Goal: Task Accomplishment & Management: Manage account settings

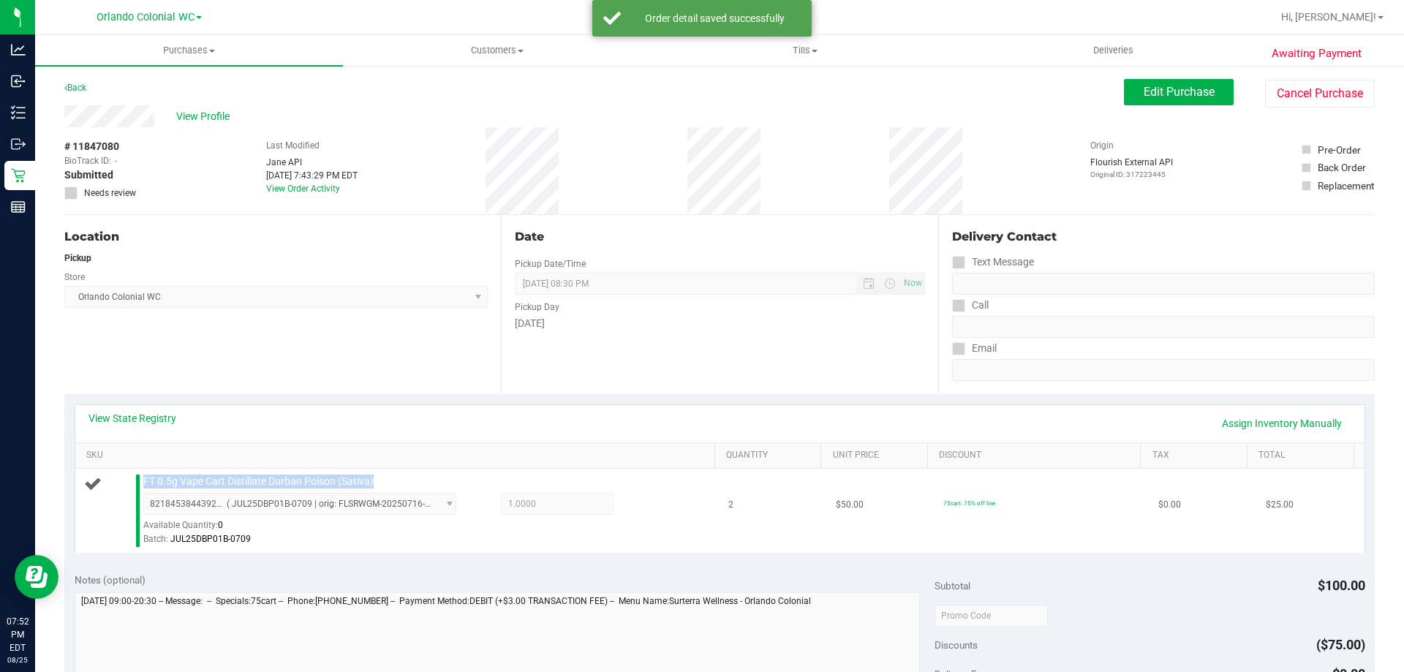
drag, startPoint x: 408, startPoint y: 489, endPoint x: 140, endPoint y: 483, distance: 267.7
click at [140, 486] on div "FT 0.5g Vape Cart Distillate Durban Poison (Sativa) 8218453844392591 ( JUL25DBP…" at bounding box center [422, 511] width 572 height 72
copy span "FT 0.5g Vape Cart Distillate Durban Poison (Sativa)"
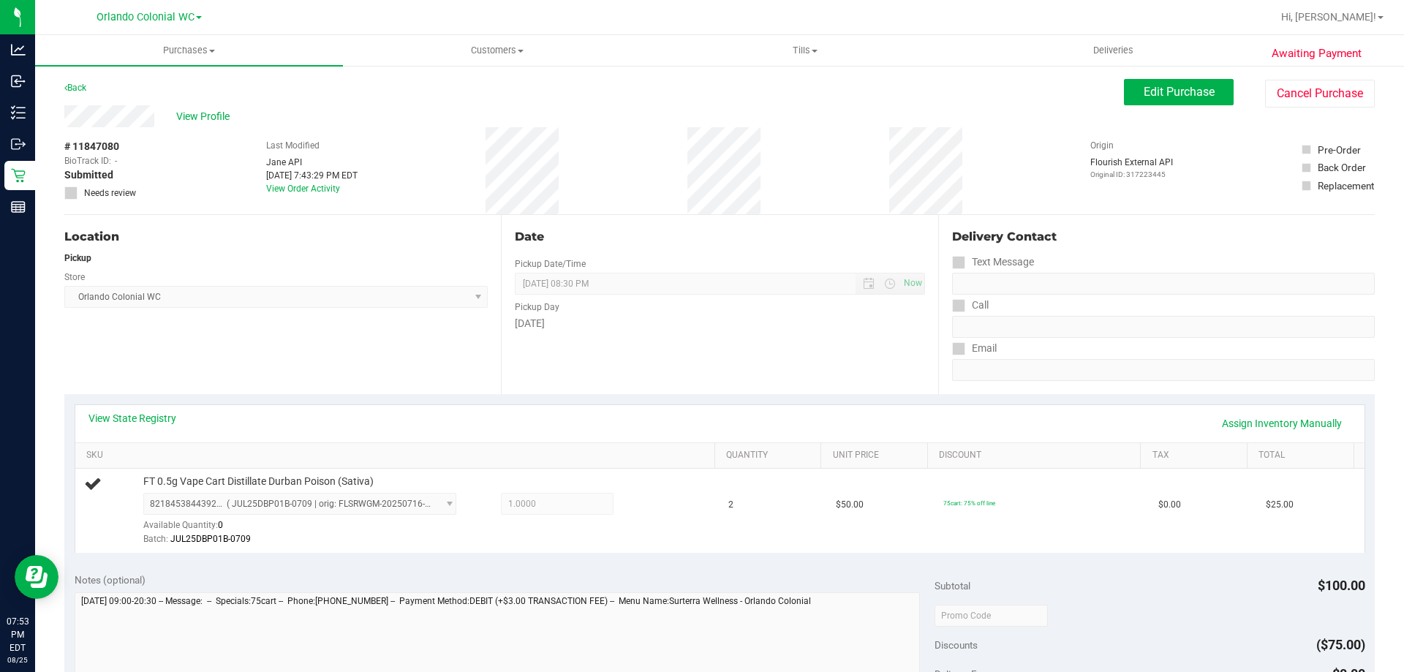
click at [681, 252] on div "Date Pickup Date/Time 08/25/2025 Now 08/25/2025 08:30 PM Now Pickup Day Monday" at bounding box center [719, 304] width 437 height 179
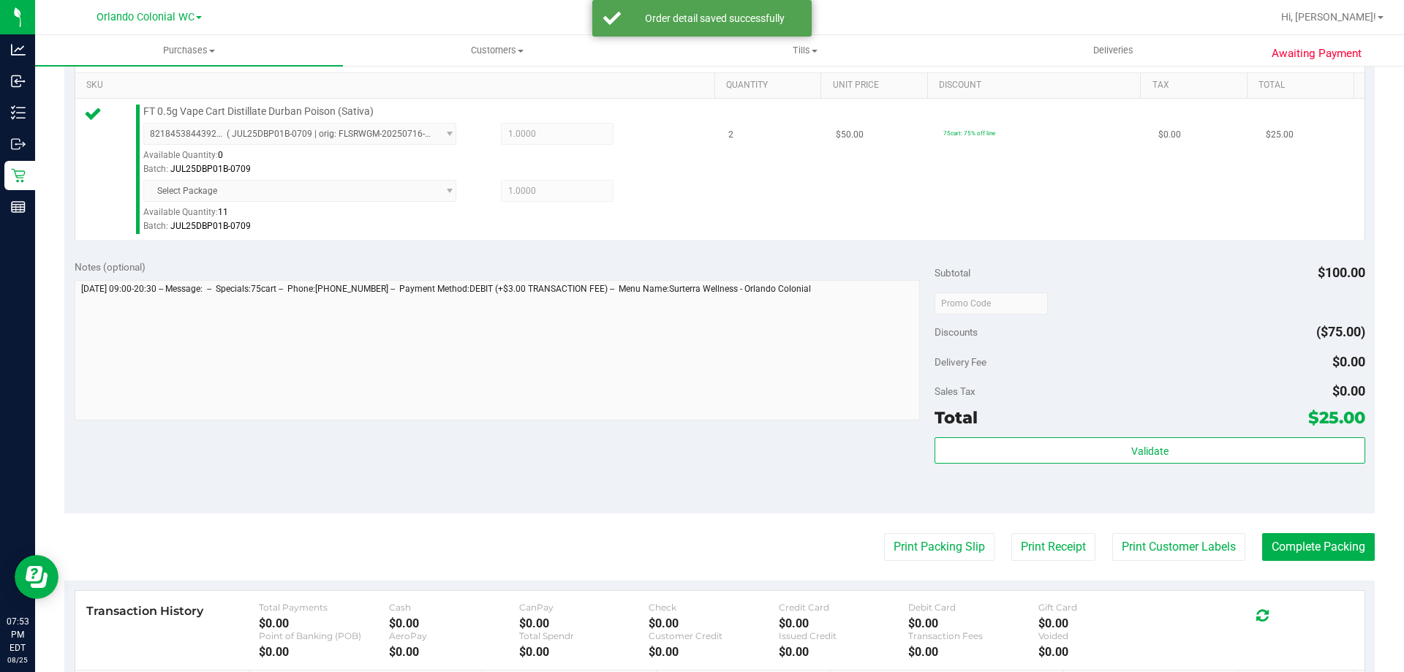
scroll to position [401, 0]
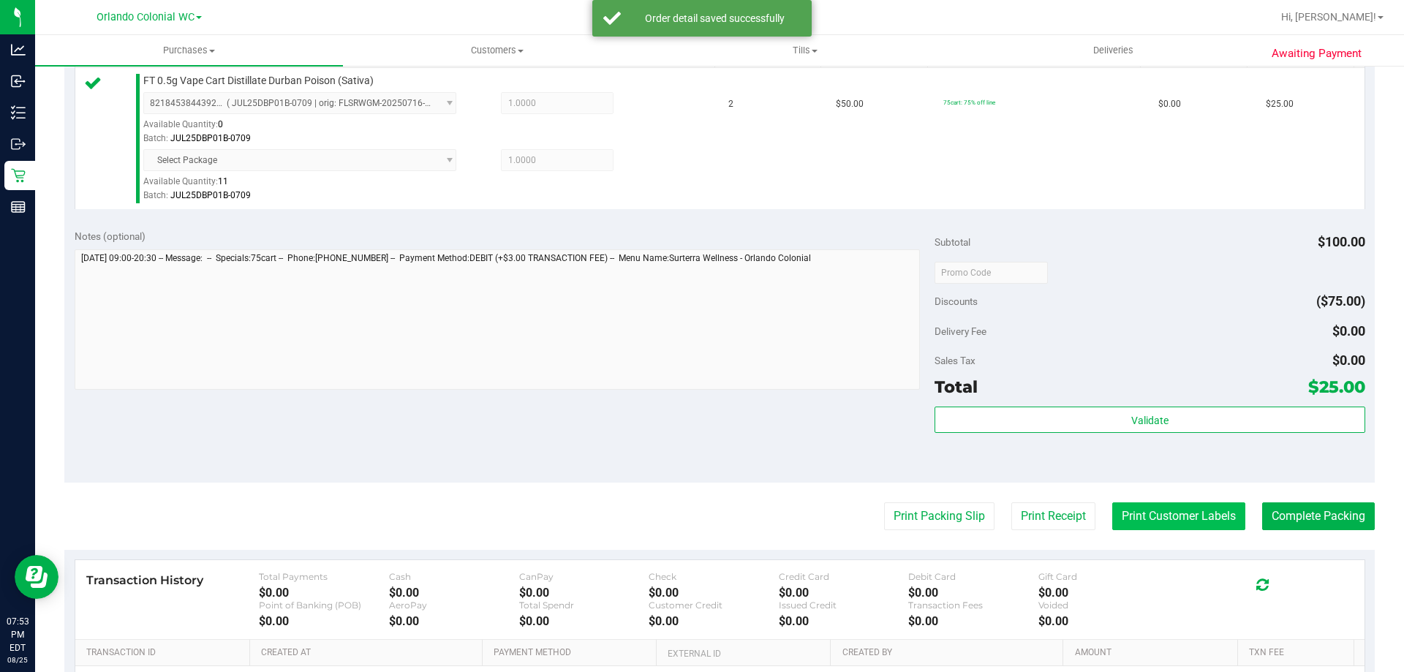
click at [1172, 528] on button "Print Customer Labels" at bounding box center [1178, 516] width 133 height 28
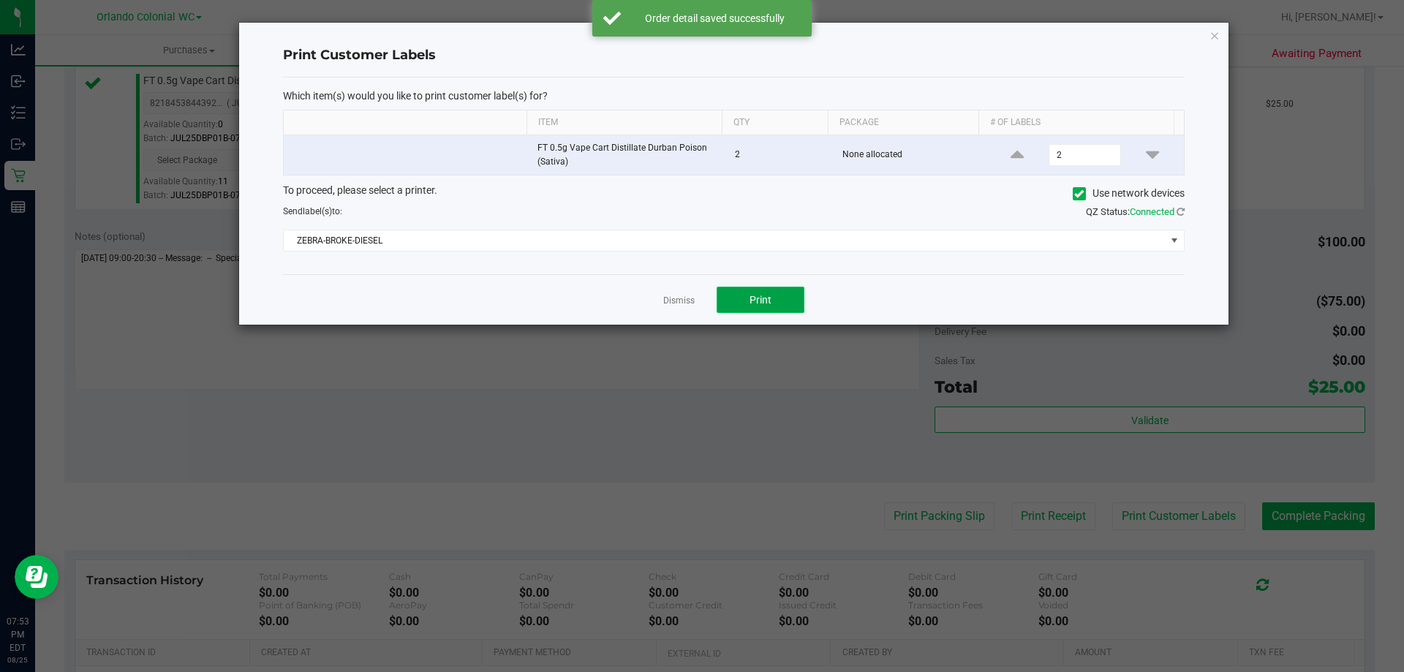
click at [772, 299] on button "Print" at bounding box center [761, 300] width 88 height 26
click at [685, 295] on link "Dismiss" at bounding box center [678, 301] width 31 height 12
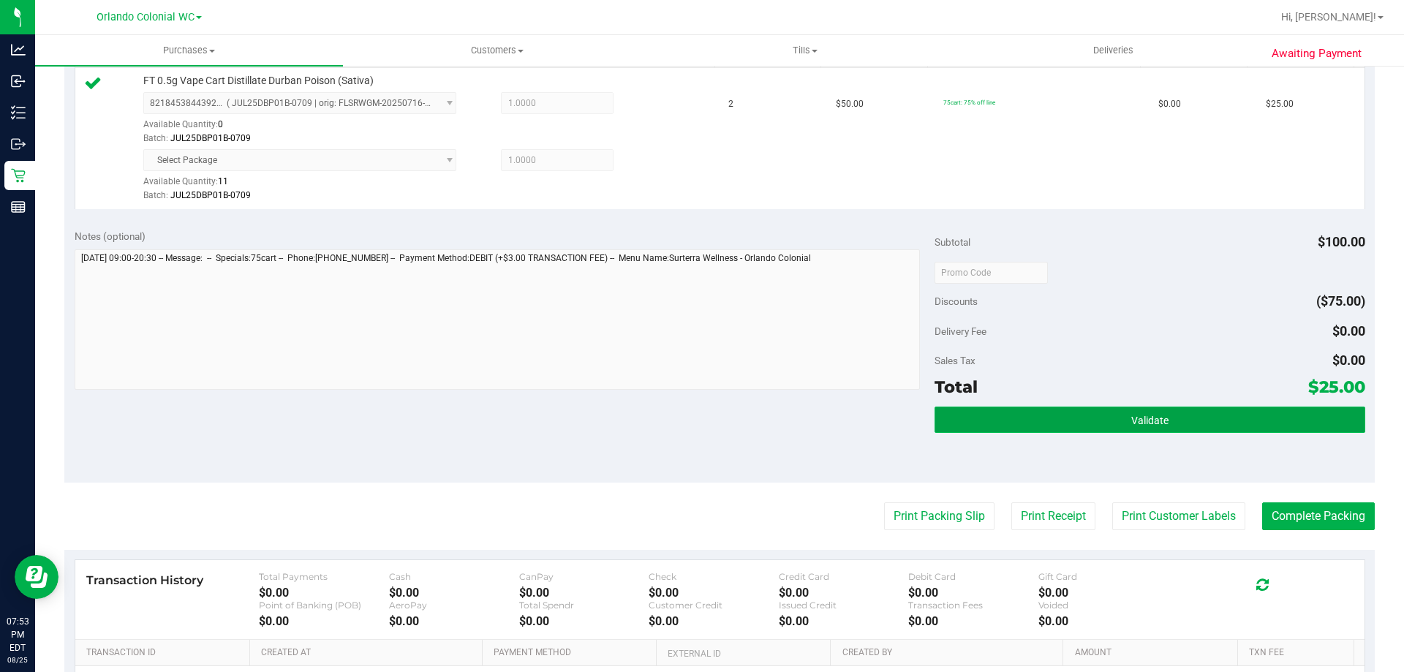
click at [1011, 423] on button "Validate" at bounding box center [1150, 420] width 430 height 26
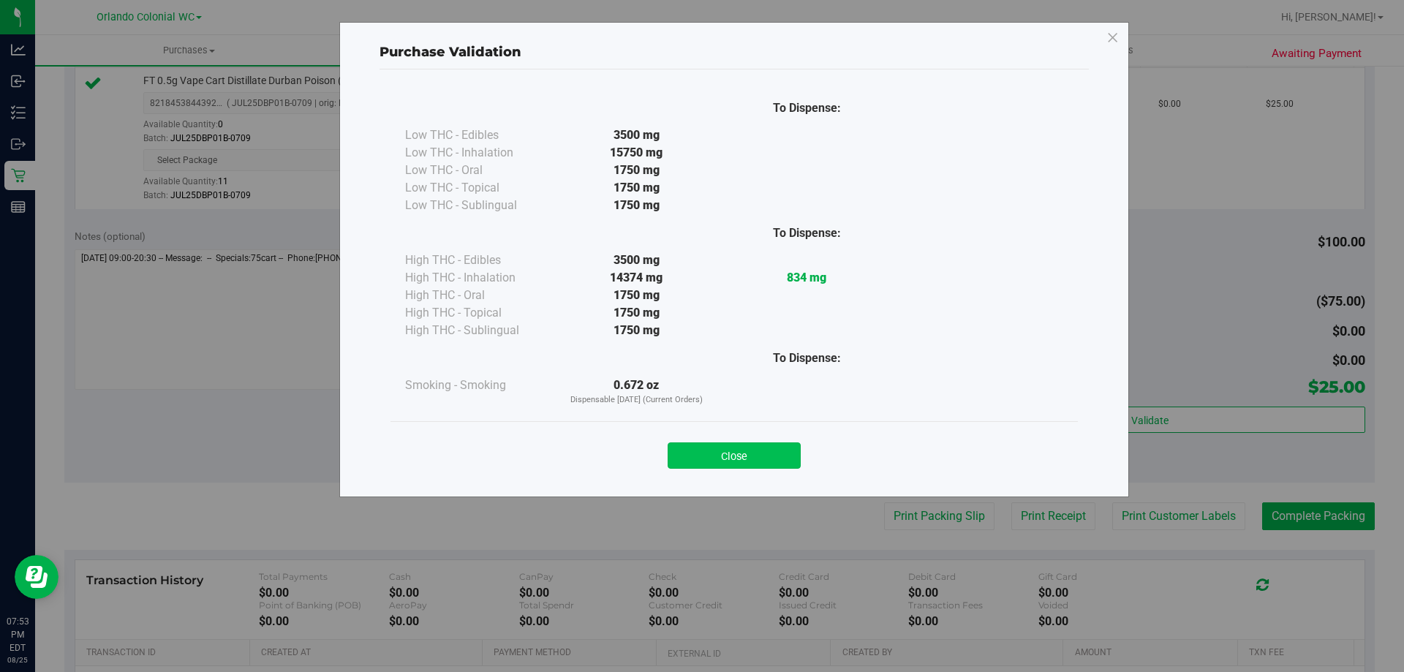
click at [730, 456] on button "Close" at bounding box center [734, 455] width 133 height 26
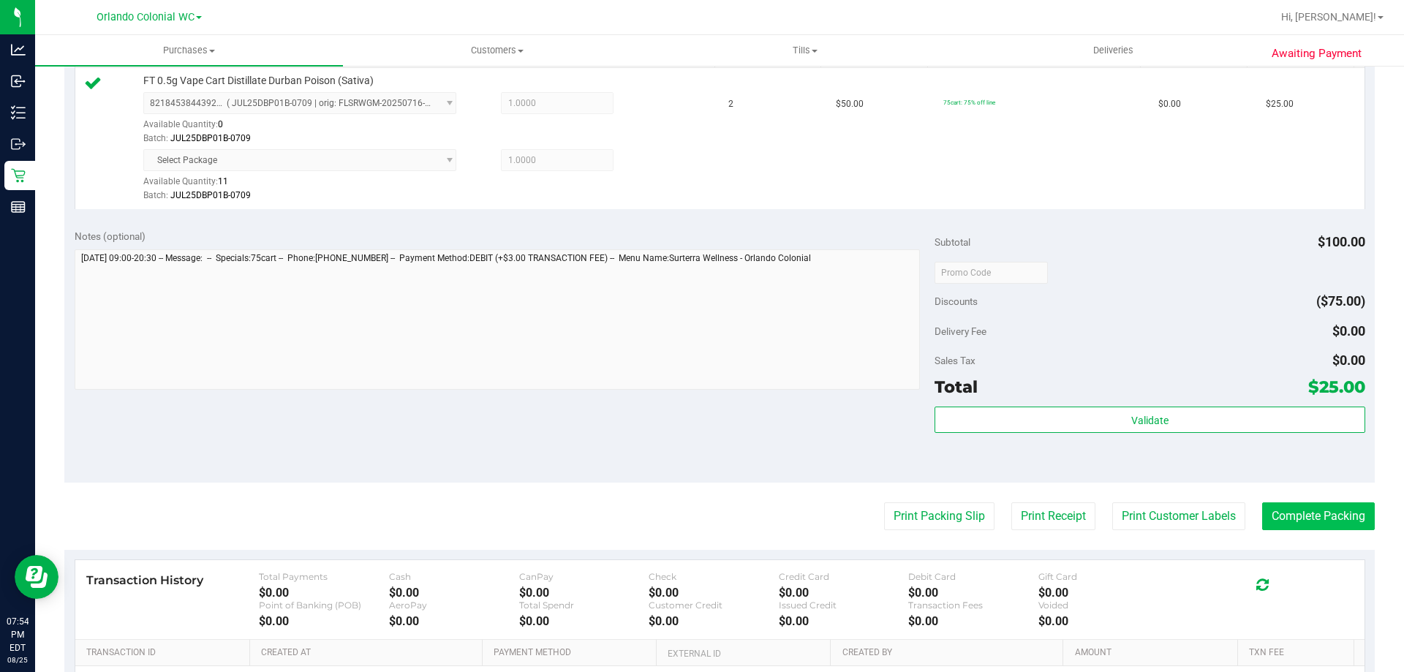
click at [1263, 513] on button "Complete Packing" at bounding box center [1318, 516] width 113 height 28
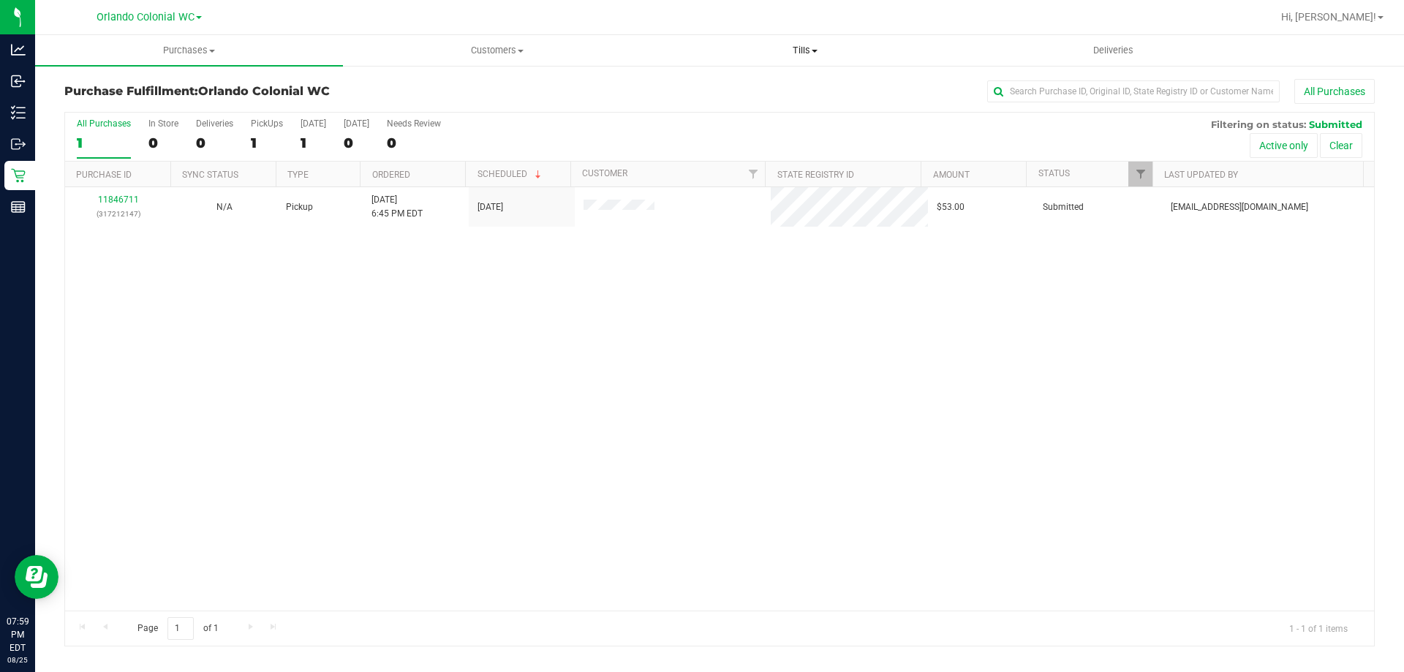
click at [817, 44] on span "Tills" at bounding box center [805, 50] width 306 height 13
click at [742, 82] on span "Manage tills" at bounding box center [700, 88] width 99 height 12
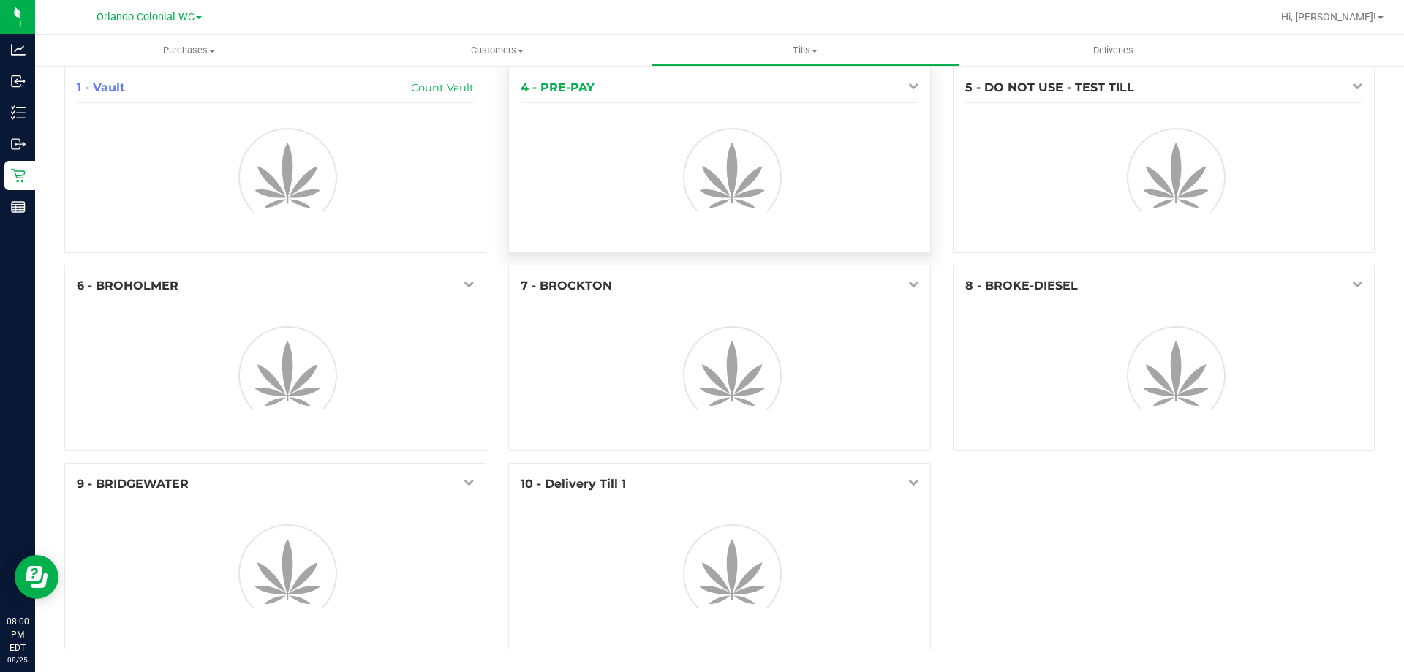
scroll to position [16, 0]
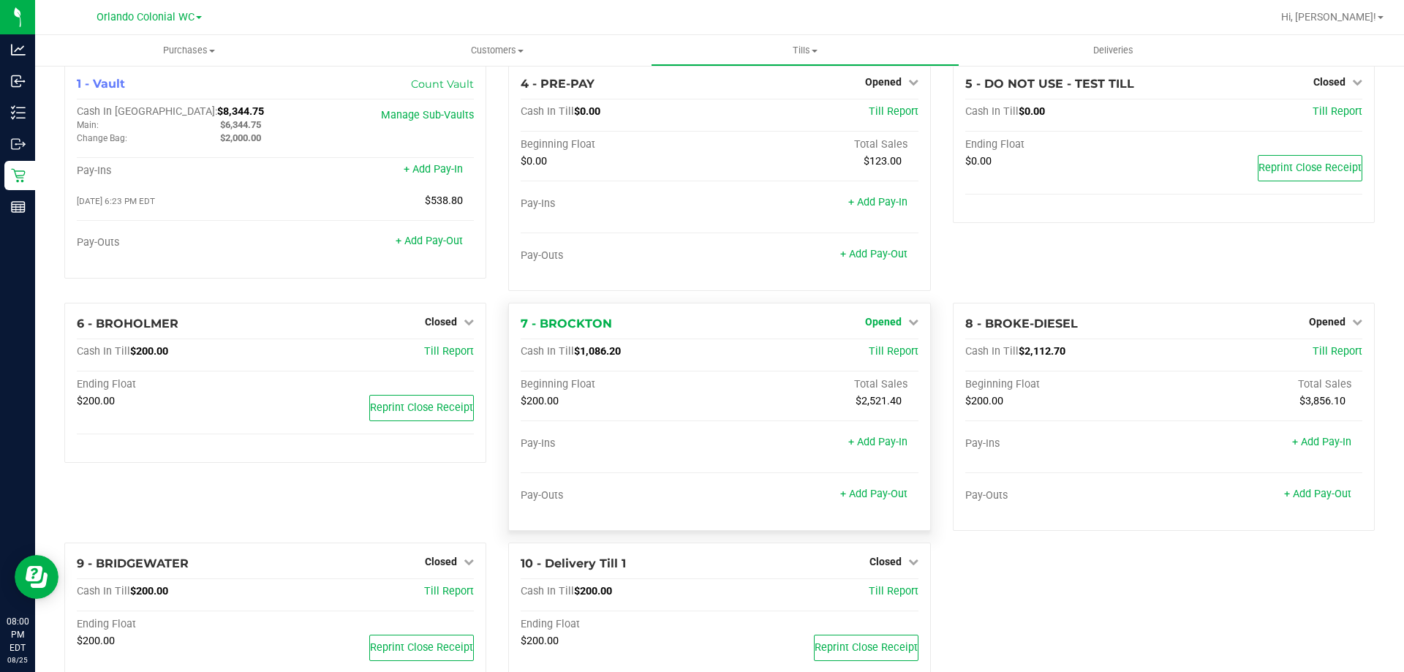
click at [908, 319] on icon at bounding box center [913, 322] width 10 height 10
click at [1041, 233] on div "5 - DO NOT USE - TEST TILL Closed Open Till Cash In Till $0.00 Till Report Endi…" at bounding box center [1164, 183] width 444 height 240
click at [883, 321] on span "Opened" at bounding box center [883, 322] width 37 height 12
click at [1322, 318] on span "Opened" at bounding box center [1327, 322] width 37 height 12
click at [1309, 350] on link "Close Till" at bounding box center [1328, 353] width 39 height 12
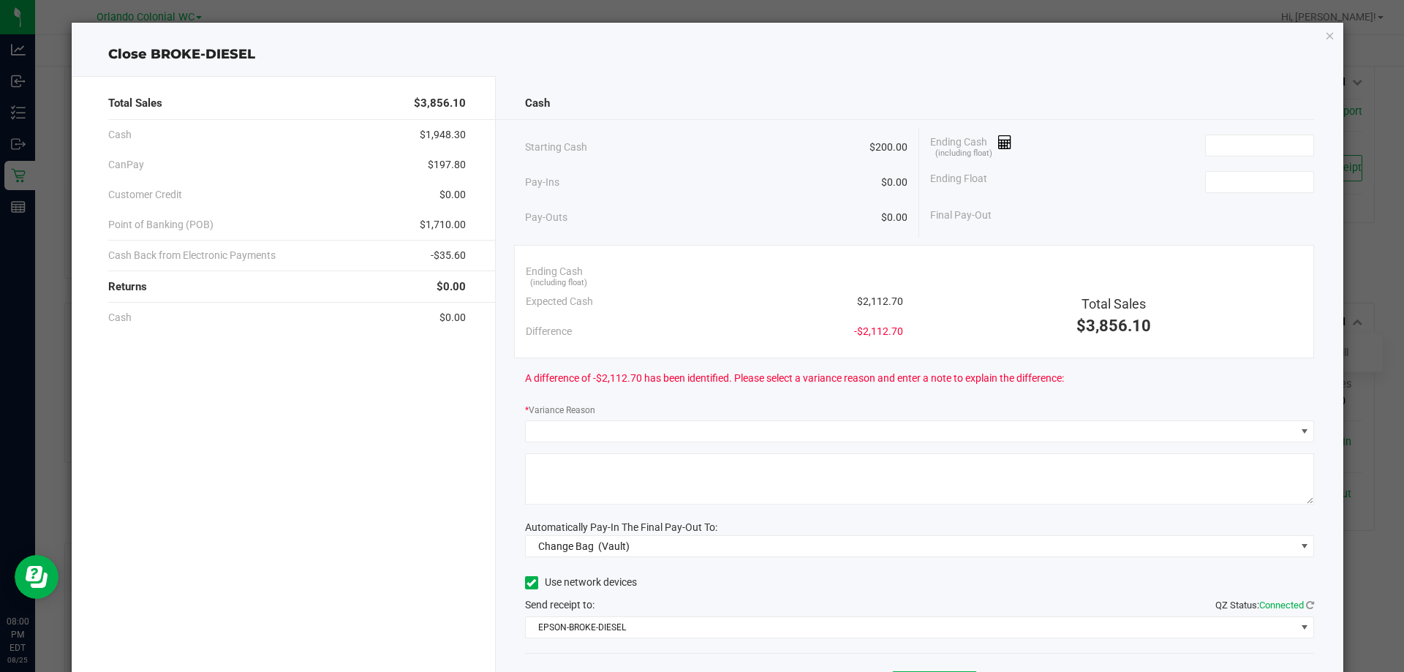
click at [868, 303] on span "$2,112.70" at bounding box center [880, 301] width 46 height 15
copy span "$2,112.70"
click at [1243, 140] on input at bounding box center [1260, 145] width 108 height 20
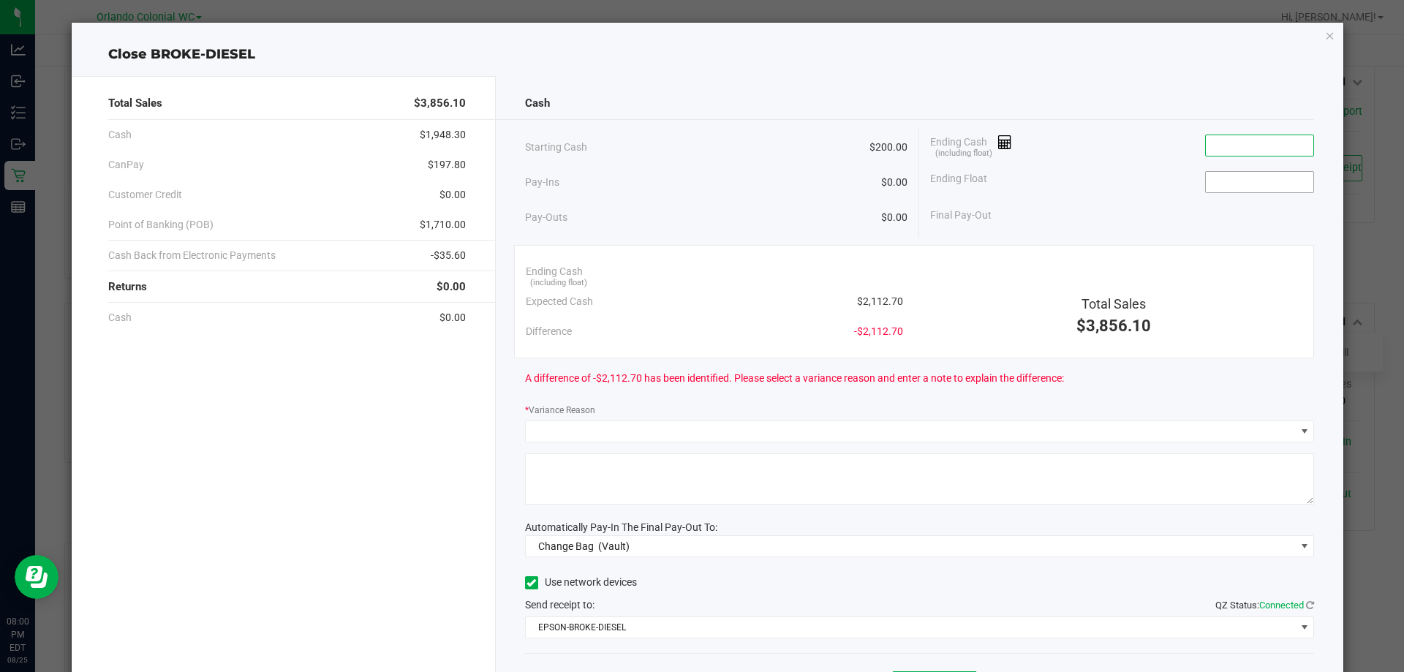
paste input "2112.7"
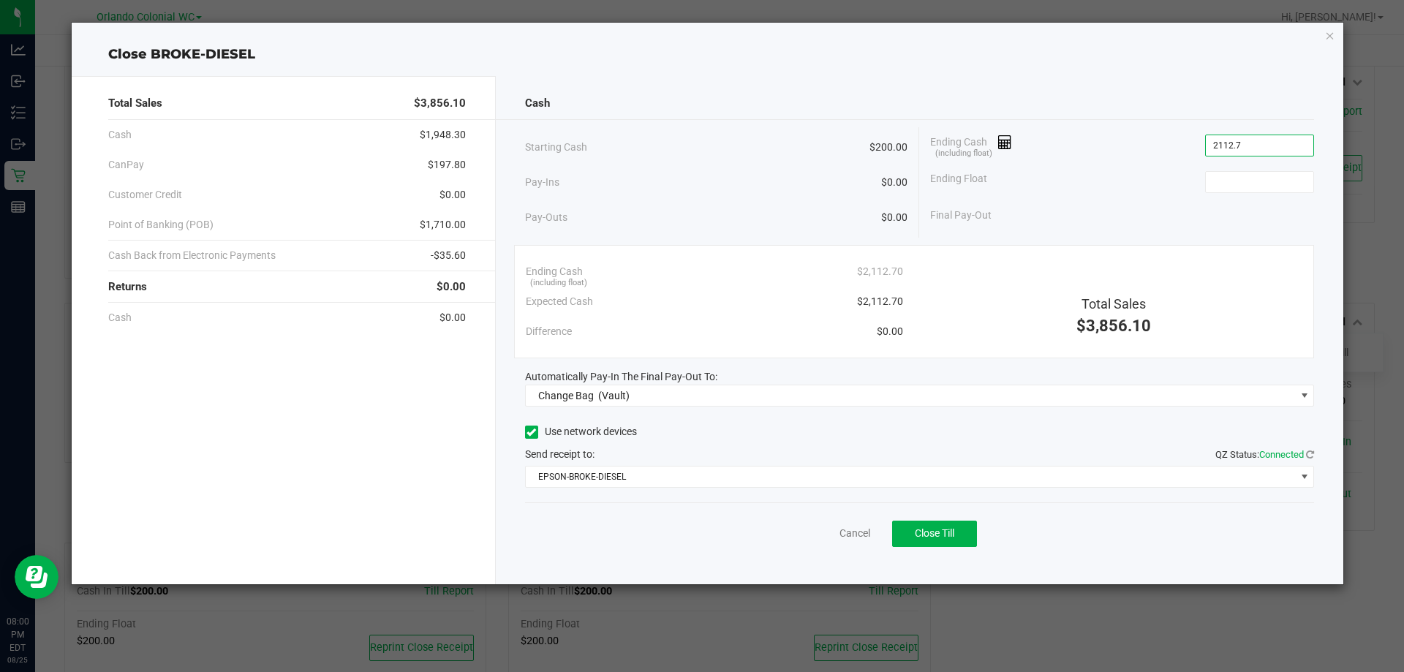
type input "$2,112.70"
click at [1248, 197] on div "Ending Float" at bounding box center [1122, 182] width 384 height 37
click at [1248, 193] on div "Ending Float" at bounding box center [1122, 182] width 384 height 37
click at [1245, 188] on input at bounding box center [1260, 182] width 108 height 20
type input "$200.00"
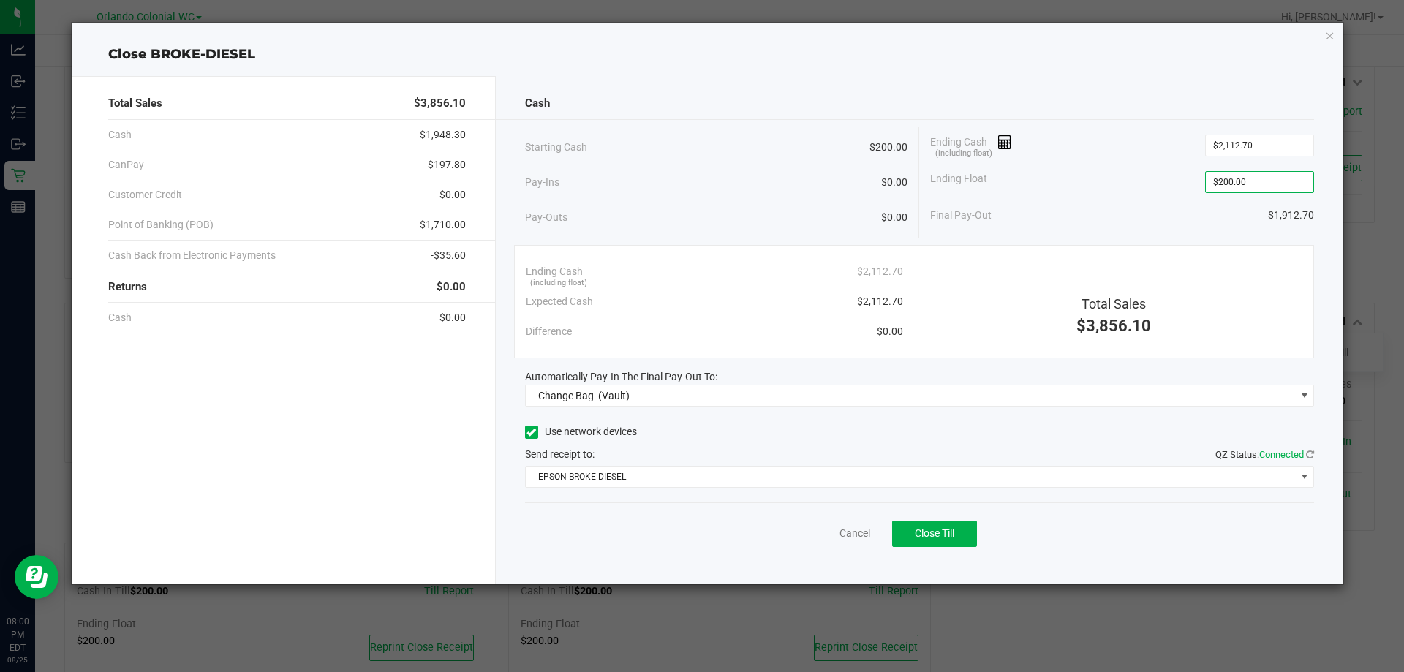
click at [1193, 96] on div "Cash" at bounding box center [920, 103] width 790 height 31
click at [1043, 88] on div "Cash" at bounding box center [920, 103] width 790 height 31
click at [845, 539] on link "Cancel" at bounding box center [855, 533] width 31 height 15
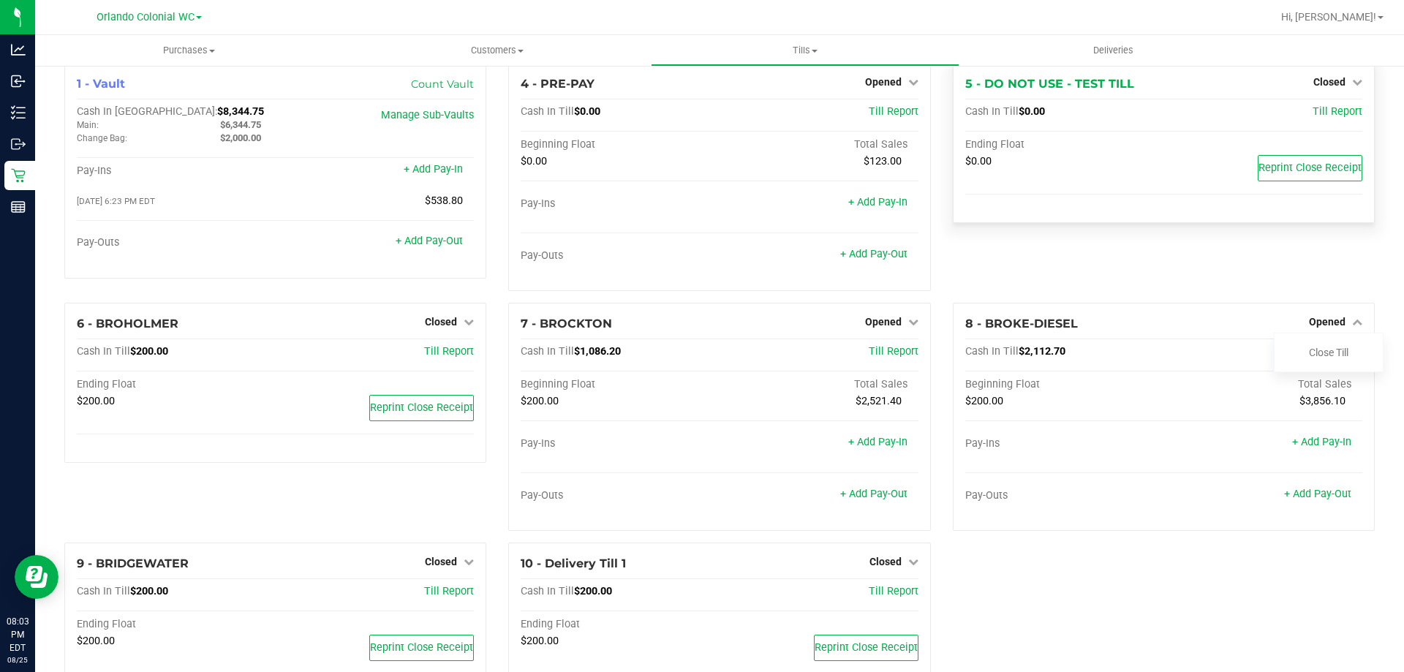
click at [1014, 217] on div "5 - DO NOT USE - TEST TILL Closed Open Till Cash In Till $0.00 Till Report Endi…" at bounding box center [1164, 143] width 422 height 160
click at [1093, 616] on div "1 - Vault Count Vault Cash In Vault: $8,344.75 Main: $6,344.75 Change Bag: $2,0…" at bounding box center [719, 389] width 1333 height 652
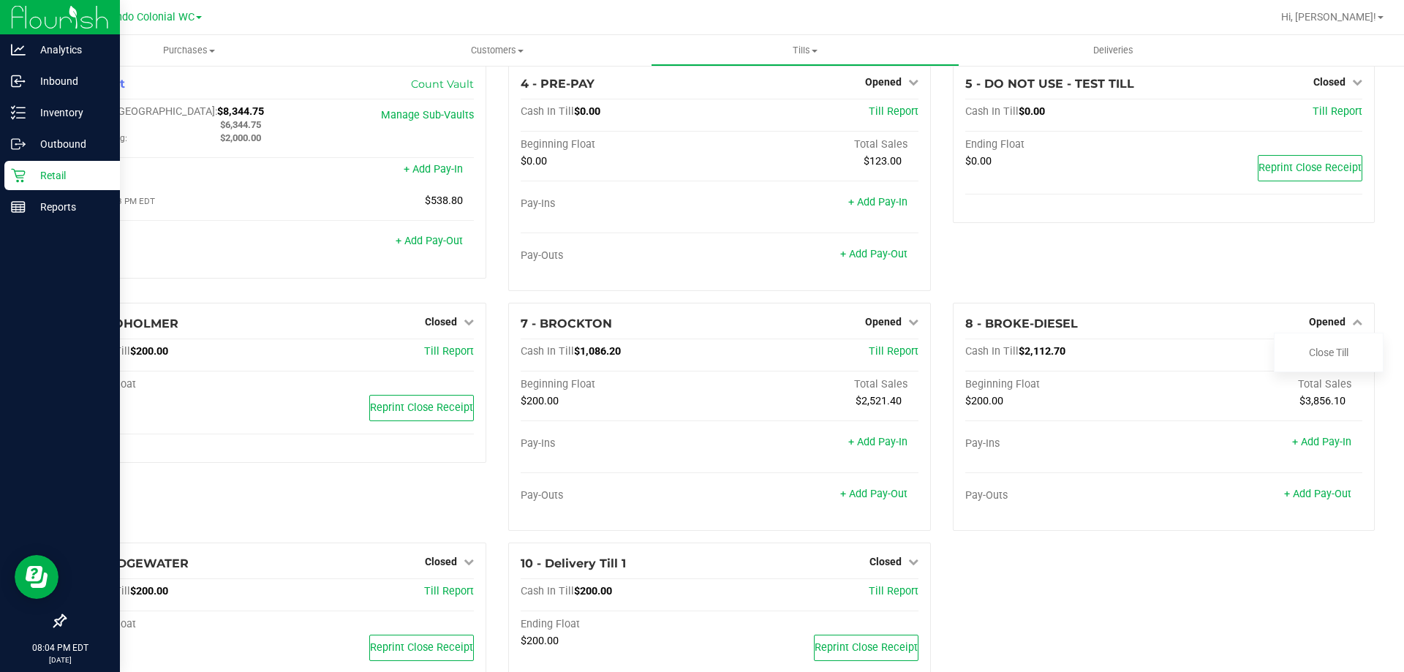
click at [22, 173] on icon at bounding box center [18, 175] width 15 height 15
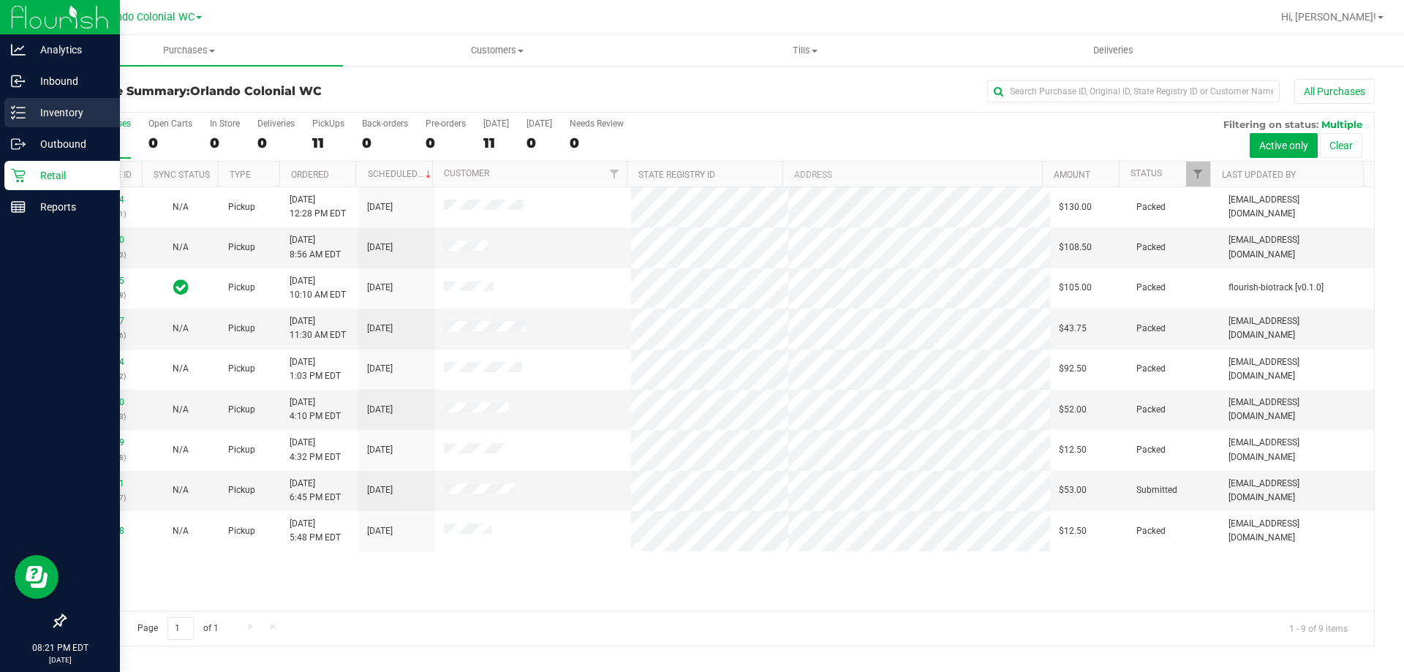
click at [29, 119] on p "Inventory" at bounding box center [70, 113] width 88 height 18
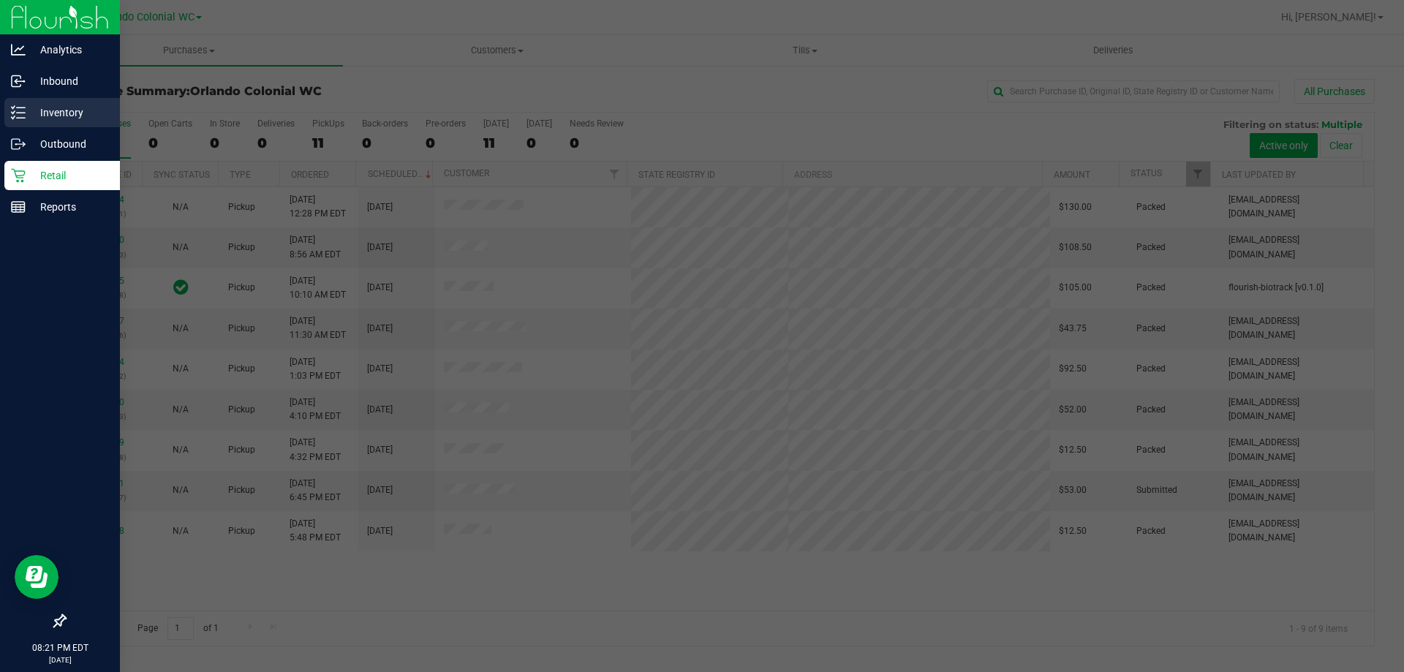
click at [29, 117] on p "Inventory" at bounding box center [70, 113] width 88 height 18
click at [29, 116] on p "Inventory" at bounding box center [70, 113] width 88 height 18
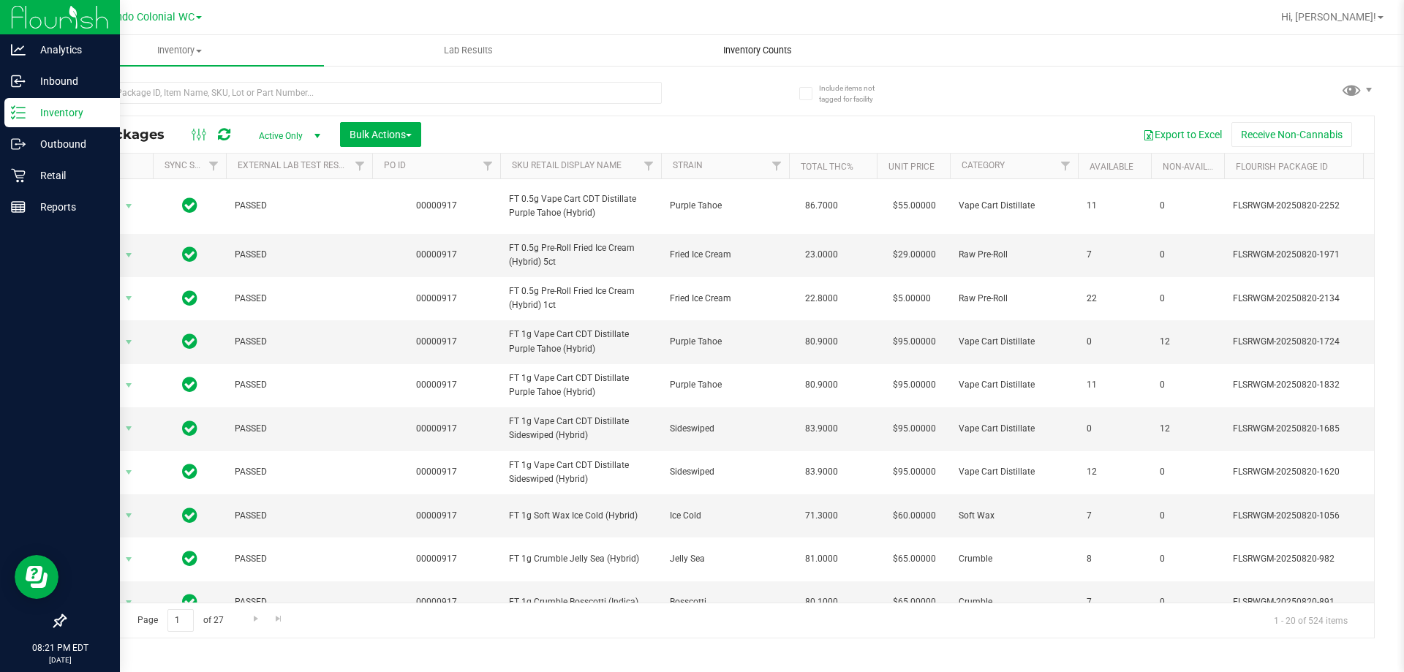
click at [763, 36] on uib-tab-heading "Inventory Counts" at bounding box center [757, 50] width 287 height 29
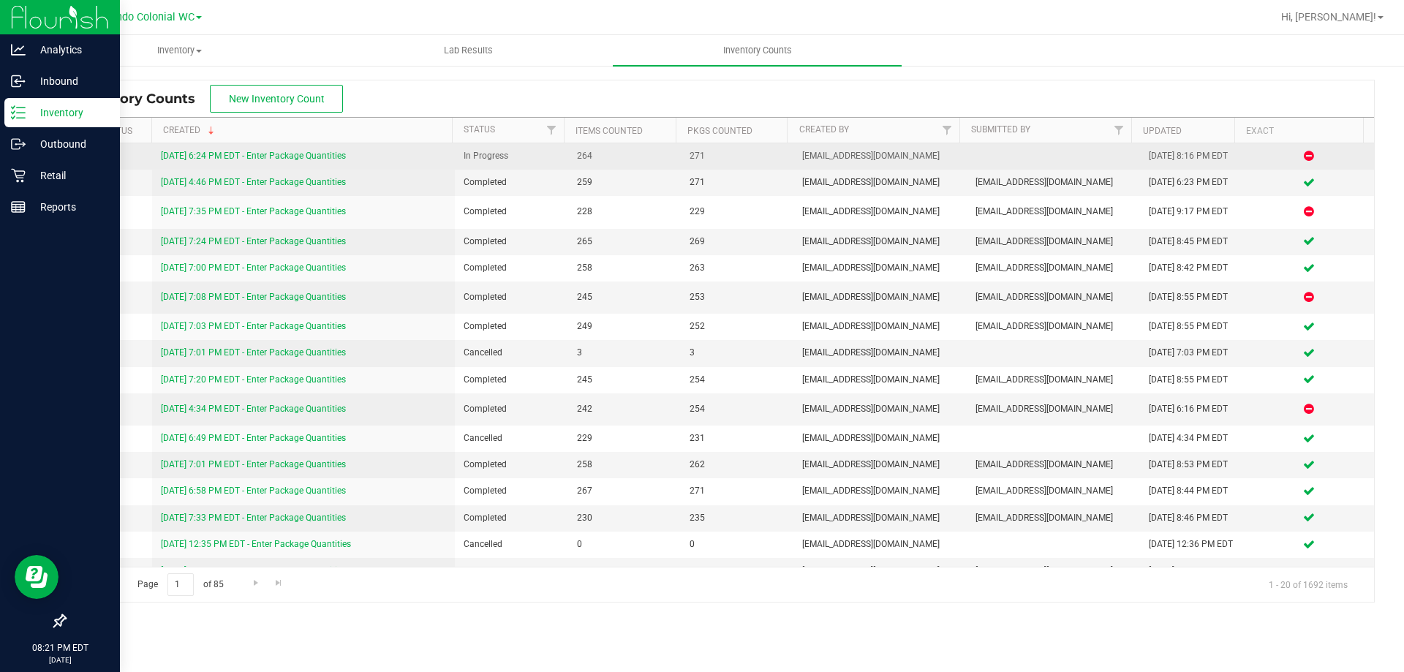
click at [299, 157] on link "8/25/25 6:24 PM EDT - Enter Package Quantities" at bounding box center [253, 156] width 185 height 10
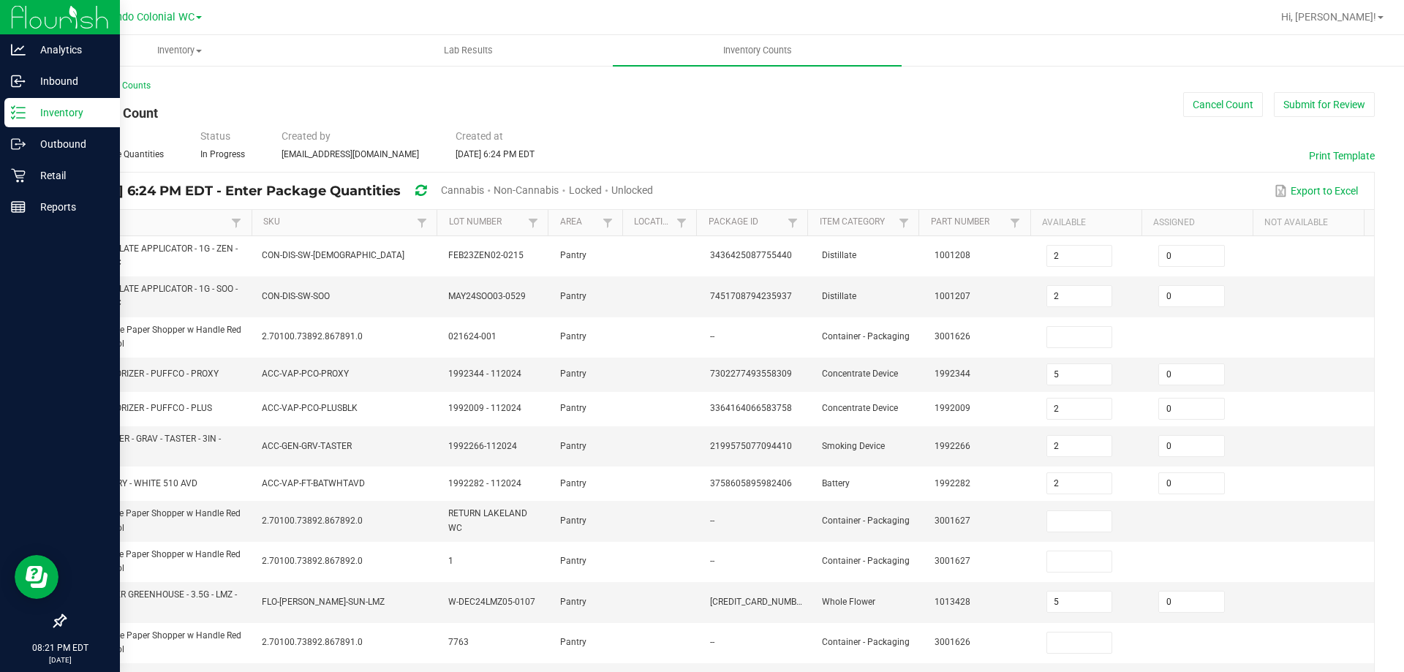
click at [484, 194] on span "Cannabis" at bounding box center [462, 190] width 43 height 12
type input "5"
type input "2"
type input "5"
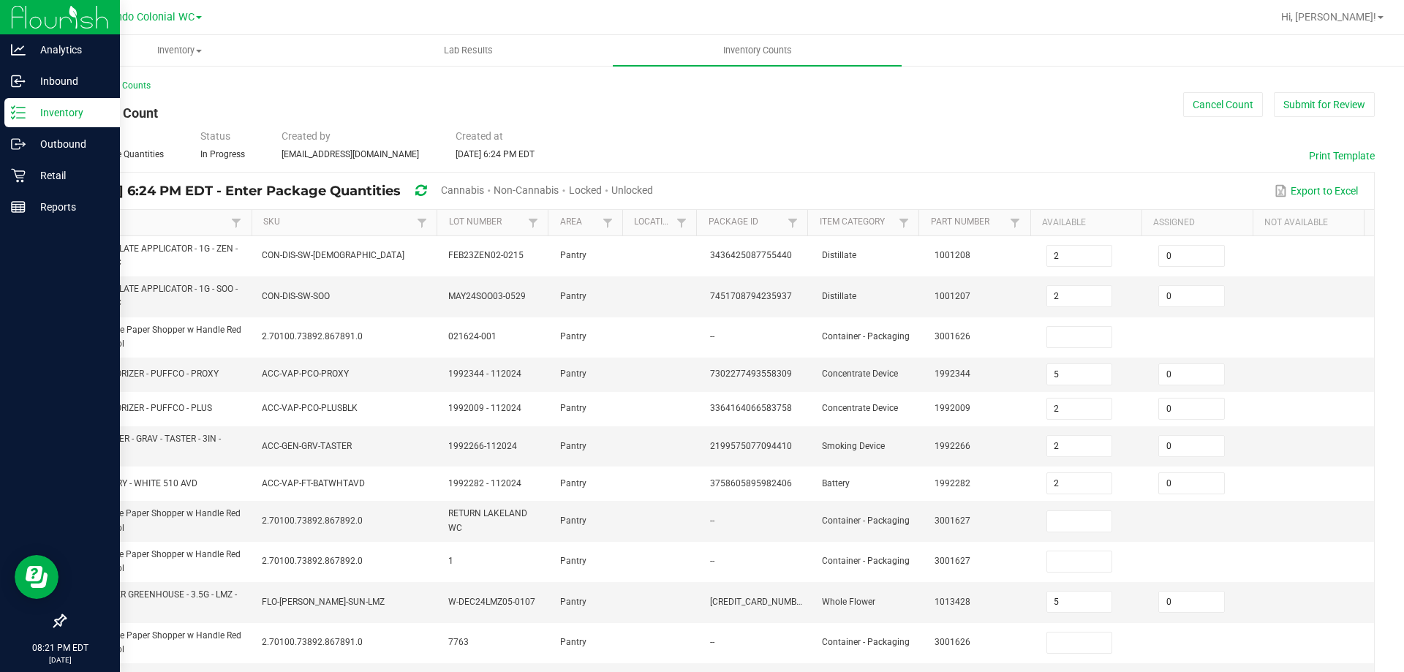
type input "49"
type input "6"
type input "1"
type input "52"
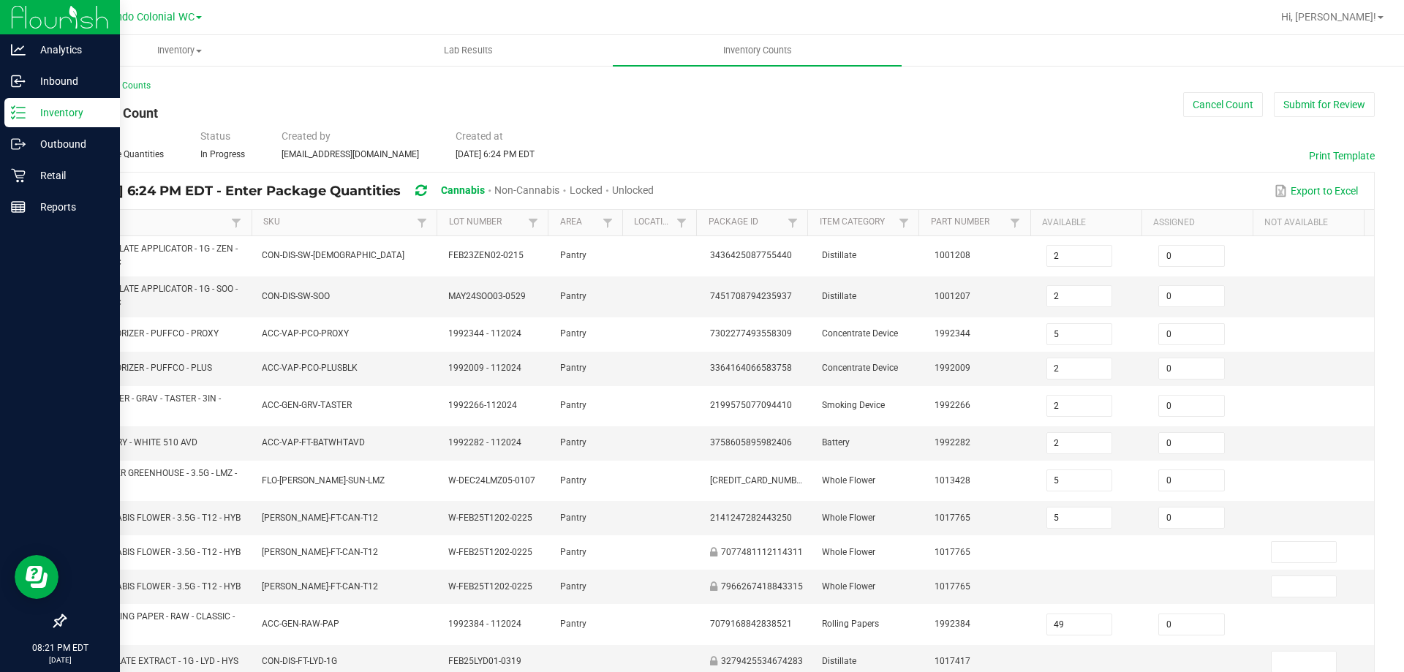
click at [559, 192] on span "Non-Cannabis" at bounding box center [526, 190] width 65 height 12
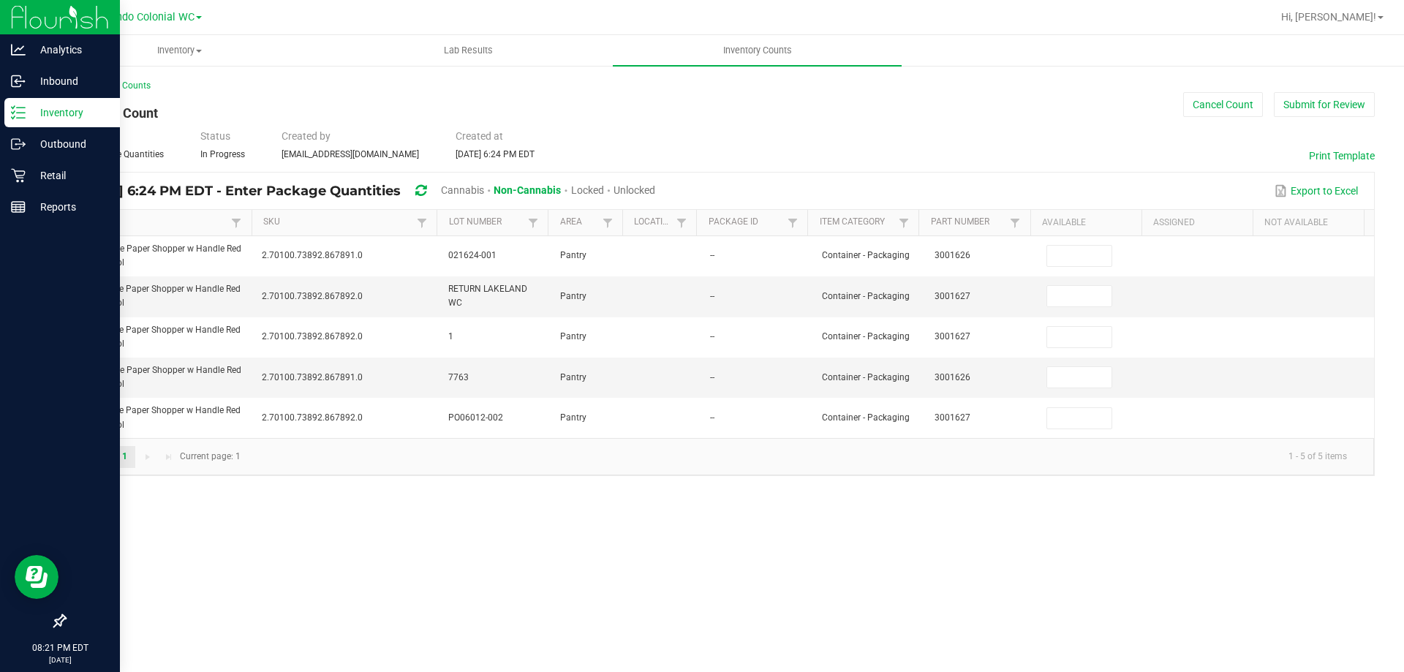
click at [484, 184] on span "Cannabis" at bounding box center [462, 190] width 43 height 12
type input "2"
type input "5"
type input "2"
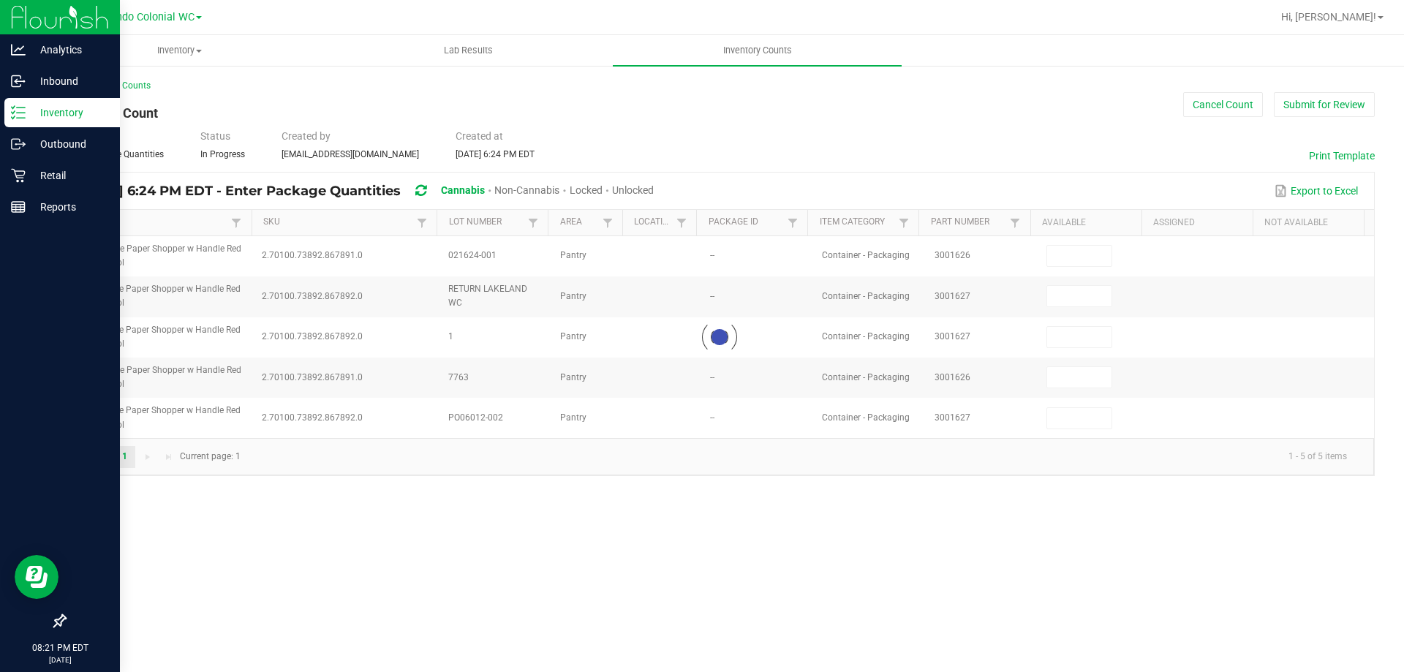
type input "2"
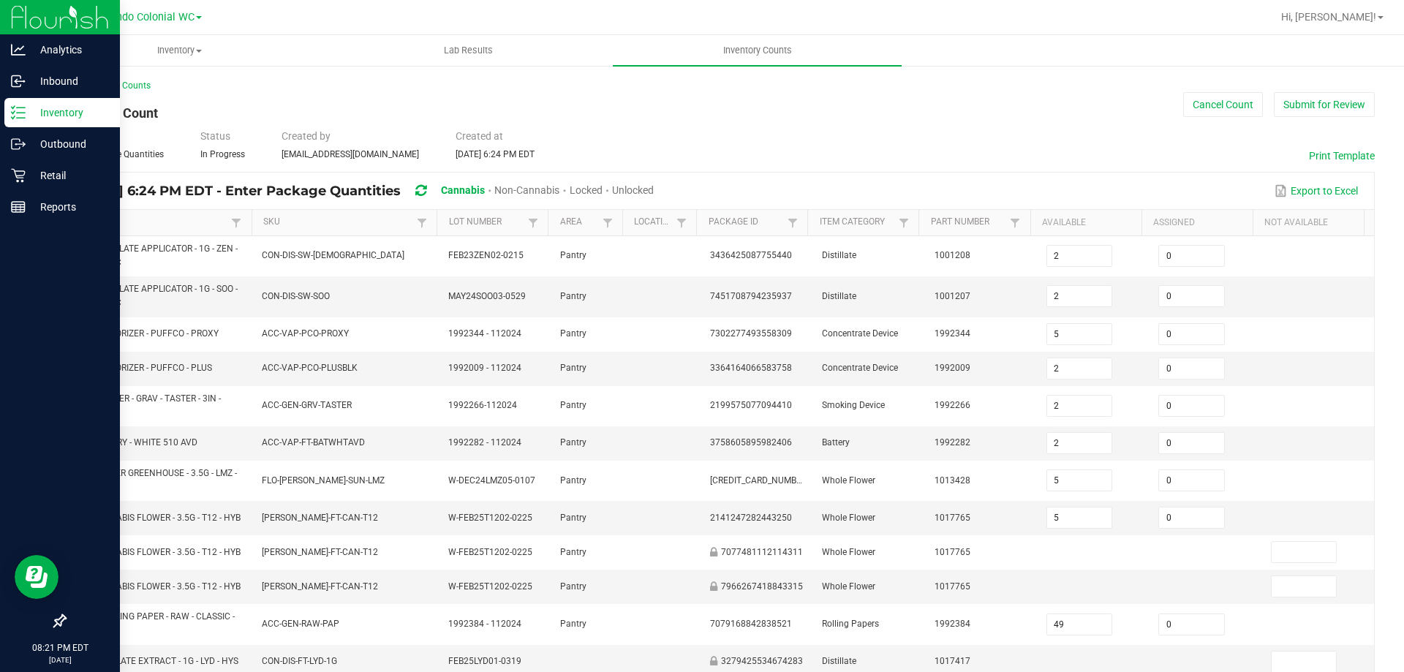
click at [654, 187] on span "Unlocked" at bounding box center [633, 190] width 42 height 12
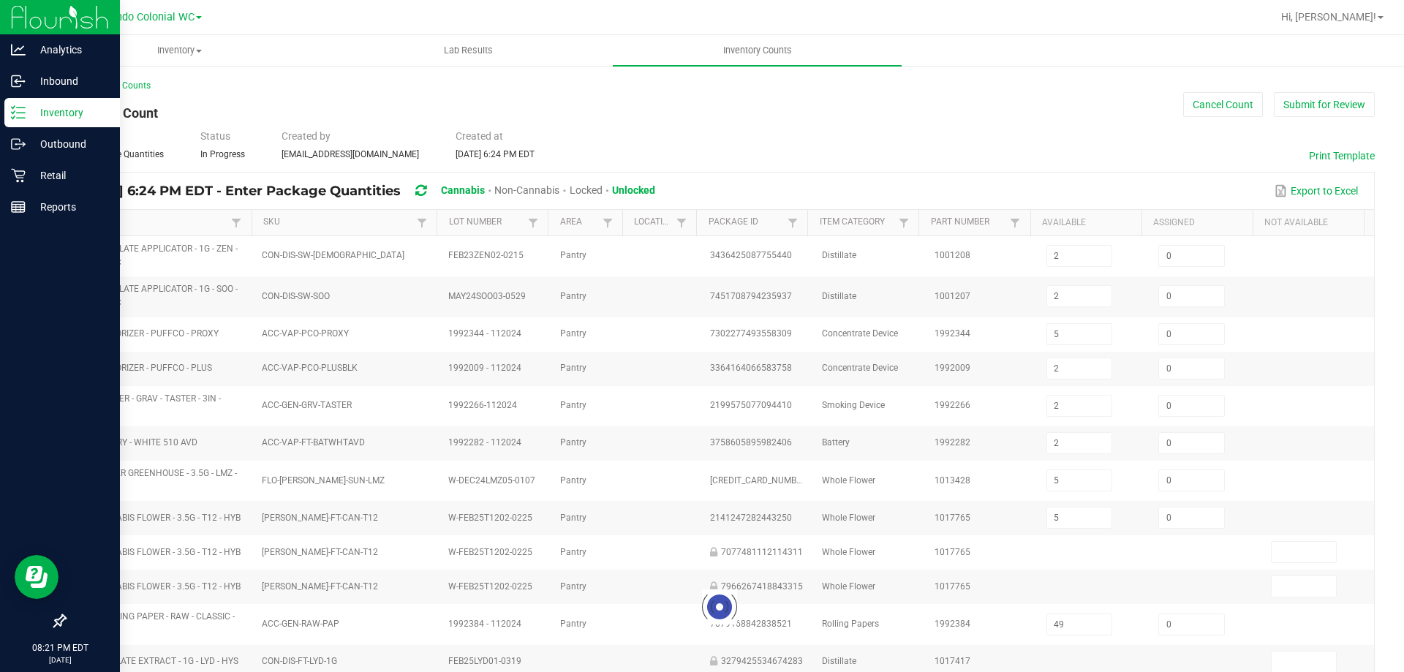
type input "9"
type input "1"
type input "52"
type input "113"
type input "0"
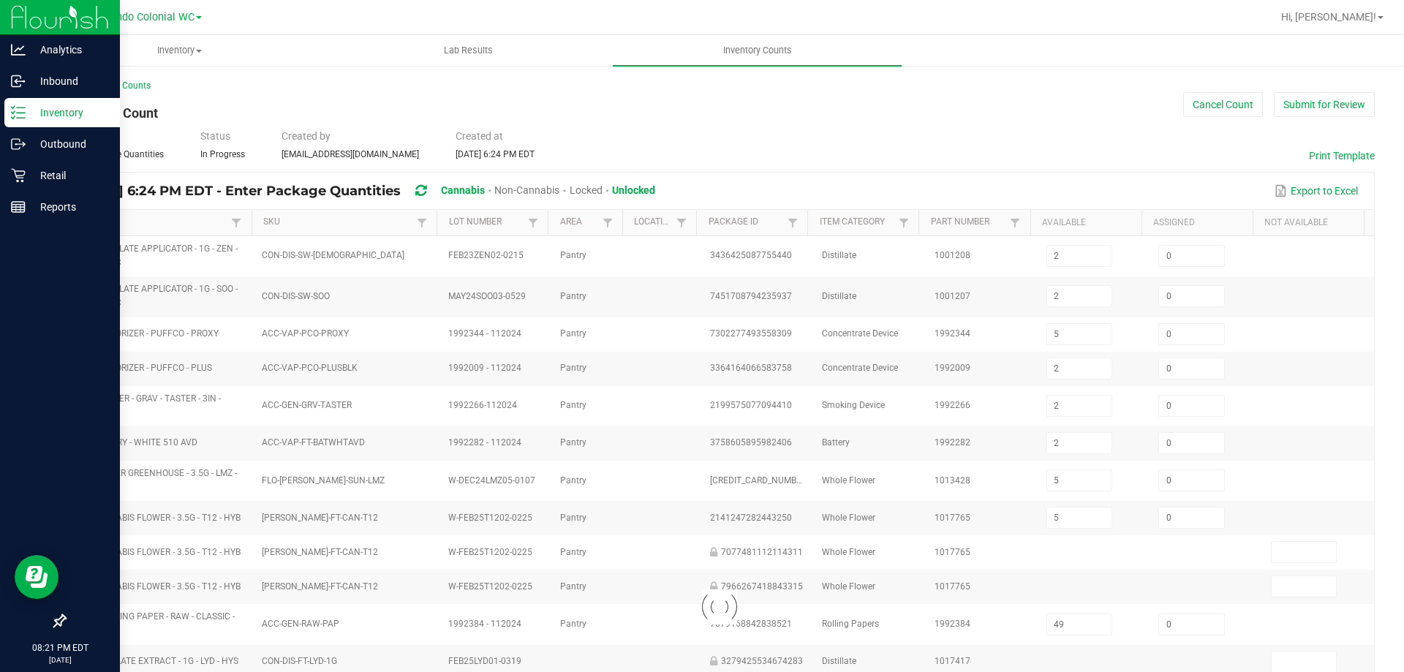
type input "6"
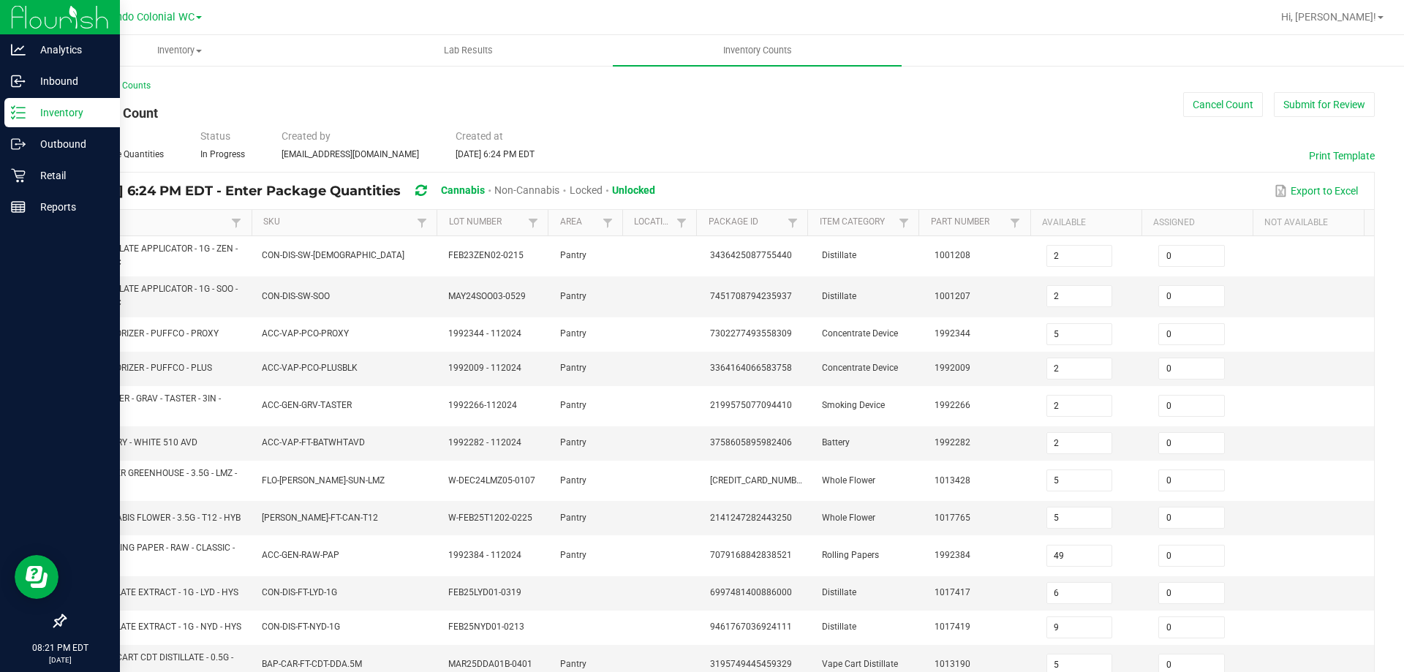
click at [140, 226] on link "Item" at bounding box center [153, 222] width 150 height 12
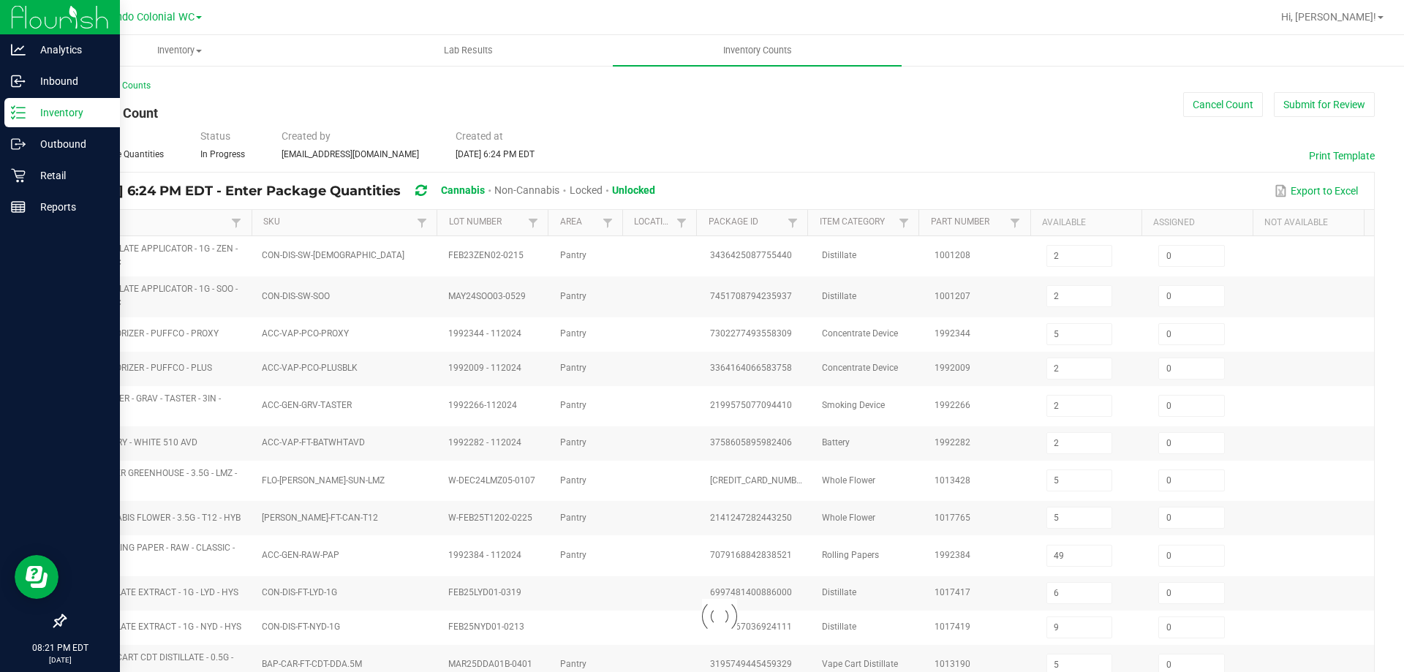
type input "10"
type input "6"
type input "18"
type input "13"
type input "7"
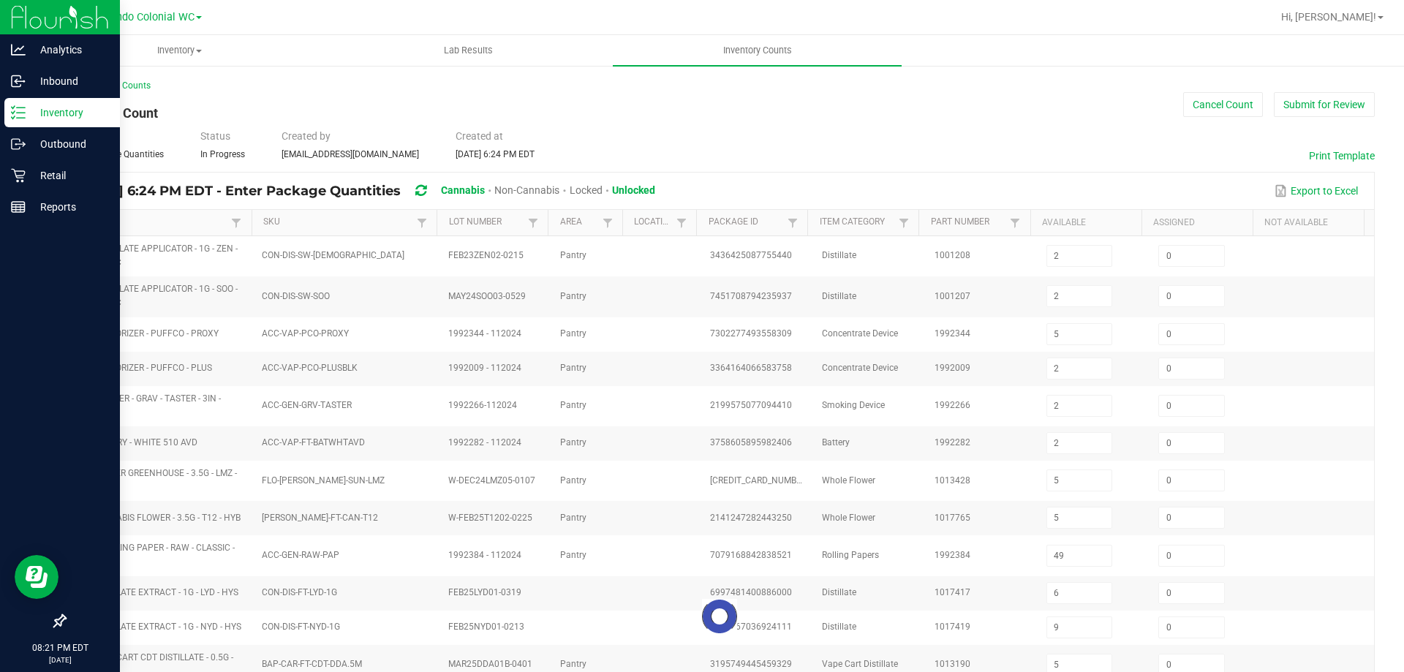
type input "5"
type input "14"
type input "12"
type input "8"
type input "20"
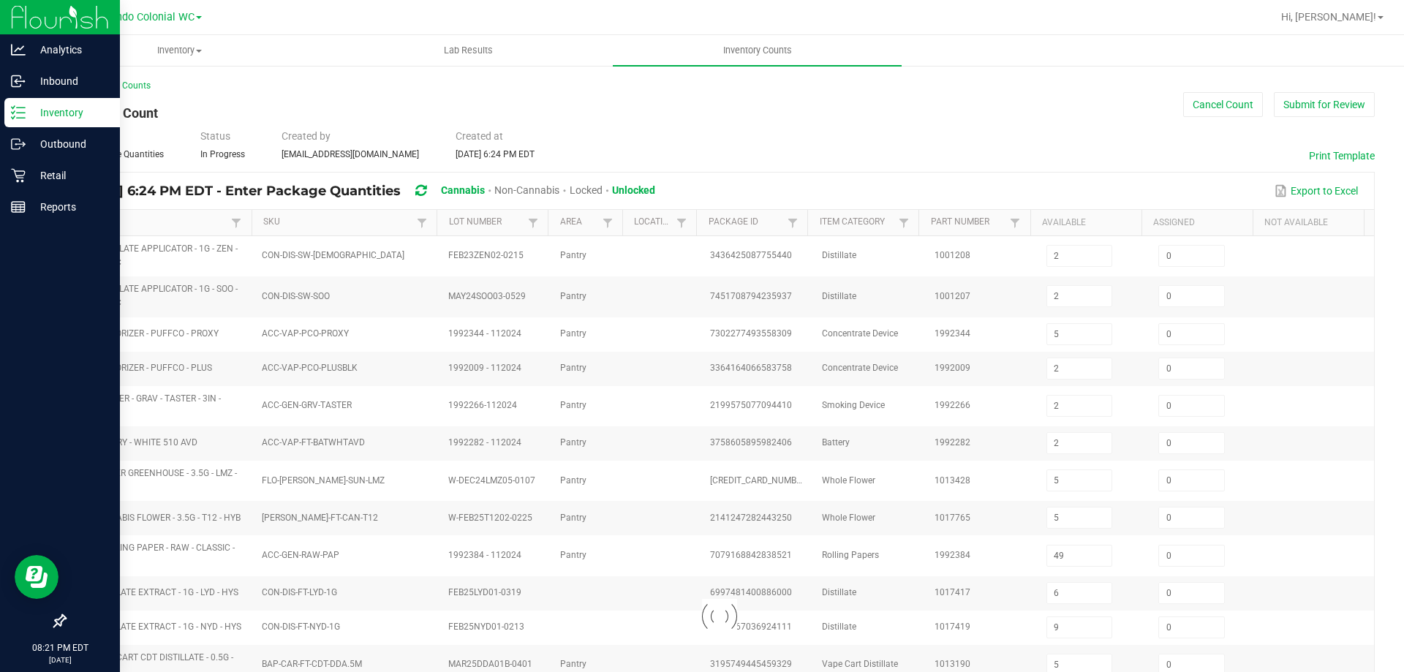
type input "13"
type input "2"
type input "9"
type input "12"
type input "16"
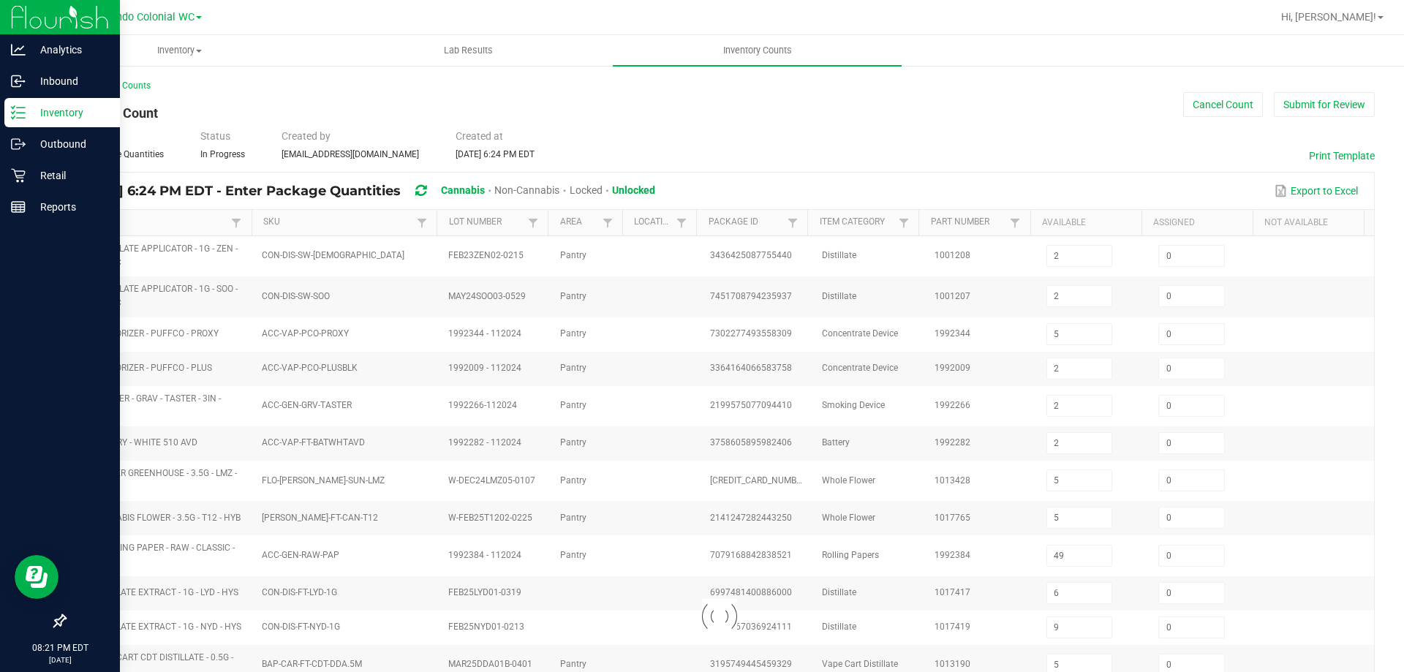
type input "0"
type input "20"
type input "2"
type input "14"
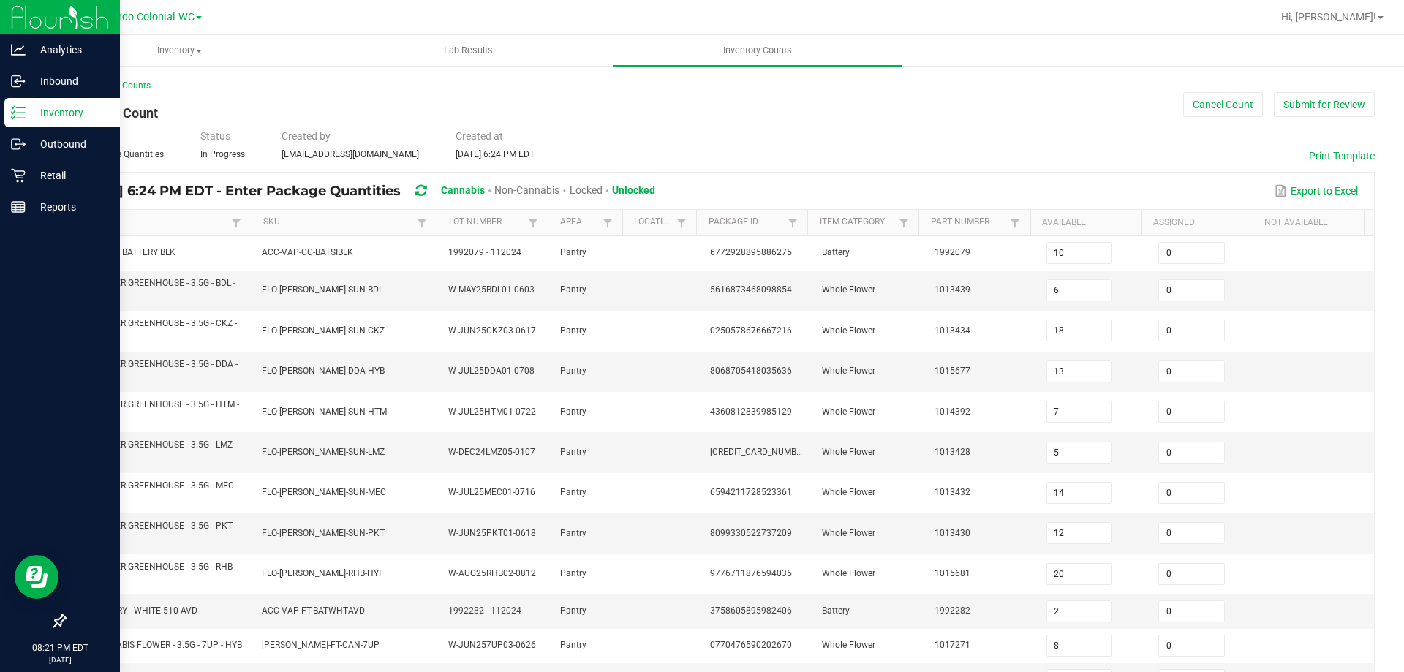
click at [208, 225] on link "Item" at bounding box center [153, 222] width 150 height 12
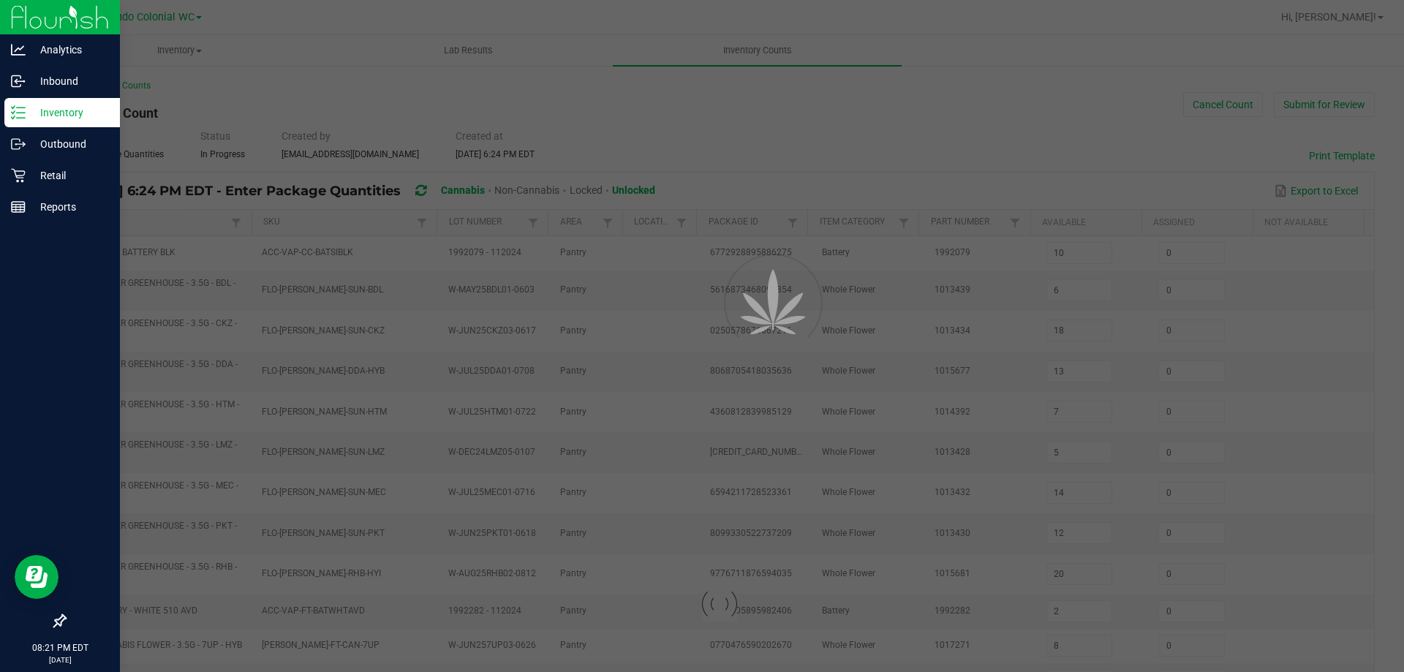
type input "19"
type input "9"
type input "20"
type input "31"
type input "35"
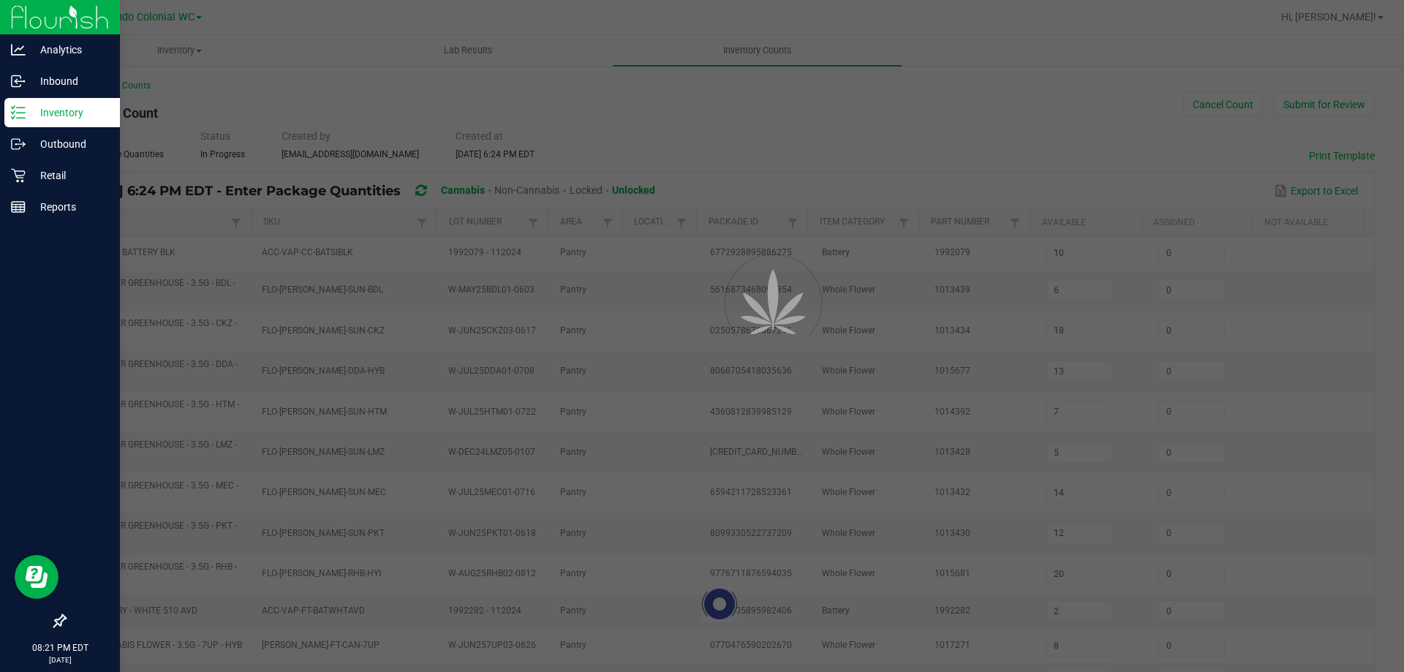
type input "16"
type input "31"
type input "15"
type input "11"
type input "12"
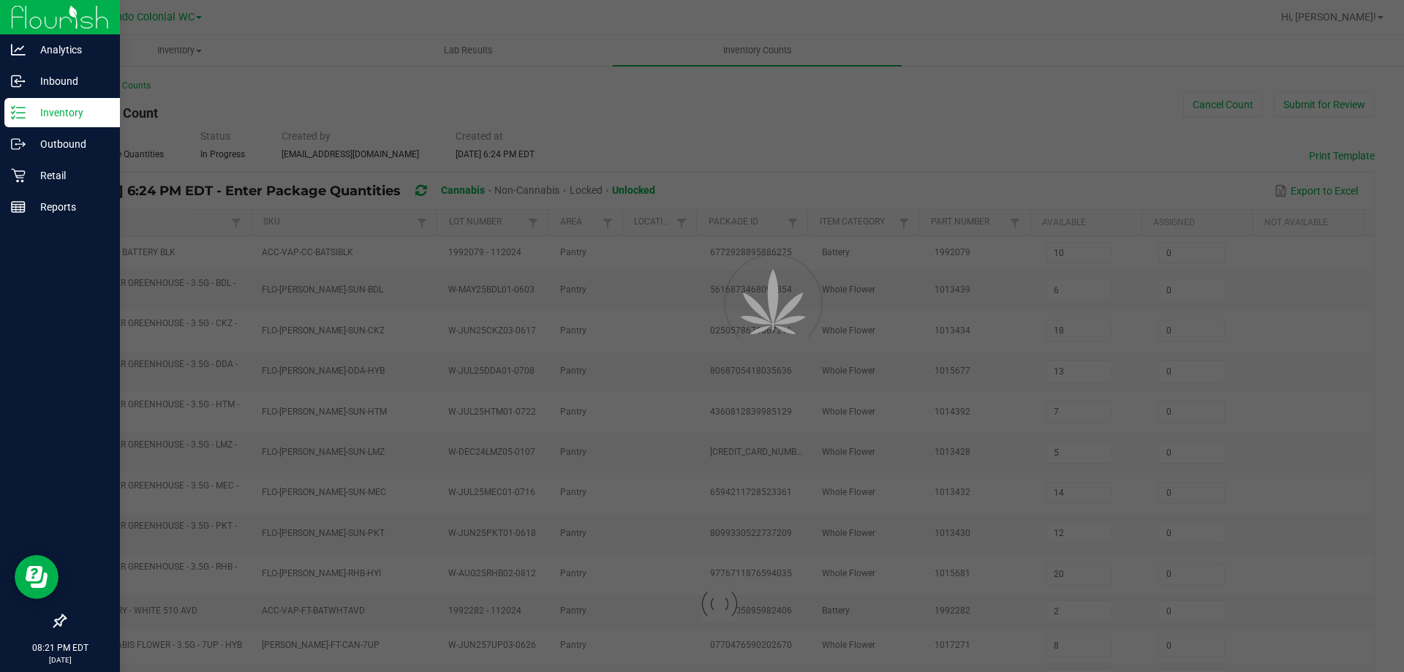
type input "17"
type input "11"
type input "13"
type input "113"
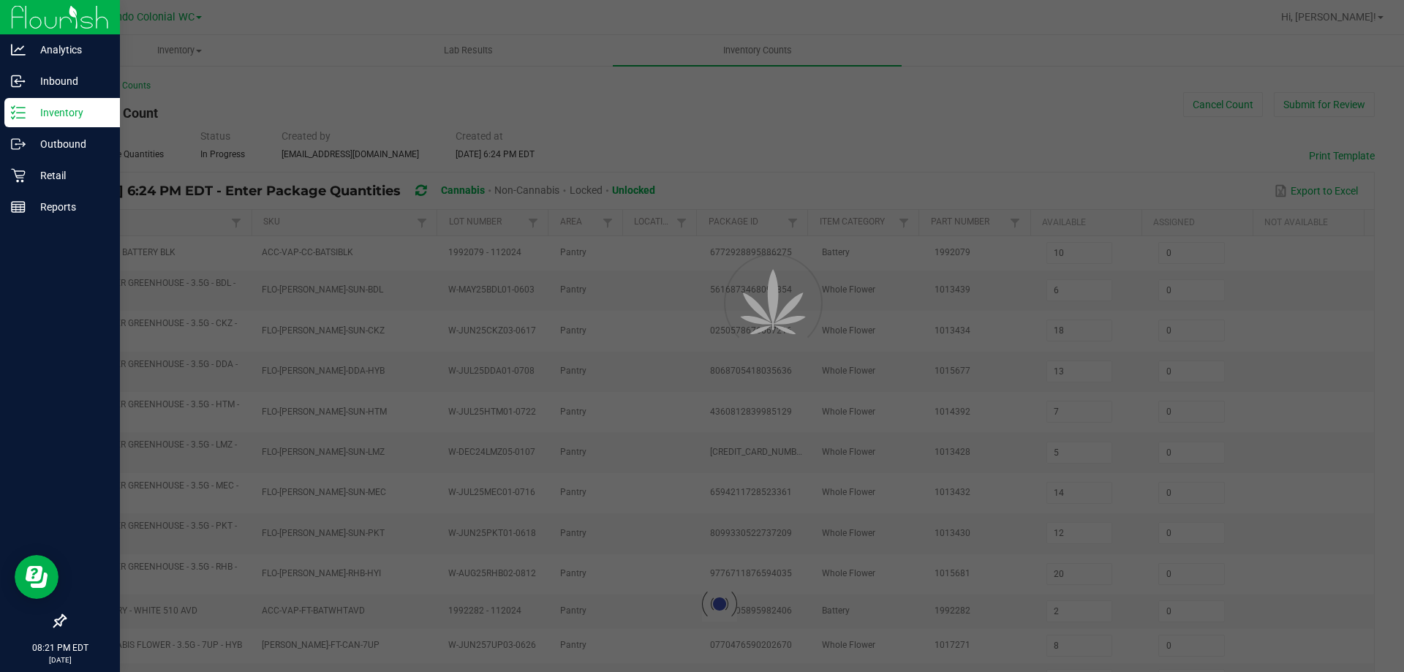
type input "1"
type input "3"
type input "18"
type input "0"
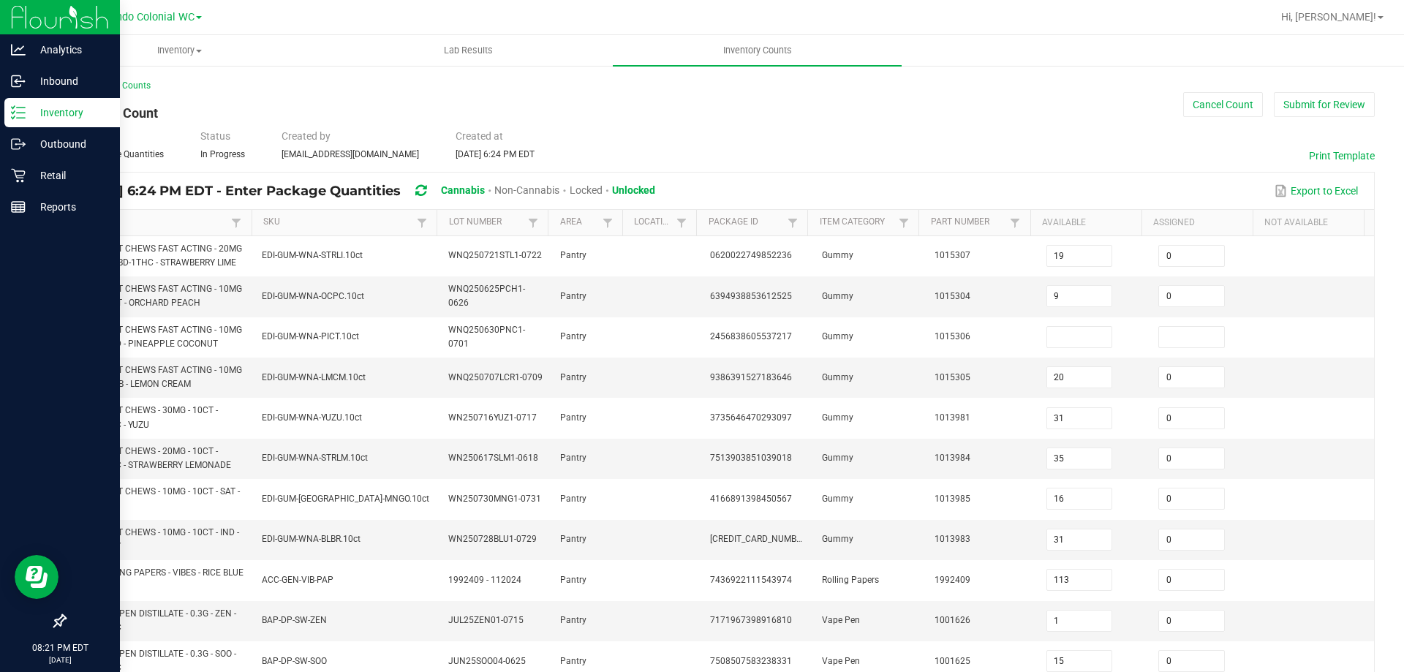
click at [208, 224] on link "Item" at bounding box center [153, 222] width 150 height 12
click at [378, 223] on link "SKU" at bounding box center [338, 222] width 150 height 12
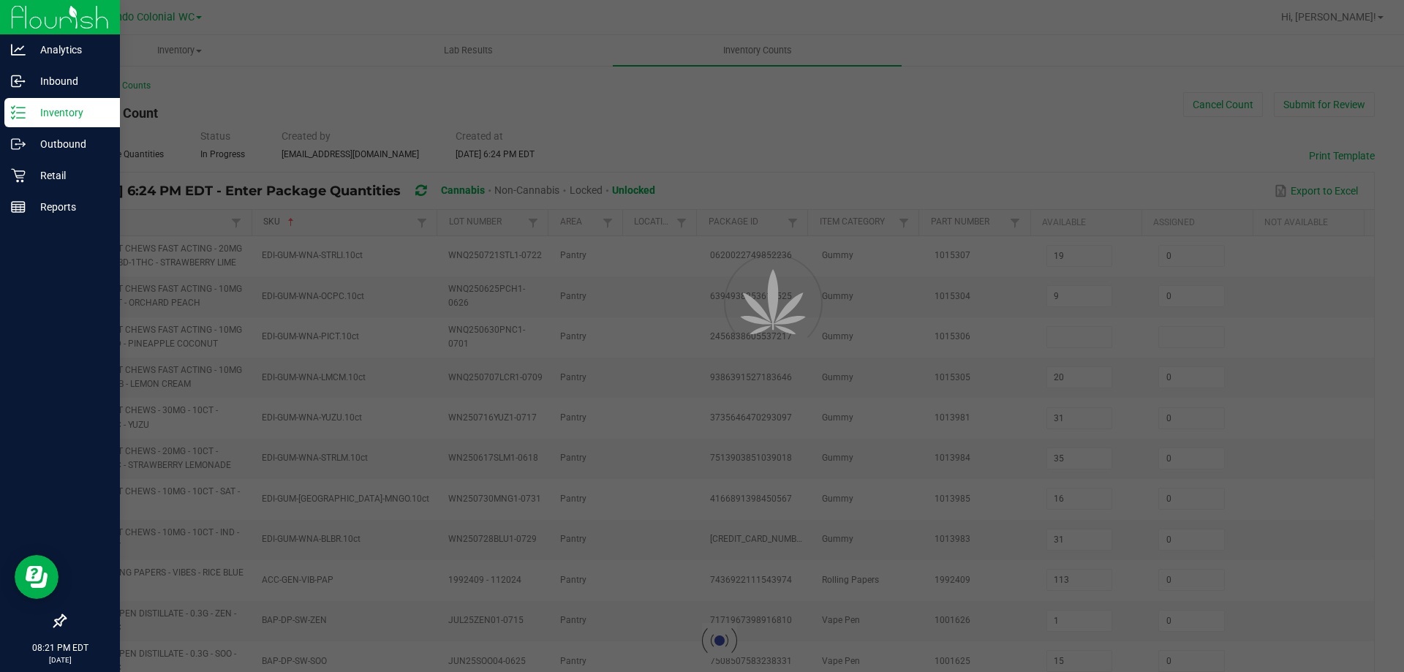
type input "5"
type input "12"
type input "18"
type input "52"
type input "0"
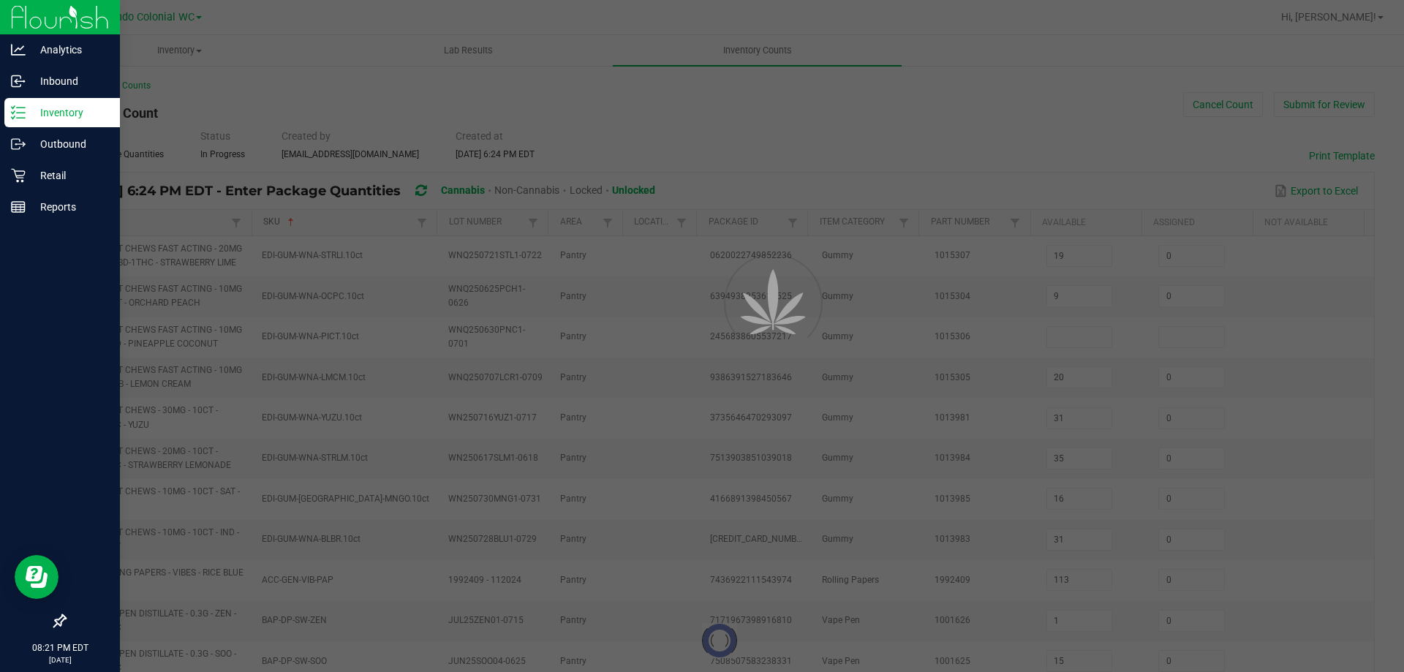
type input "15"
type input "0"
type input "2"
type input "68"
type input "10"
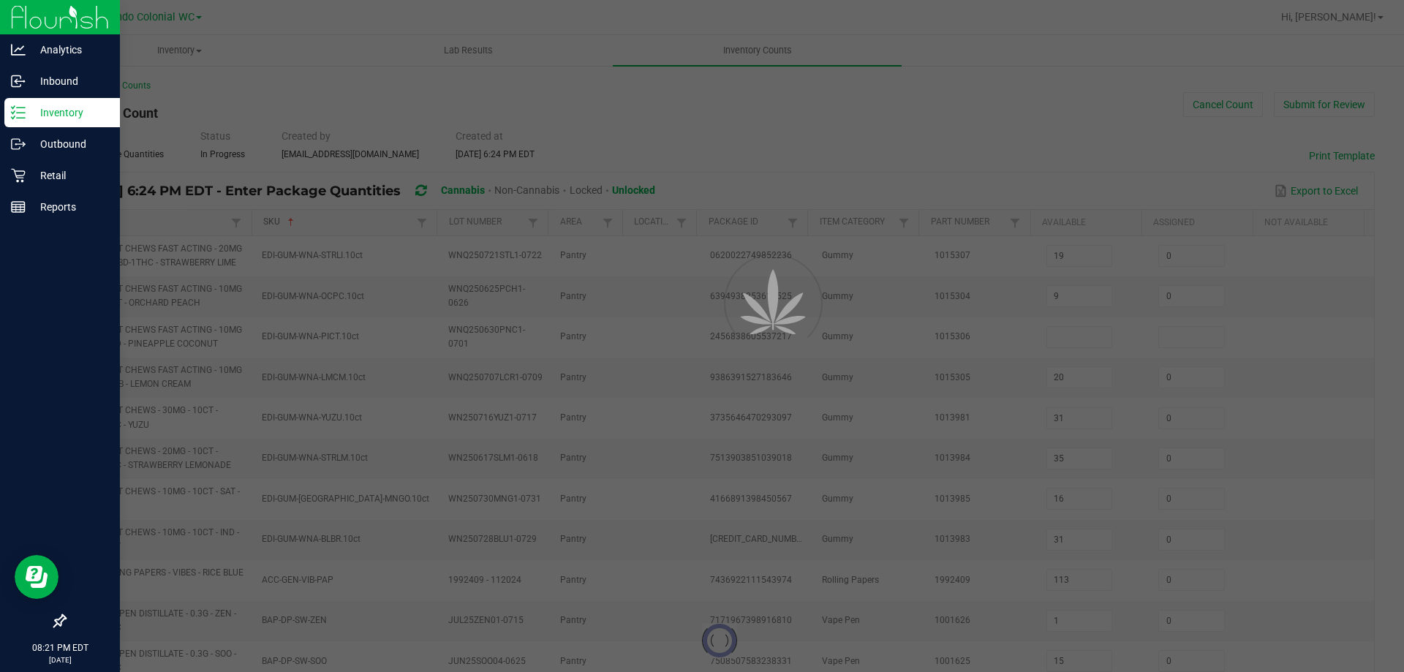
type input "2"
type input "4"
type input "21"
type input "3"
type input "2"
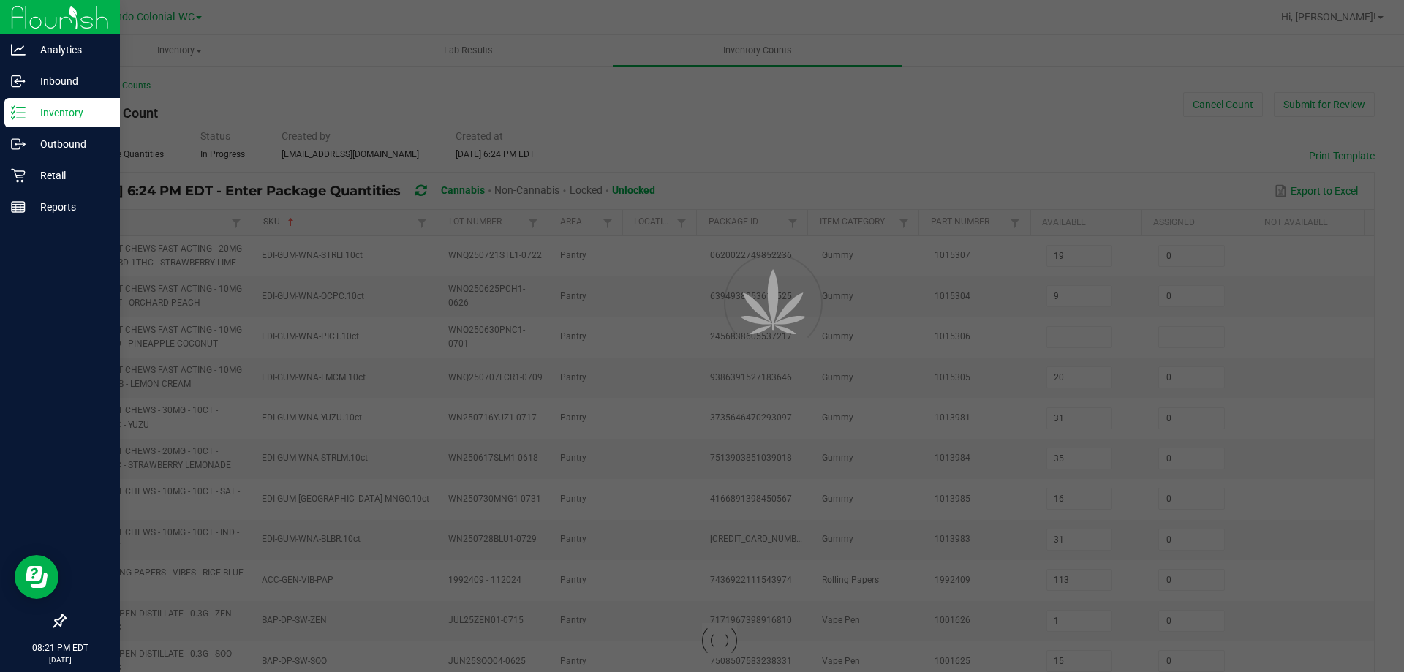
type input "0"
type input "1"
type input "49"
type input "113"
type input "0"
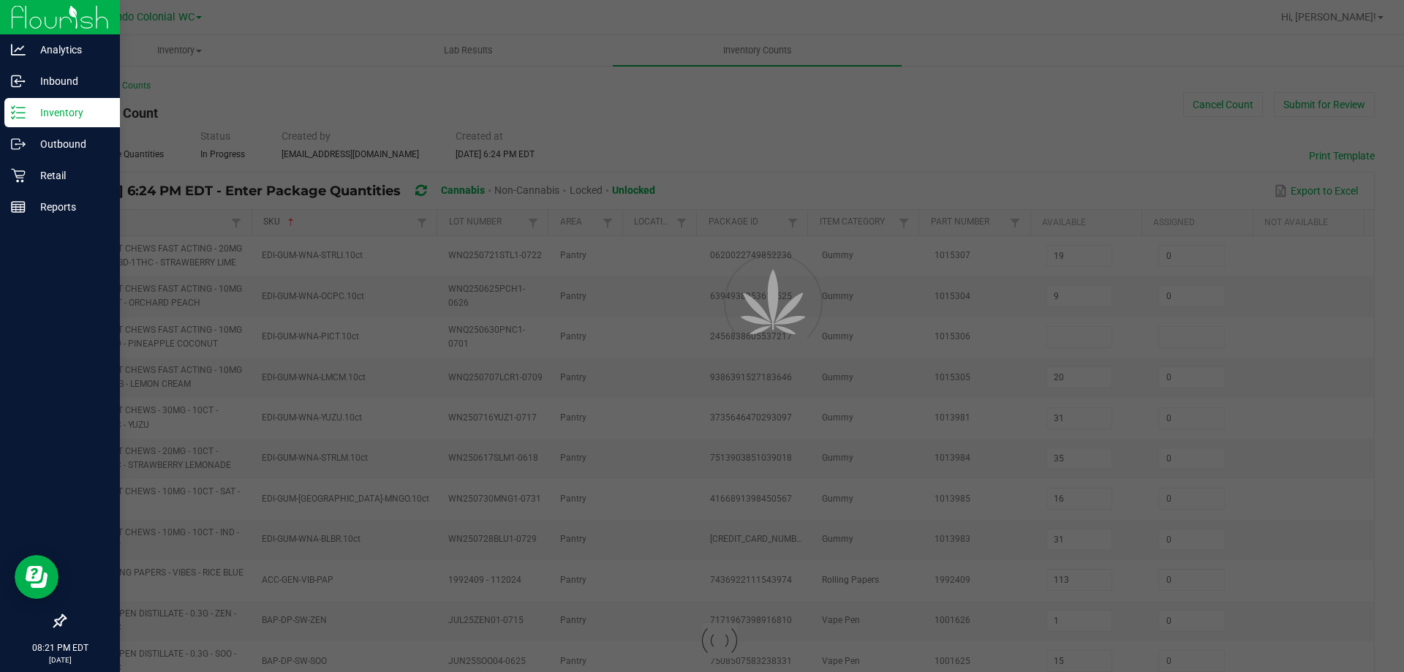
type input "83"
type input "0"
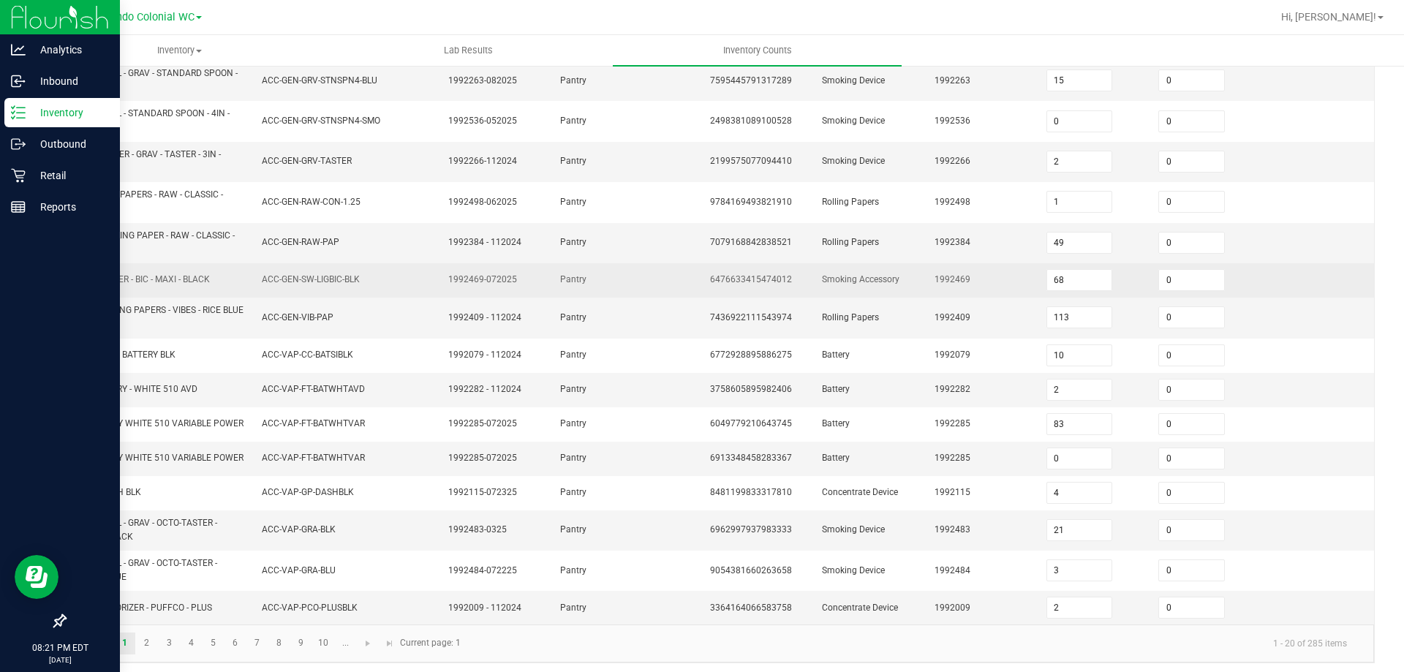
scroll to position [384, 0]
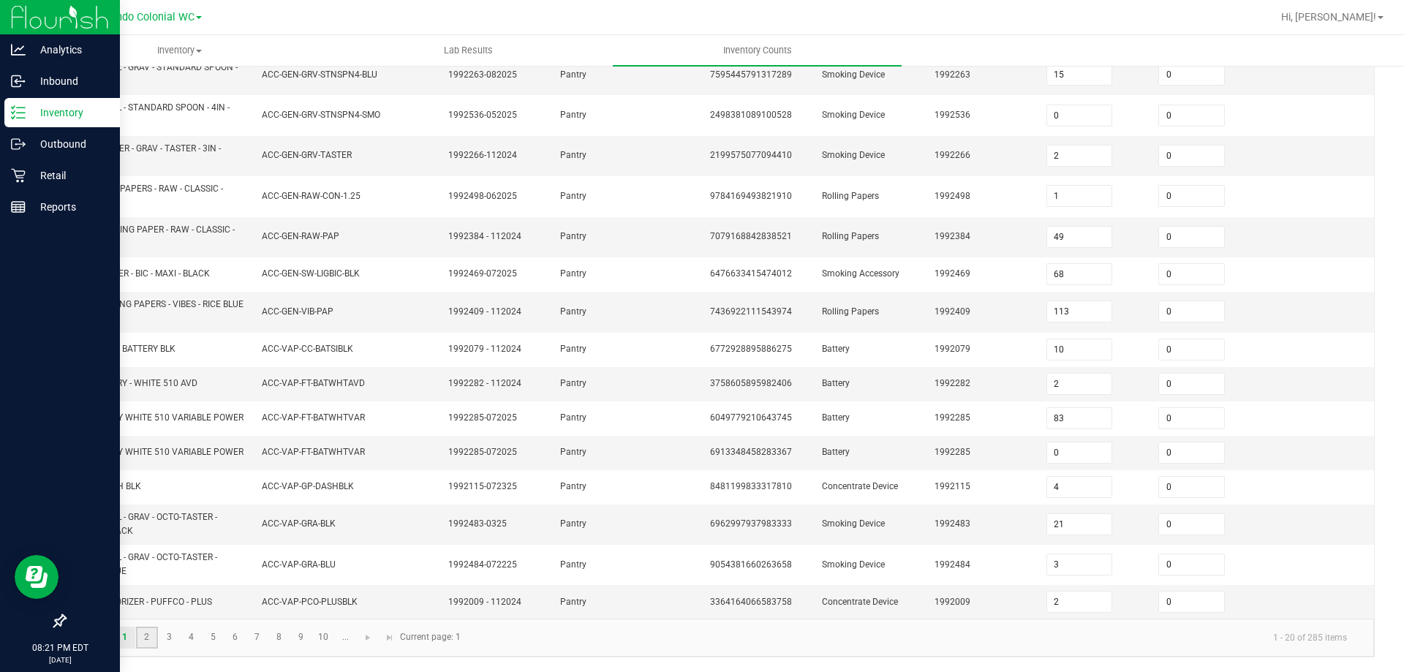
click at [147, 642] on link "2" at bounding box center [146, 638] width 21 height 22
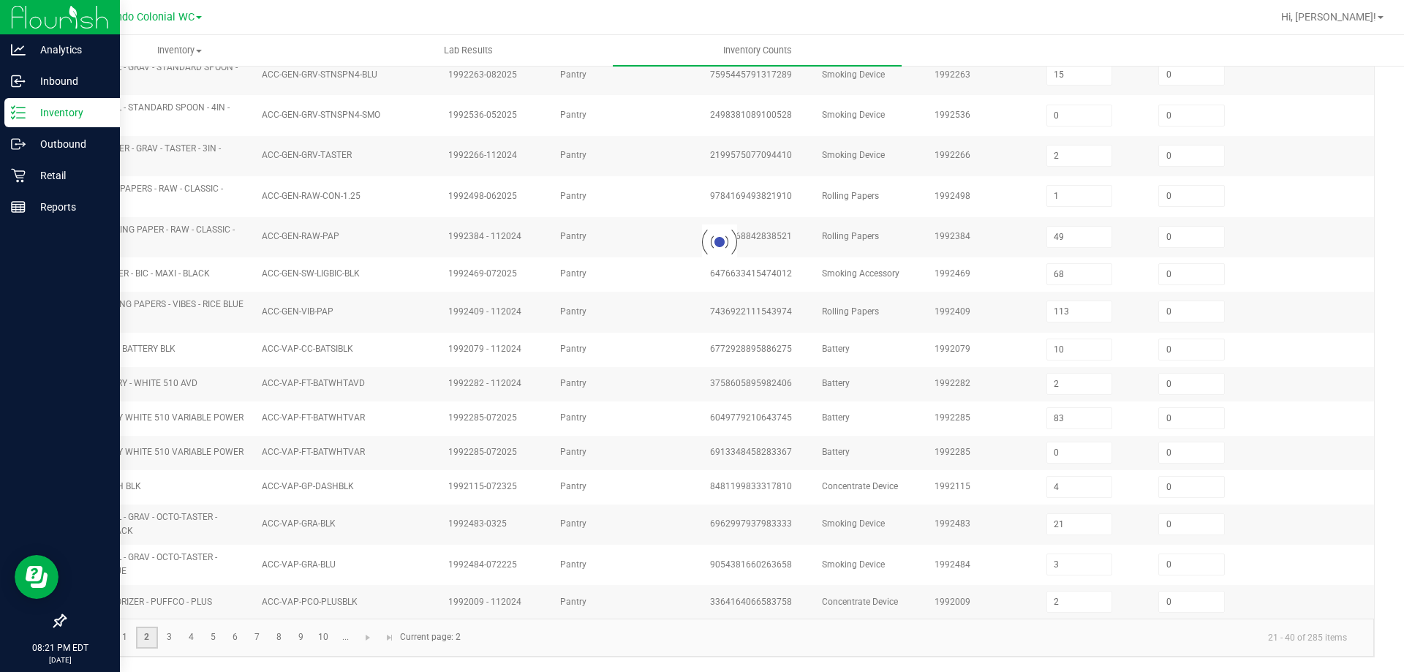
type input "1"
type input "2"
type input "3"
type input "2"
type input "7"
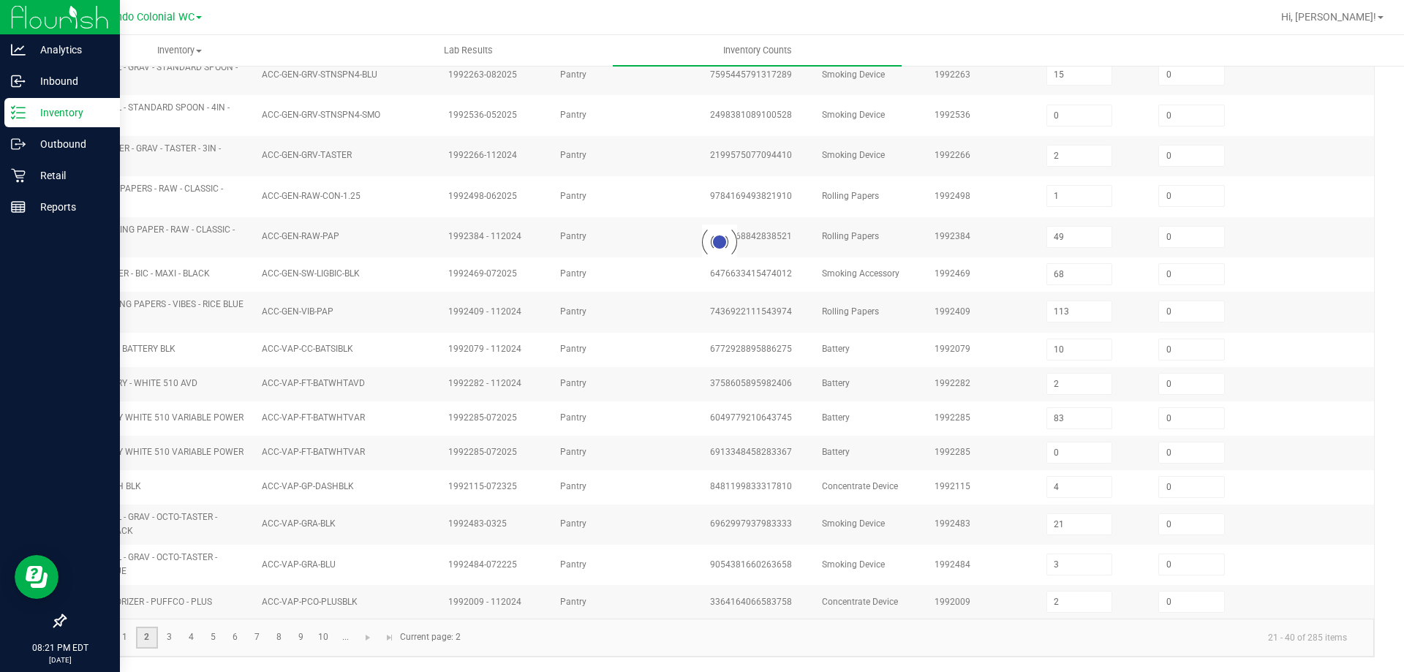
type input "8"
type input "4"
type input "7"
type input "1"
type input "6"
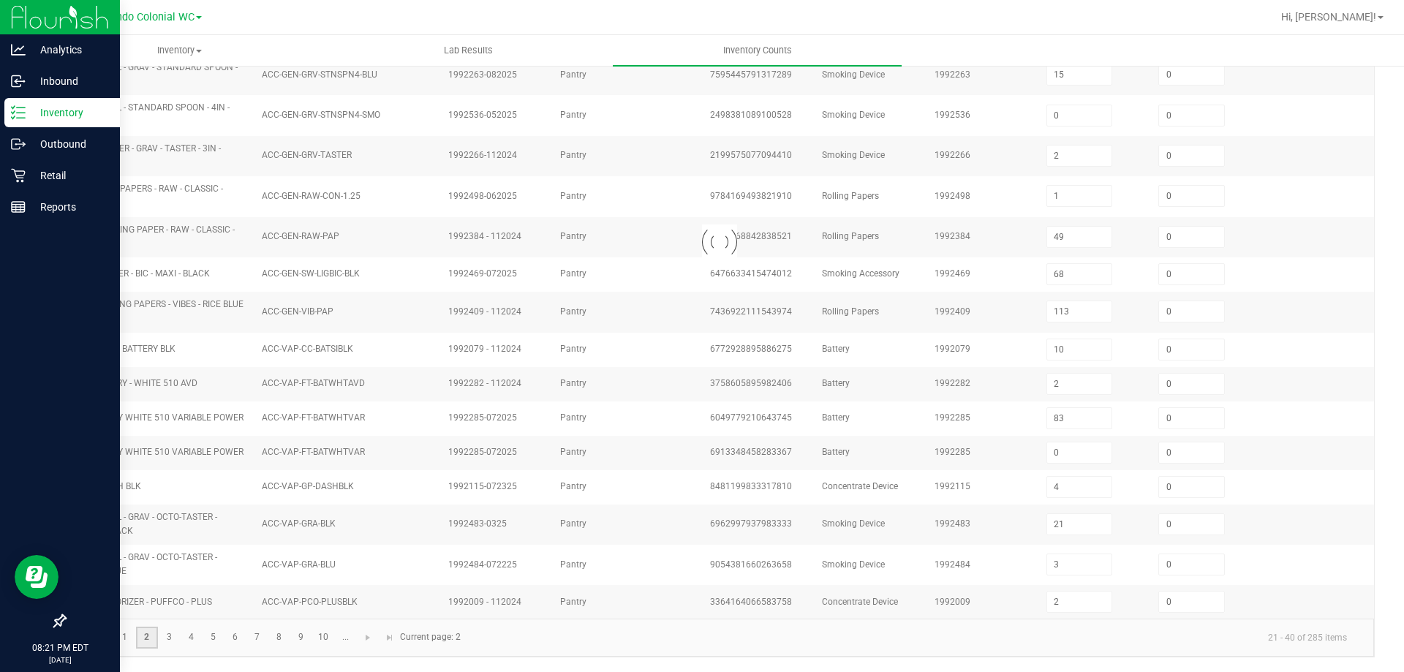
type input "6"
type input "5"
type input "12"
type input "9"
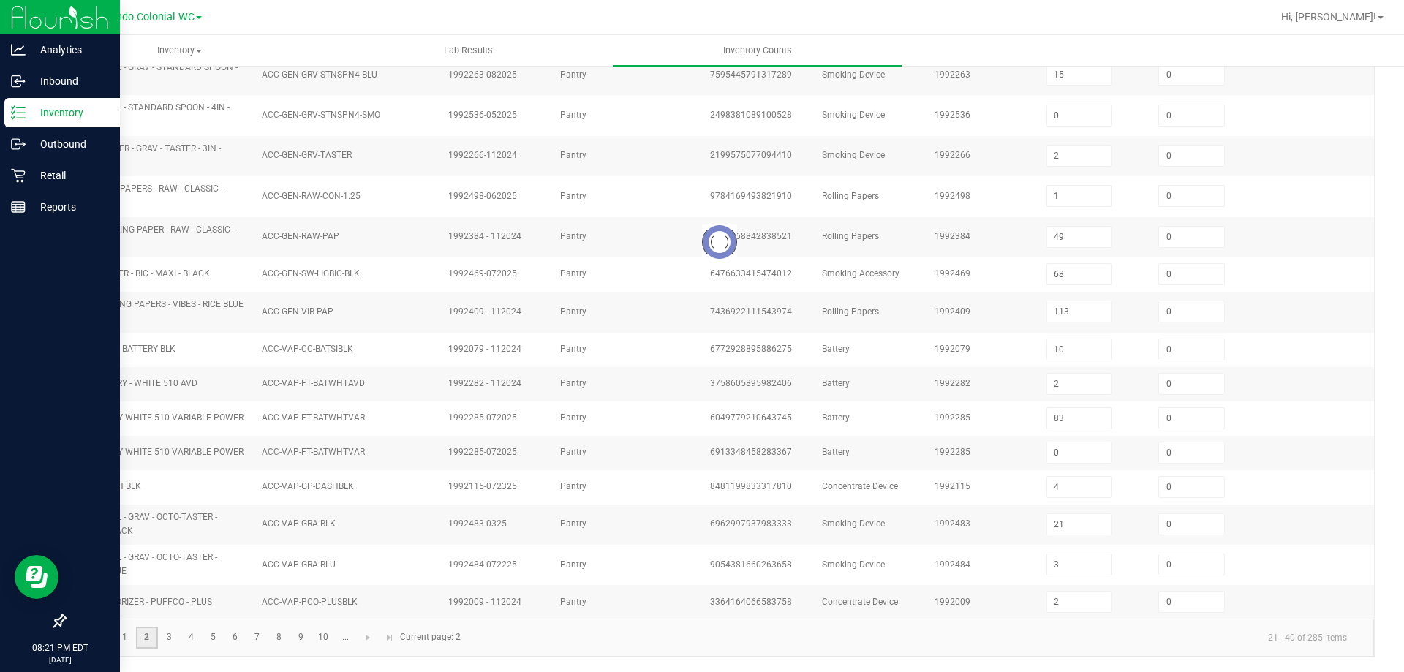
type input "11"
type input "3"
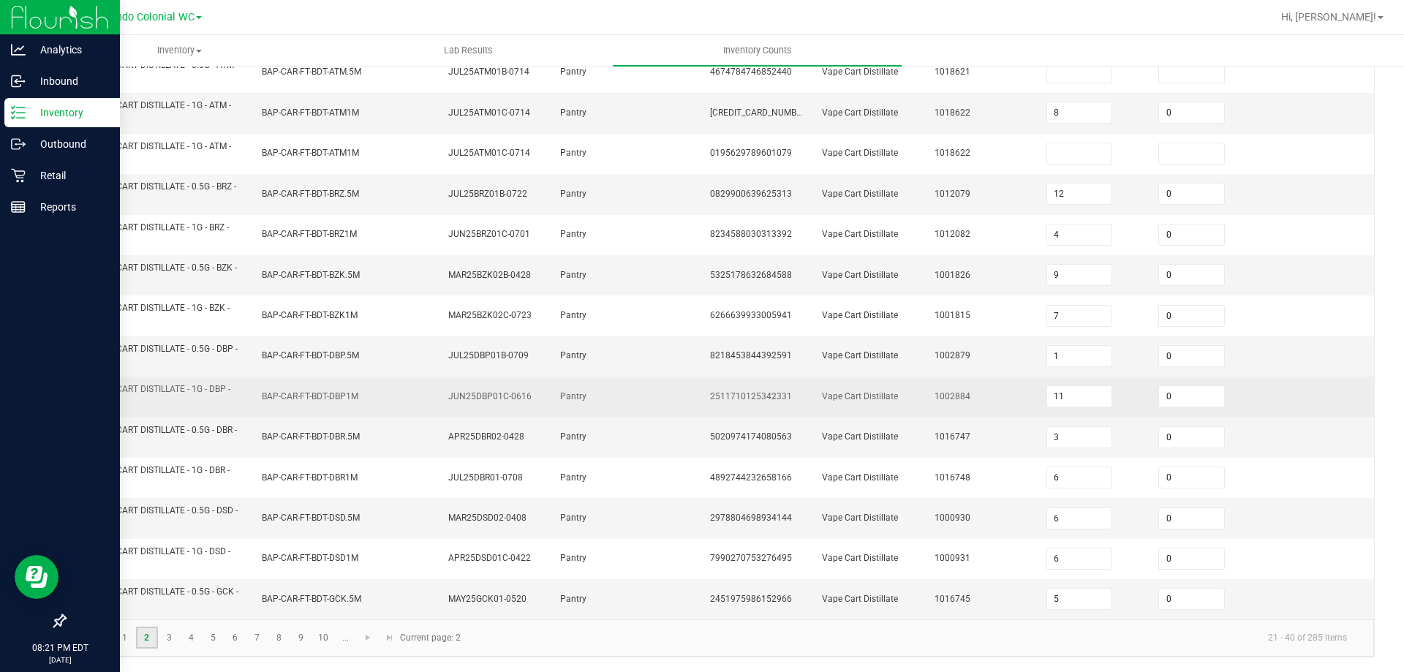
scroll to position [0, 0]
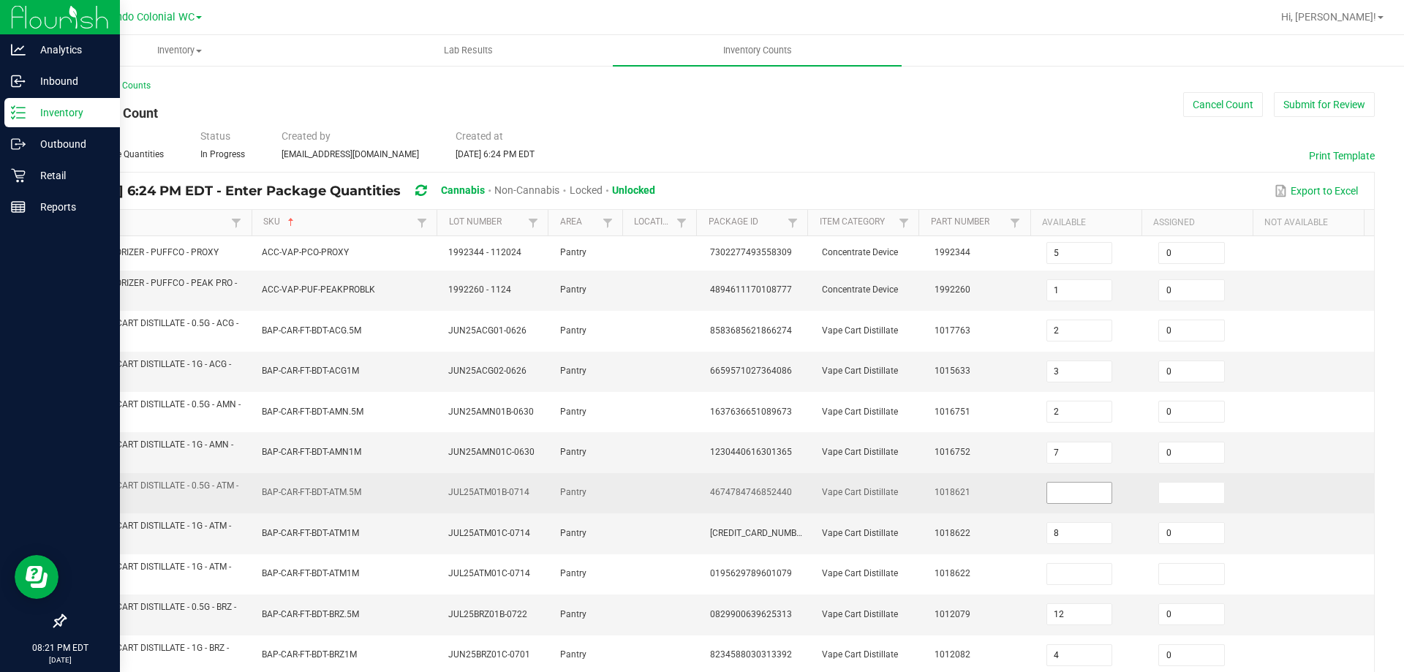
click at [1081, 497] on input at bounding box center [1079, 493] width 65 height 20
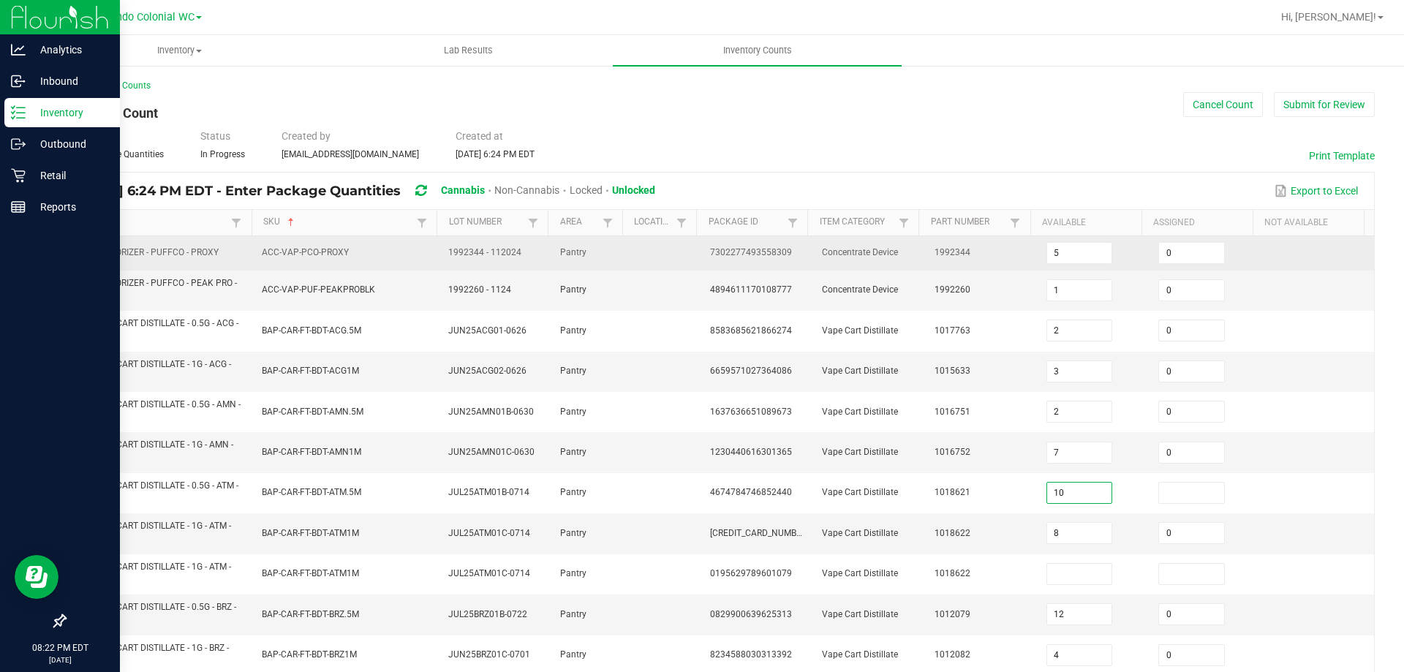
type input "10"
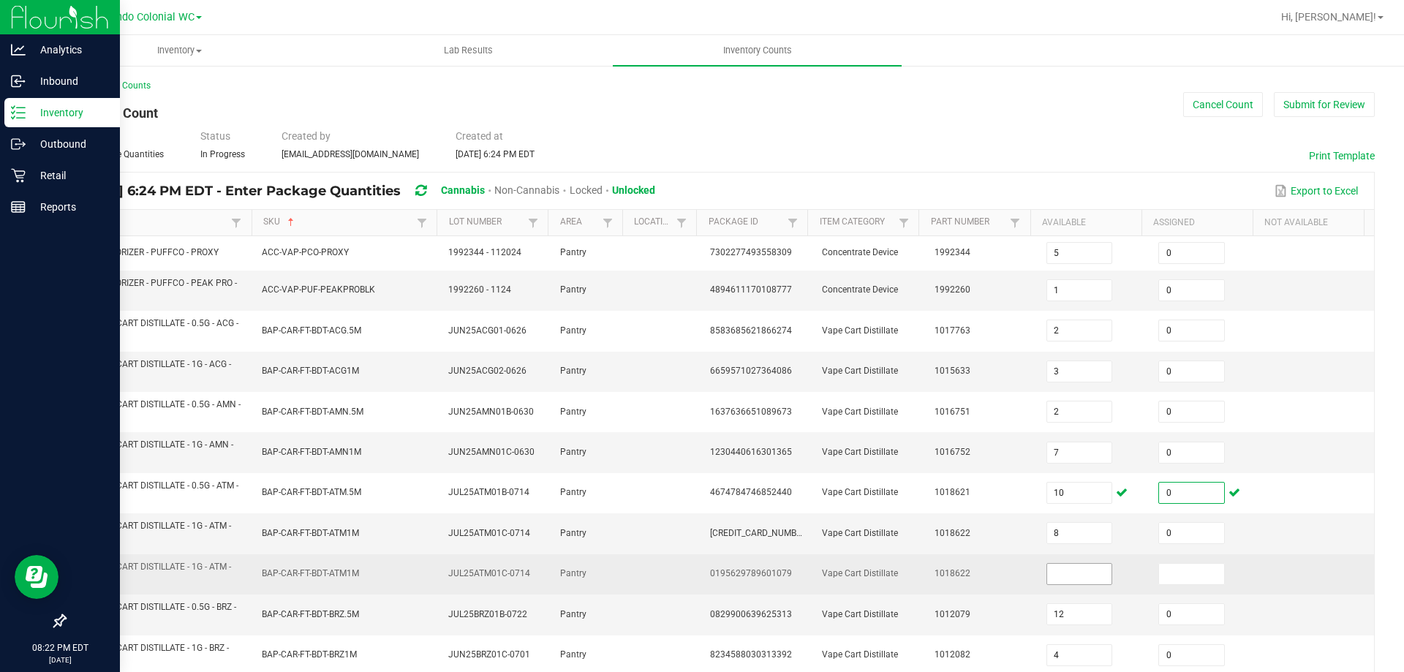
type input "0"
click at [1047, 570] on input at bounding box center [1079, 574] width 65 height 20
type input "3"
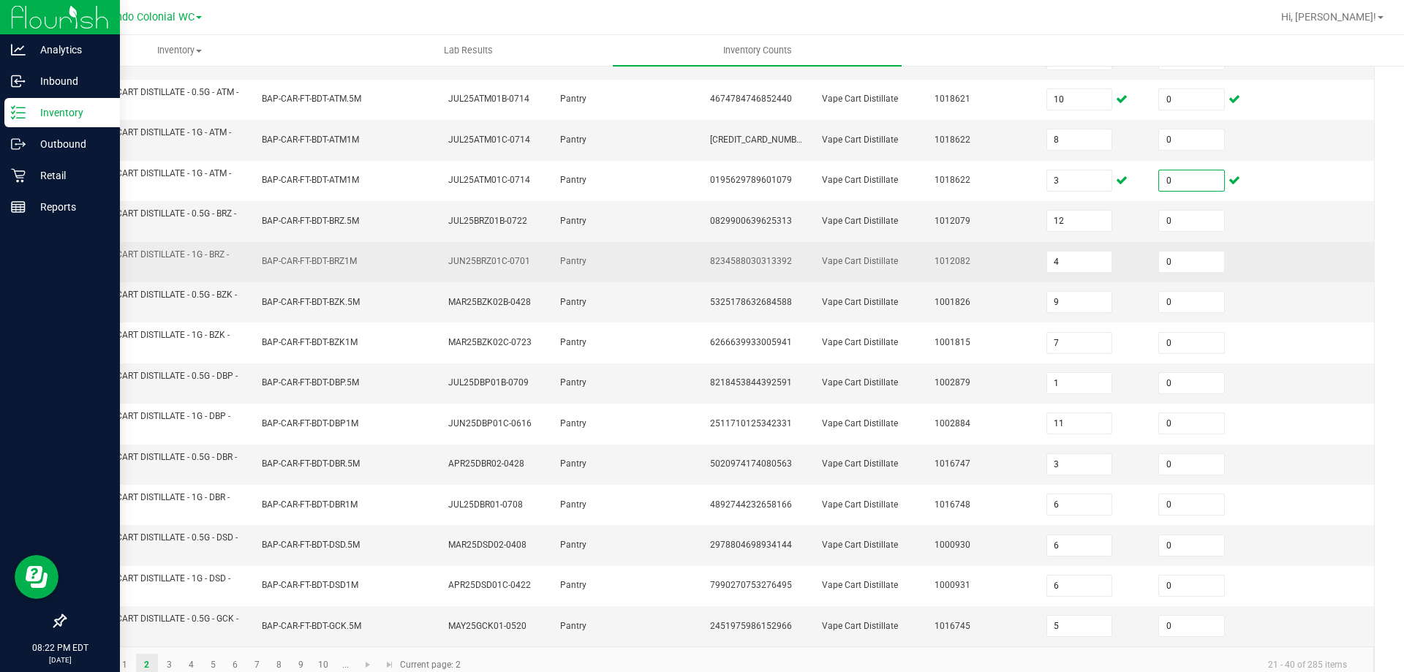
scroll to position [421, 0]
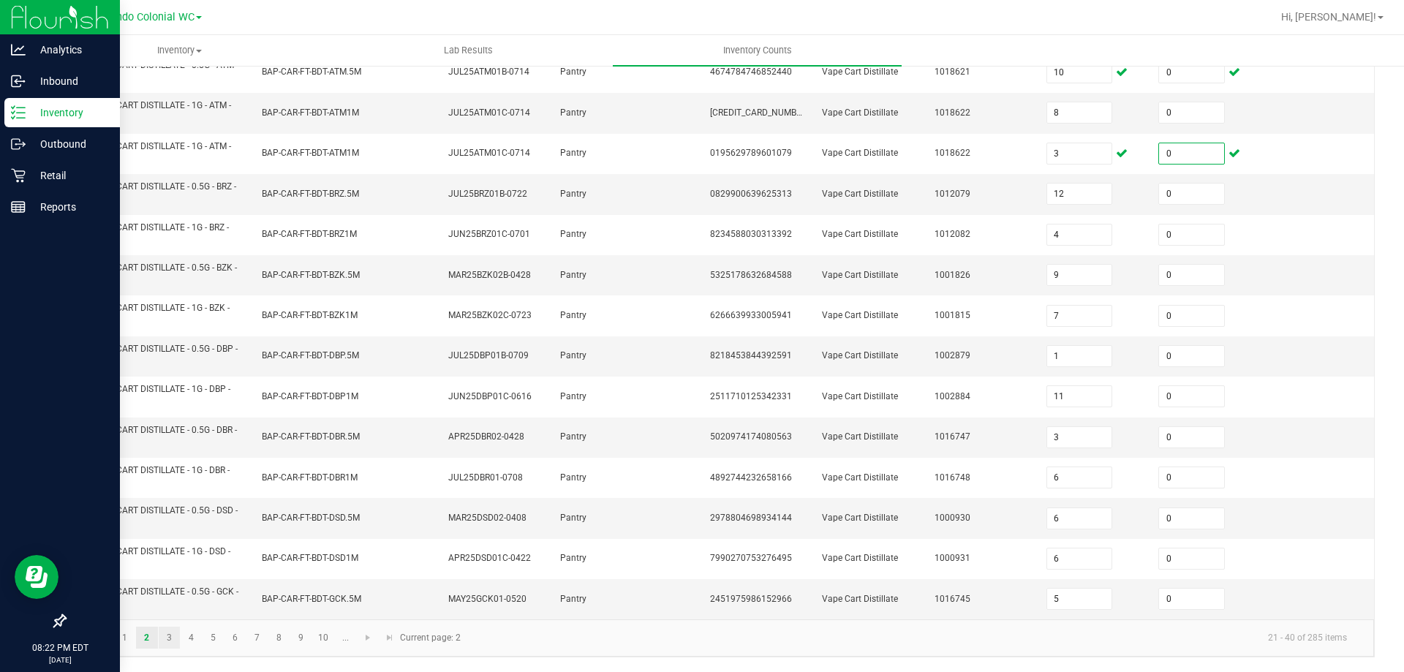
type input "0"
click at [174, 644] on link "3" at bounding box center [169, 638] width 21 height 22
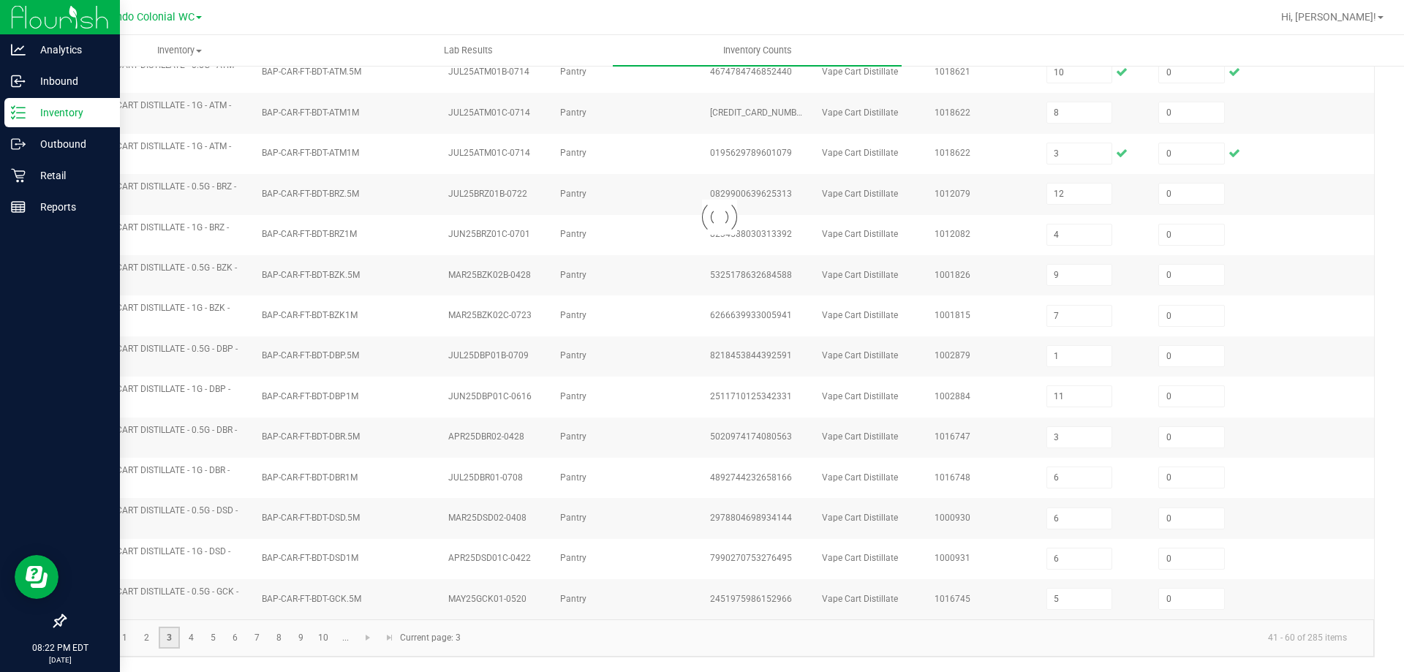
type input "6"
type input "2"
type input "12"
type input "8"
type input "3"
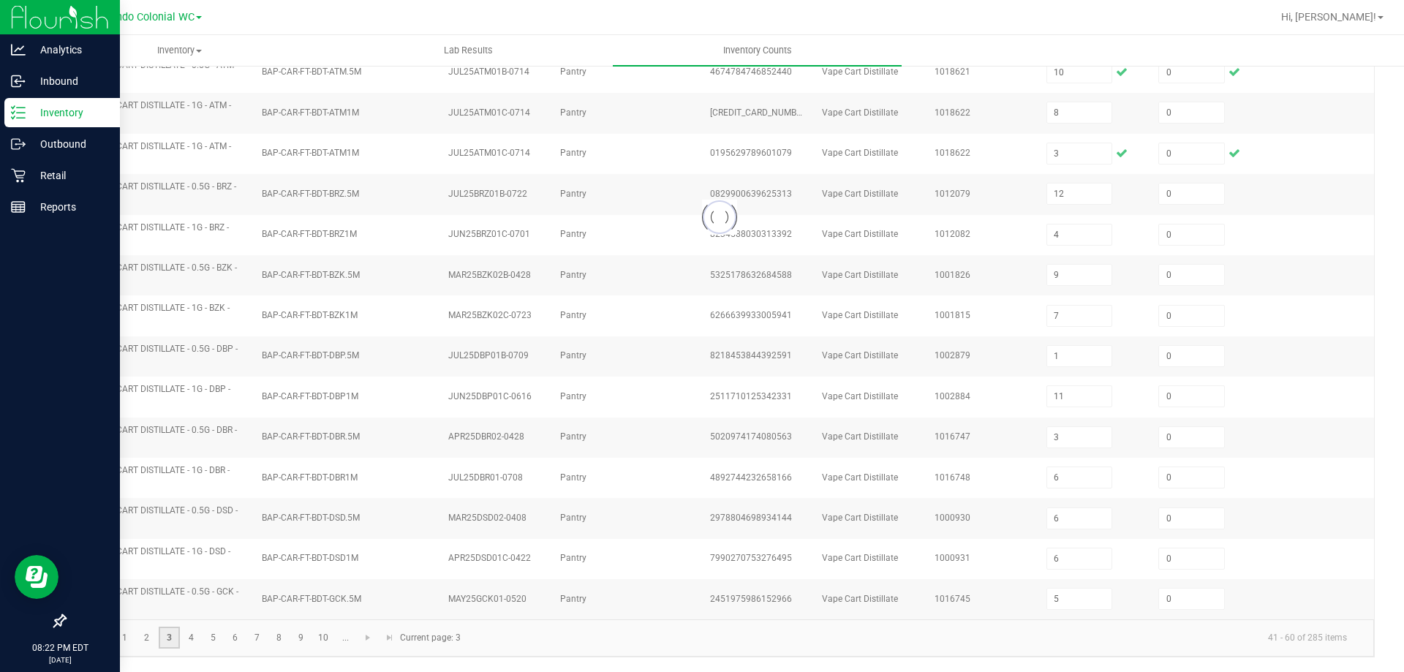
type input "4"
type input "2"
type input "6"
type input "8"
type input "6"
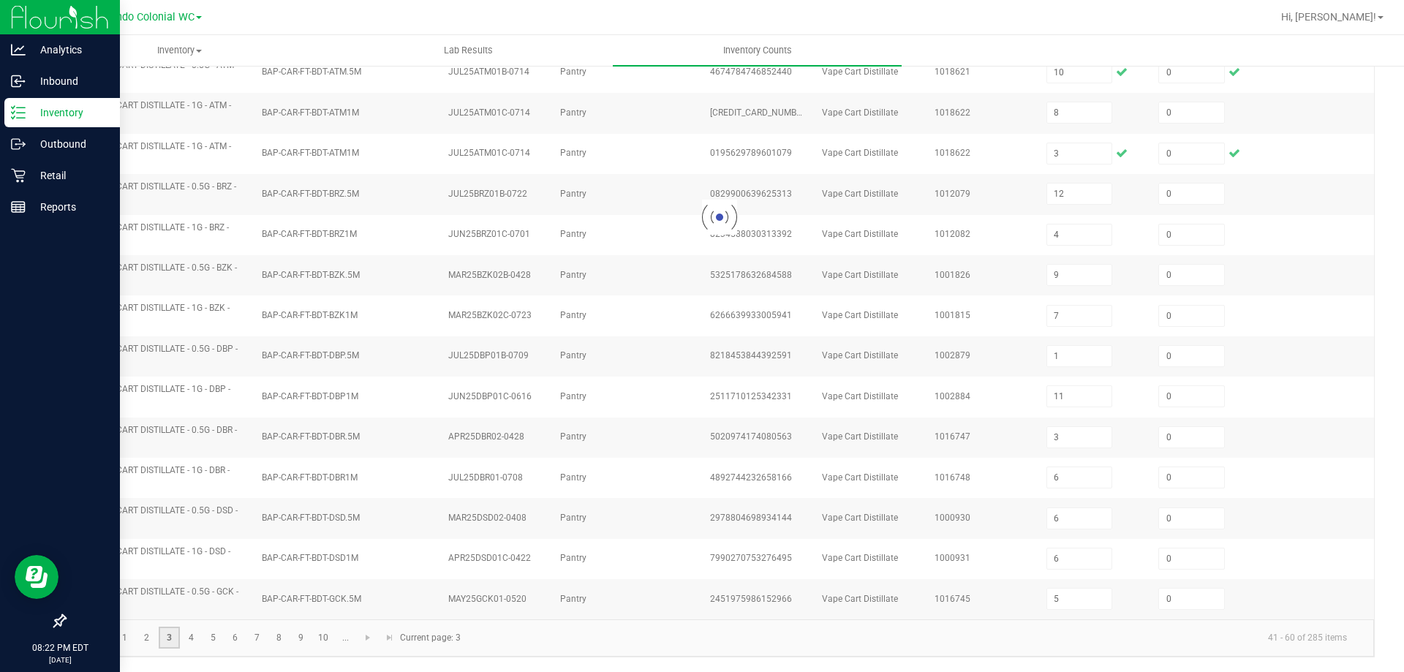
type input "3"
type input "1"
type input "3"
type input "12"
type input "7"
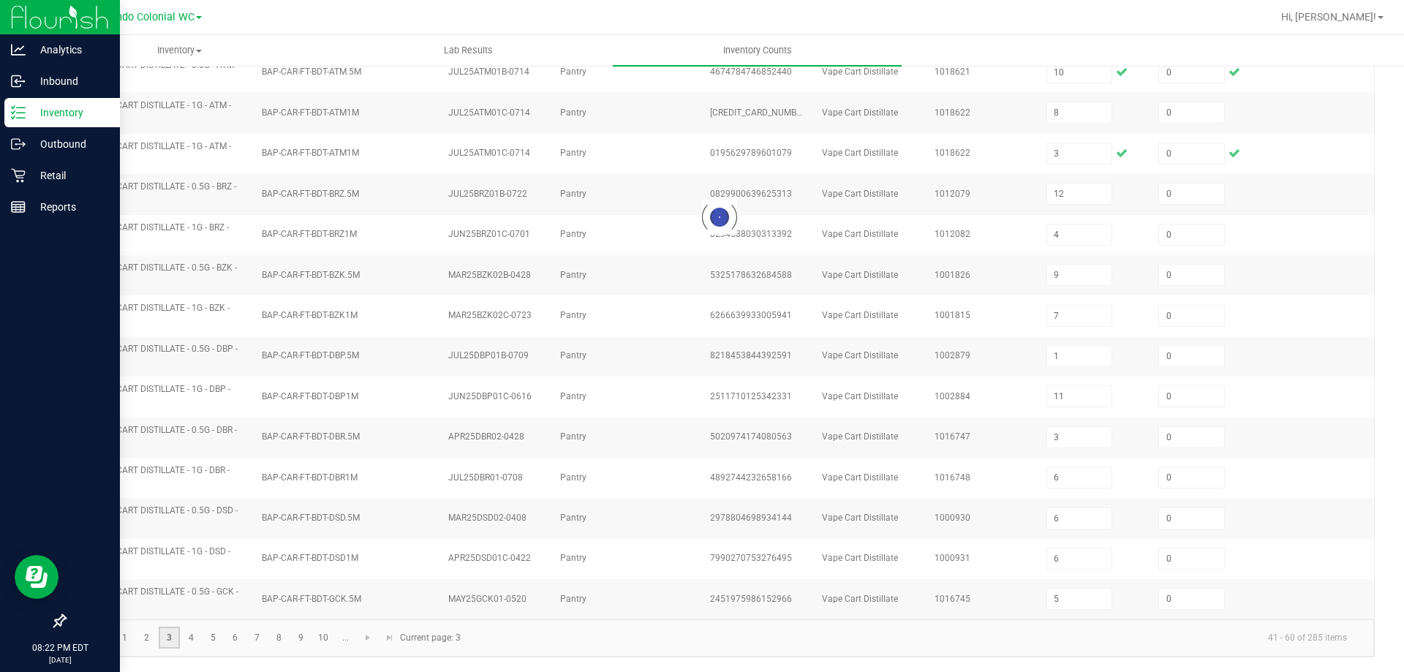
type input "11"
type input "3"
type input "7"
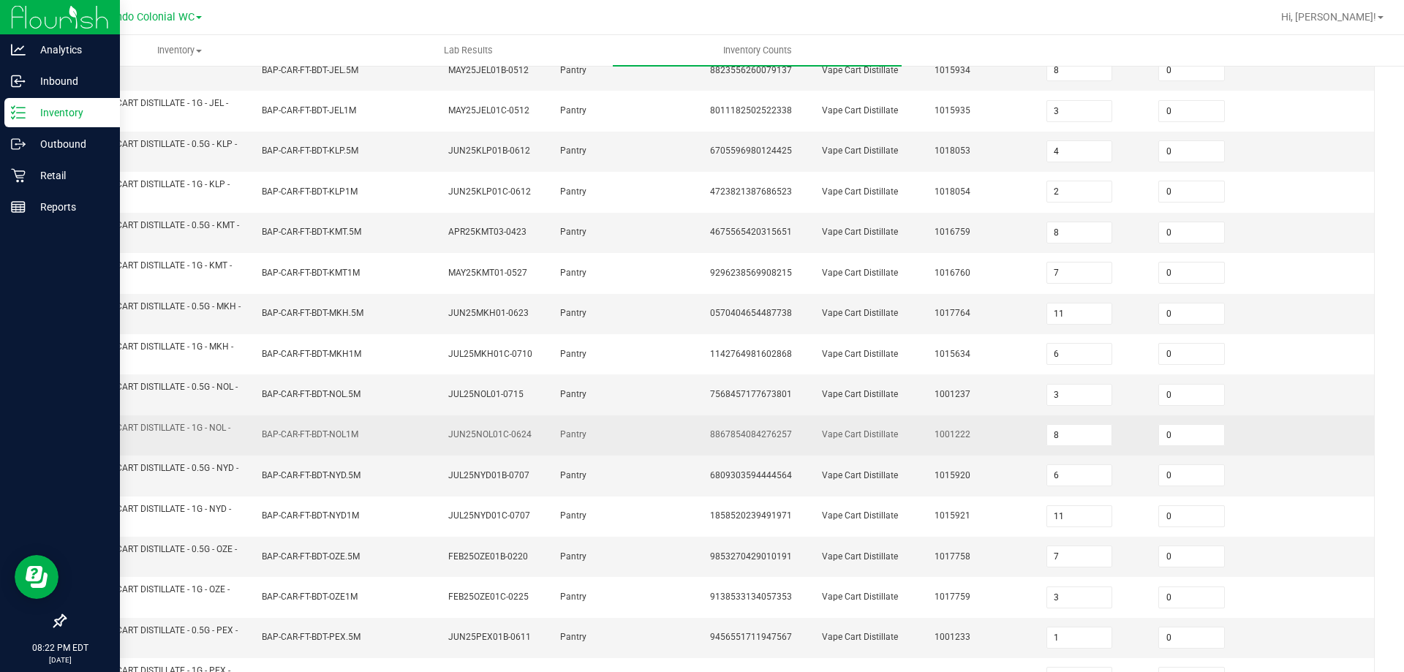
scroll to position [426, 0]
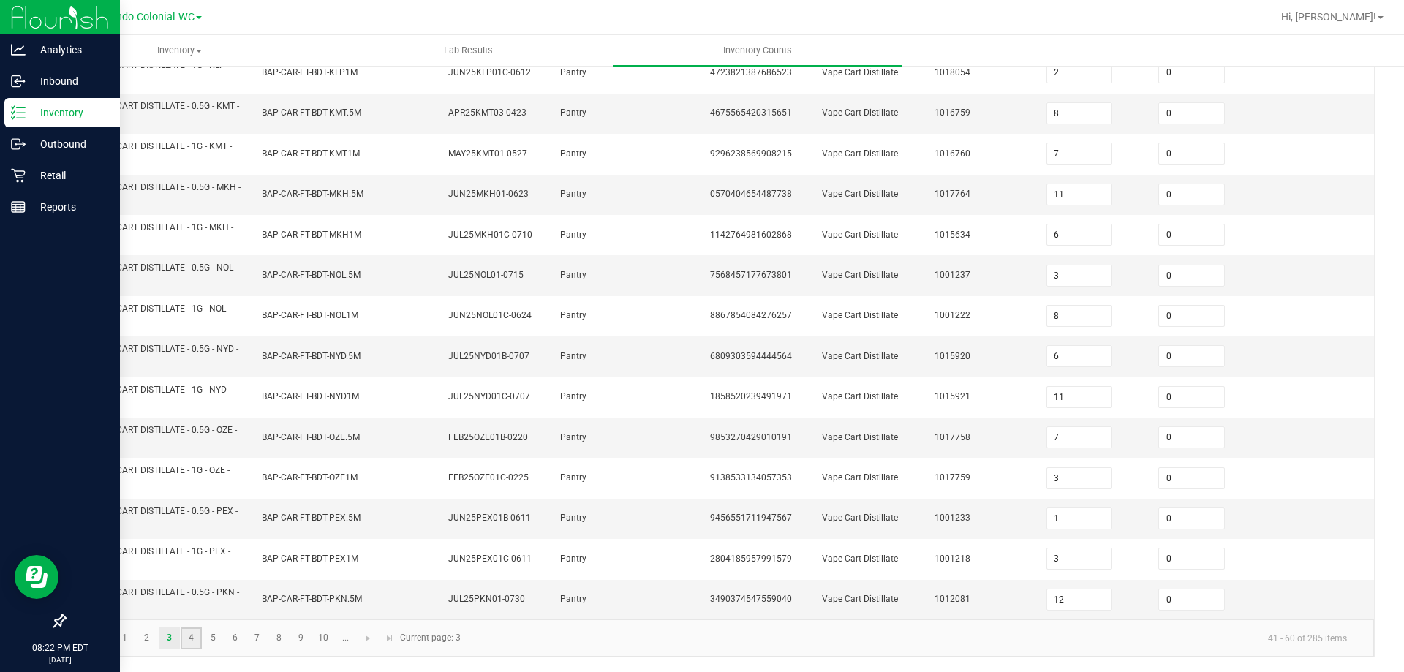
click at [195, 641] on link "4" at bounding box center [191, 638] width 21 height 22
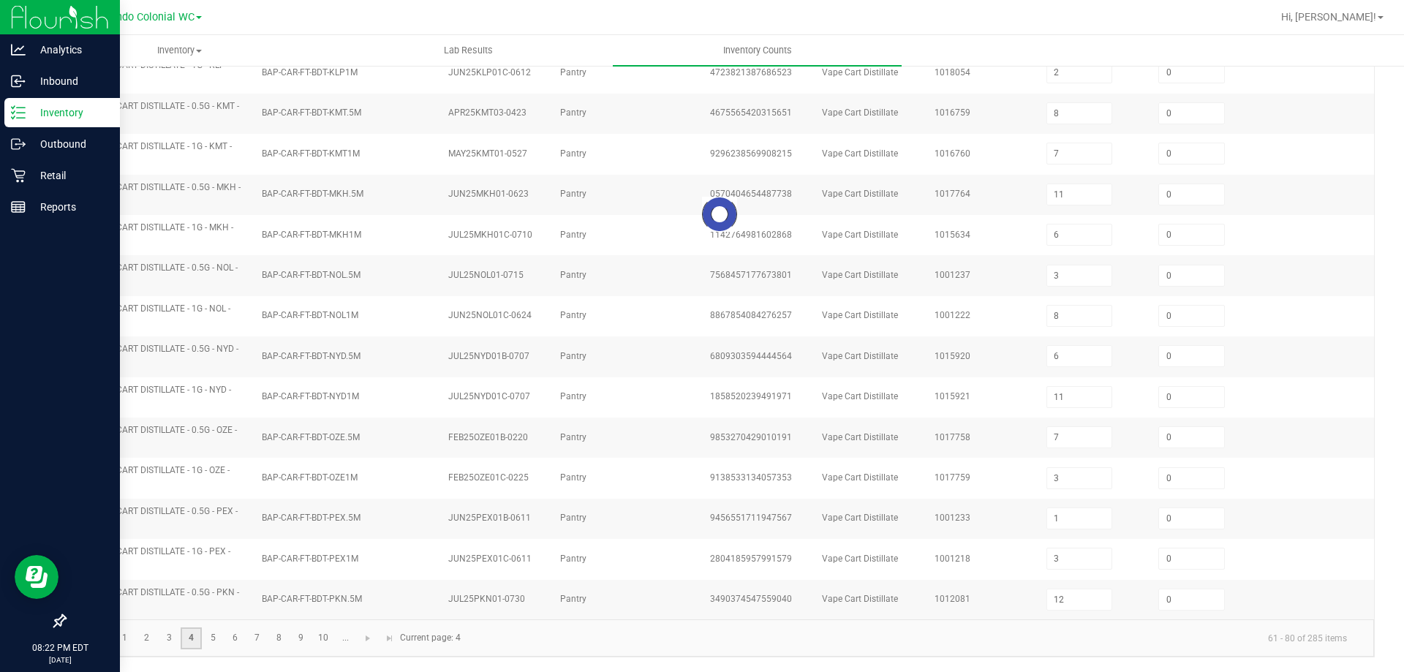
type input "12"
type input "7"
type input "10"
type input "9"
type input "11"
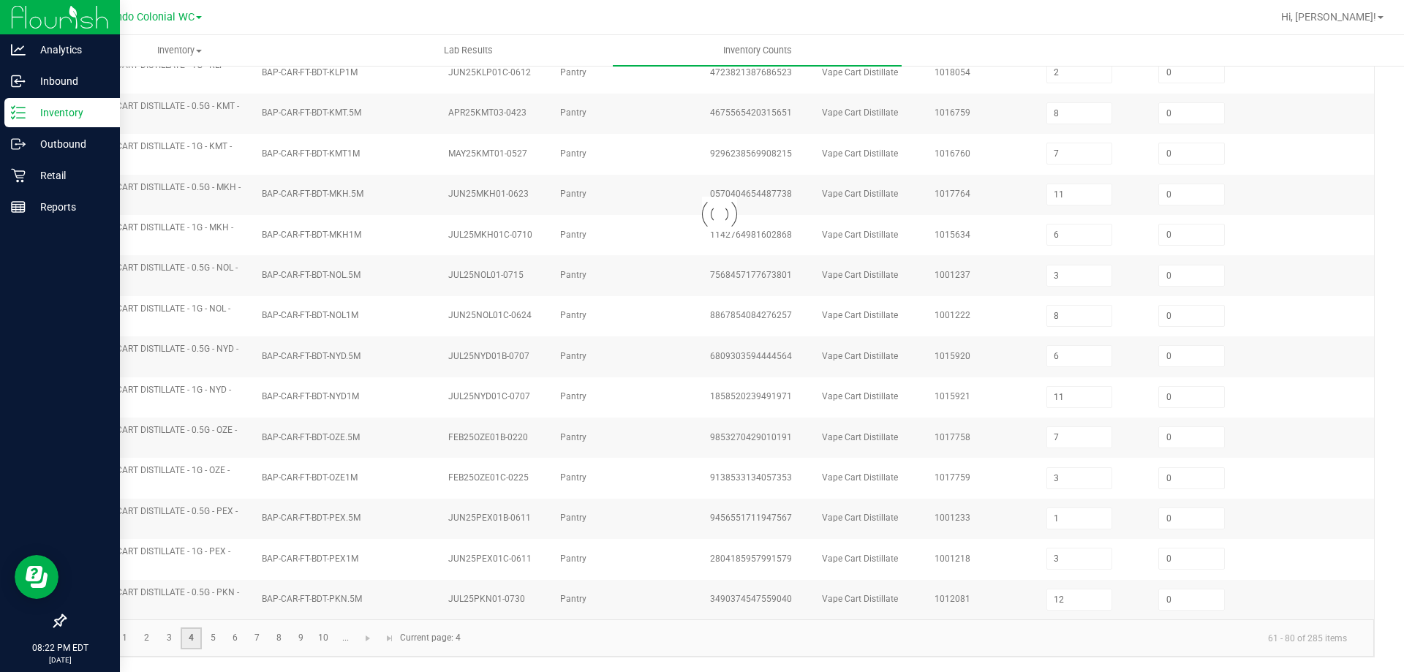
type input "8"
type input "10"
type input "3"
type input "5"
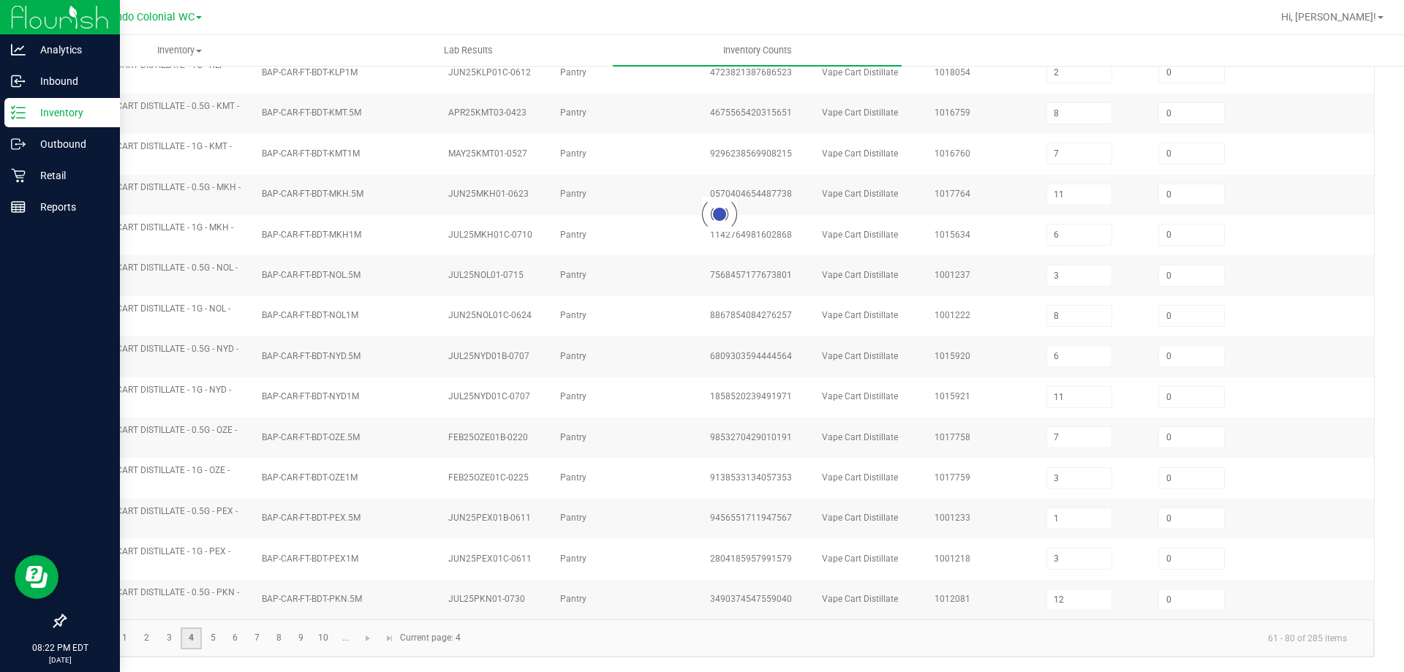
type input "2"
type input "12"
type input "4"
type input "1"
type input "9"
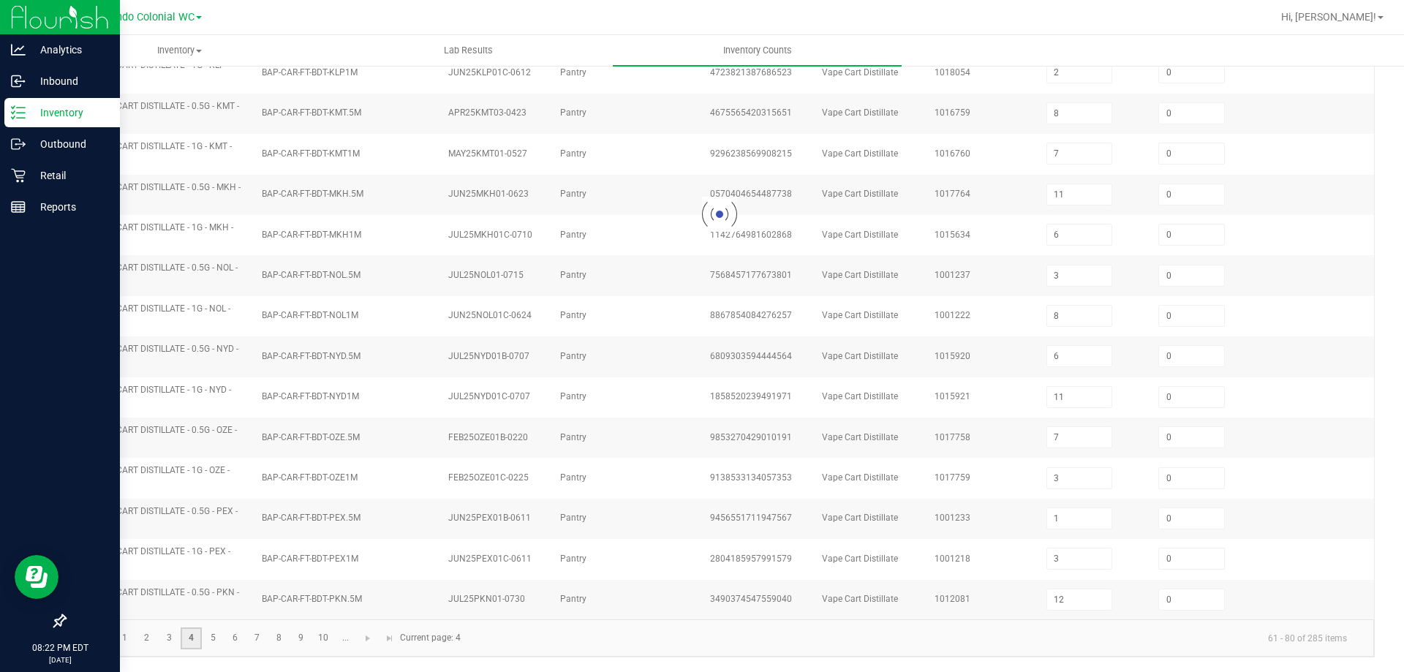
type input "3"
type input "8"
type input "12"
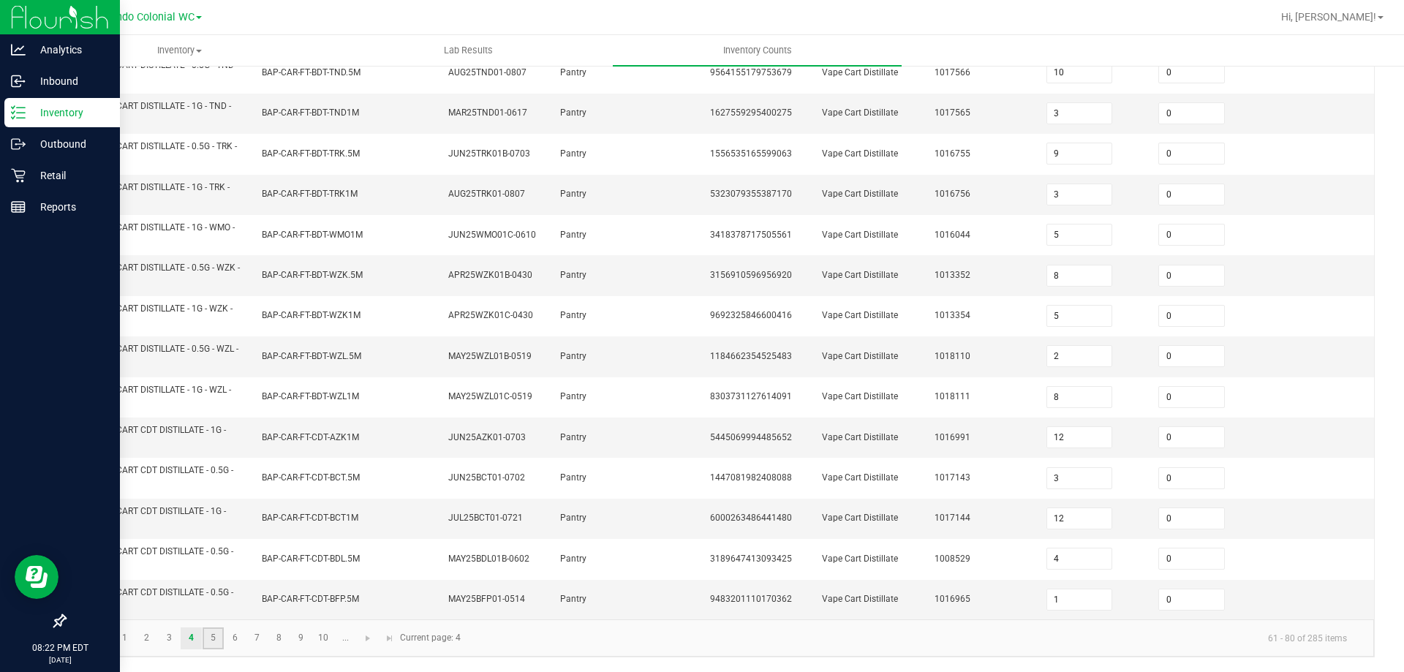
click at [214, 641] on link "5" at bounding box center [213, 638] width 21 height 22
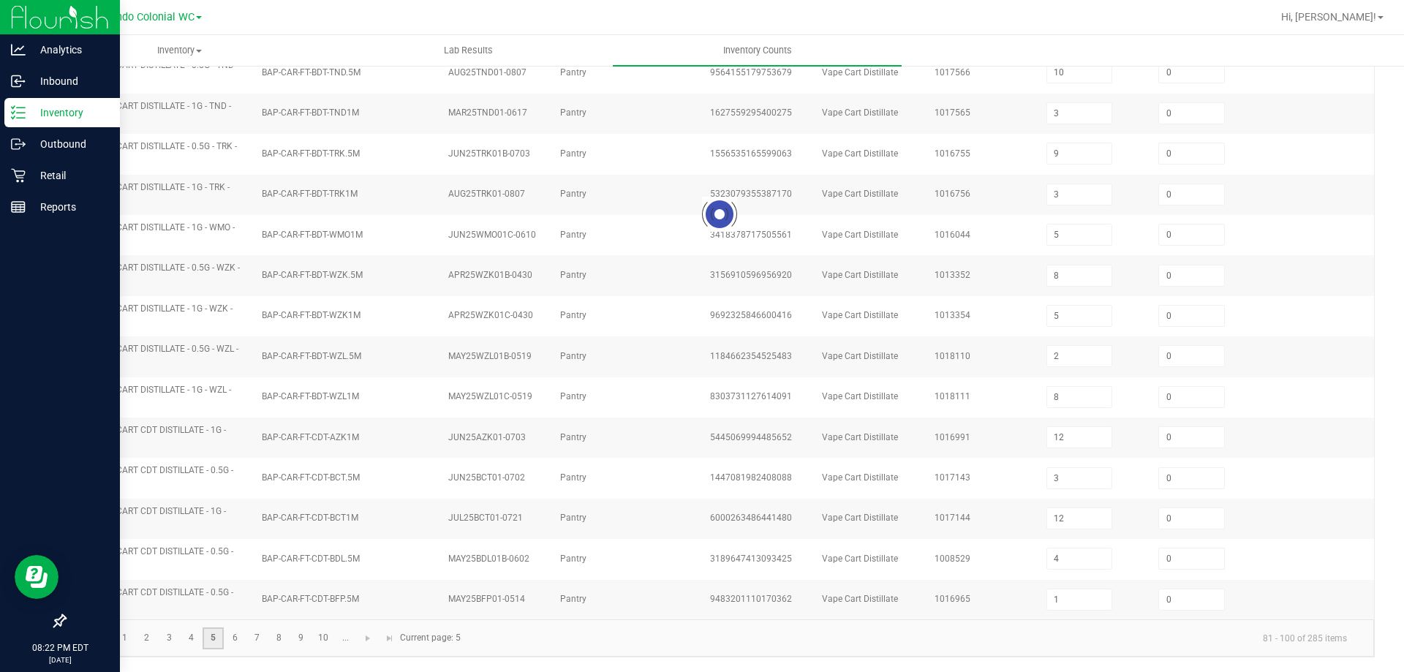
type input "8"
type input "1"
type input "6"
type input "4"
type input "5"
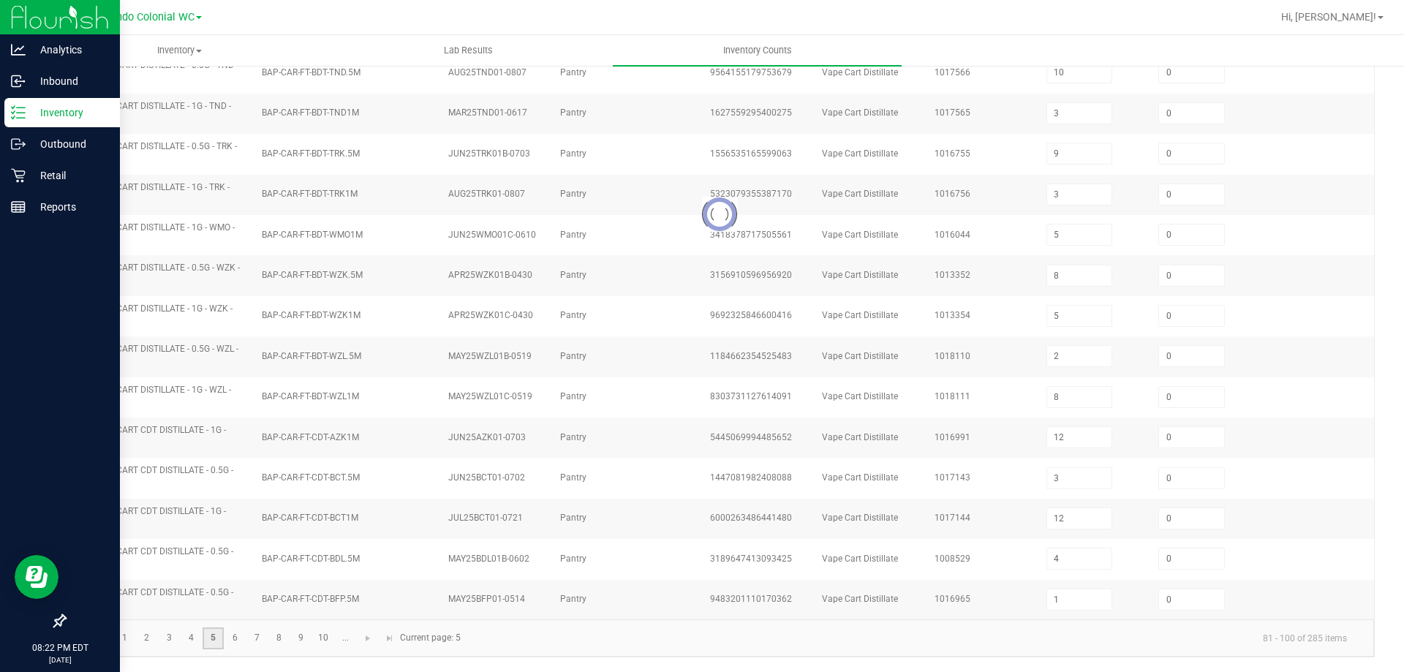
type input "1"
type input "4"
type input "11"
type input "10"
type input "2"
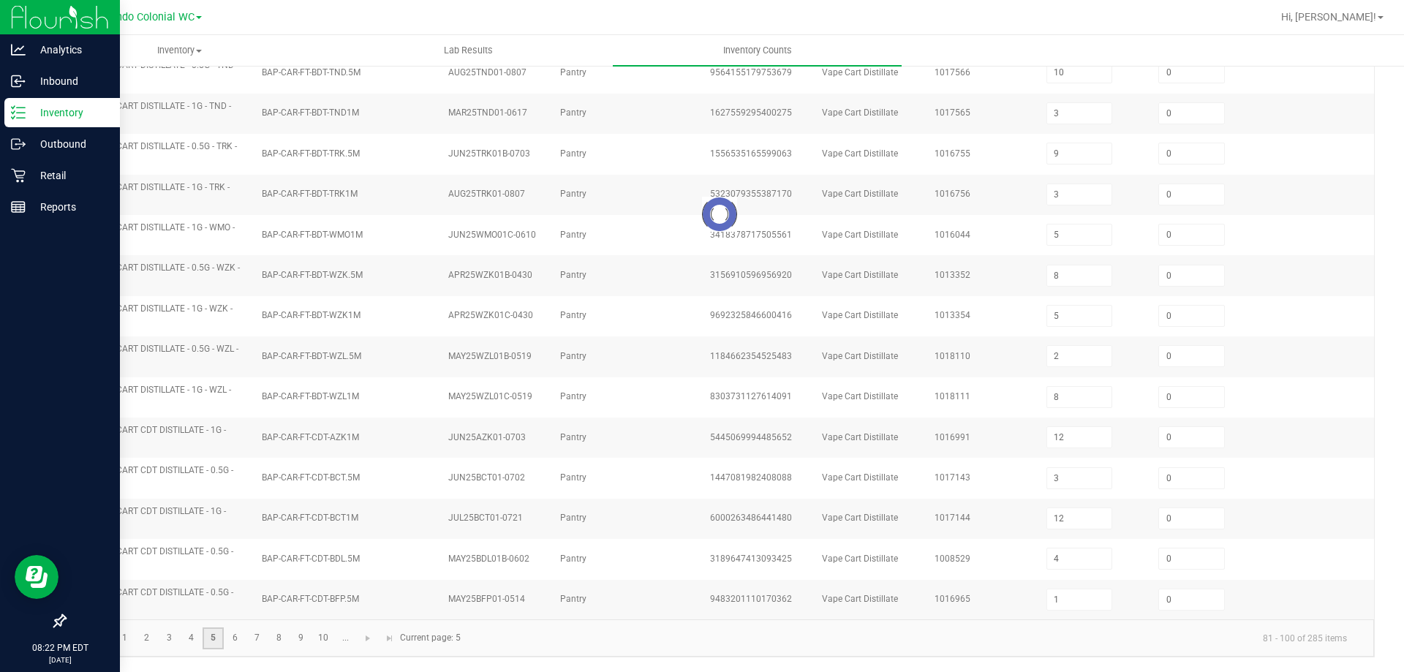
type input "8"
type input "3"
type input "5"
type input "12"
type input "10"
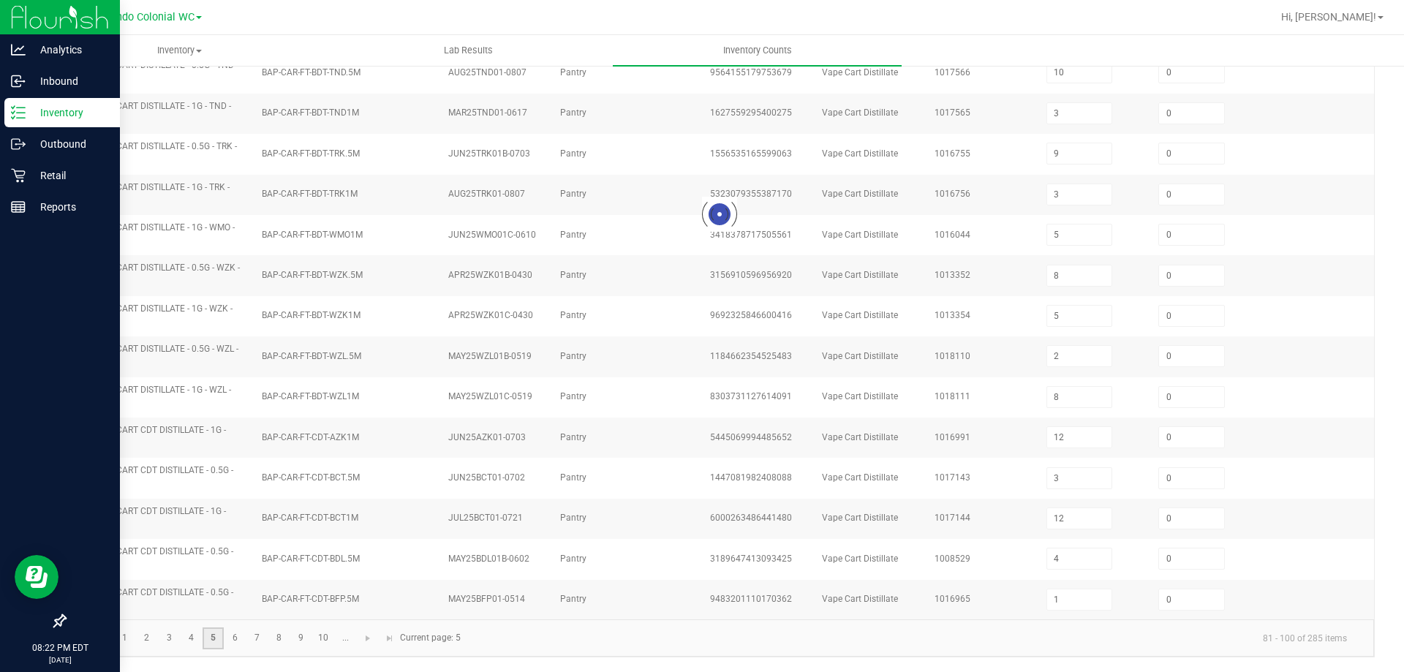
type input "5"
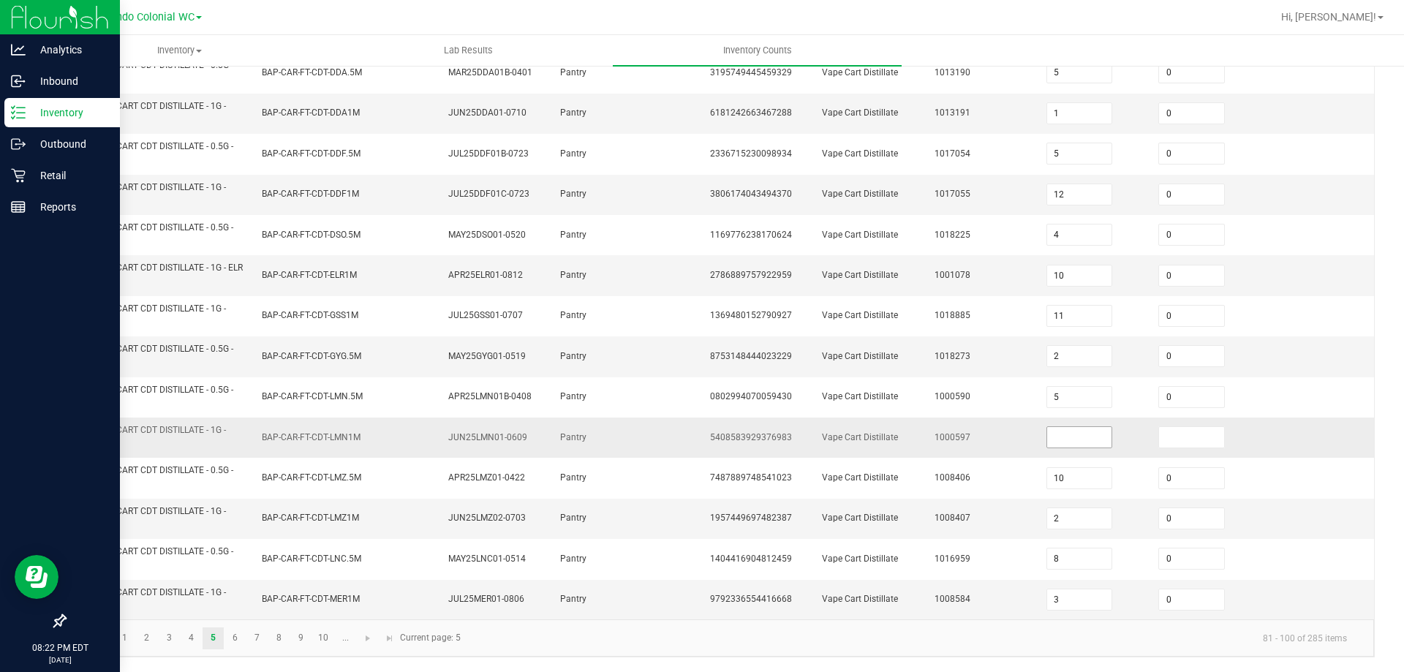
click at [1059, 443] on input at bounding box center [1079, 437] width 65 height 20
type input "0"
click at [228, 636] on link "6" at bounding box center [235, 638] width 21 height 22
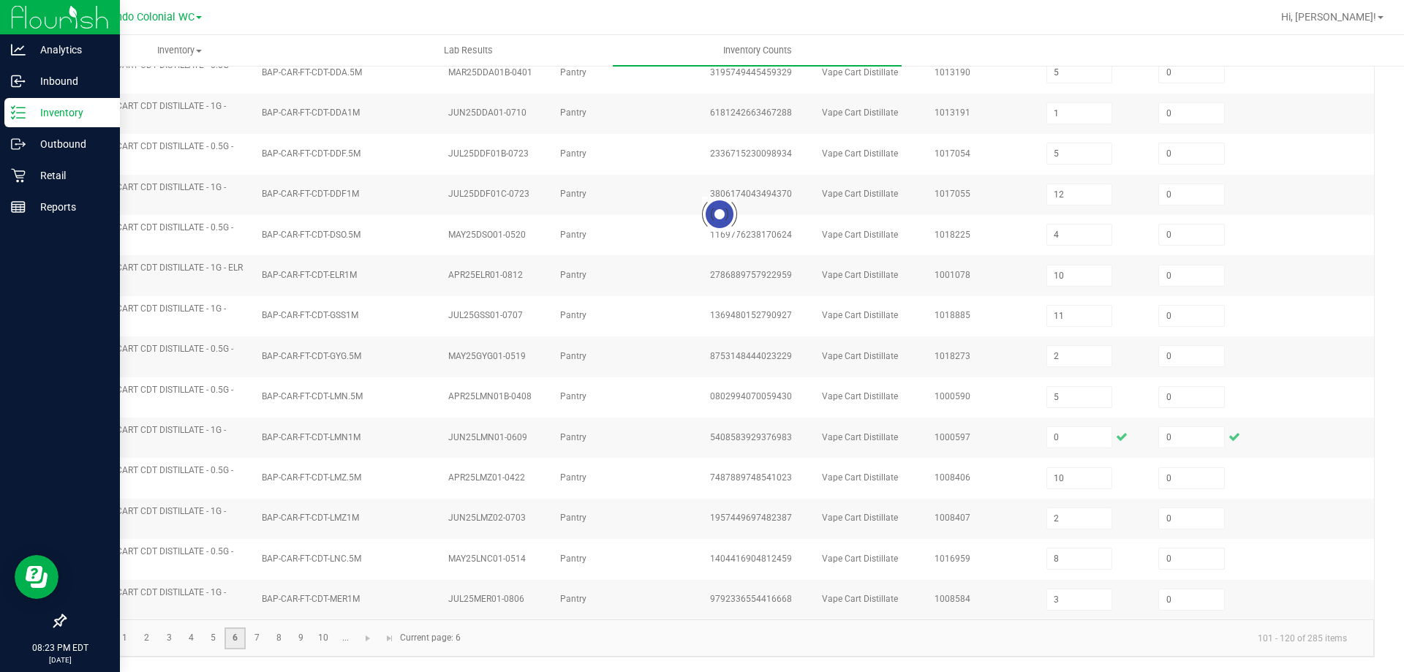
type input "1"
type input "3"
type input "7"
type input "10"
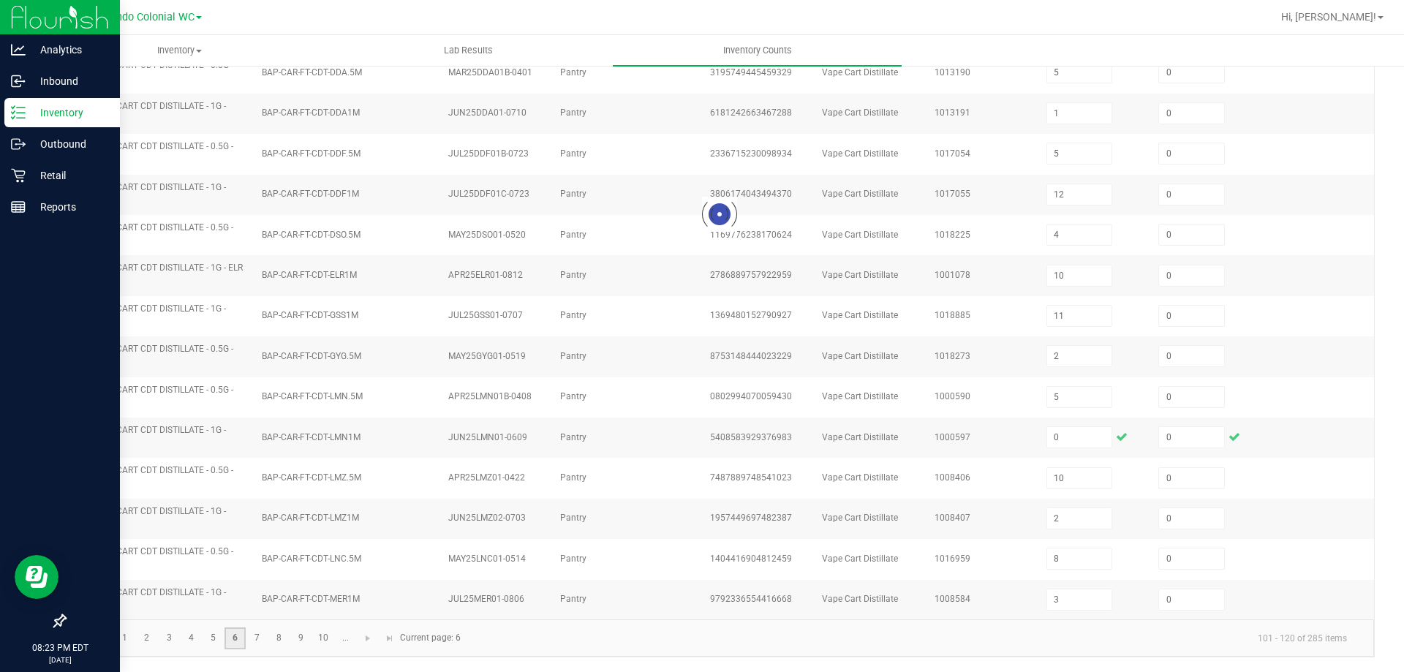
type input "11"
type input "6"
type input "11"
type input "5"
type input "19"
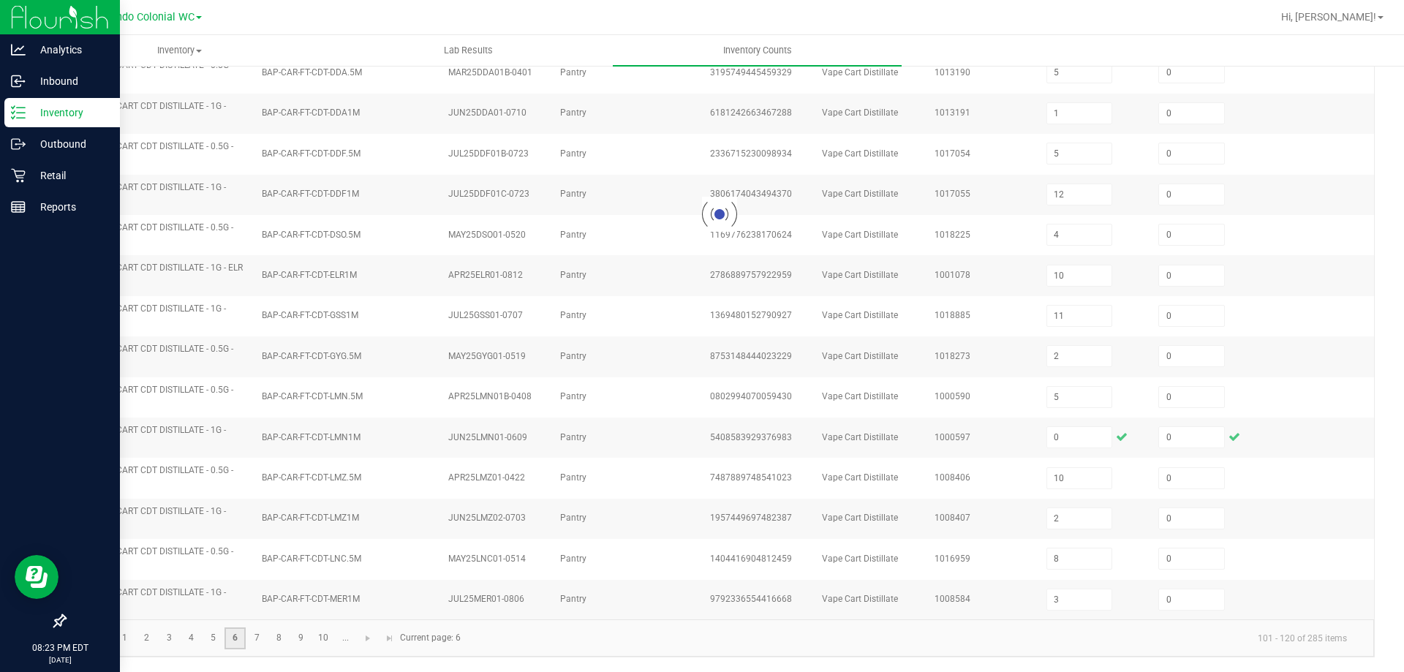
type input "15"
type input "8"
type input "14"
type input "2"
type input "12"
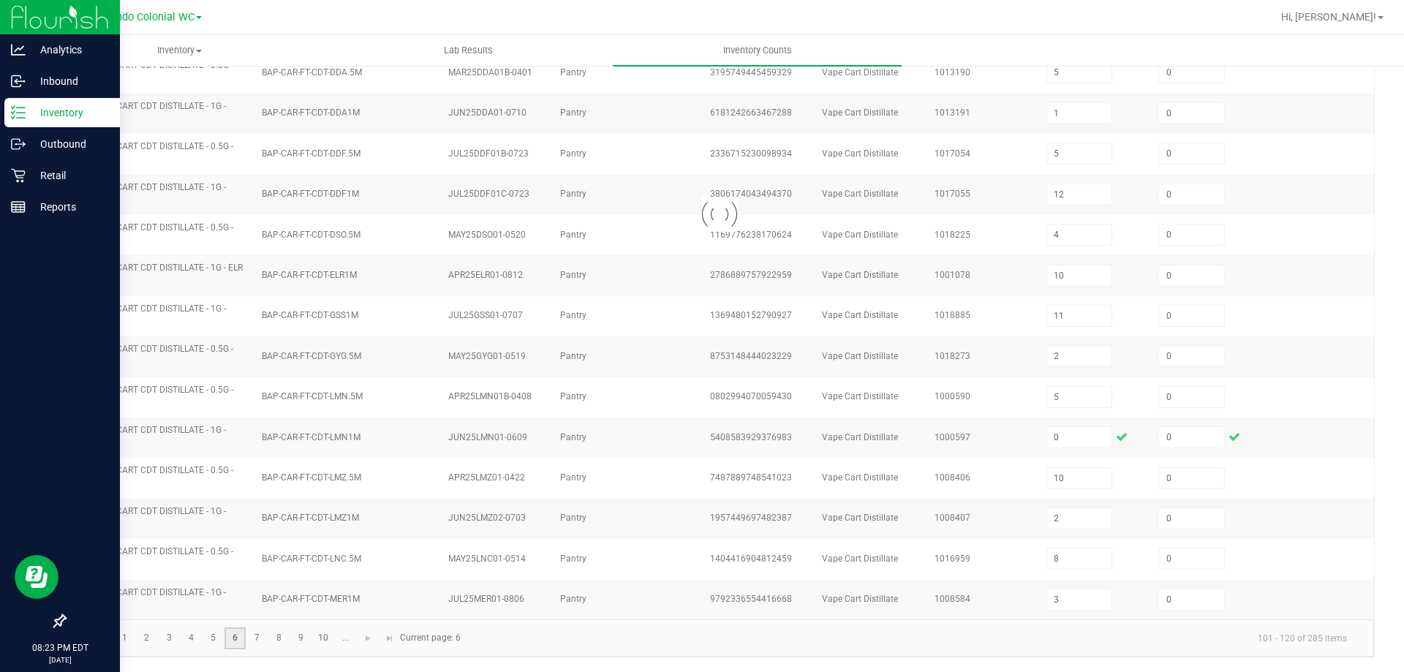
type input "11"
type input "2"
type input "3"
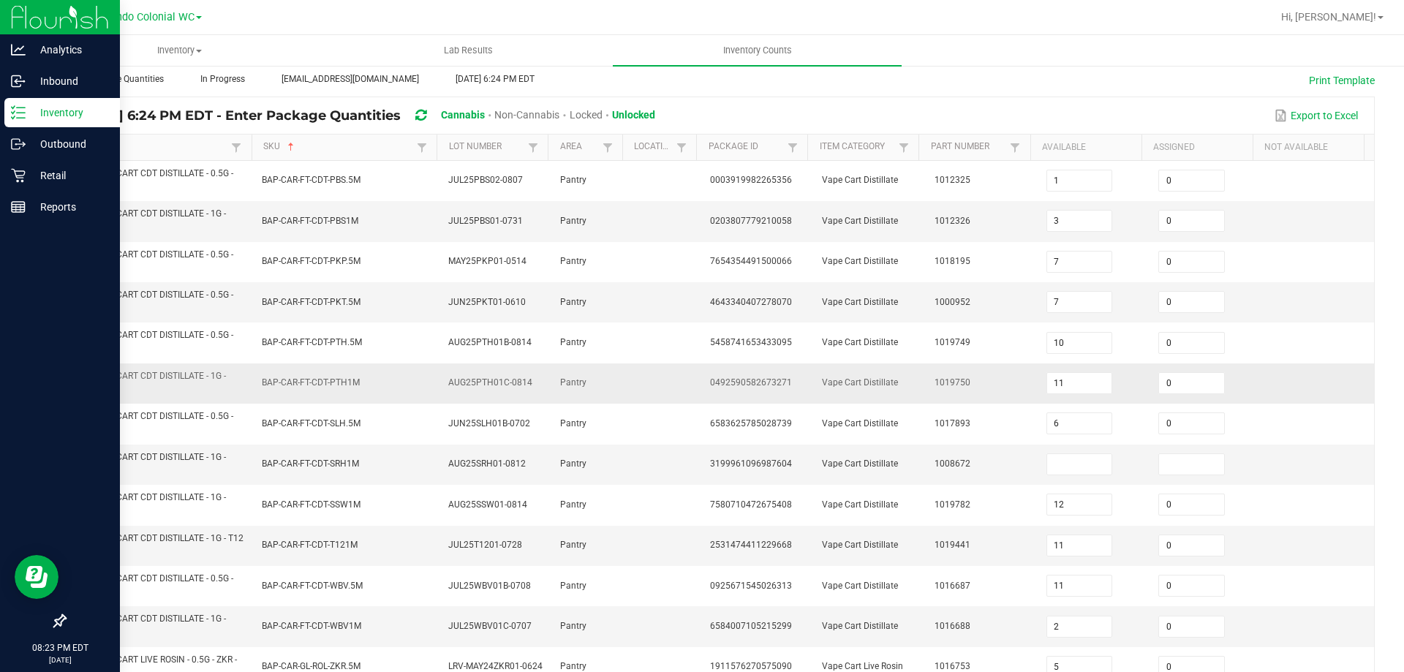
scroll to position [146, 0]
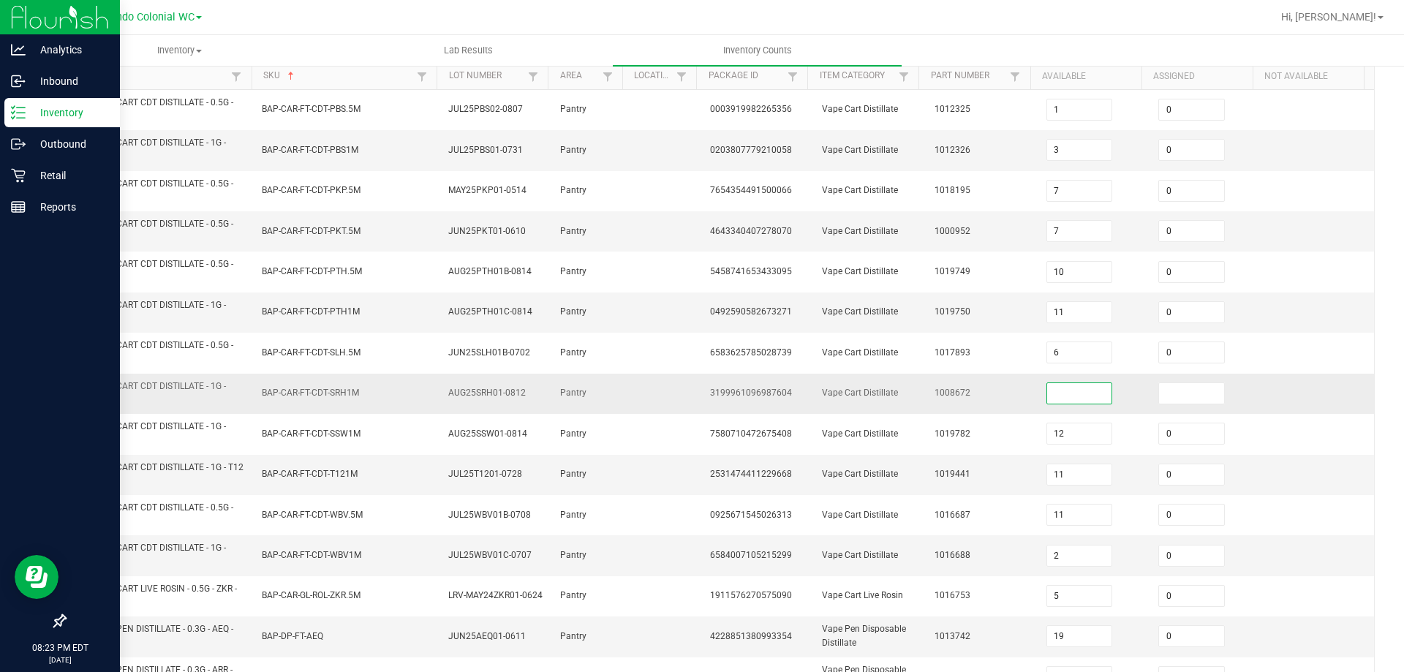
click at [1058, 396] on input at bounding box center [1079, 393] width 65 height 20
type input "6"
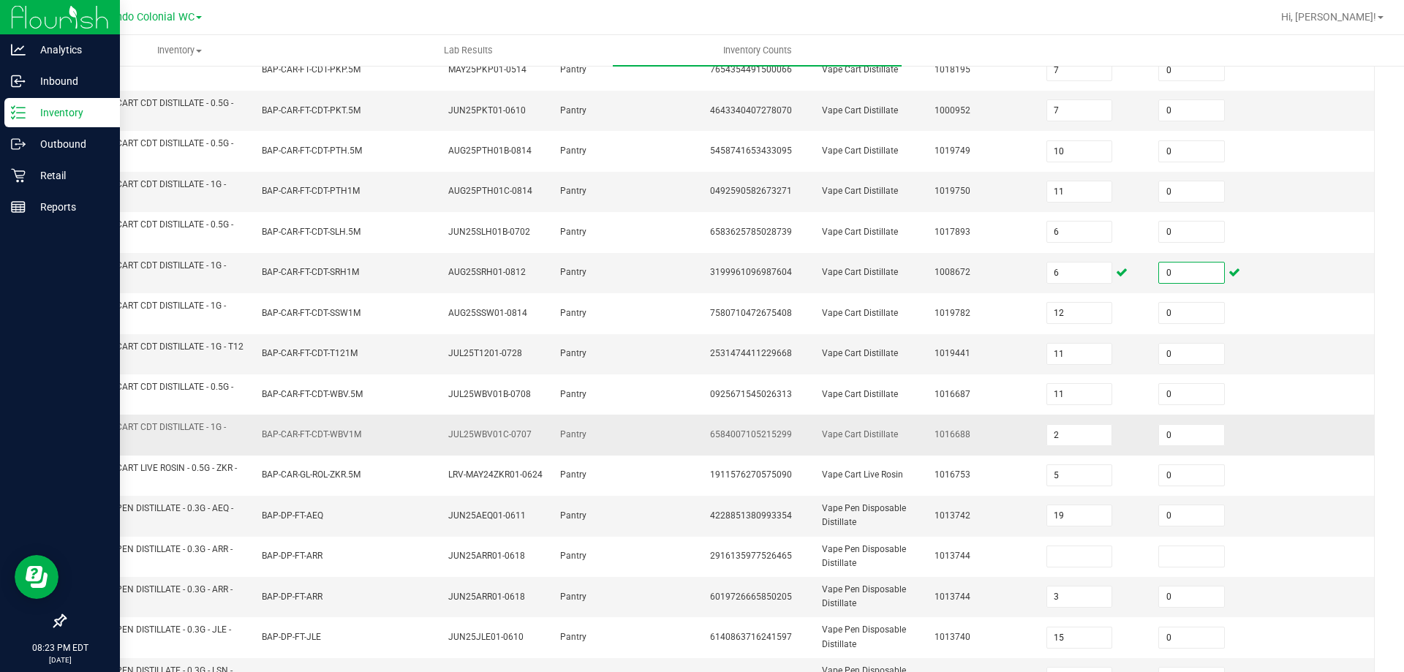
scroll to position [293, 0]
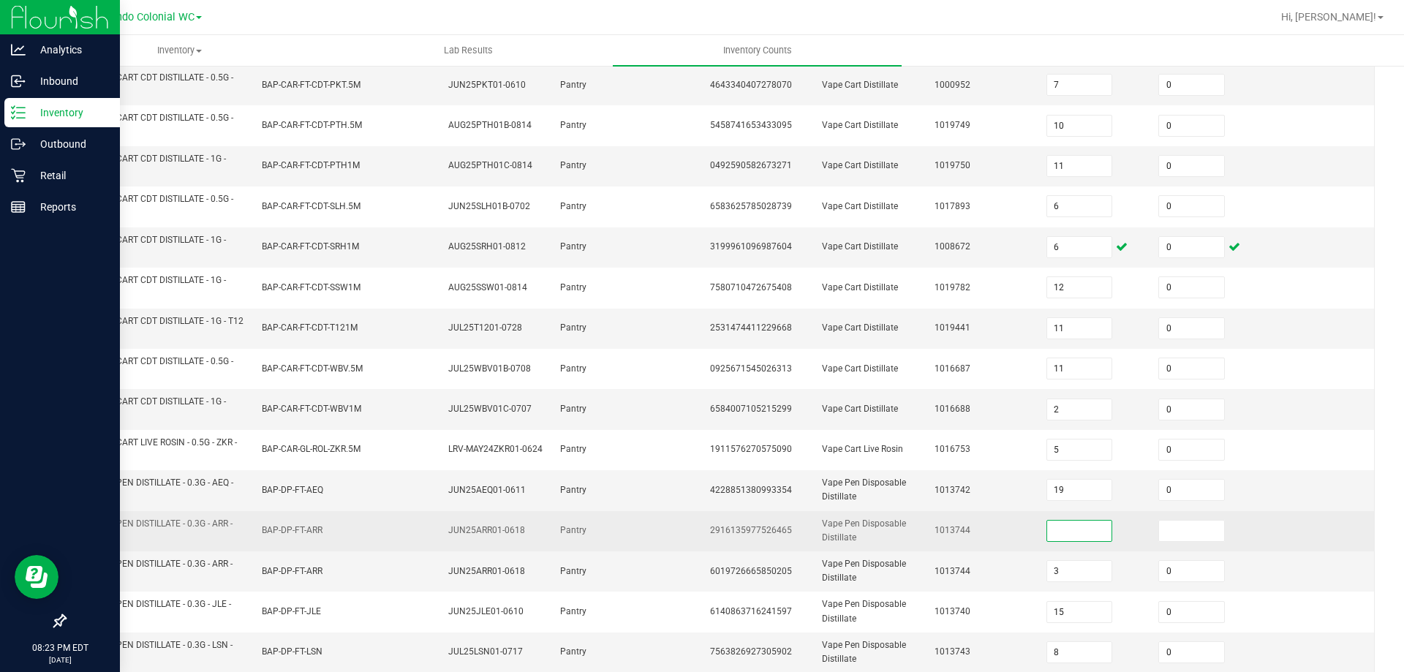
click at [1049, 532] on input at bounding box center [1079, 531] width 65 height 20
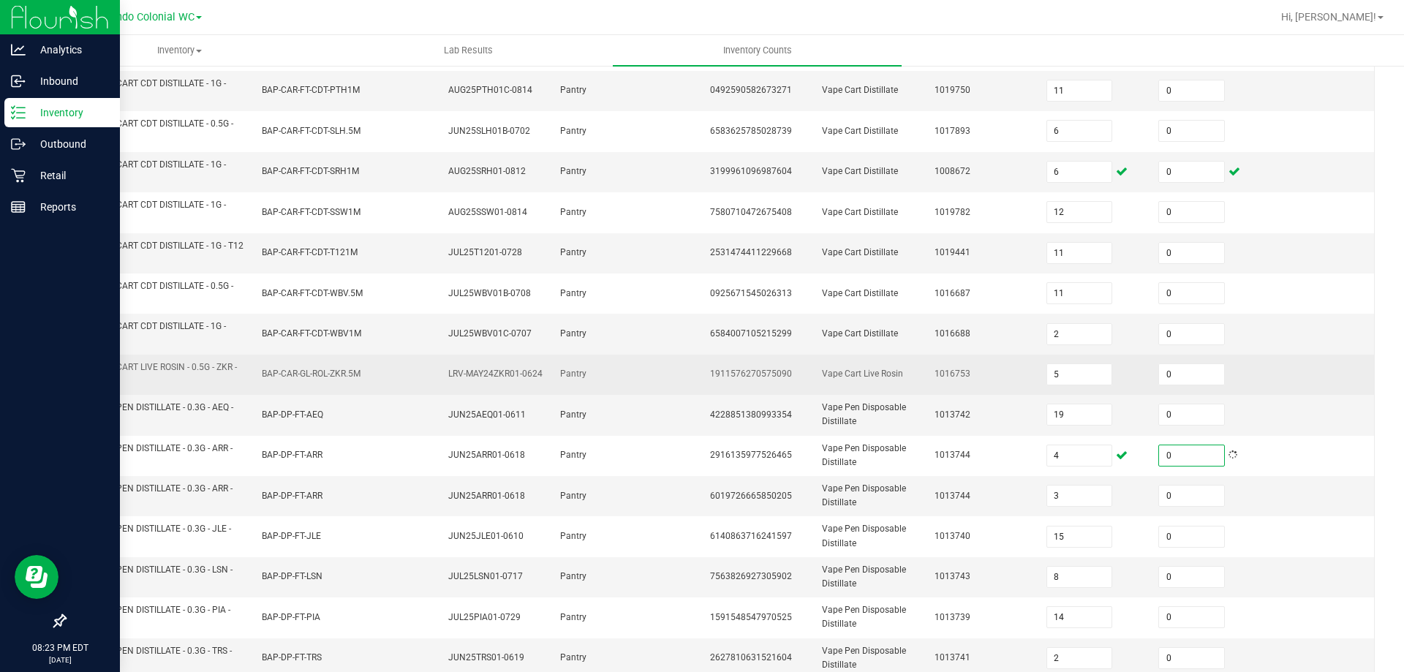
scroll to position [426, 0]
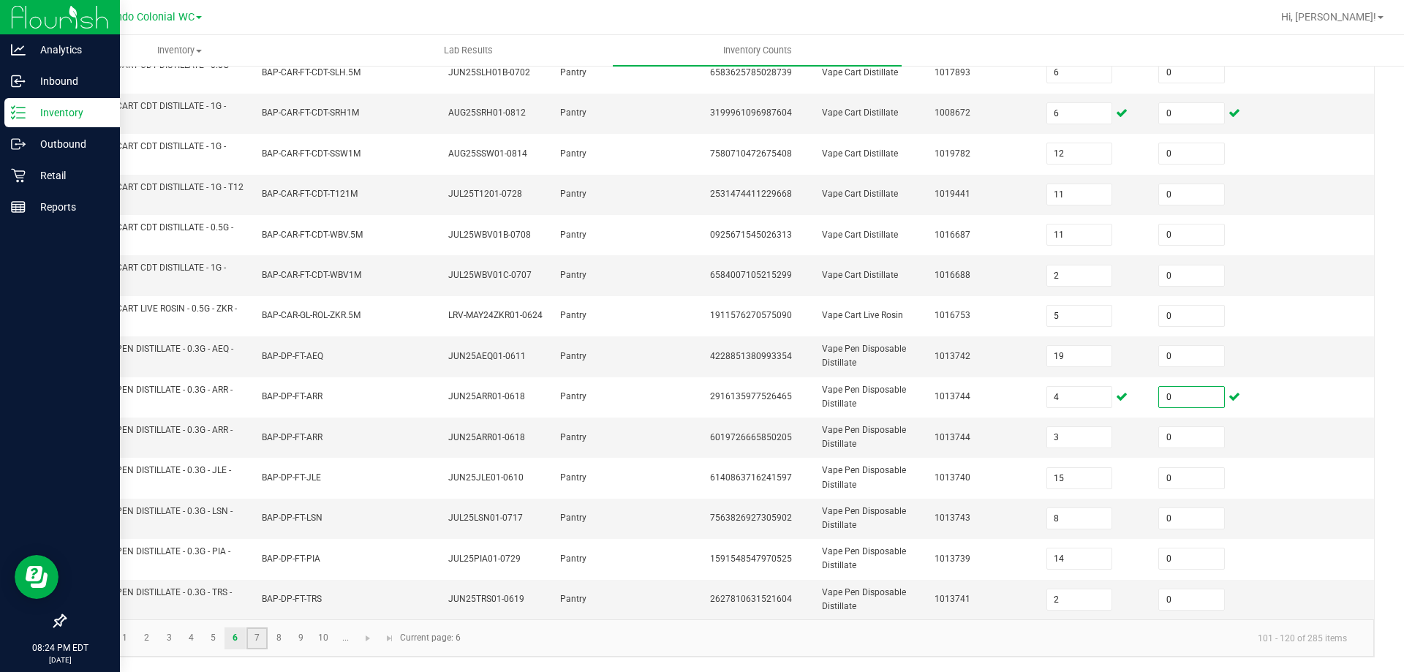
click at [250, 639] on link "7" at bounding box center [256, 638] width 21 height 22
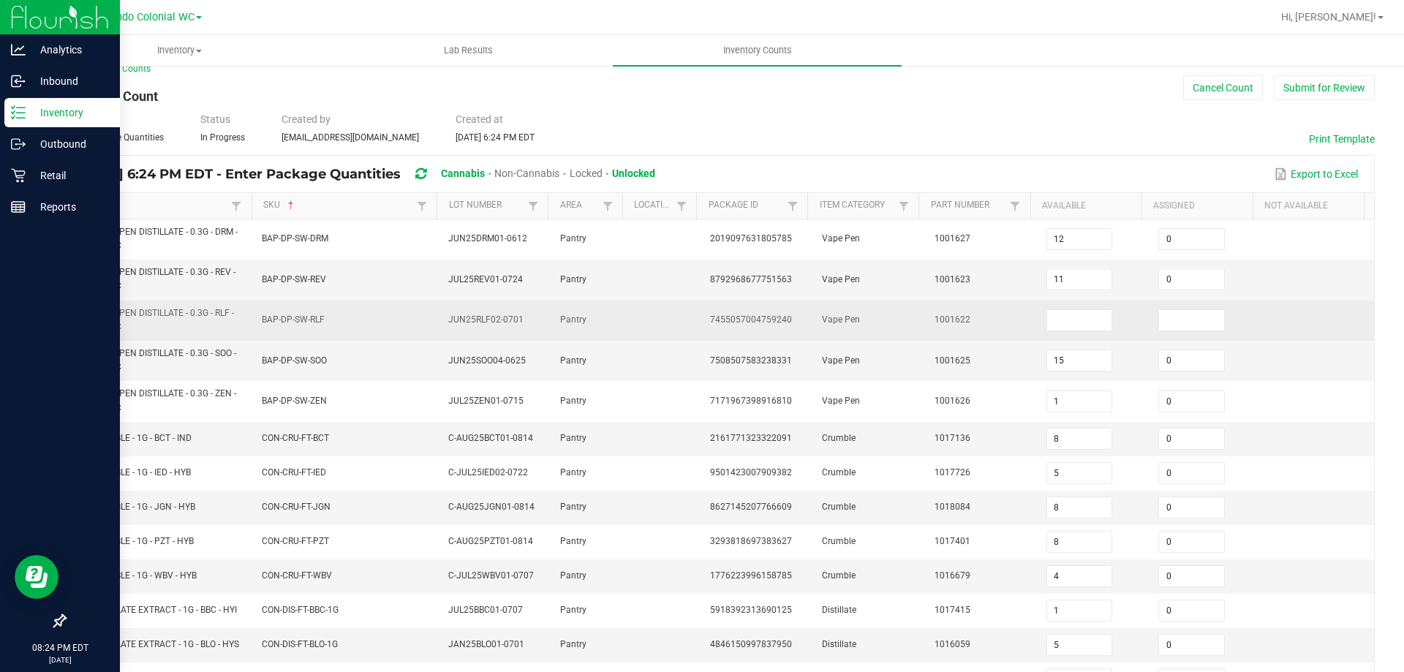
scroll to position [0, 0]
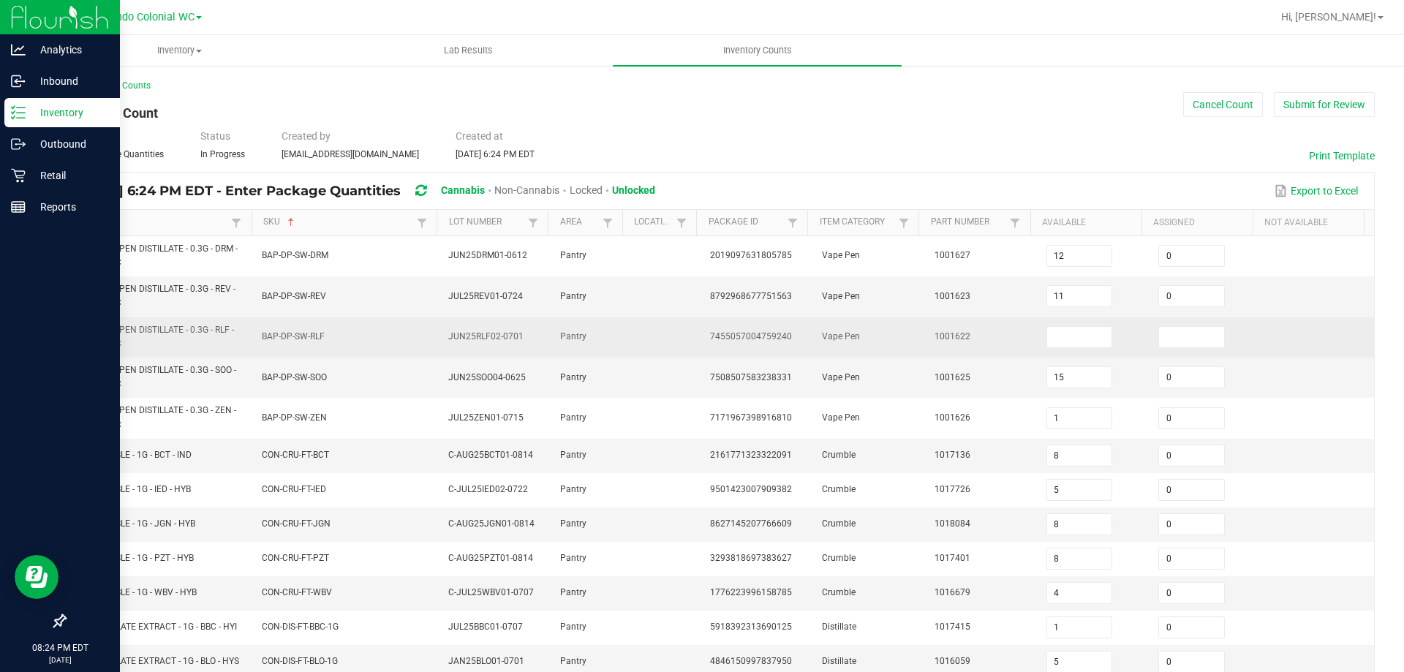
click at [1044, 352] on td at bounding box center [1094, 337] width 112 height 40
click at [1047, 340] on input at bounding box center [1079, 337] width 65 height 20
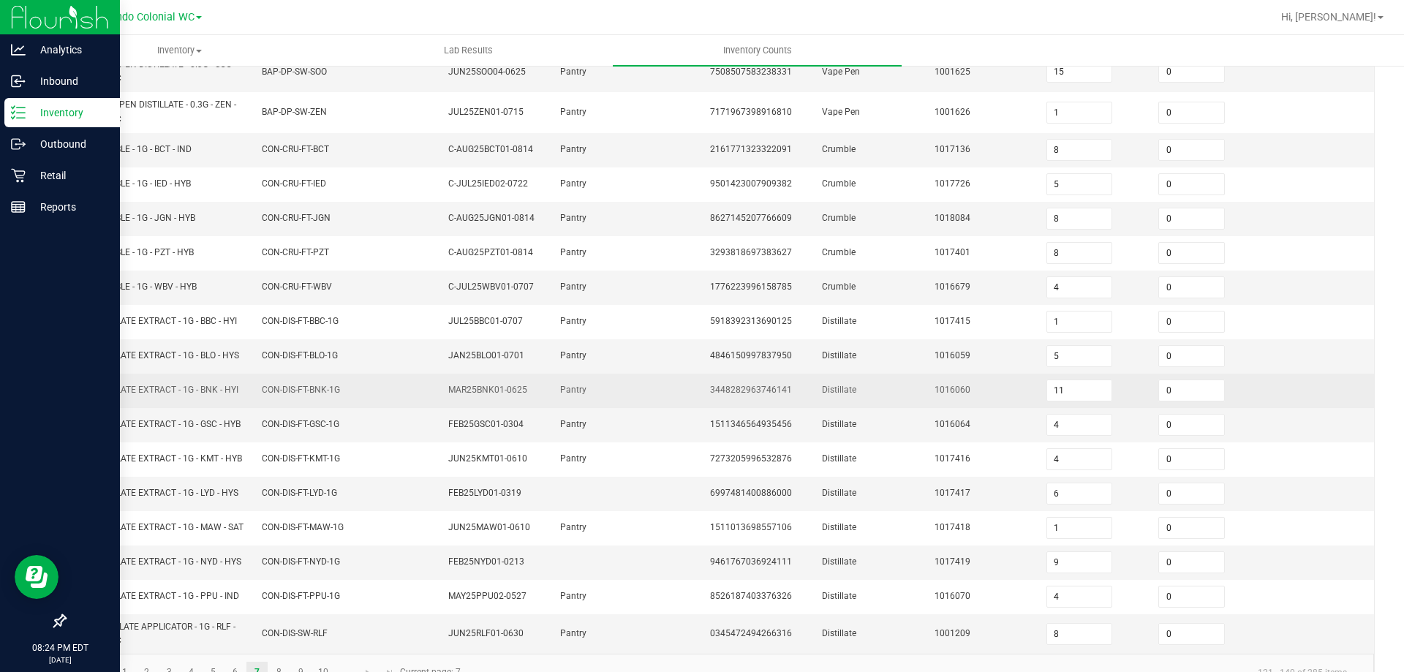
scroll to position [365, 0]
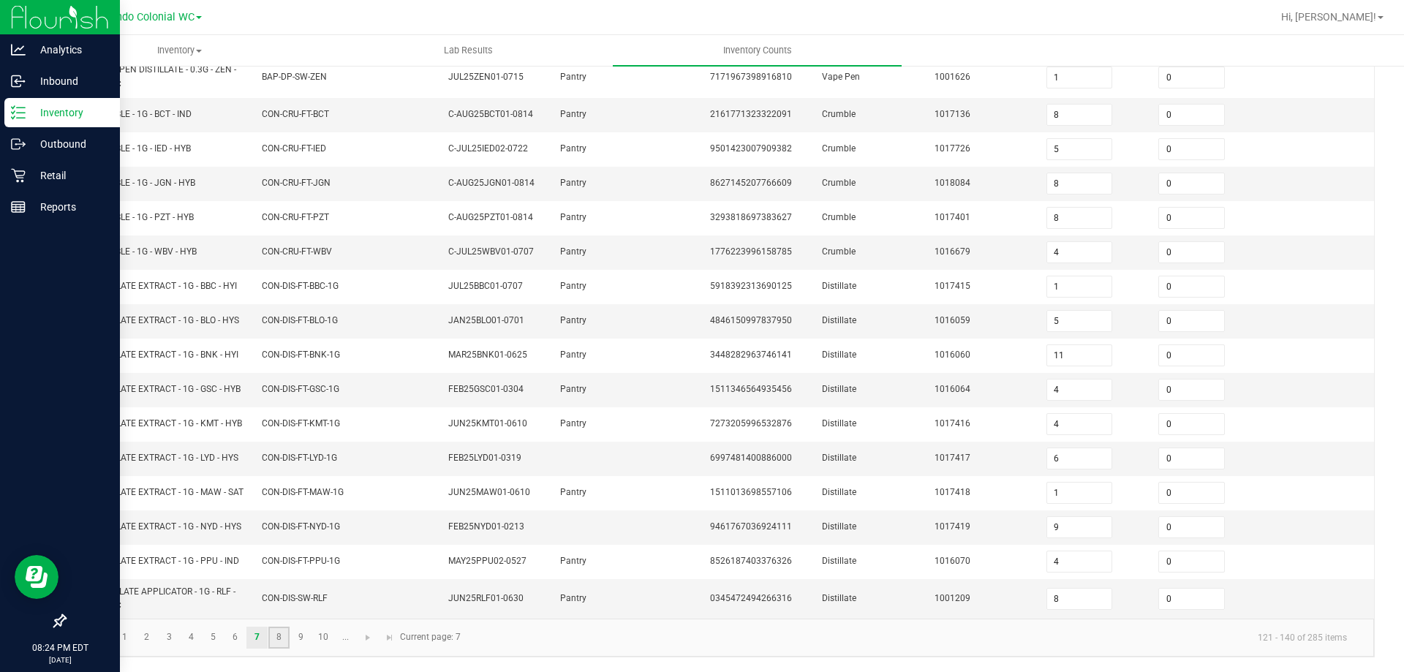
click at [283, 642] on link "8" at bounding box center [278, 638] width 21 height 22
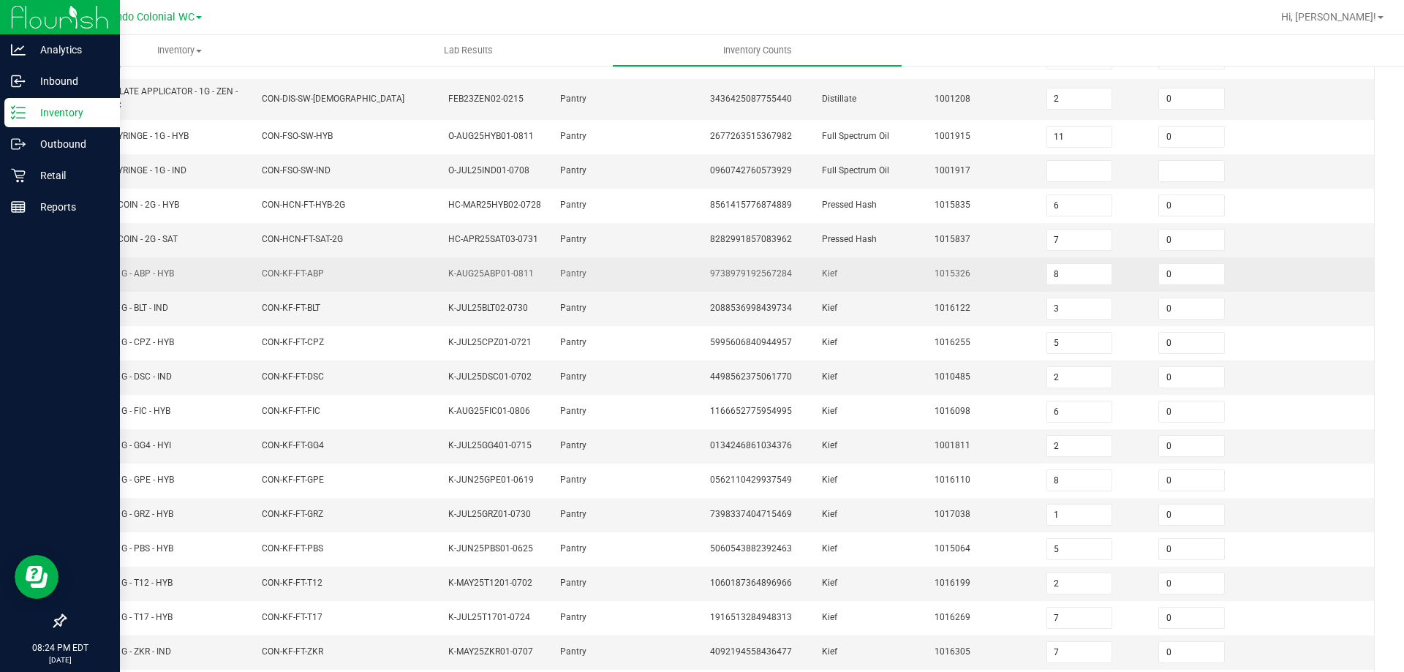
scroll to position [0, 0]
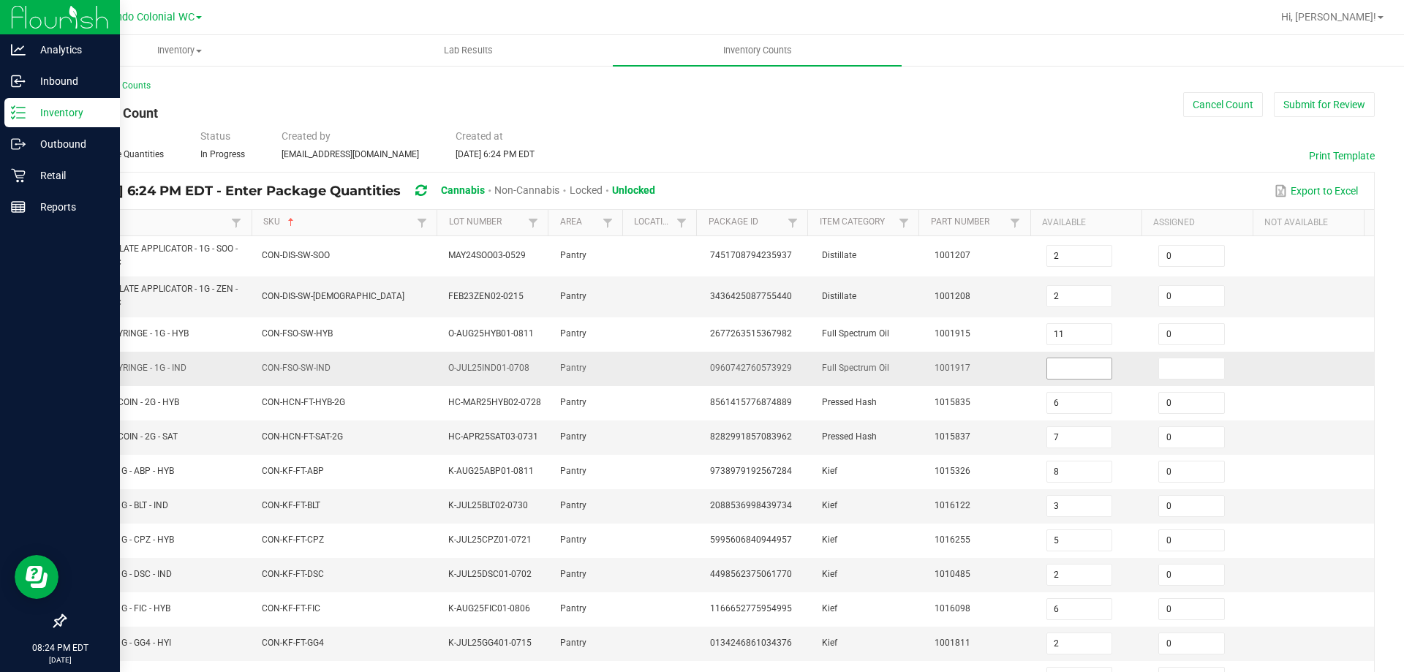
click at [1047, 366] on input at bounding box center [1079, 368] width 65 height 20
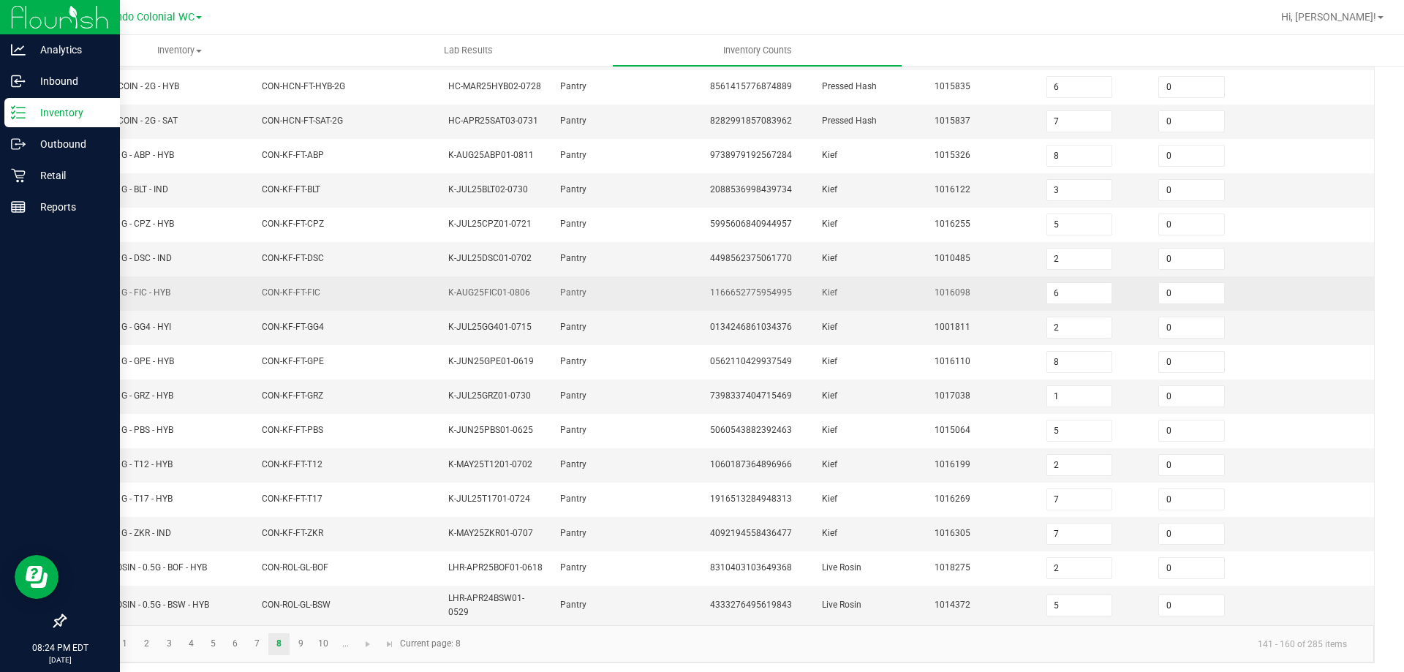
scroll to position [328, 0]
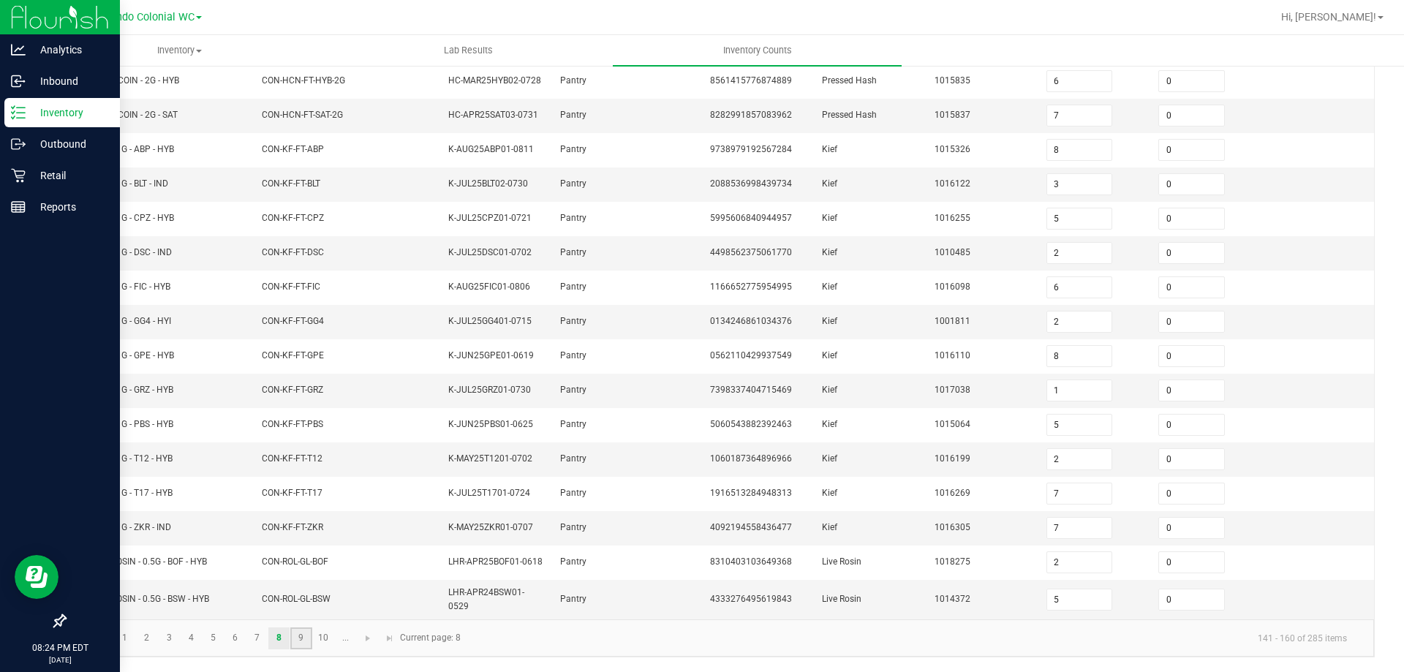
click at [296, 638] on link "9" at bounding box center [300, 638] width 21 height 22
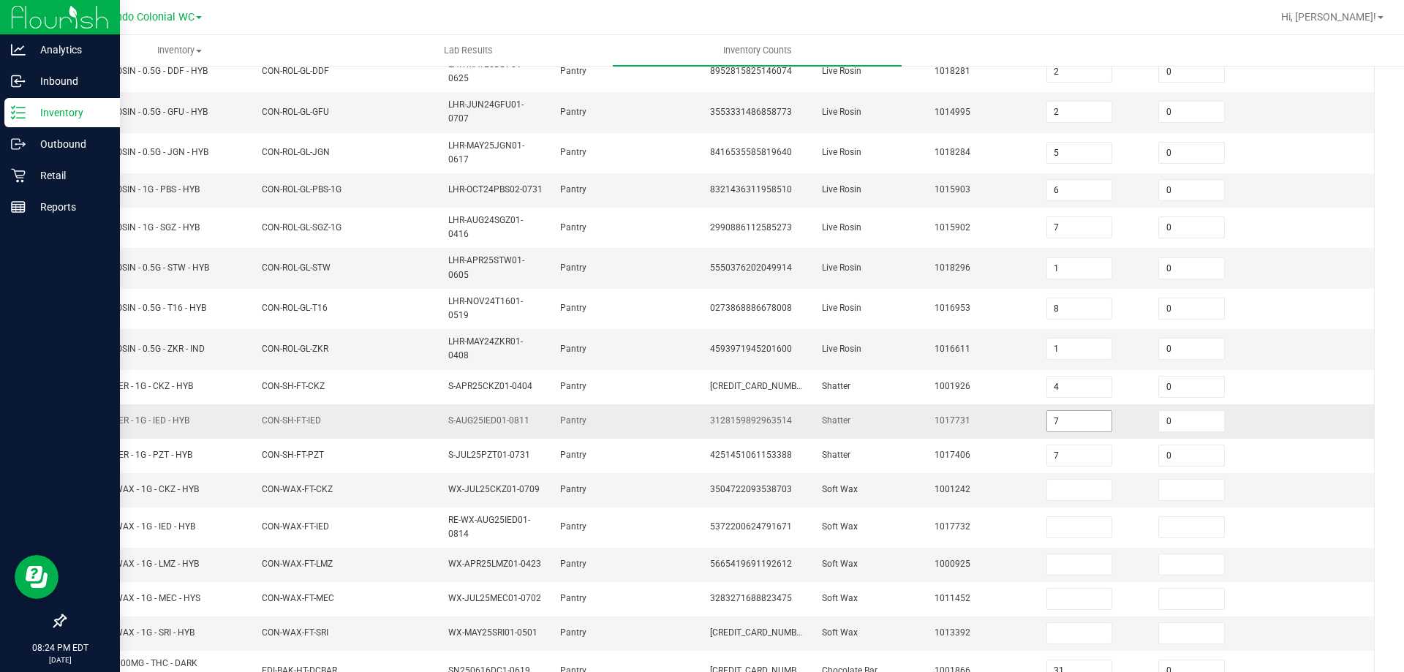
scroll to position [165, 0]
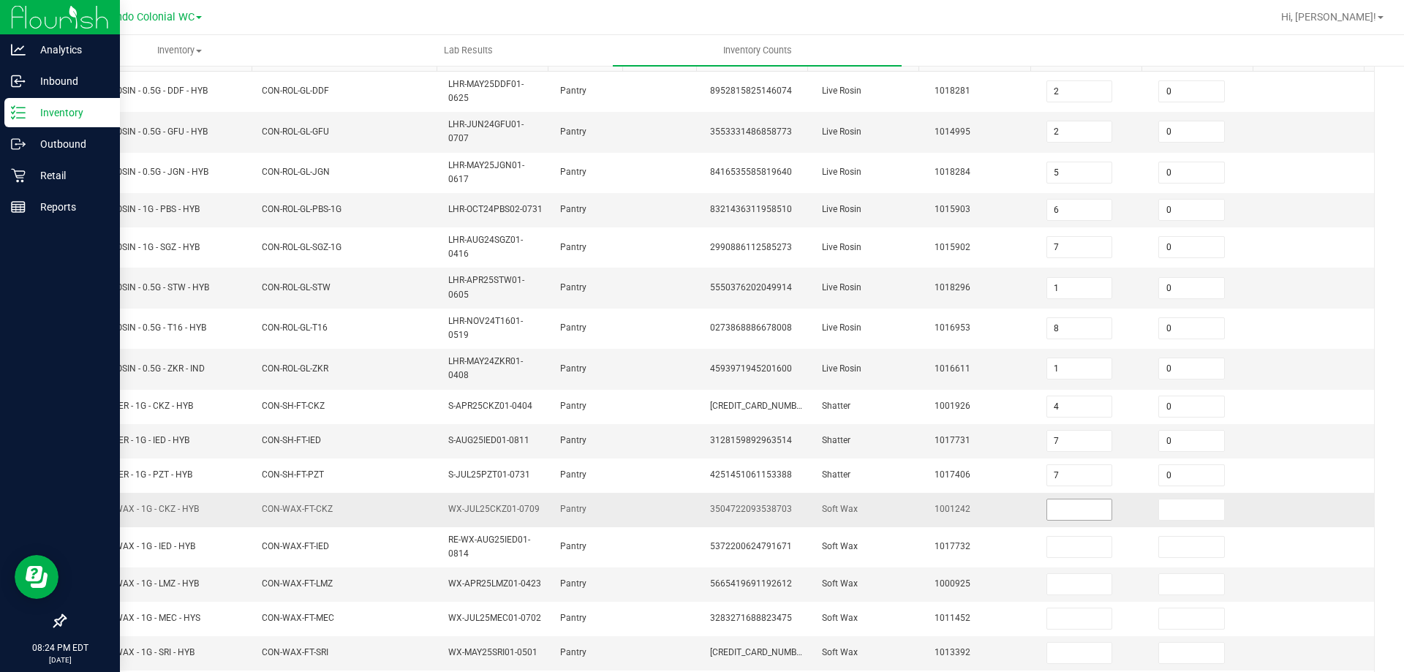
click at [1057, 518] on input at bounding box center [1079, 510] width 65 height 20
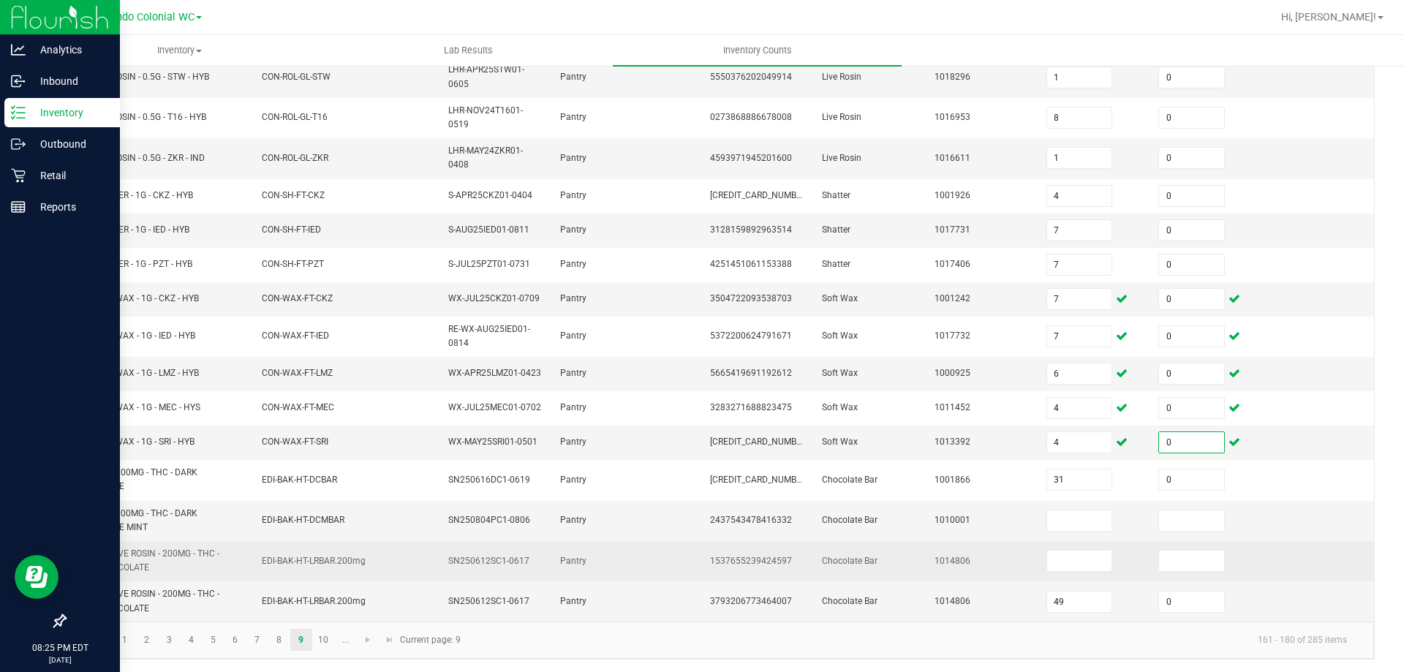
scroll to position [384, 0]
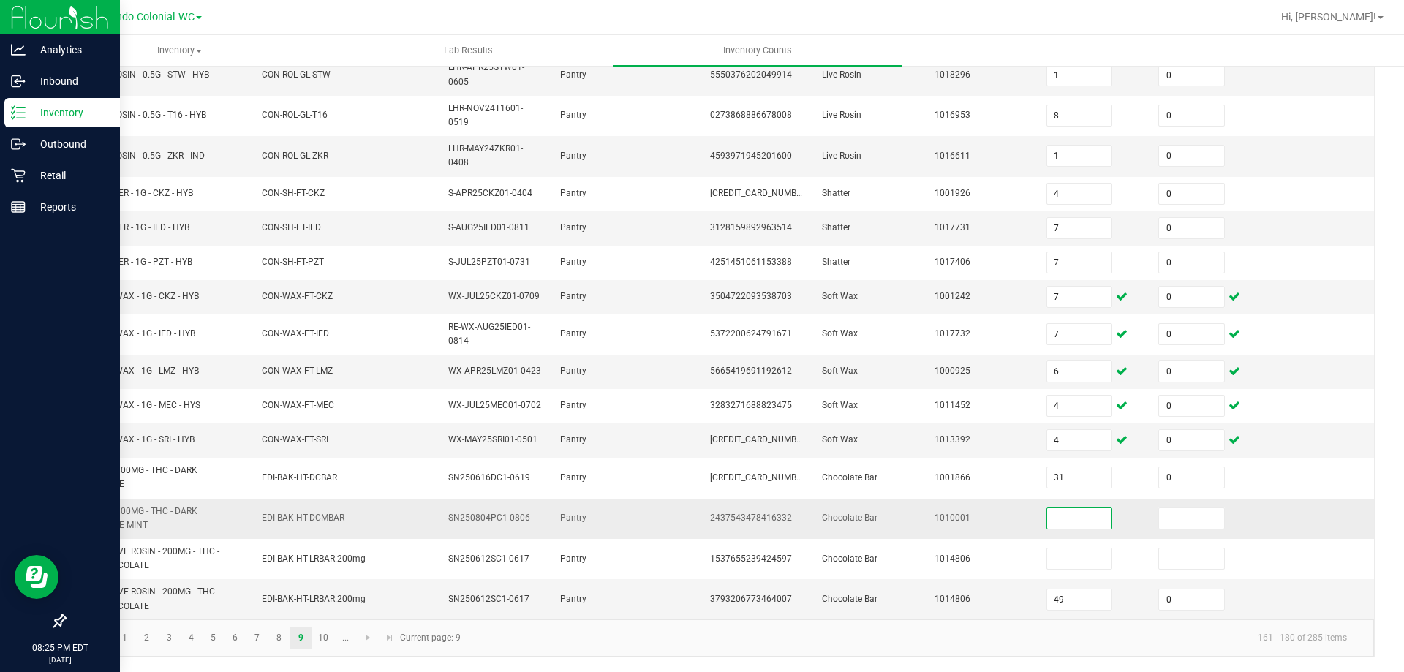
drag, startPoint x: 1053, startPoint y: 527, endPoint x: 1043, endPoint y: 528, distance: 10.3
click at [1052, 526] on input at bounding box center [1079, 518] width 65 height 20
click at [1044, 529] on td at bounding box center [1094, 519] width 112 height 40
click at [325, 641] on link "10" at bounding box center [323, 638] width 21 height 22
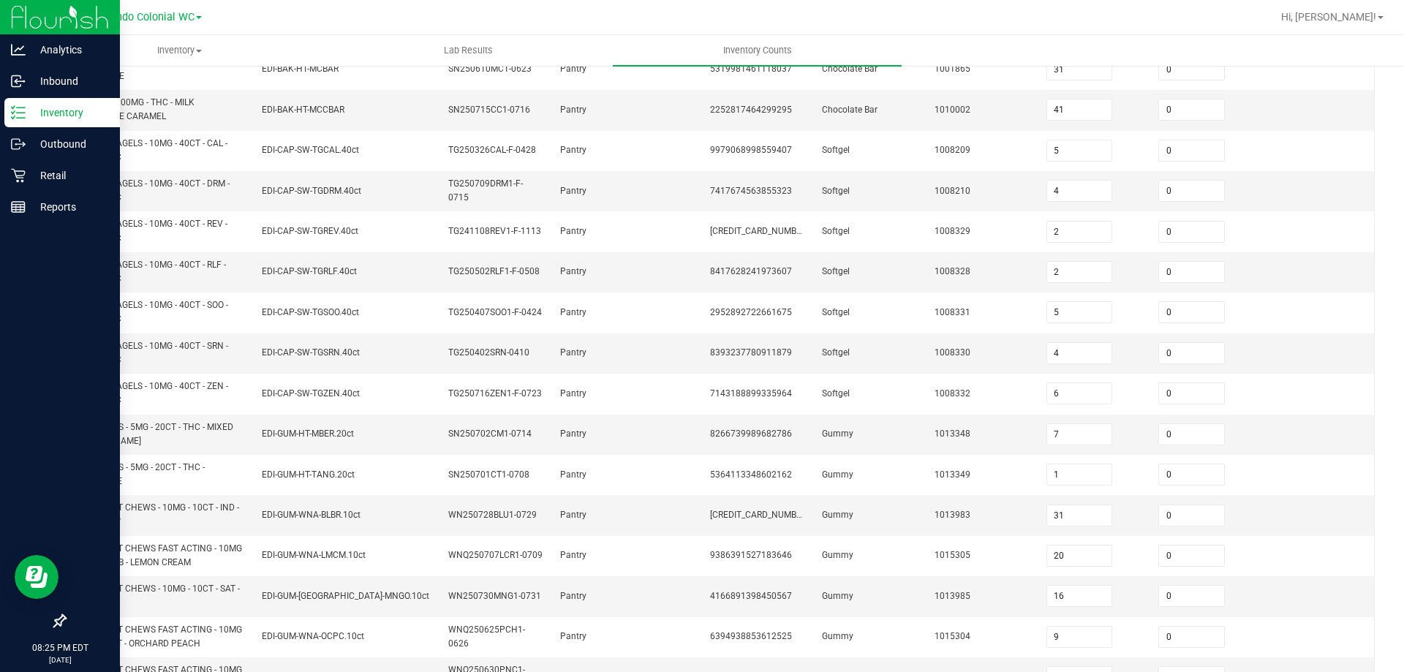
scroll to position [366, 0]
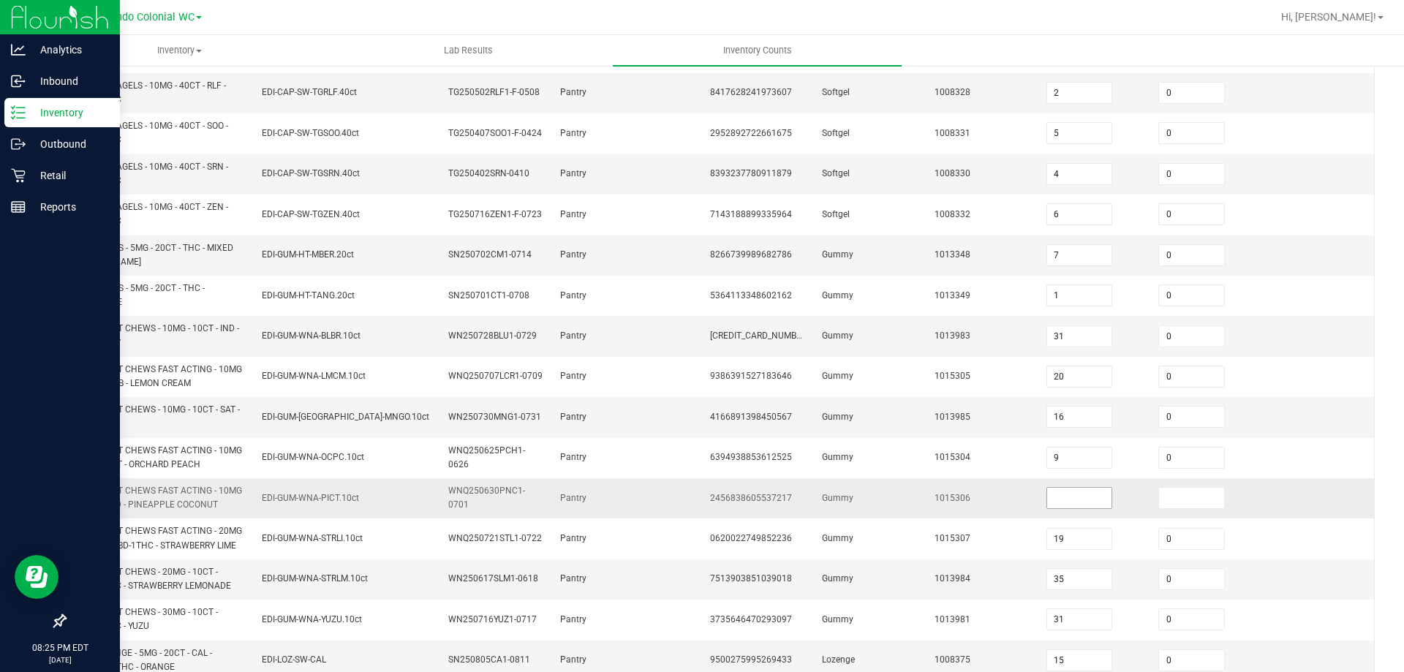
click at [1072, 500] on input at bounding box center [1079, 498] width 65 height 20
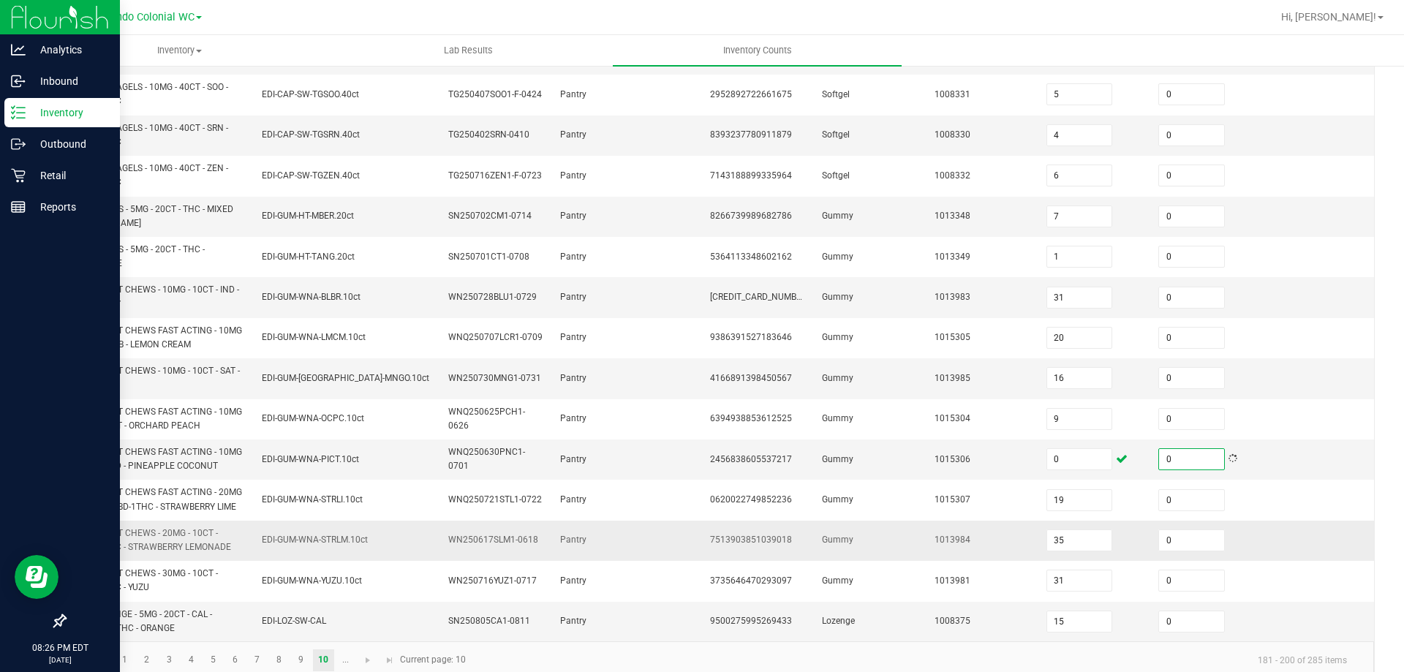
scroll to position [426, 0]
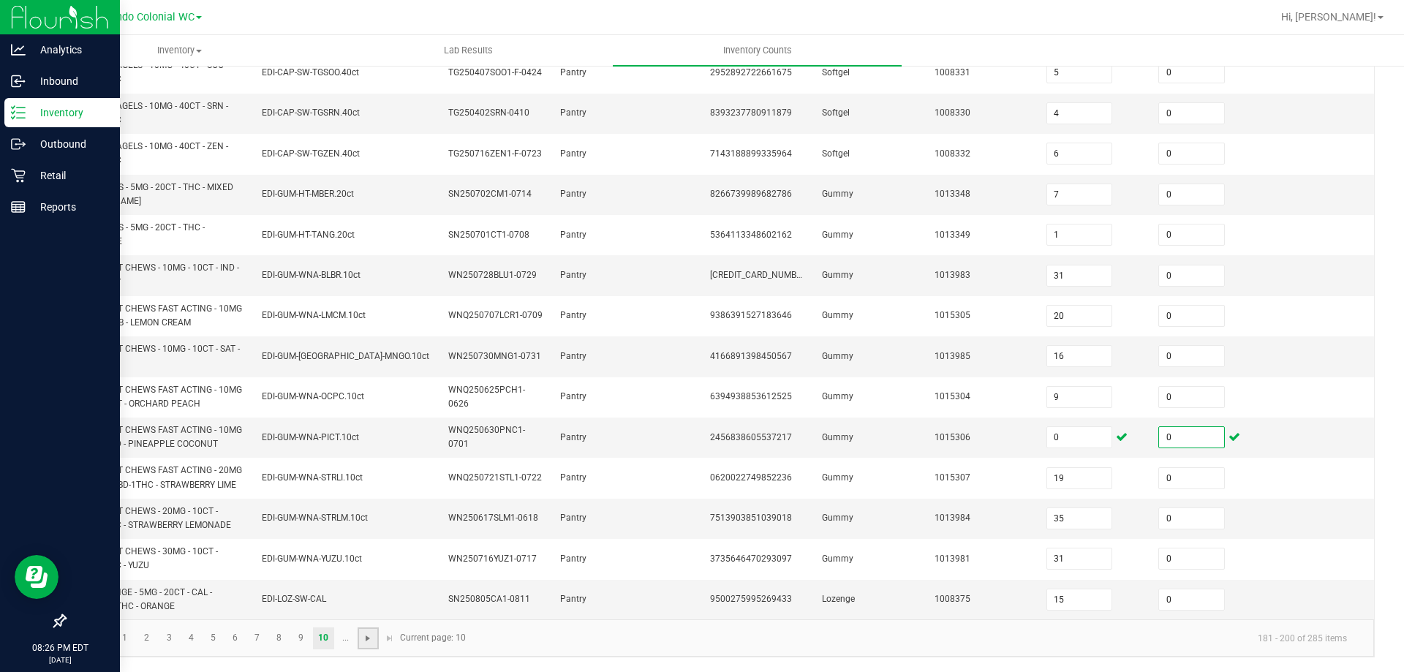
click at [365, 634] on span "Go to the next page" at bounding box center [368, 639] width 12 height 12
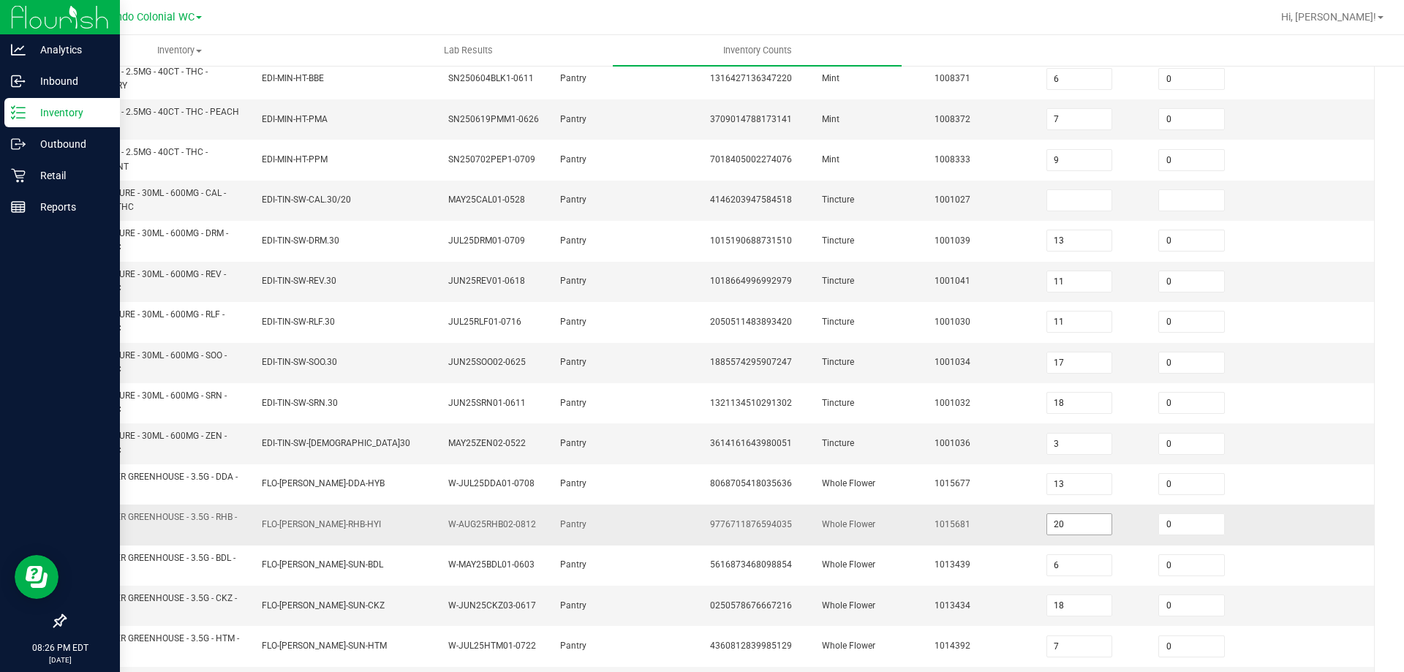
scroll to position [0, 0]
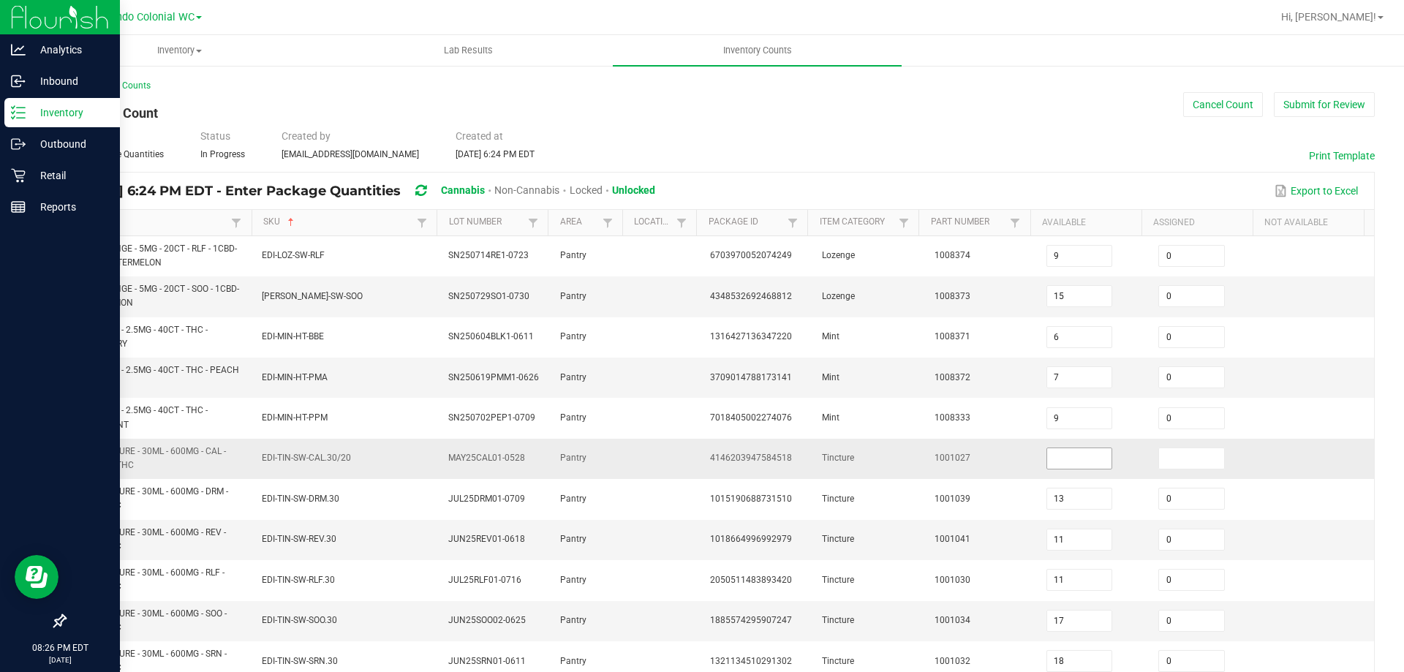
click at [1055, 456] on input at bounding box center [1079, 458] width 65 height 20
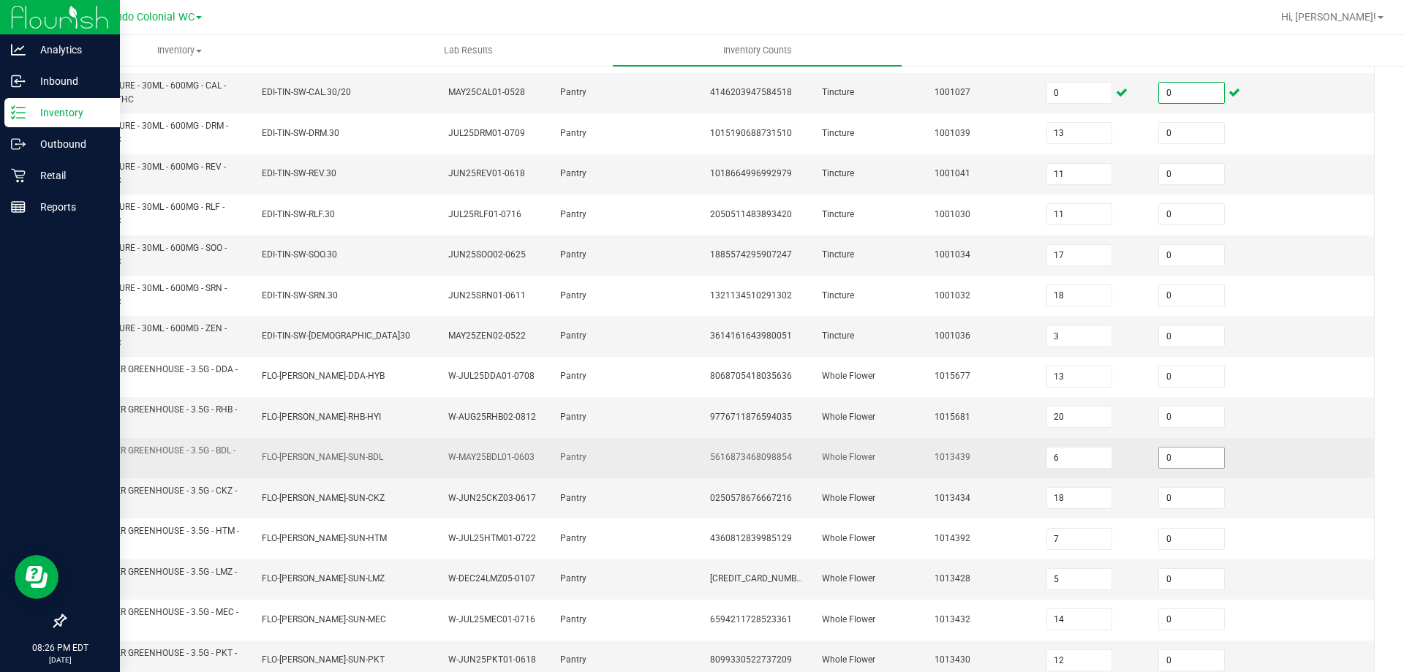
scroll to position [426, 0]
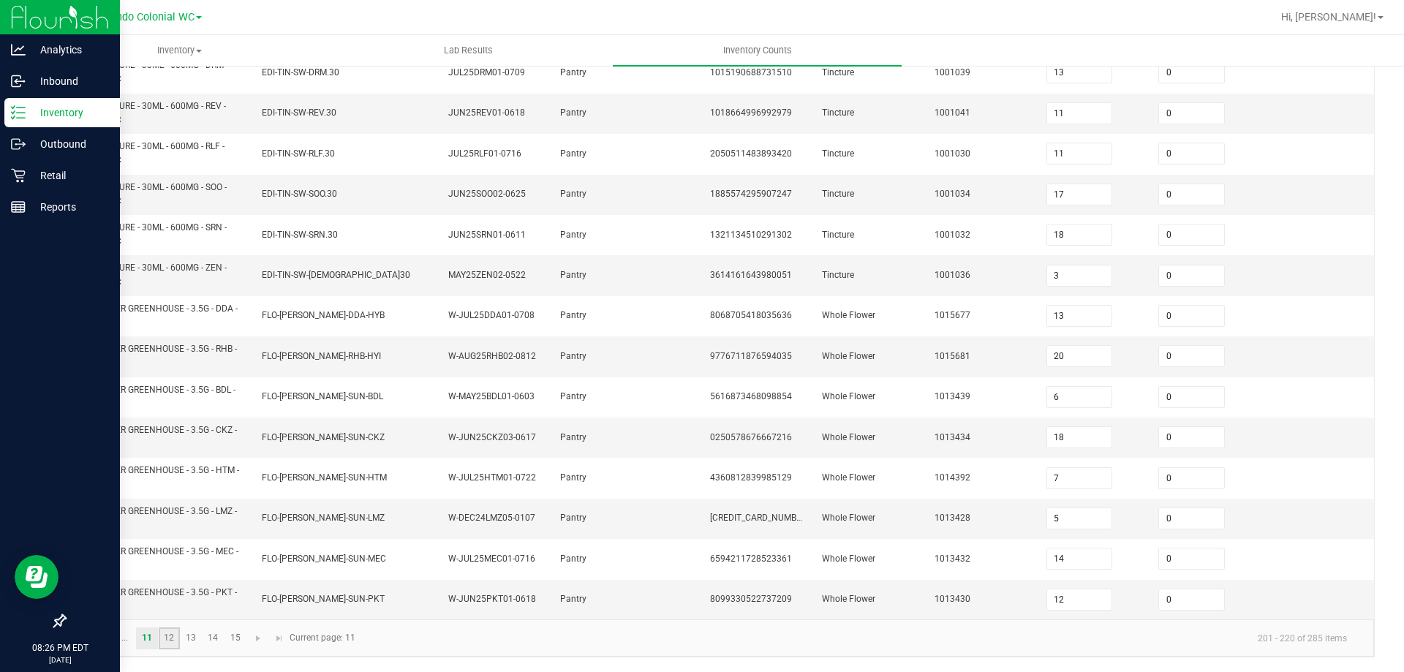
click at [178, 641] on link "12" at bounding box center [169, 638] width 21 height 22
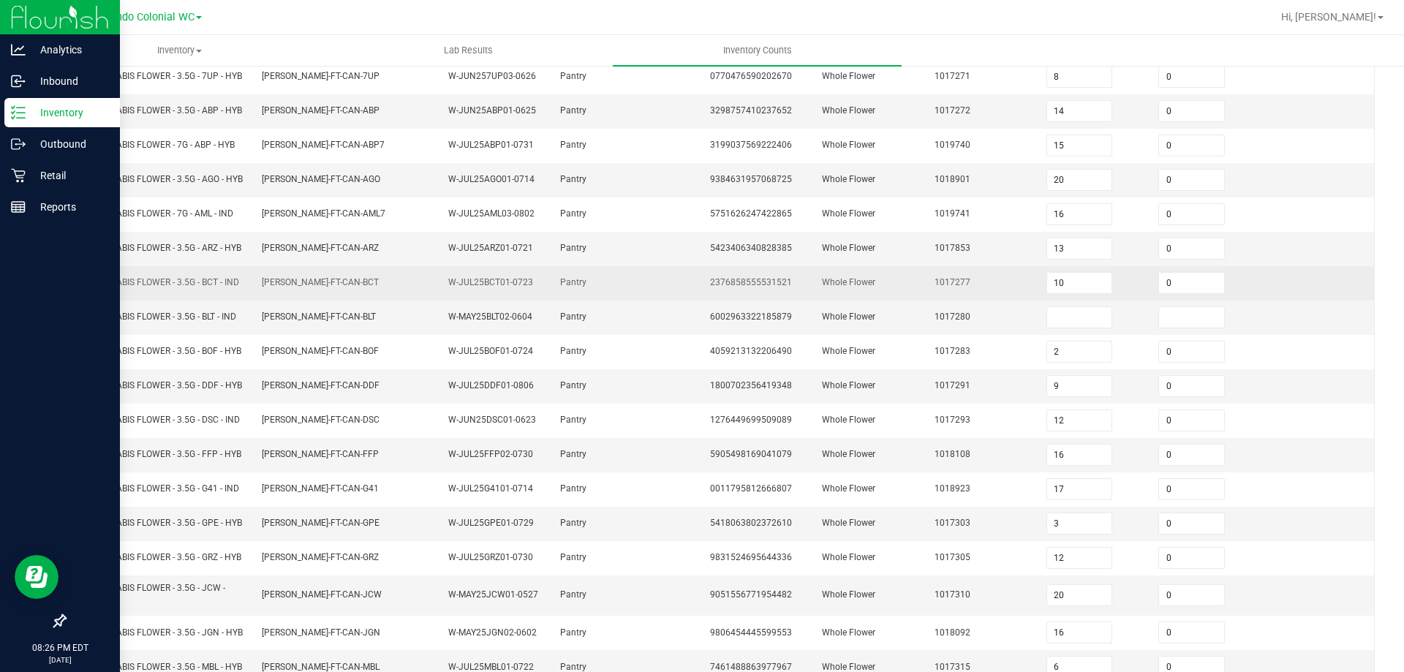
scroll to position [0, 0]
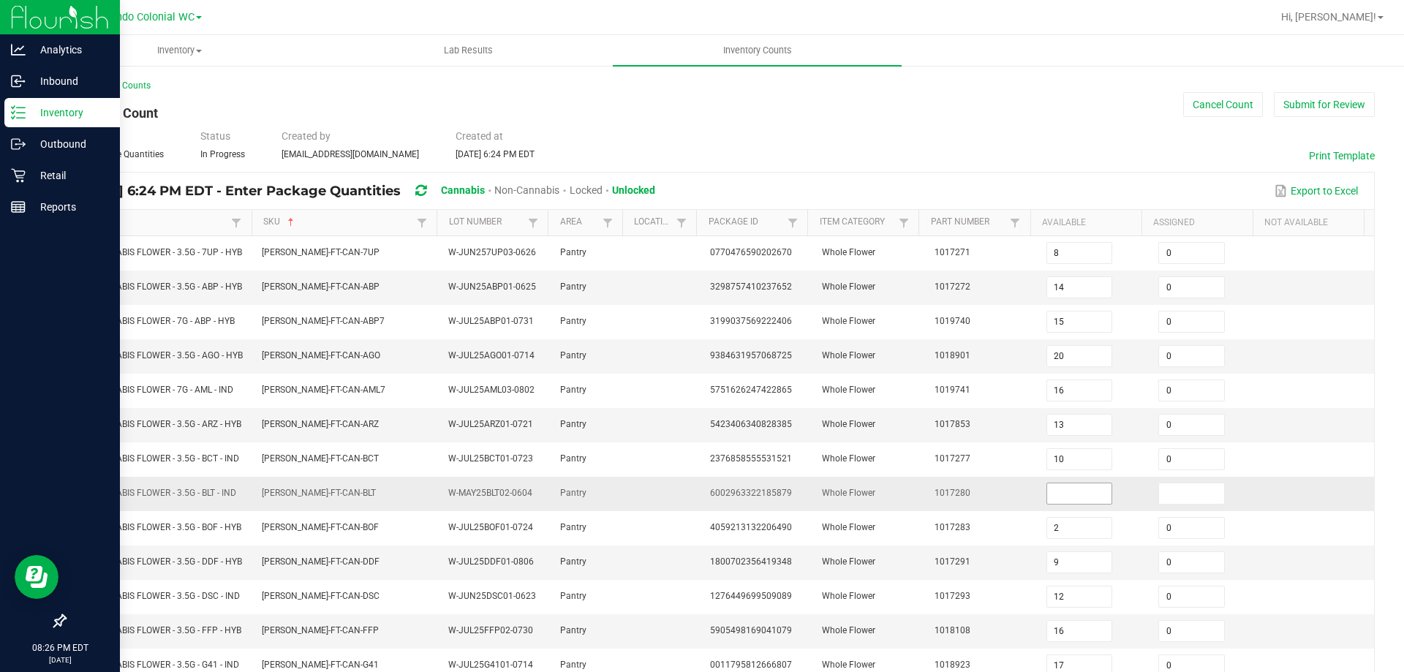
click at [1055, 504] on input at bounding box center [1079, 493] width 65 height 20
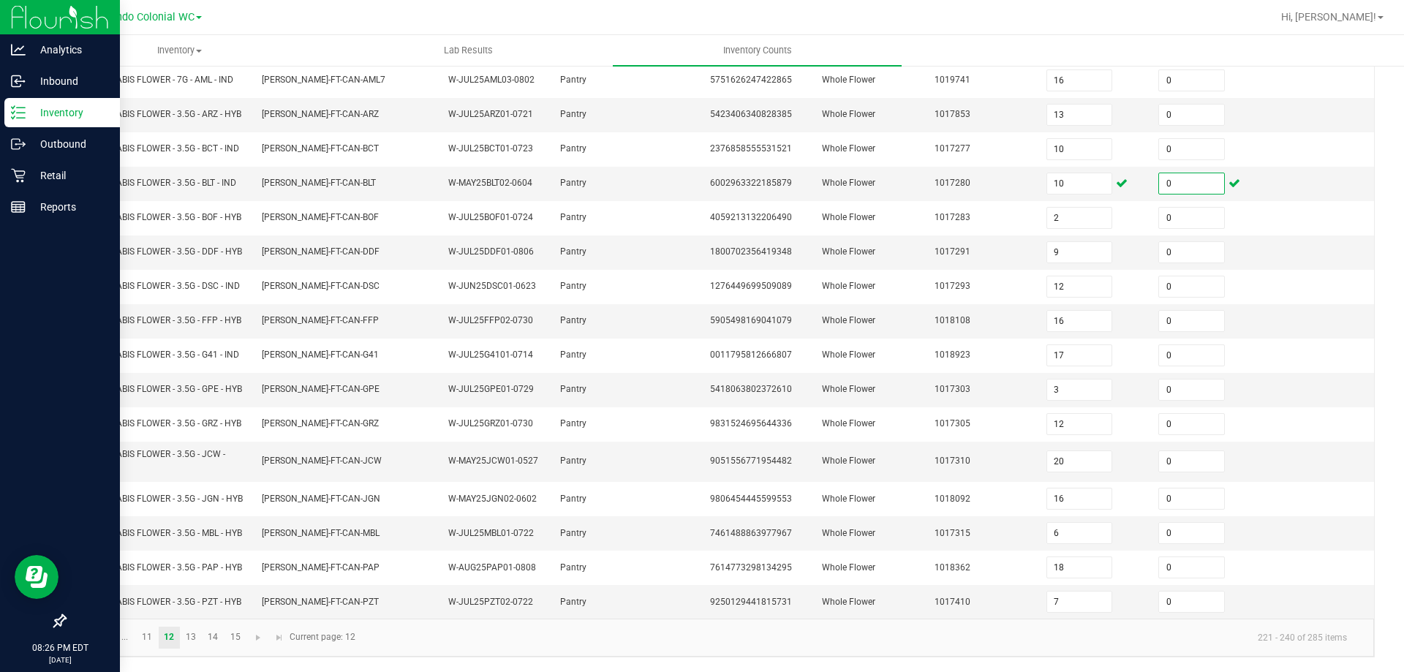
scroll to position [384, 0]
click at [189, 633] on link "13" at bounding box center [191, 638] width 21 height 22
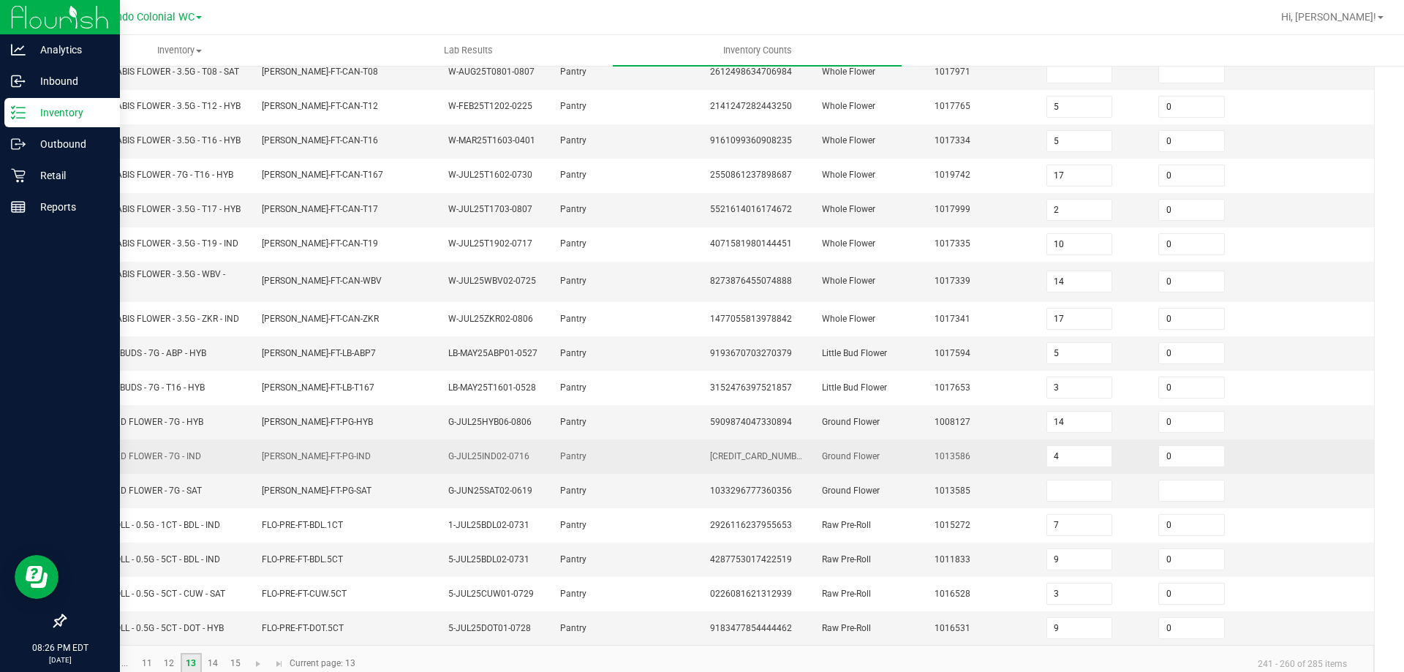
scroll to position [322, 0]
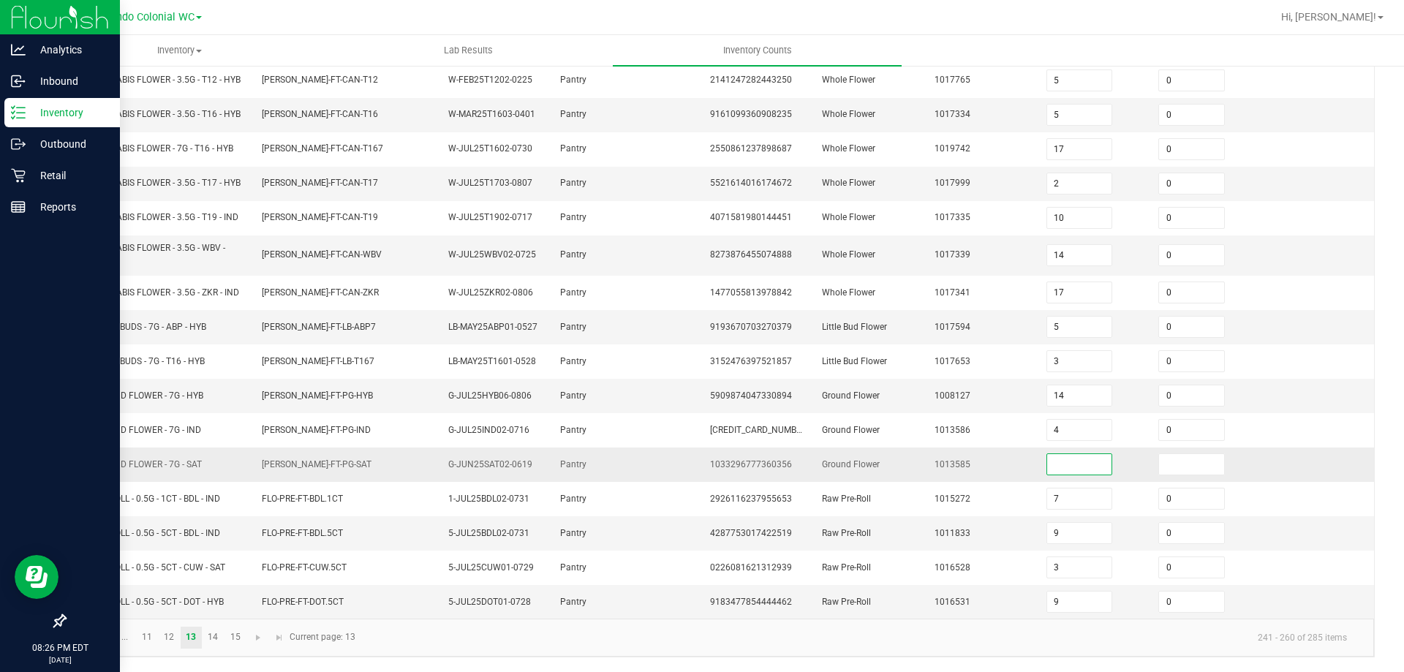
click at [1082, 471] on input at bounding box center [1079, 464] width 65 height 20
click at [221, 631] on link "14" at bounding box center [213, 638] width 21 height 22
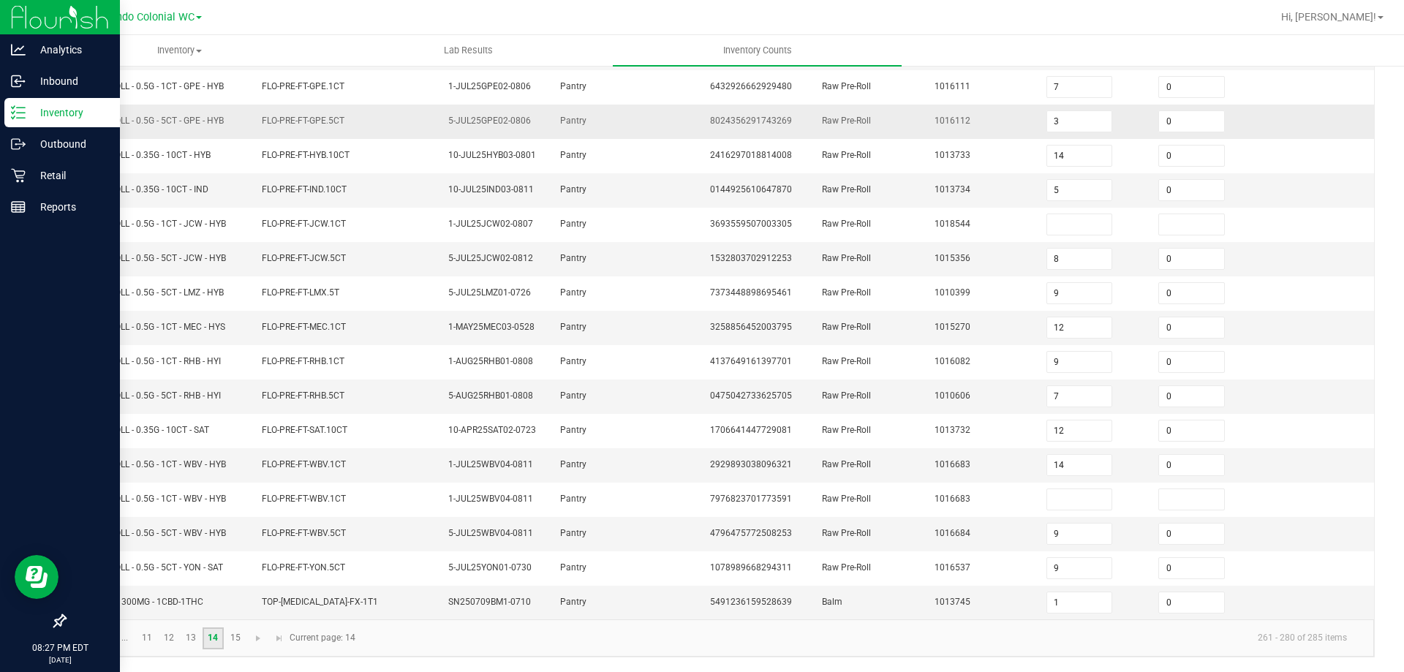
scroll to position [0, 0]
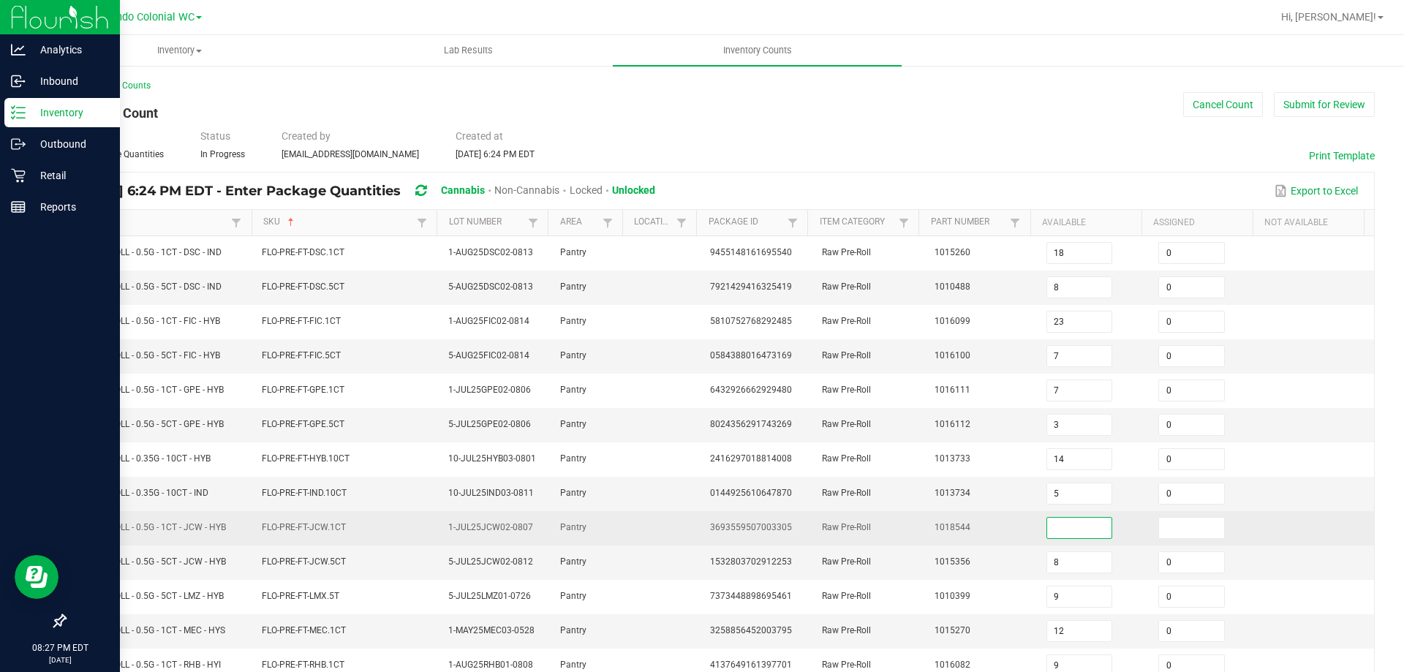
click at [1047, 525] on input at bounding box center [1079, 528] width 65 height 20
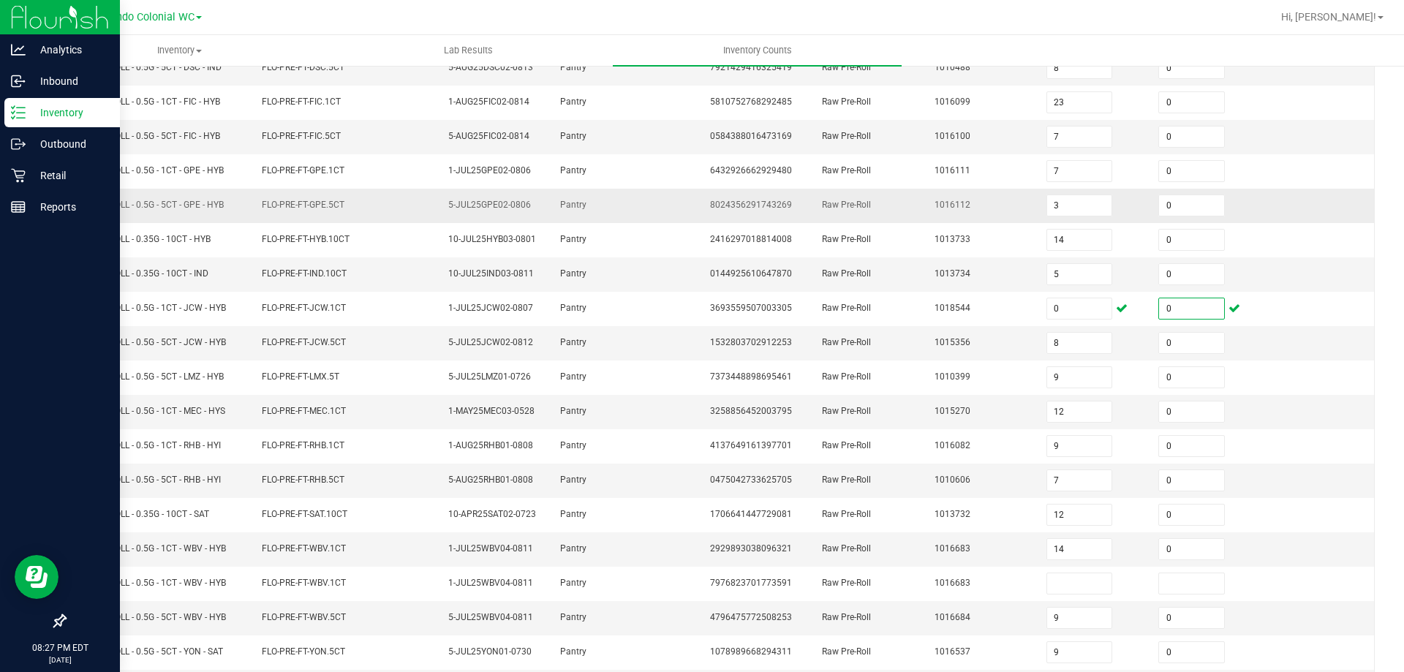
scroll to position [304, 0]
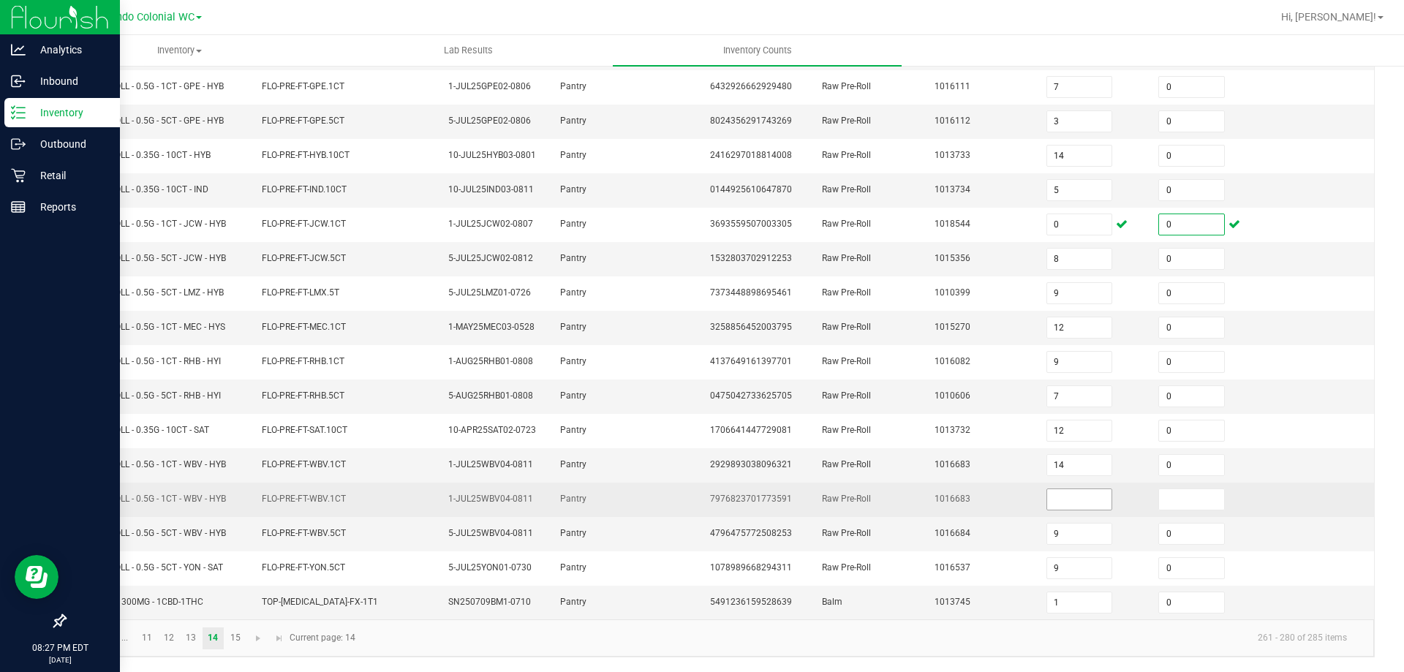
click at [1070, 499] on input at bounding box center [1079, 499] width 65 height 20
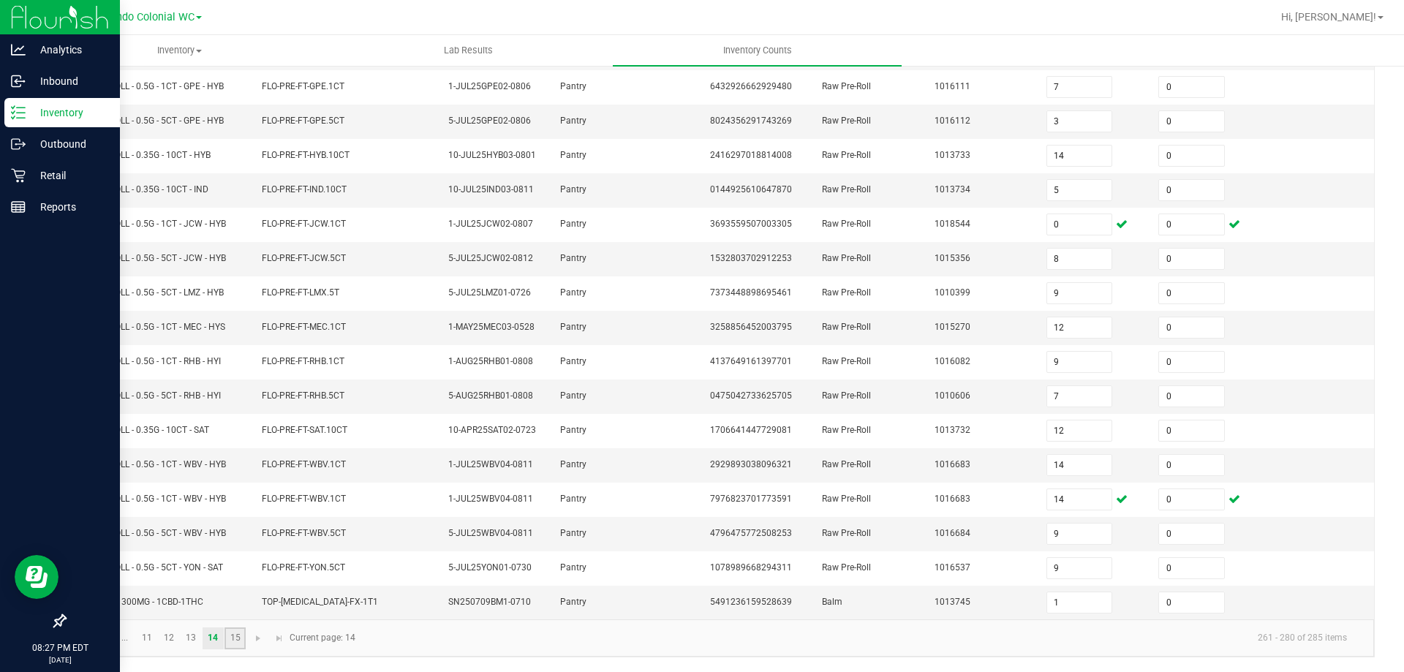
click at [235, 633] on link "15" at bounding box center [235, 638] width 21 height 22
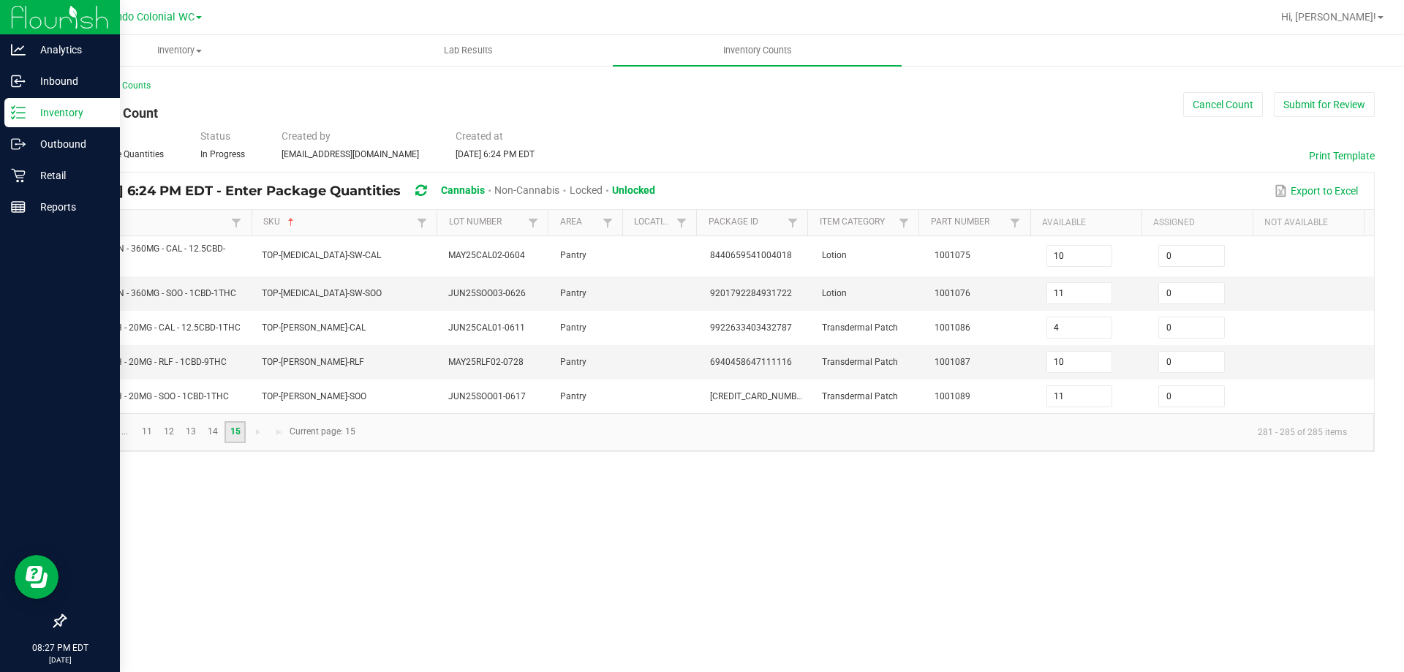
scroll to position [0, 0]
click at [83, 429] on span "Go to the first page" at bounding box center [83, 432] width 12 height 12
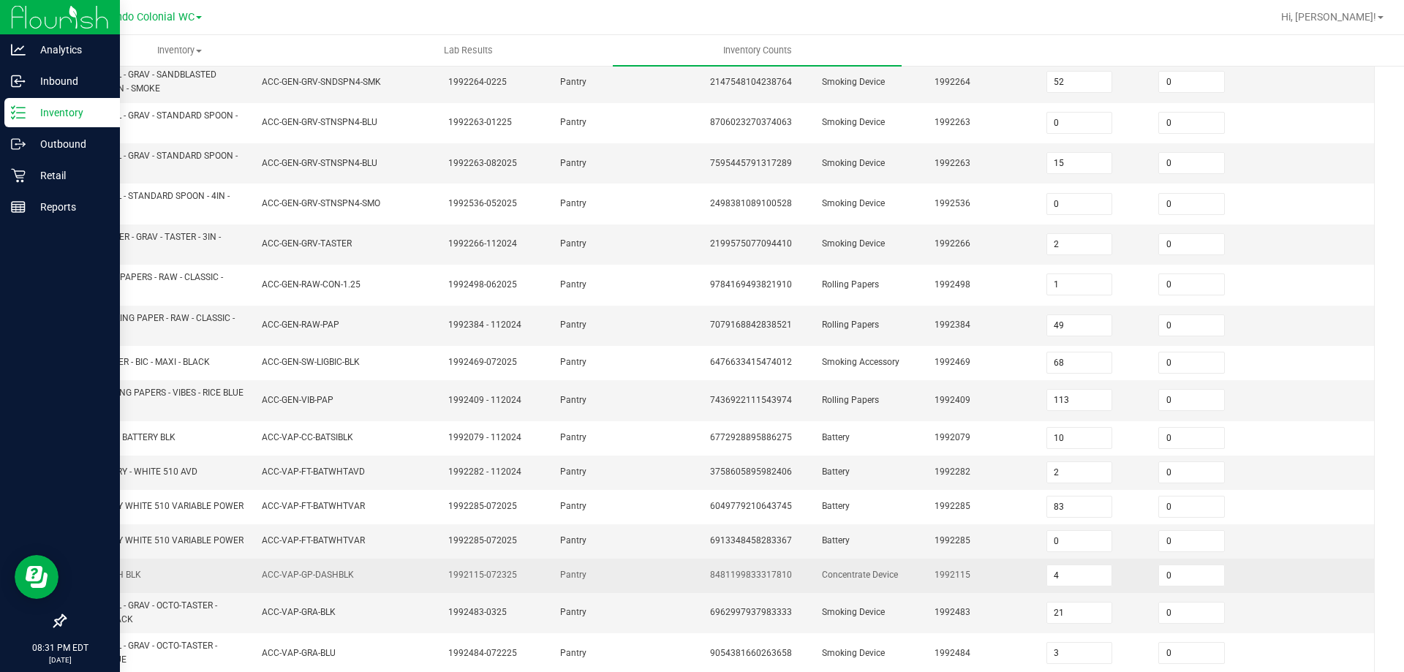
scroll to position [384, 0]
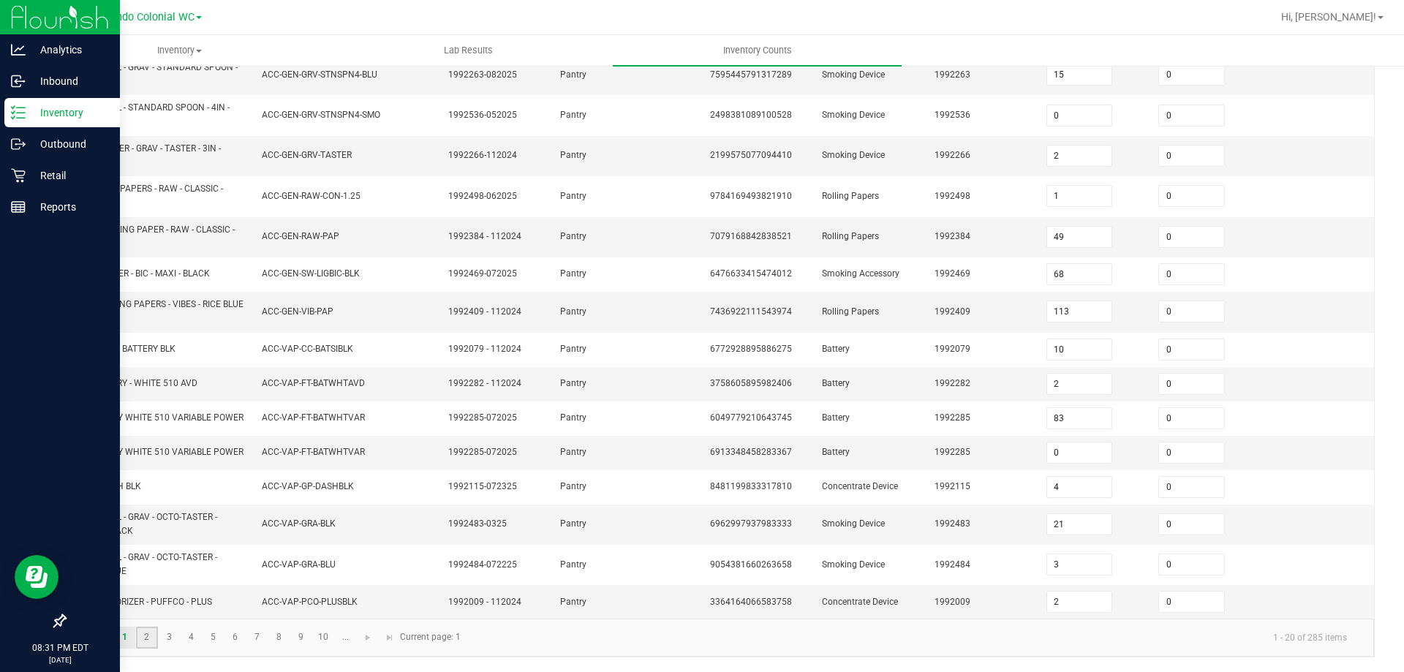
click at [138, 637] on link "2" at bounding box center [146, 638] width 21 height 22
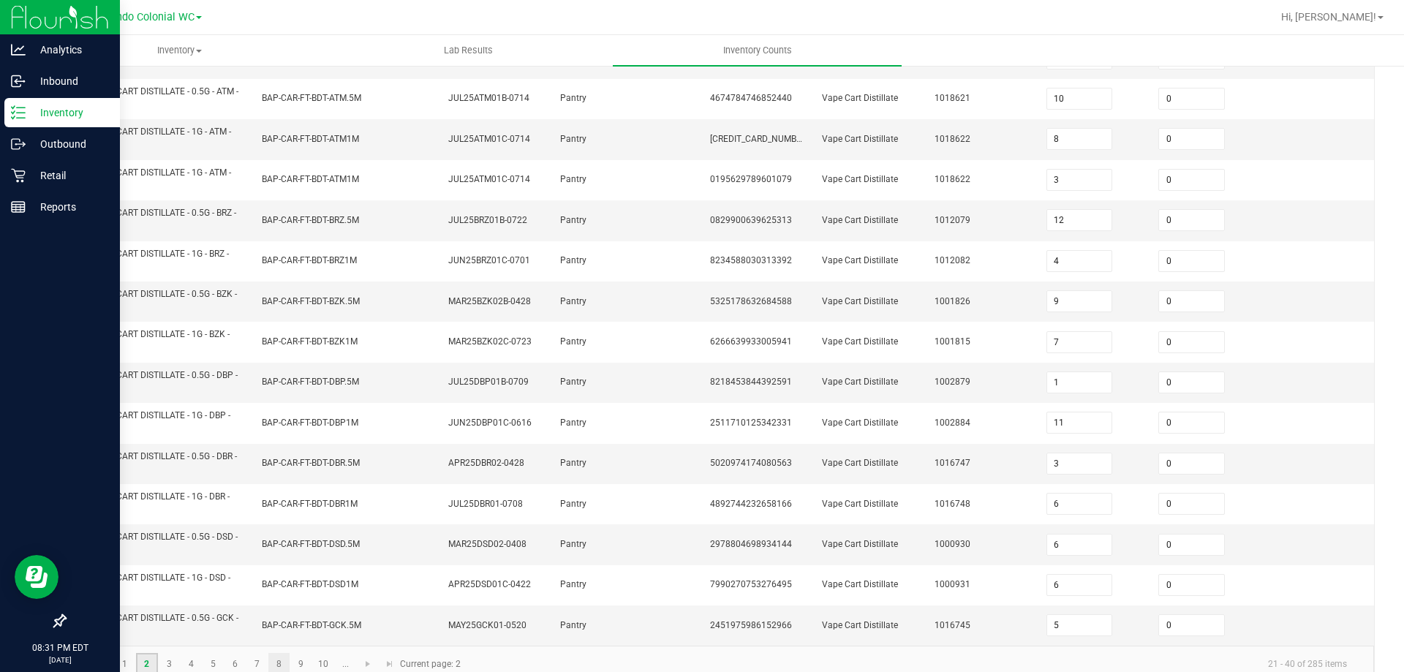
scroll to position [421, 0]
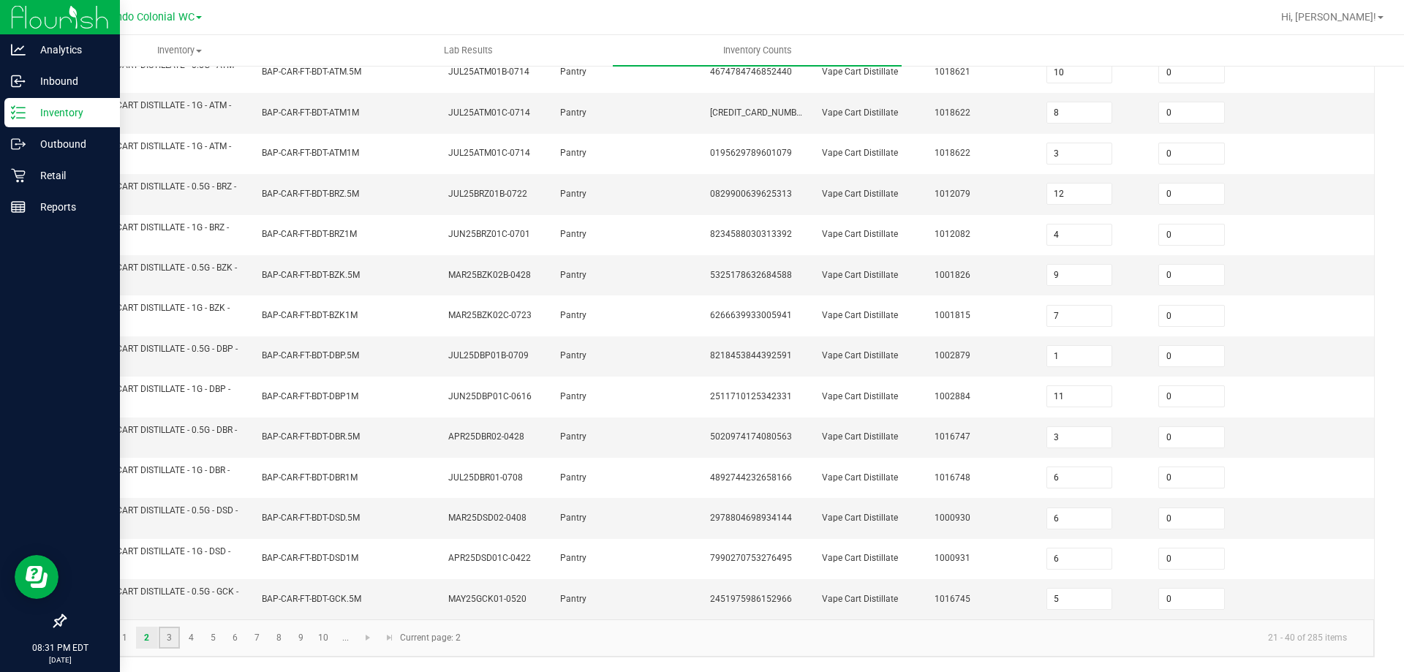
click at [167, 643] on link "3" at bounding box center [169, 638] width 21 height 22
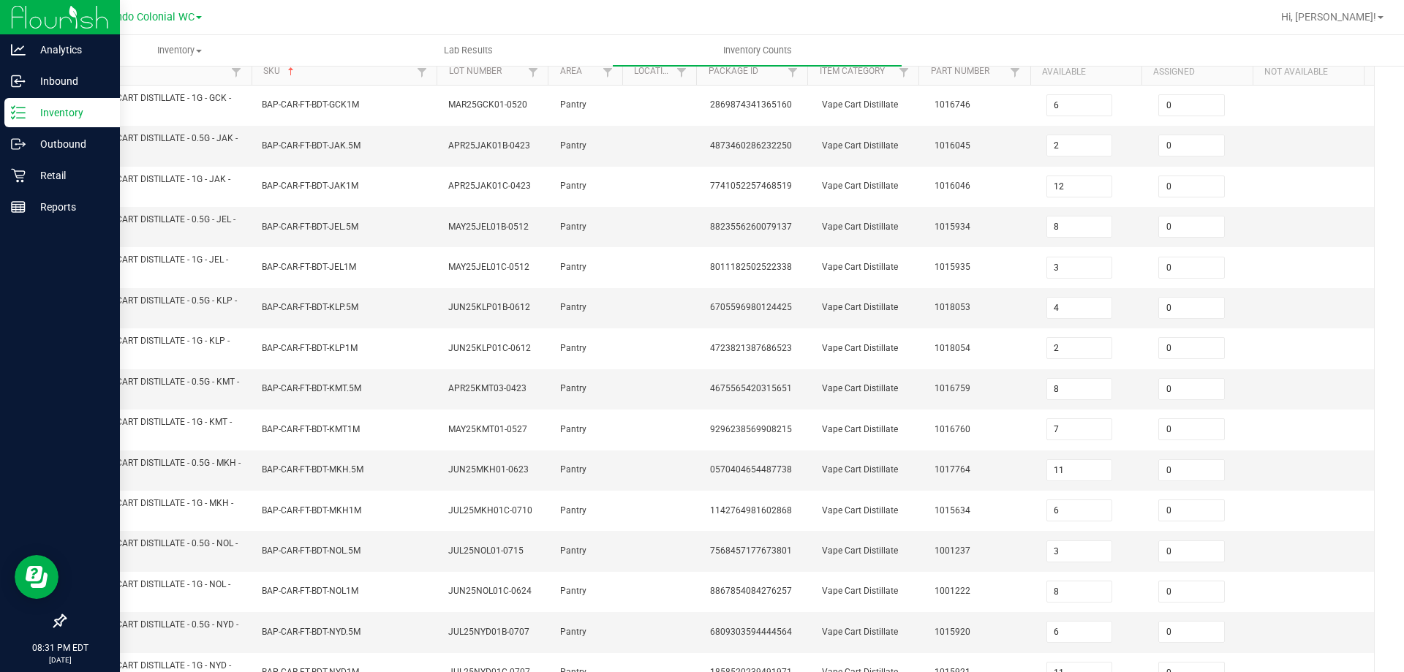
scroll to position [426, 0]
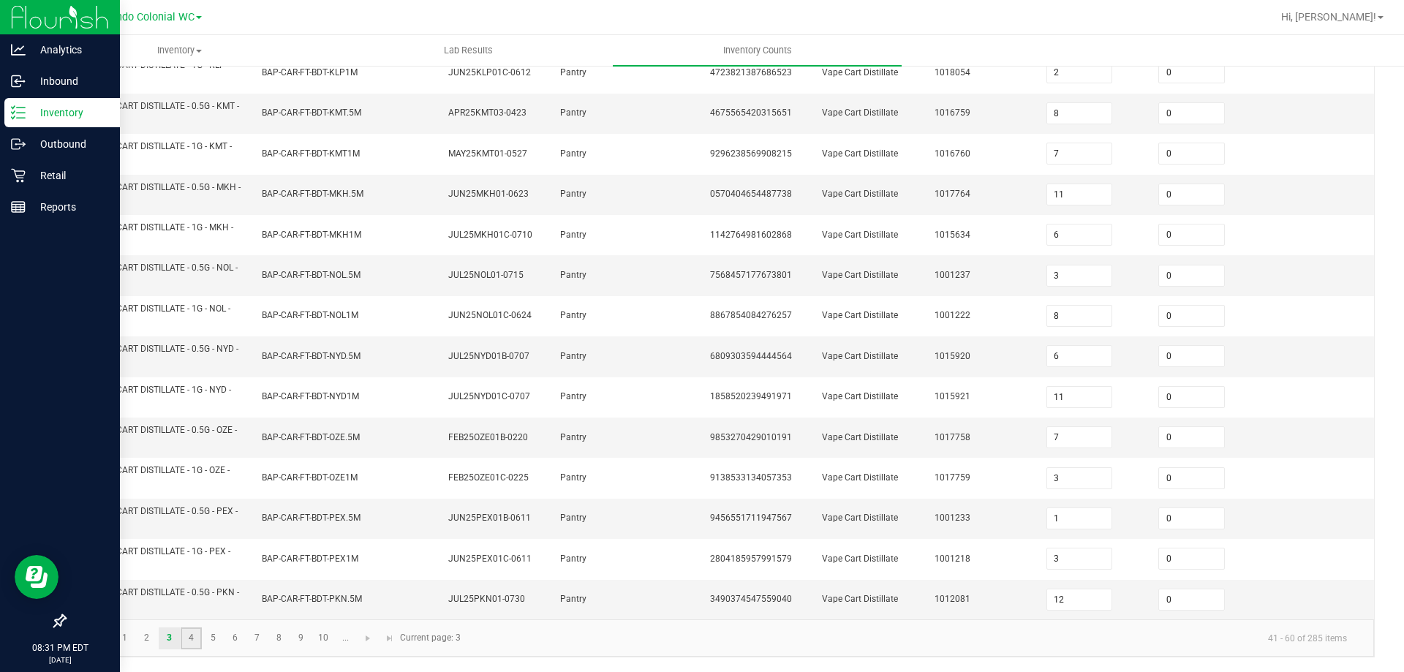
click at [194, 638] on link "4" at bounding box center [191, 638] width 21 height 22
click at [219, 640] on link "5" at bounding box center [213, 638] width 21 height 22
click at [245, 646] on link "6" at bounding box center [235, 638] width 21 height 22
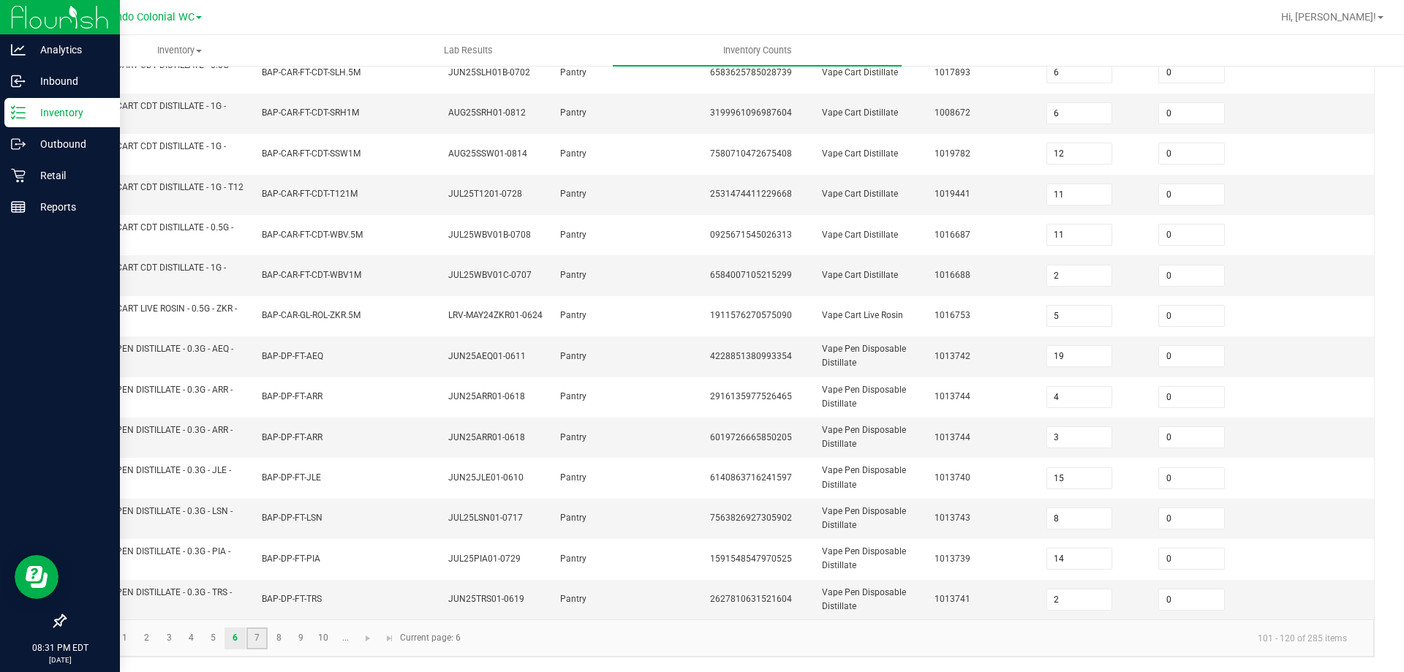
click at [255, 645] on link "7" at bounding box center [256, 638] width 21 height 22
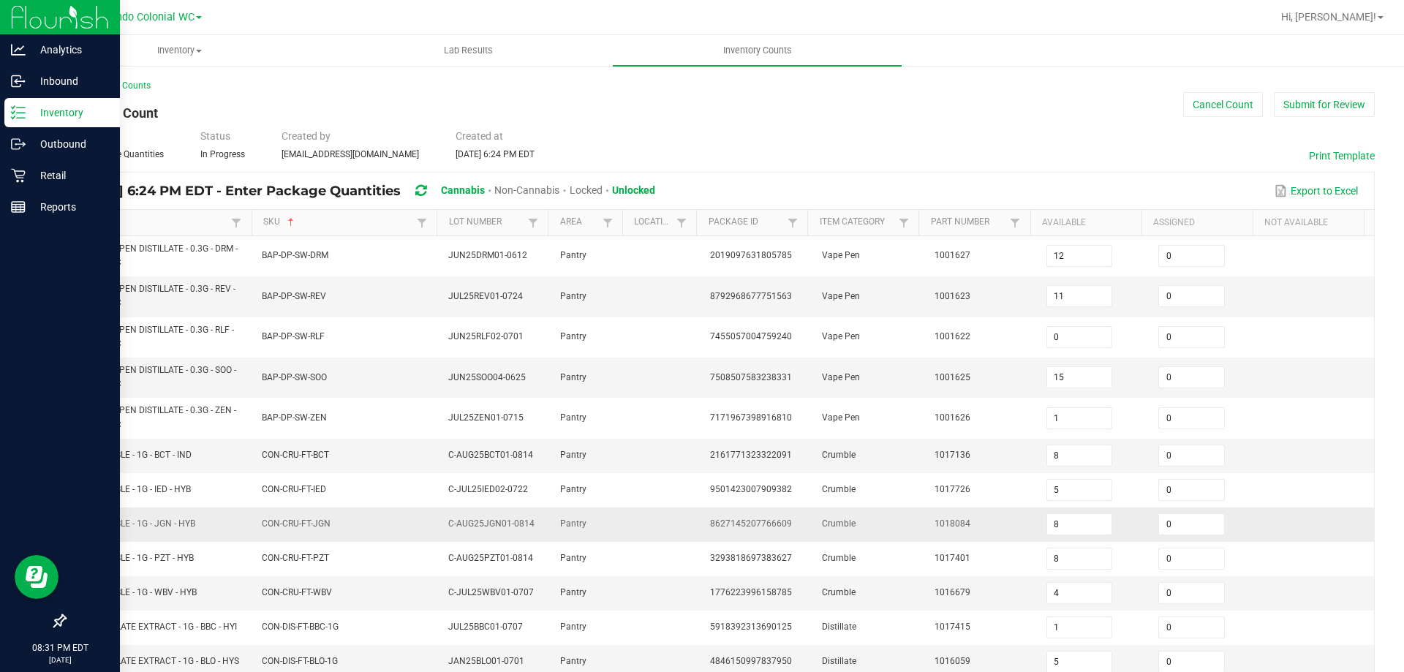
scroll to position [365, 0]
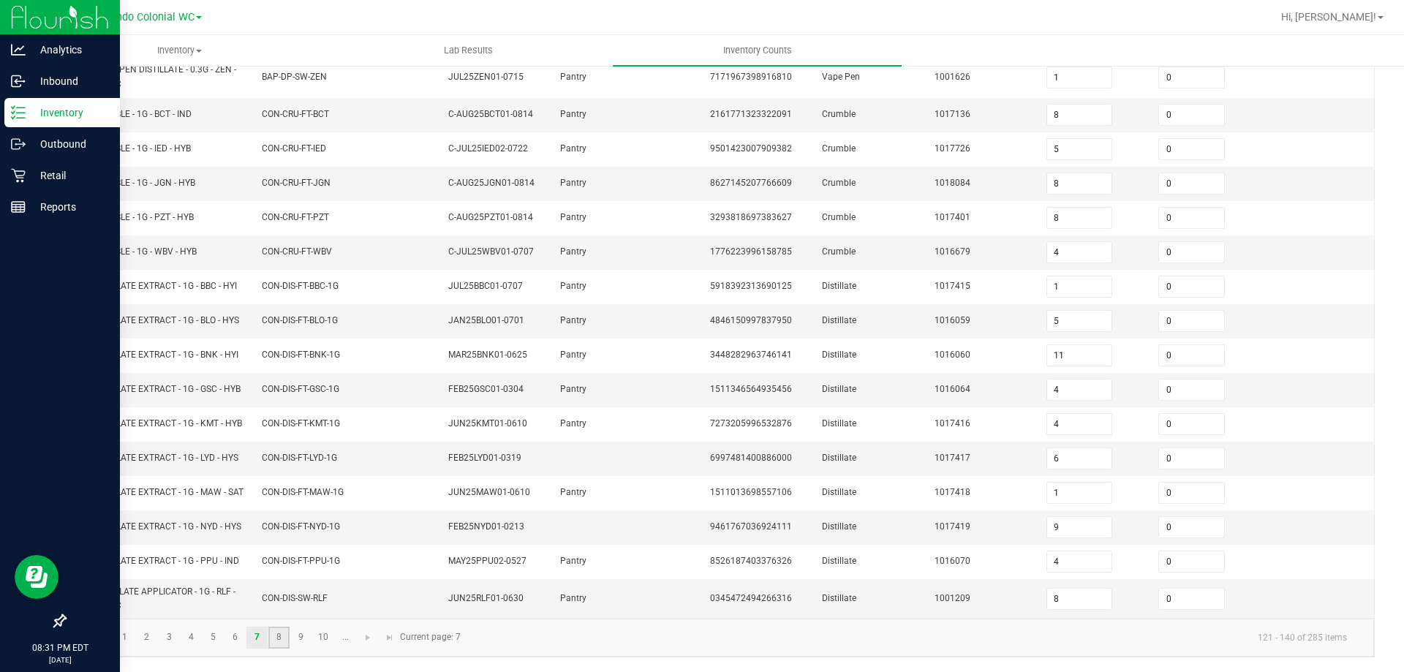
click at [276, 637] on link "8" at bounding box center [278, 638] width 21 height 22
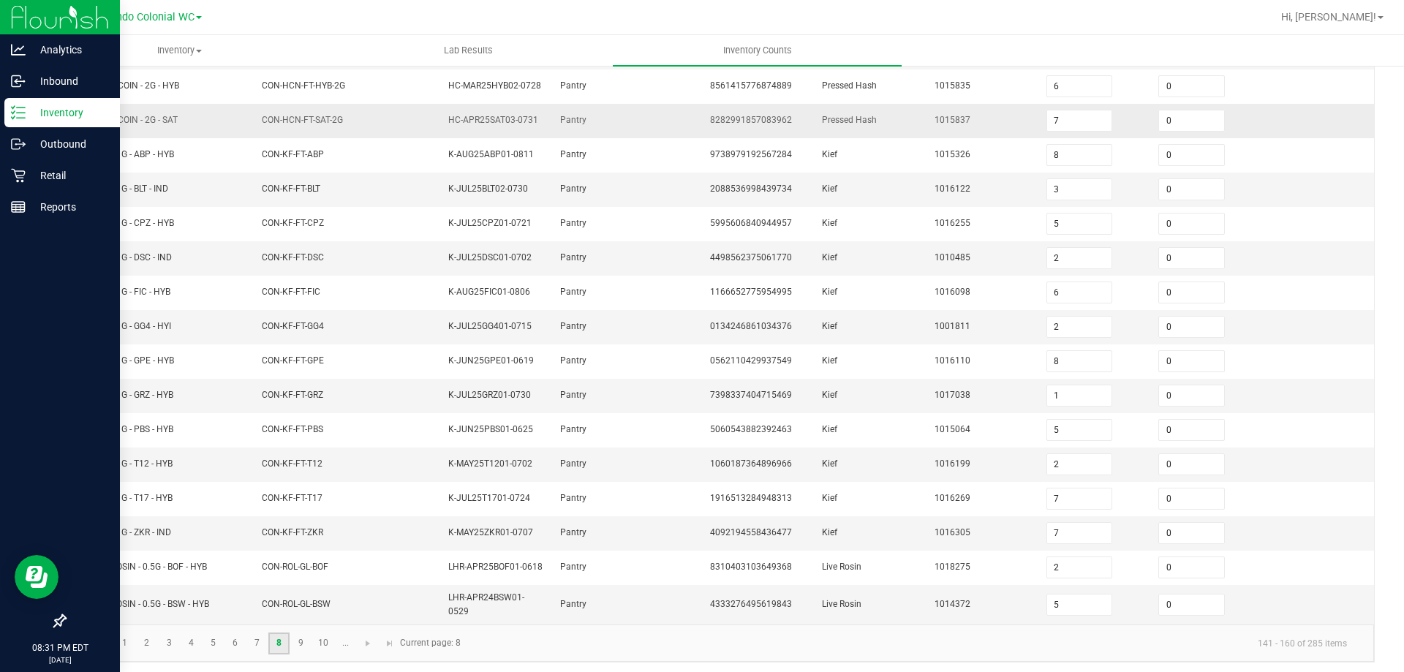
scroll to position [328, 0]
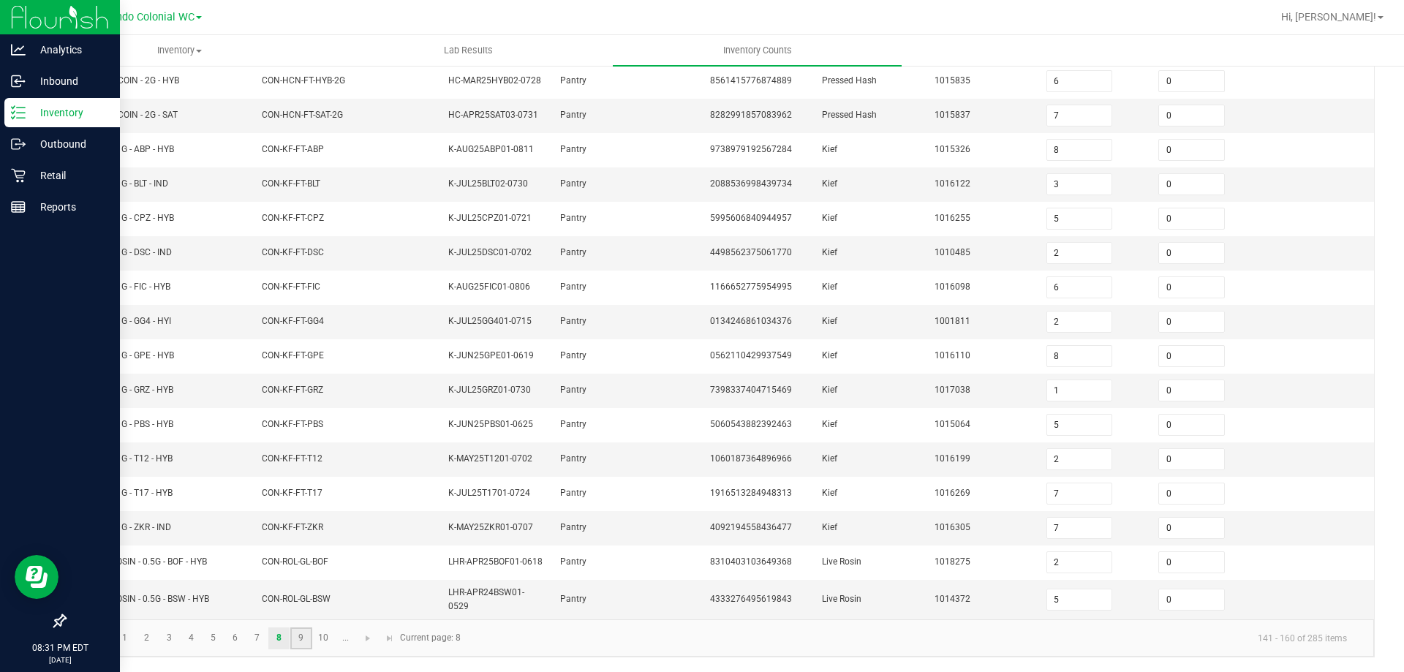
click at [291, 635] on link "9" at bounding box center [300, 638] width 21 height 22
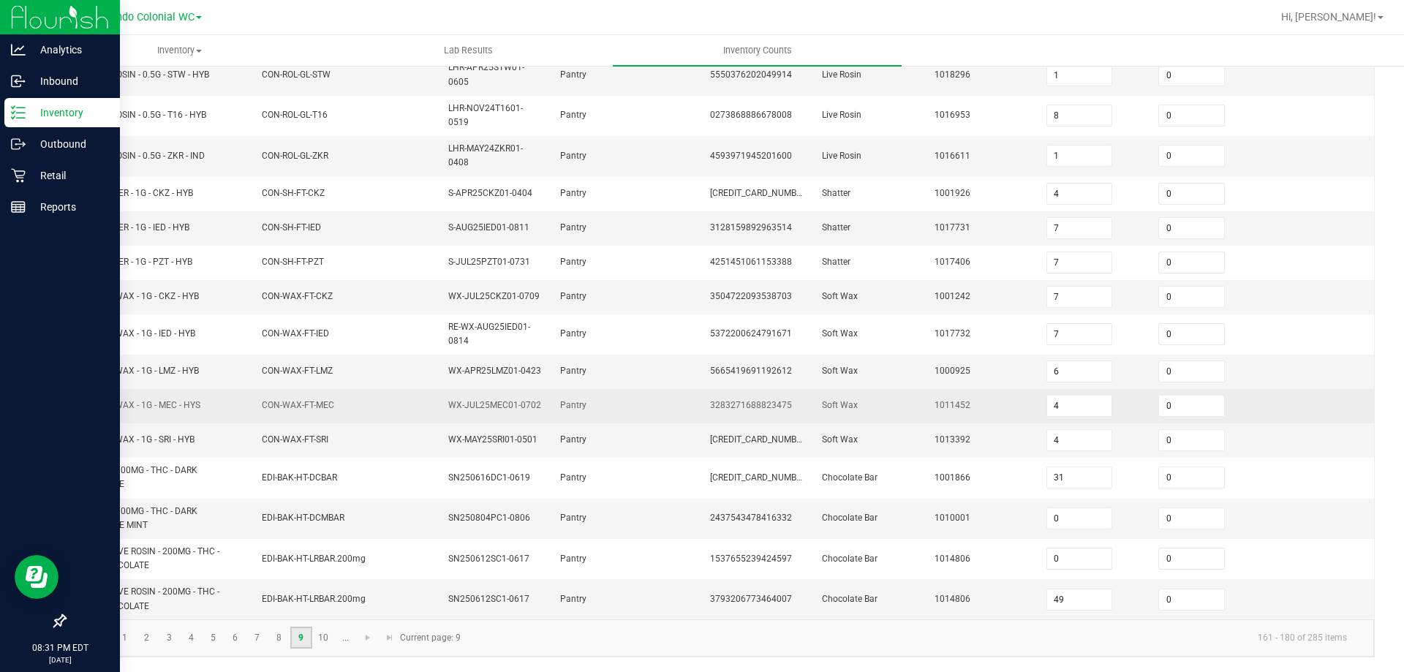
scroll to position [384, 0]
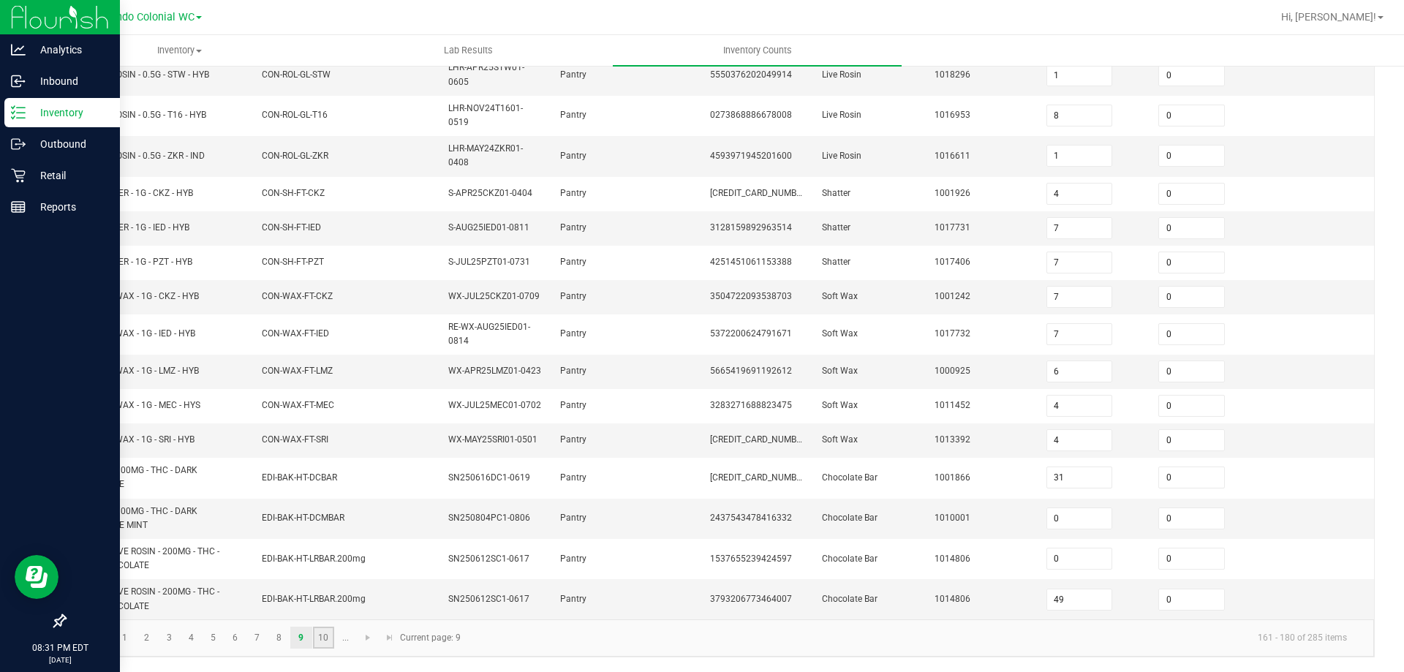
click at [331, 644] on link "10" at bounding box center [323, 638] width 21 height 22
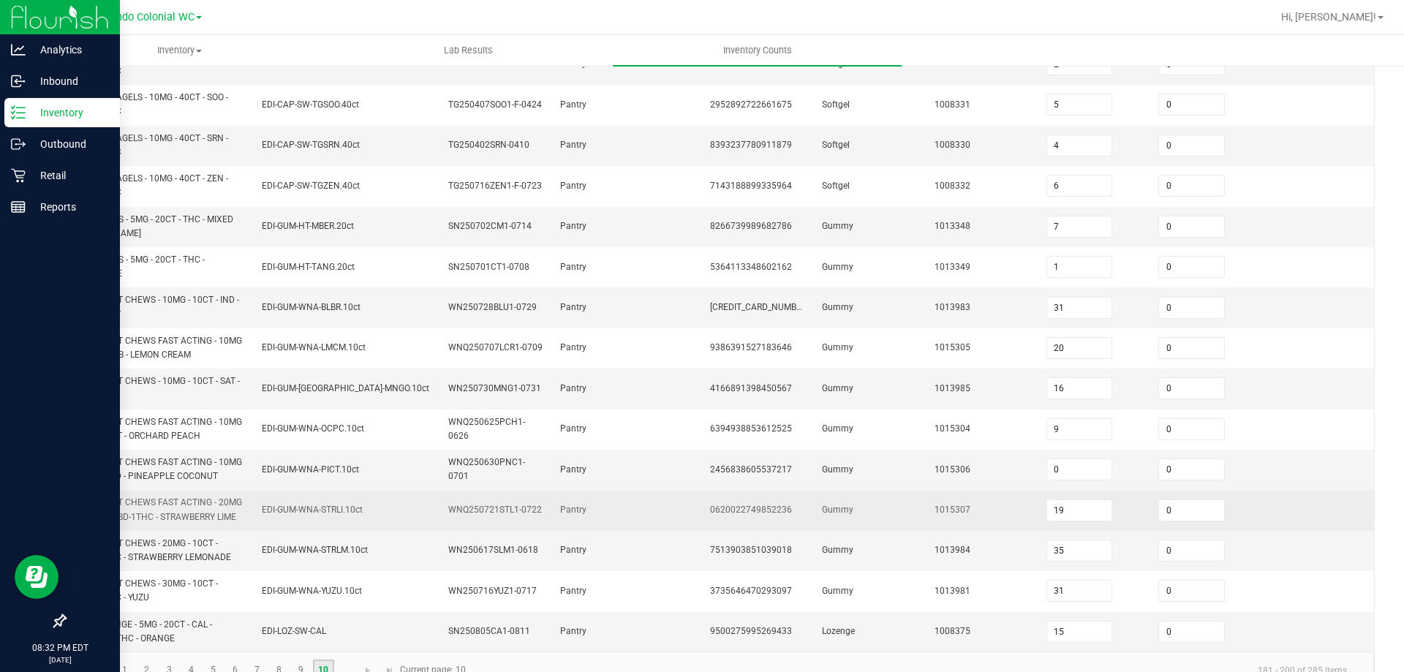
scroll to position [426, 0]
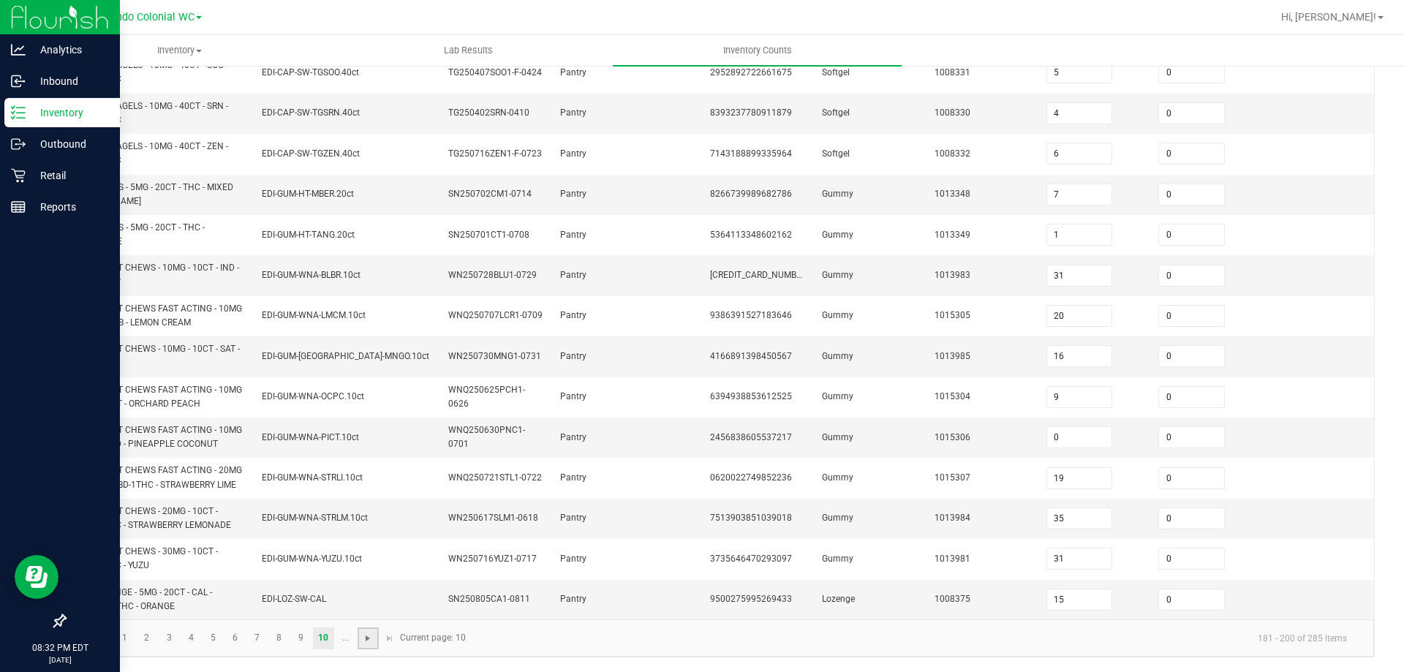
click at [373, 642] on span "Go to the next page" at bounding box center [368, 639] width 12 height 12
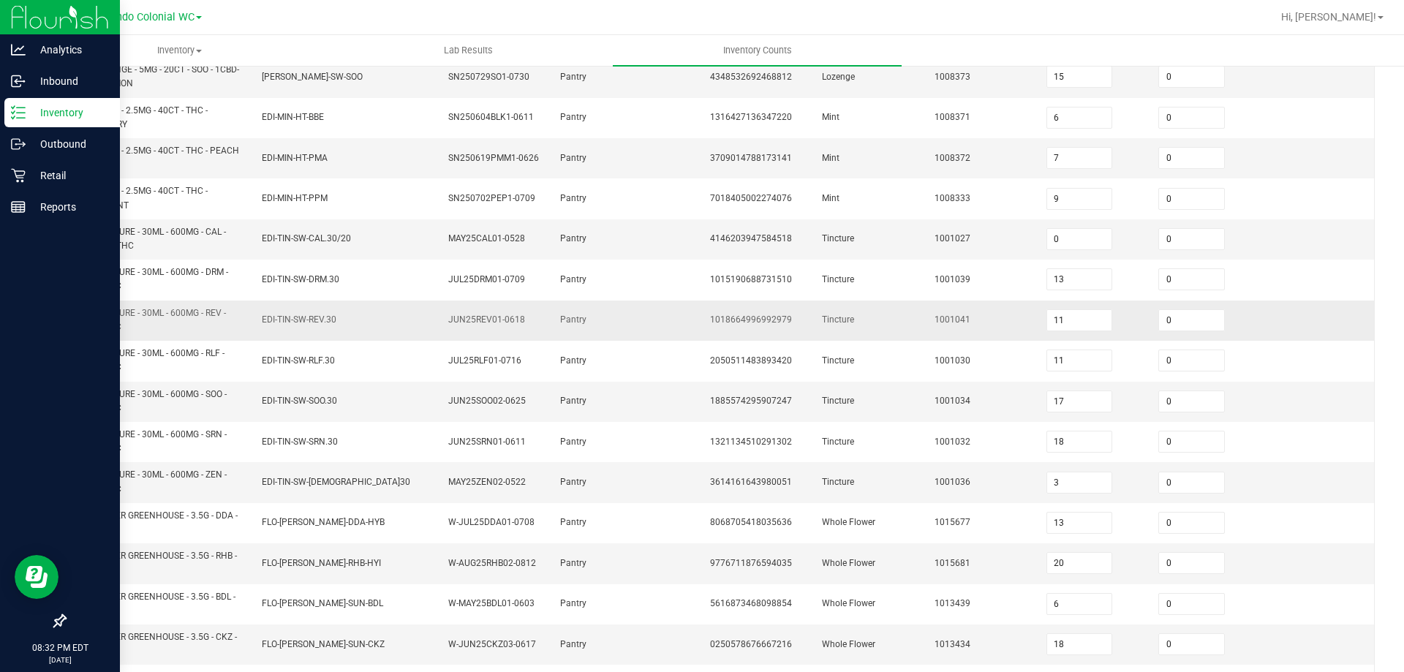
scroll to position [0, 0]
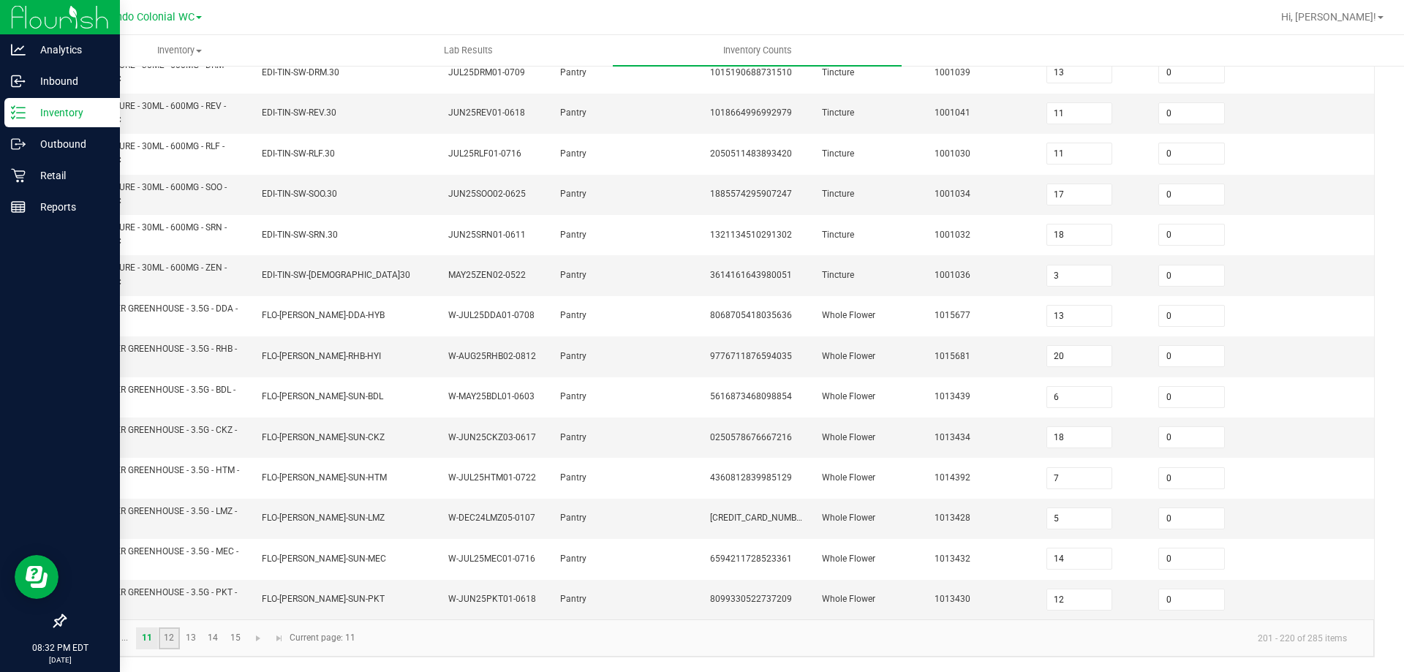
click at [167, 636] on link "12" at bounding box center [169, 638] width 21 height 22
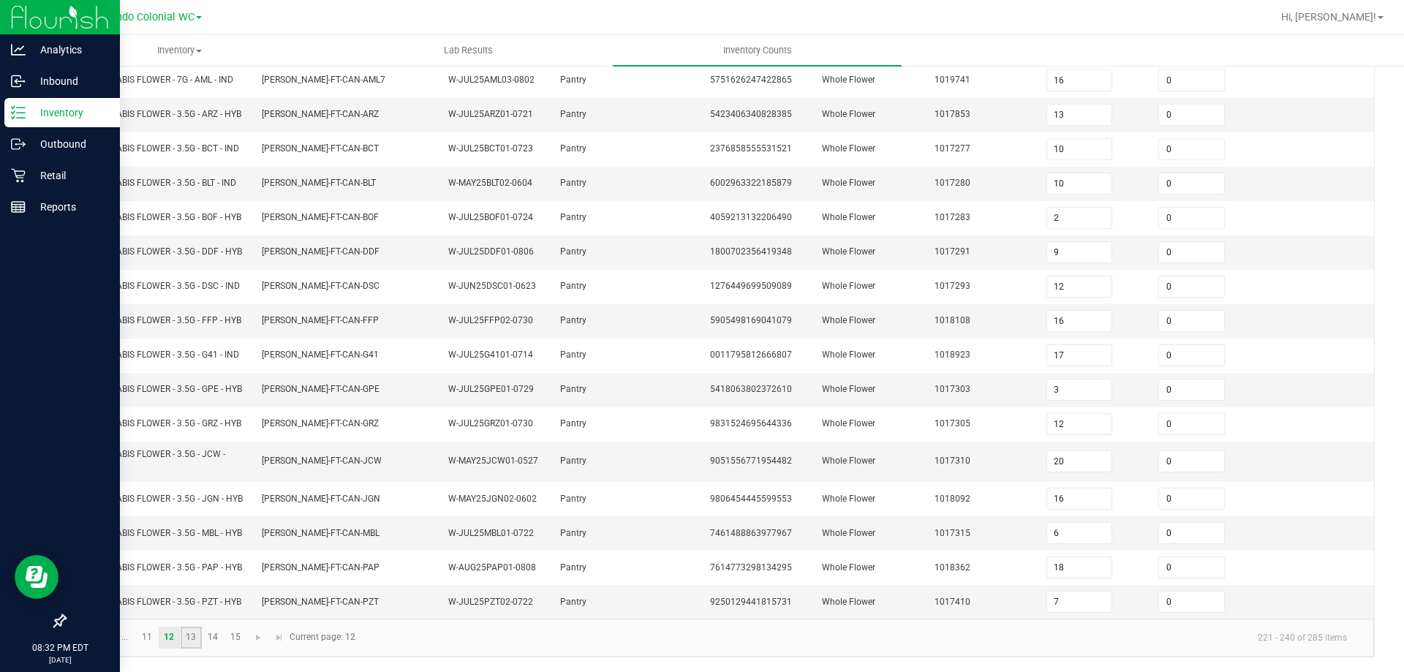
click at [191, 641] on link "13" at bounding box center [191, 638] width 21 height 22
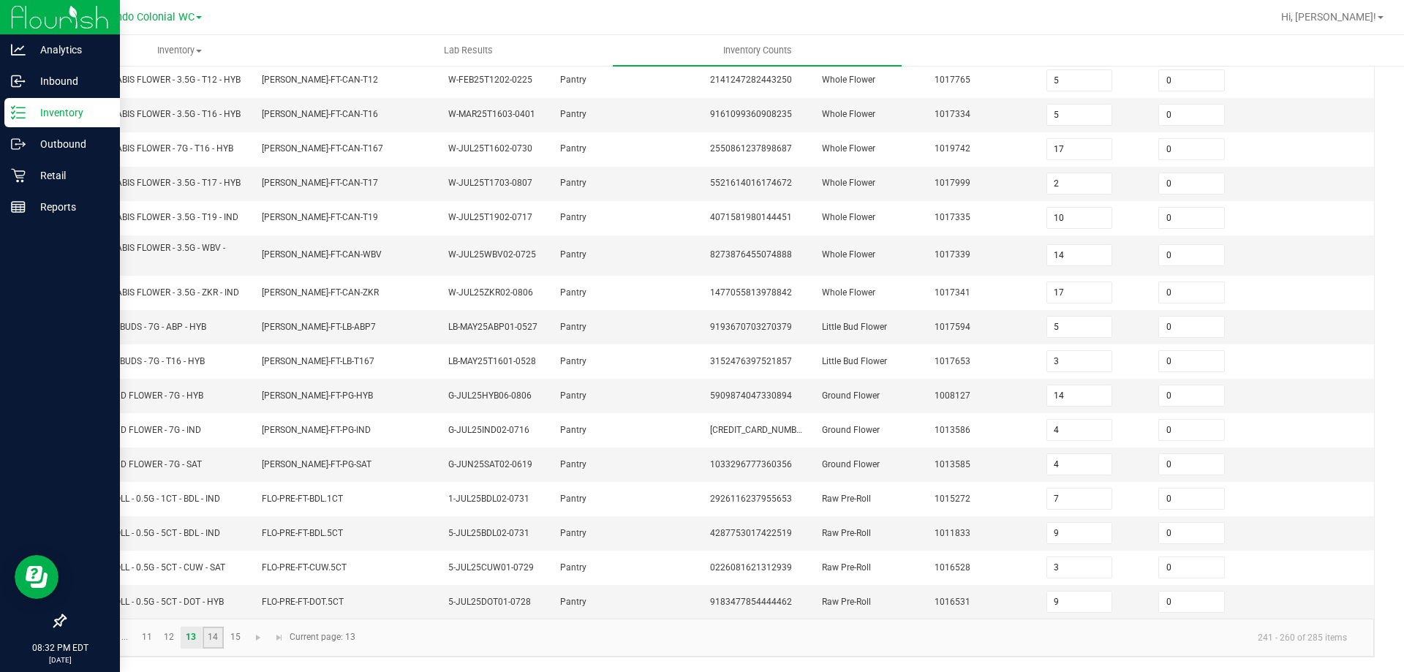
click at [214, 642] on link "14" at bounding box center [213, 638] width 21 height 22
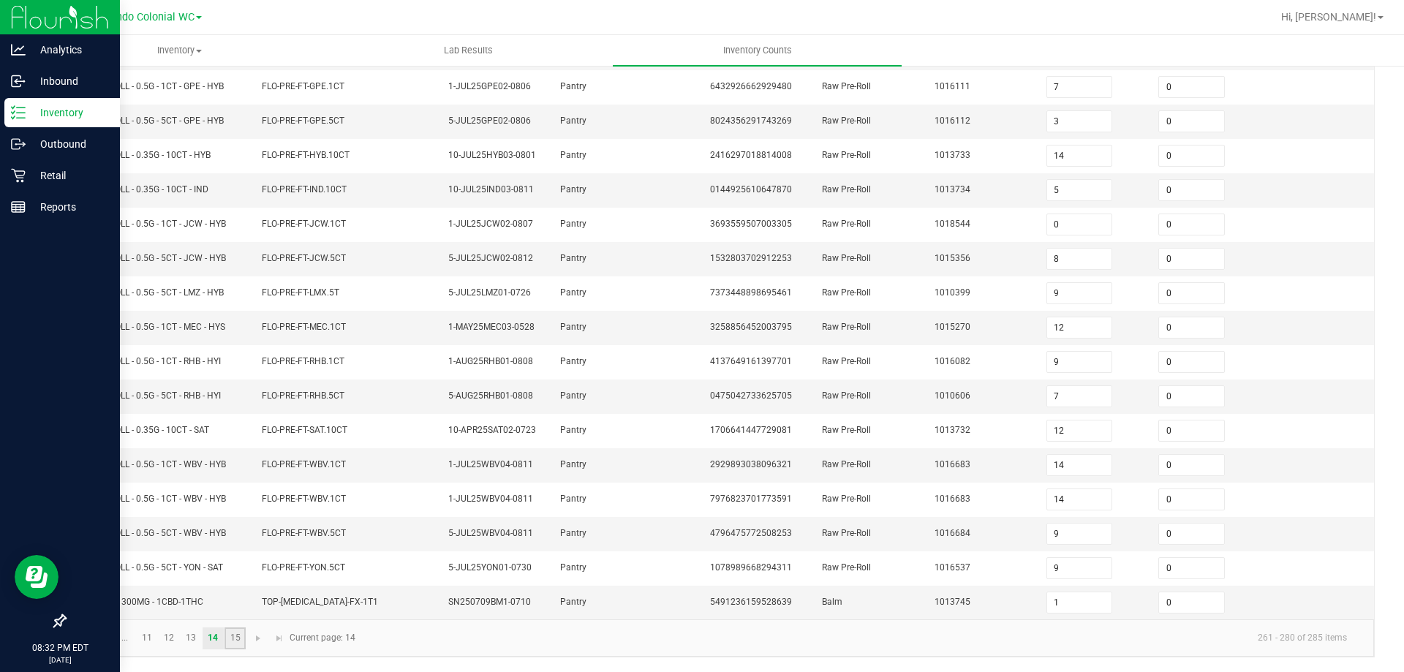
click at [225, 645] on link "15" at bounding box center [235, 638] width 21 height 22
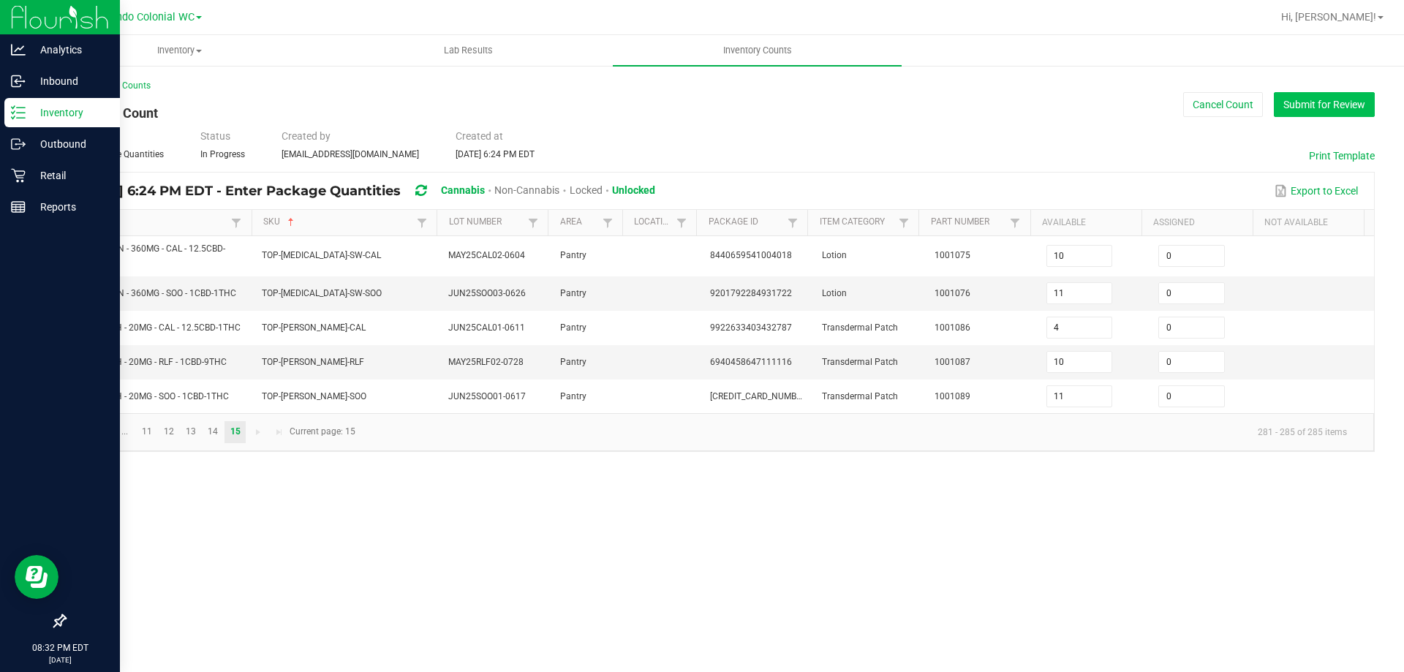
click at [1303, 99] on button "Submit for Review" at bounding box center [1324, 104] width 101 height 25
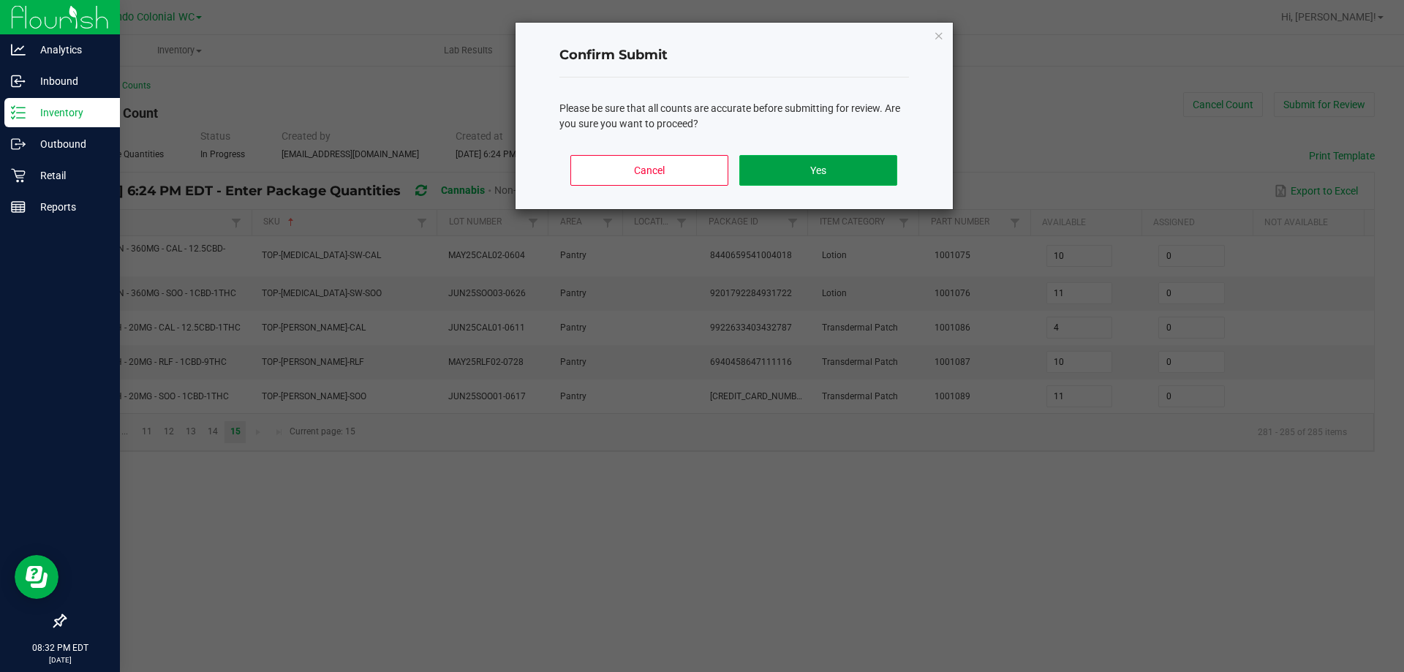
click at [808, 170] on button "Yes" at bounding box center [817, 170] width 157 height 31
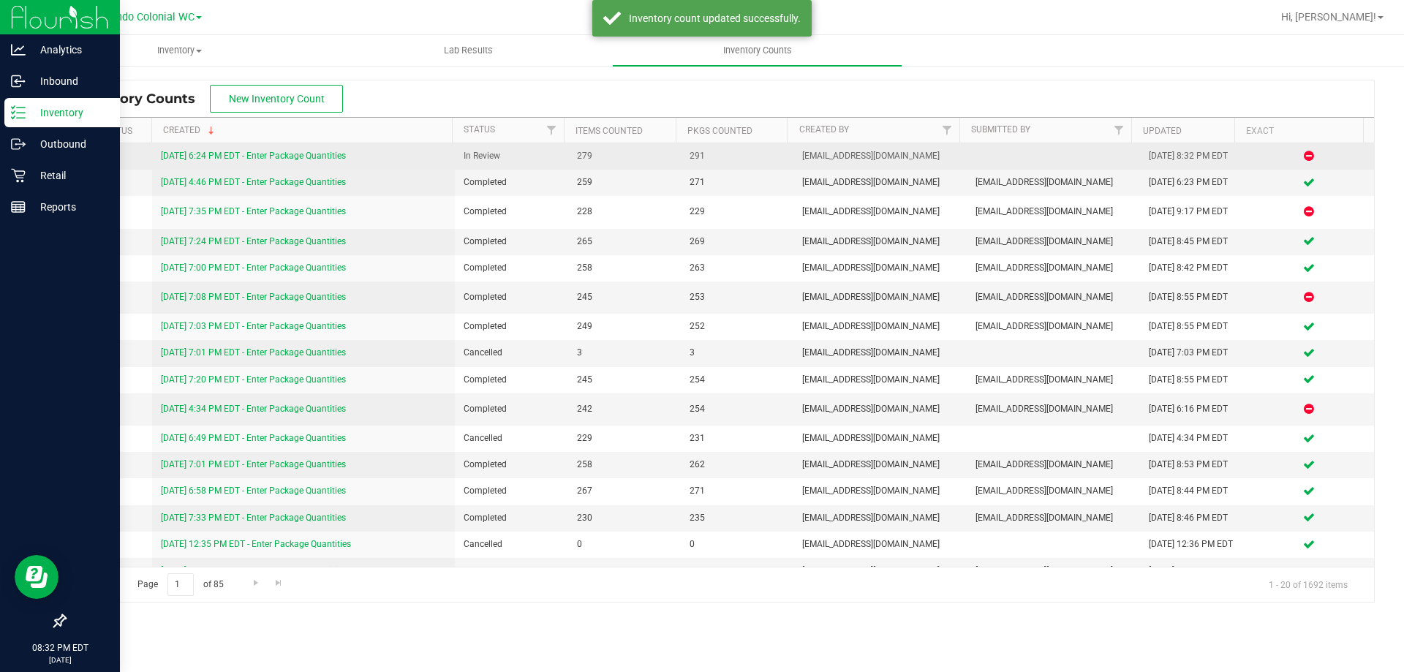
click at [284, 154] on link "8/25/25 6:24 PM EDT - Enter Package Quantities" at bounding box center [253, 156] width 185 height 10
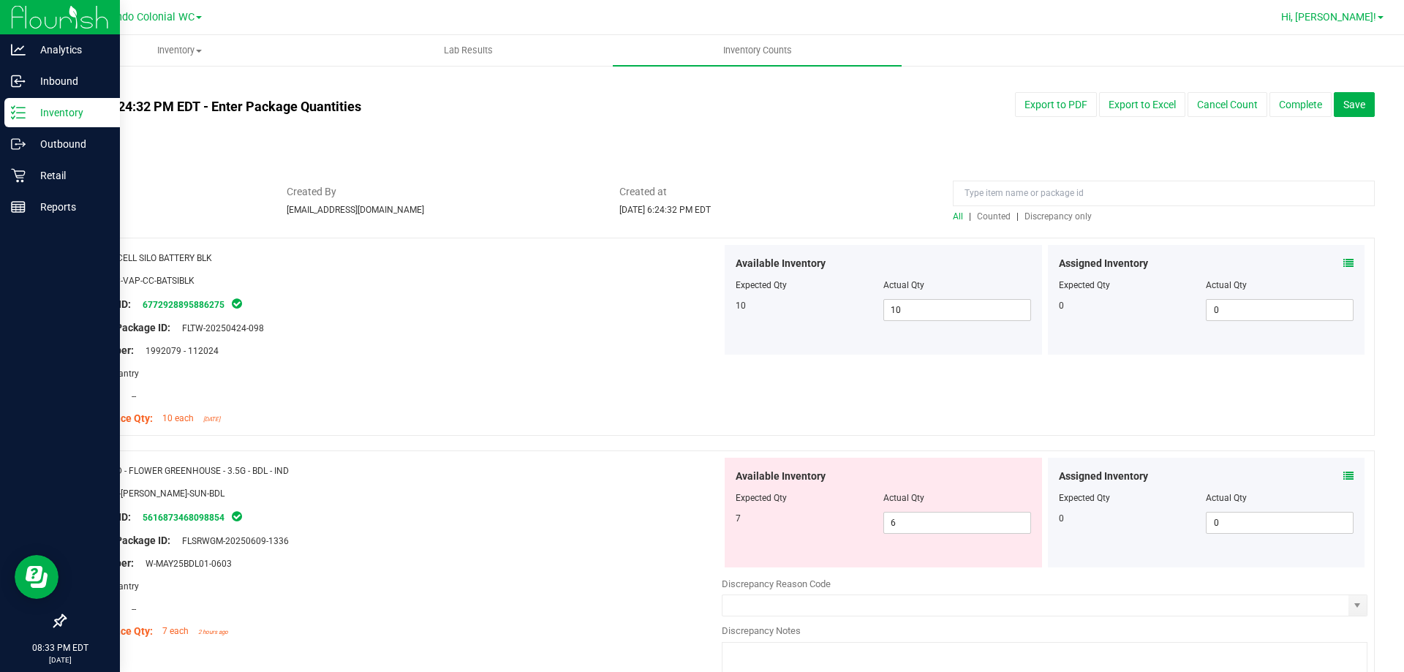
click at [1356, 12] on span "Hi, [PERSON_NAME]!" at bounding box center [1328, 17] width 95 height 12
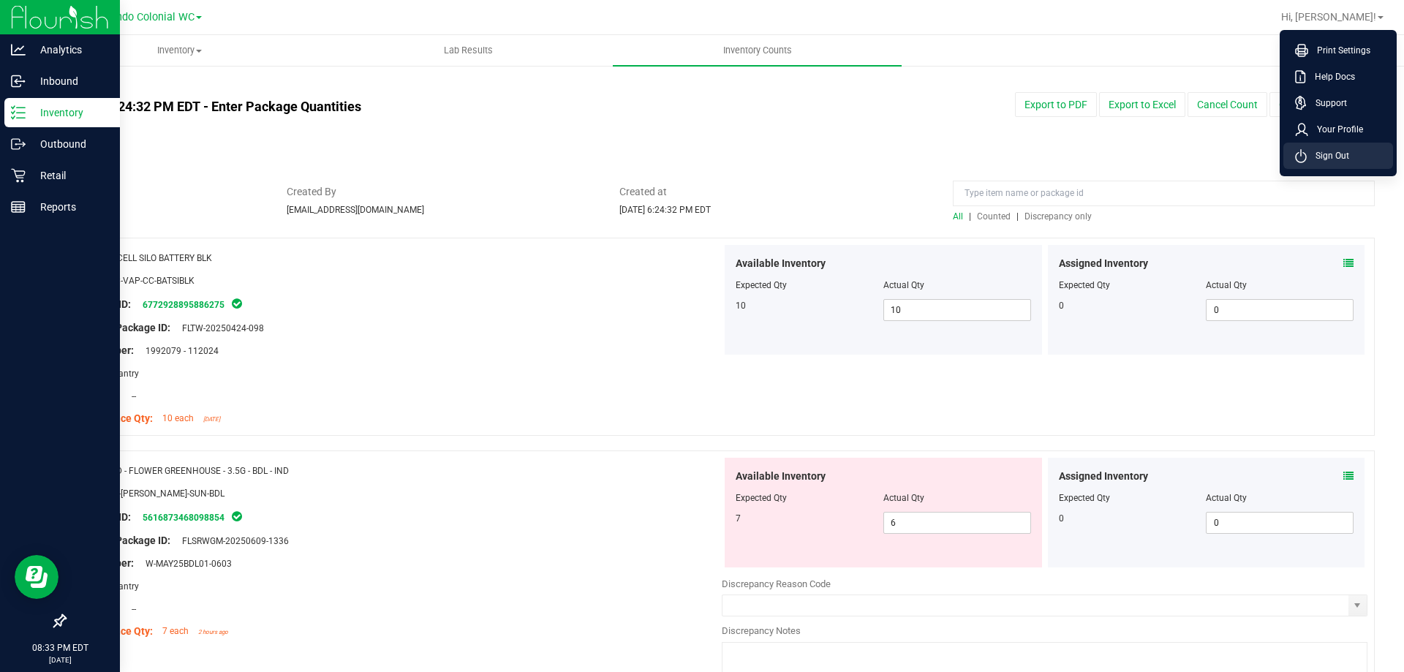
click at [1316, 162] on span "Sign Out" at bounding box center [1328, 155] width 42 height 15
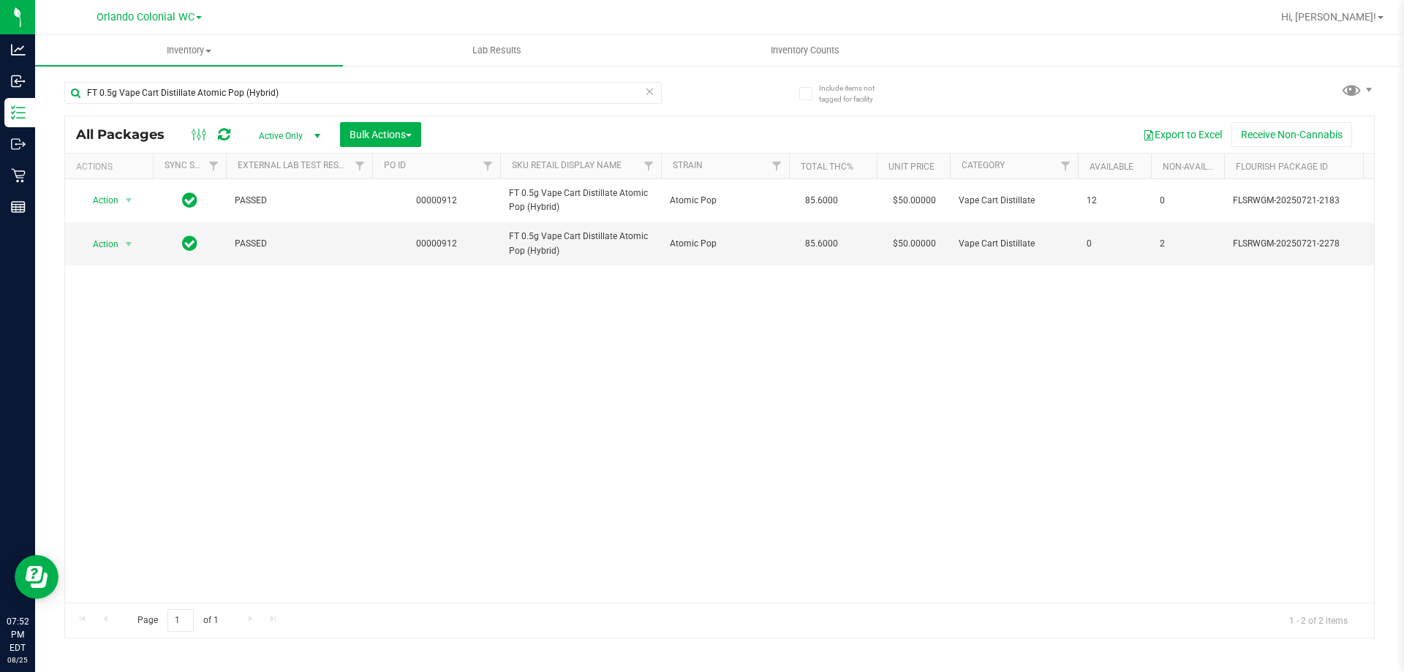
click at [647, 91] on icon at bounding box center [649, 91] width 10 height 18
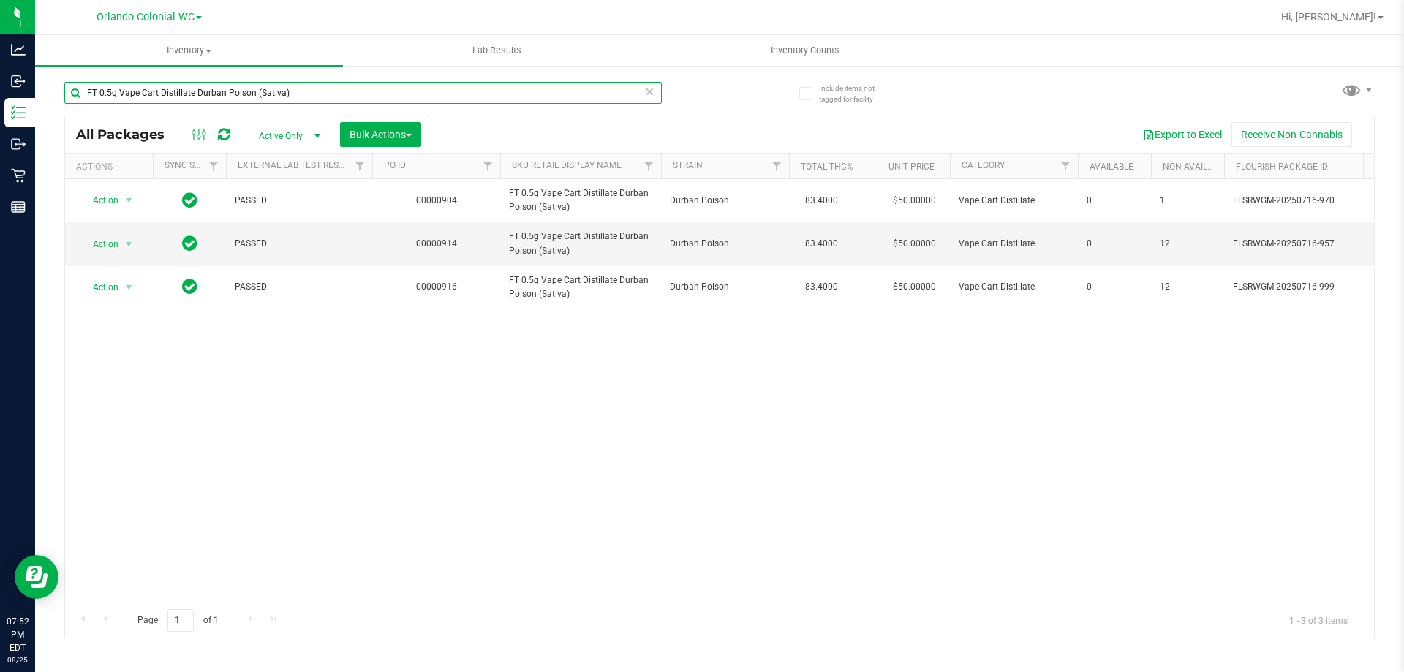
type input "FT 0.5g Vape Cart Distillate Durban Poison (Sativa)"
click at [249, 396] on div "Action Action Adjust qty Create package Edit attributes Global inventory Locate…" at bounding box center [719, 390] width 1309 height 423
click at [91, 249] on span "Action" at bounding box center [99, 244] width 39 height 20
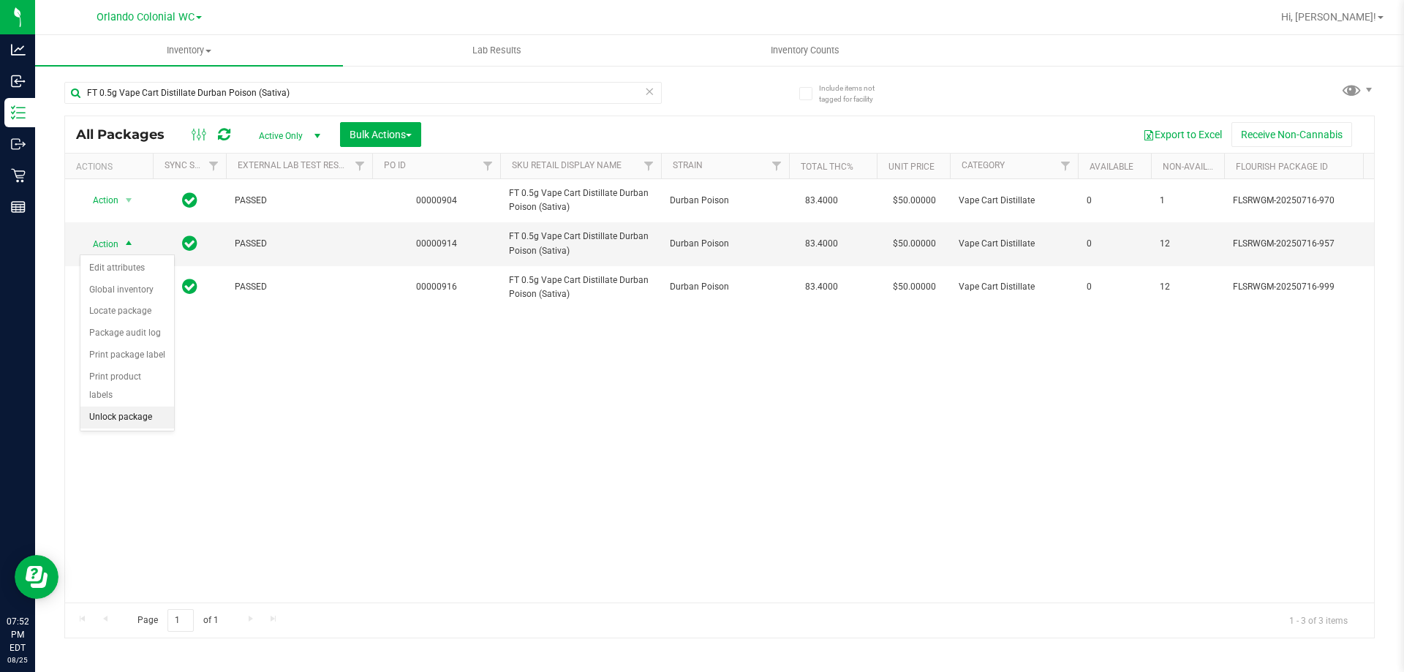
click at [93, 407] on li "Unlock package" at bounding box center [127, 418] width 94 height 22
drag, startPoint x: 869, startPoint y: 480, endPoint x: 774, endPoint y: 477, distance: 95.1
click at [868, 480] on div "Action Action Adjust qty Create package Edit attributes Global inventory Locate…" at bounding box center [719, 390] width 1309 height 423
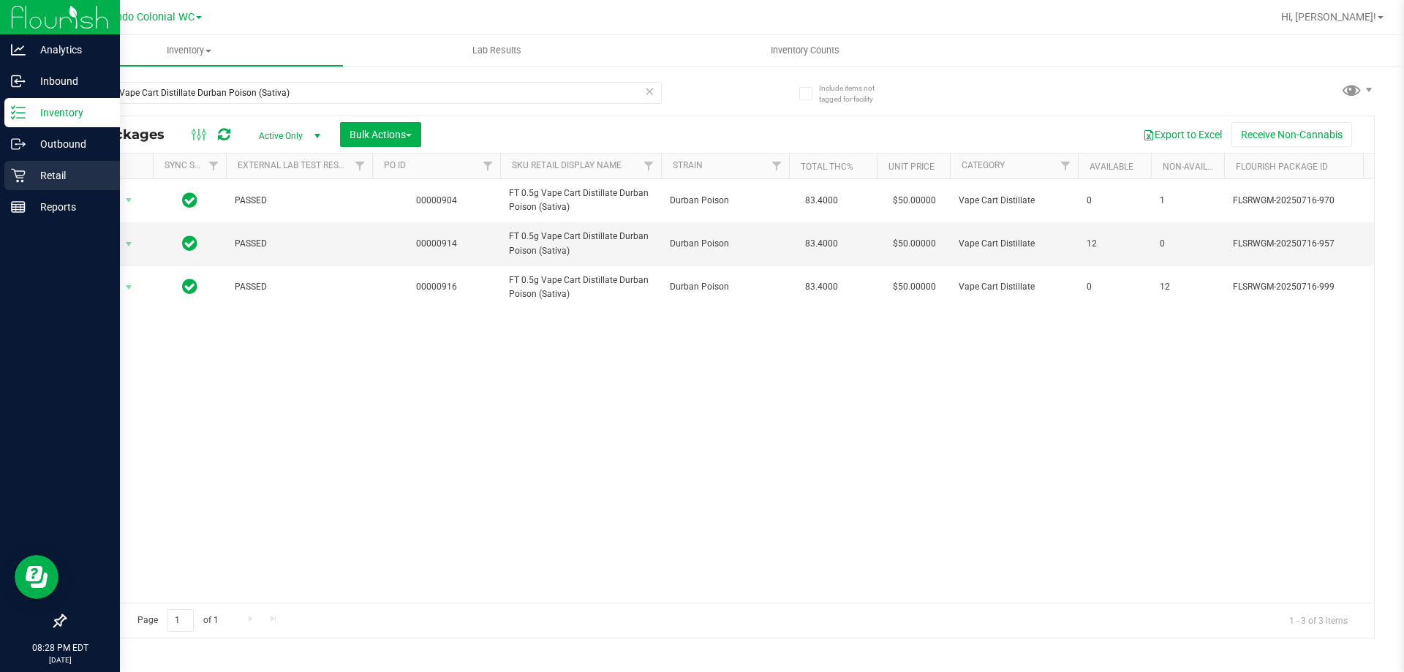
click at [44, 184] on div "Retail" at bounding box center [62, 175] width 116 height 29
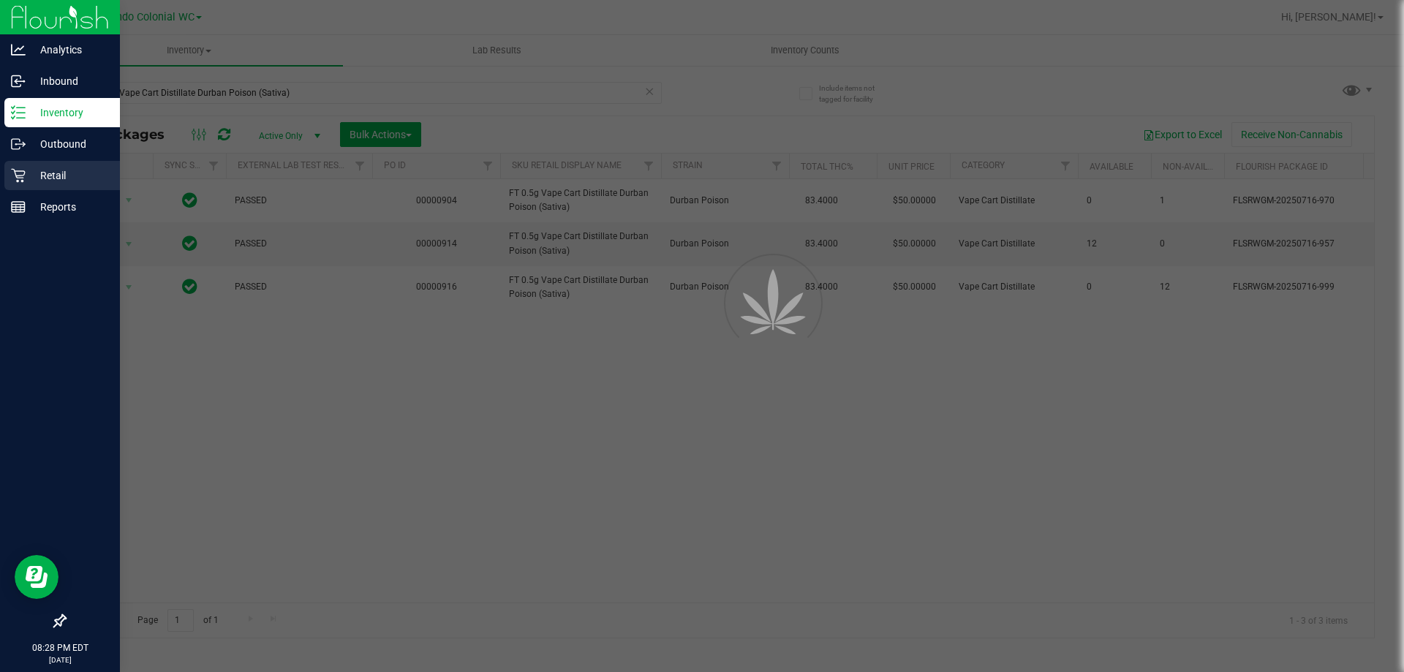
click at [44, 184] on div "Retail" at bounding box center [62, 175] width 116 height 29
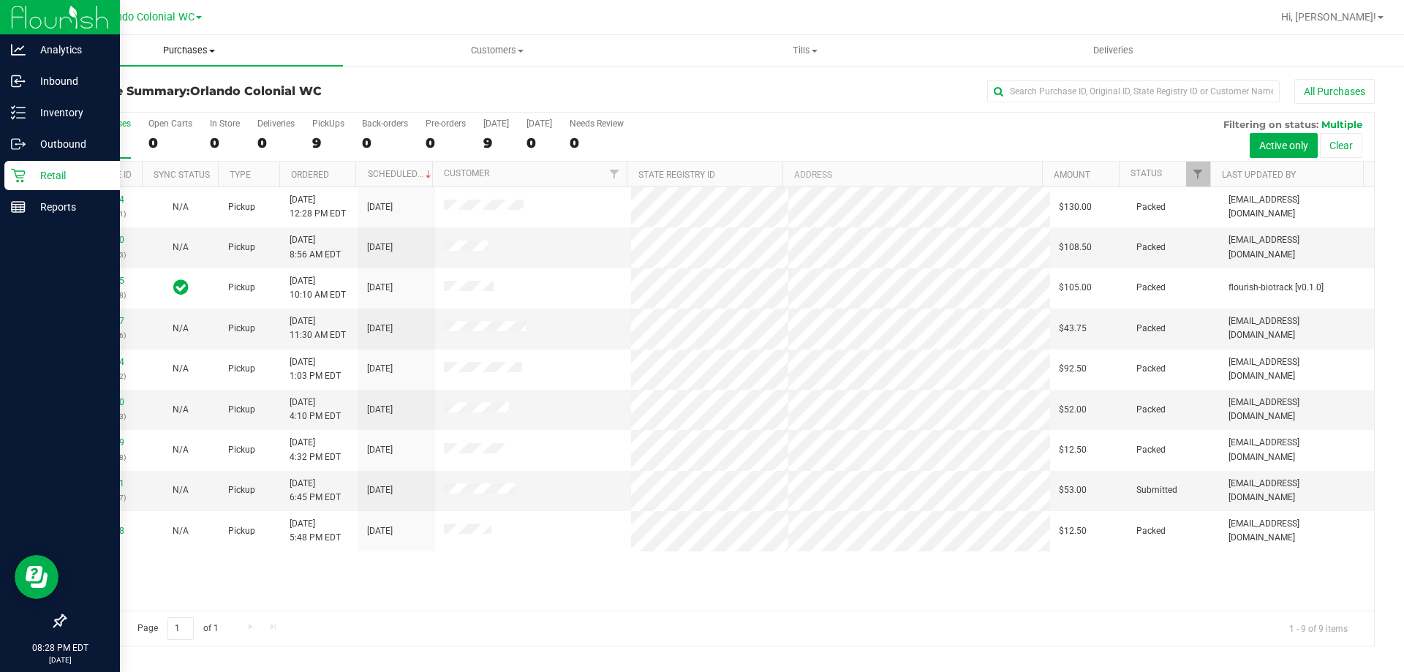
click at [184, 53] on span "Purchases" at bounding box center [189, 50] width 308 height 13
click at [179, 105] on li "Fulfillment" at bounding box center [189, 106] width 308 height 18
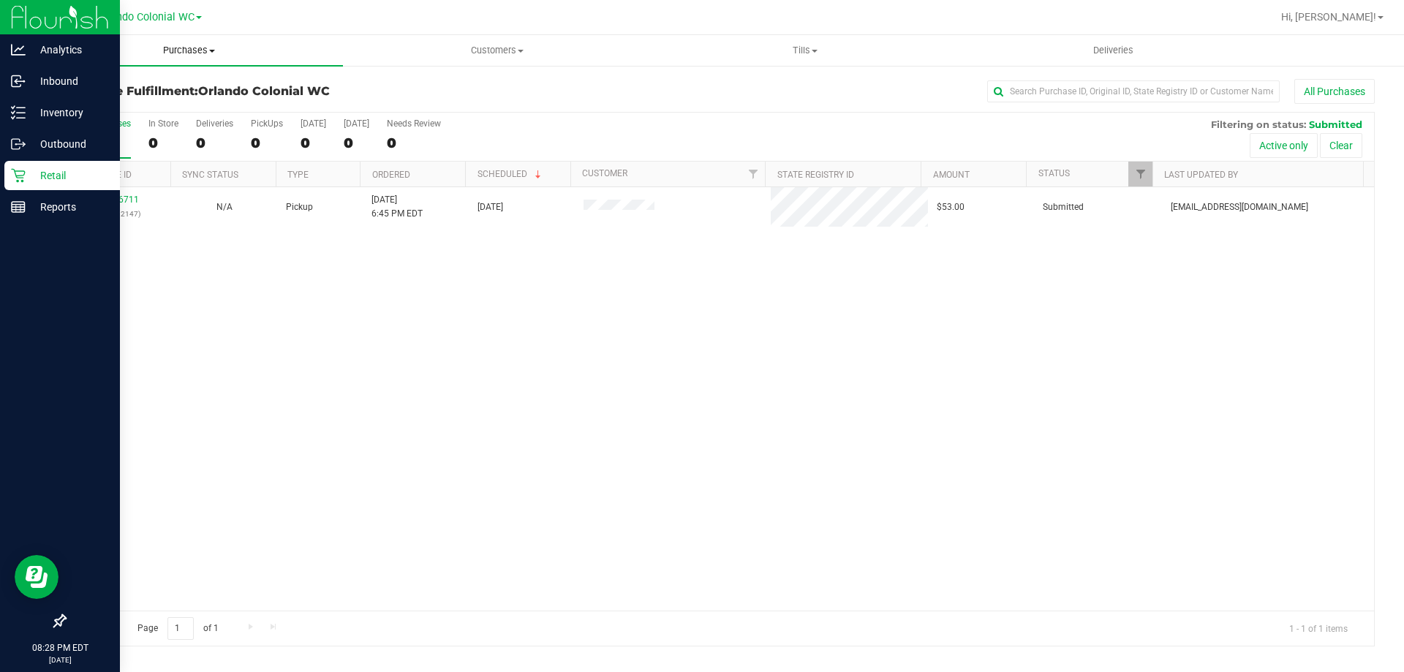
click at [181, 51] on span "Purchases" at bounding box center [189, 50] width 308 height 13
click at [182, 82] on span "Summary of purchases" at bounding box center [110, 88] width 150 height 12
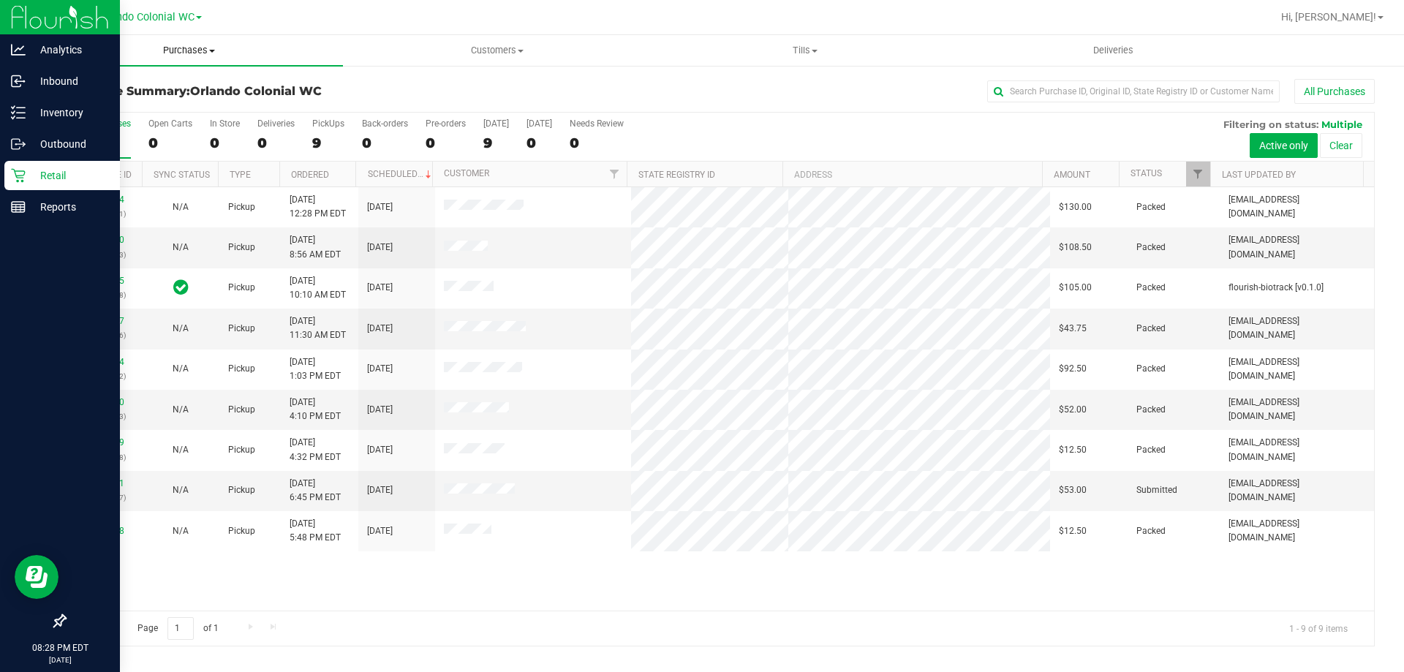
click at [195, 54] on span "Purchases" at bounding box center [189, 50] width 308 height 13
click at [170, 88] on span "Summary of purchases" at bounding box center [110, 88] width 150 height 12
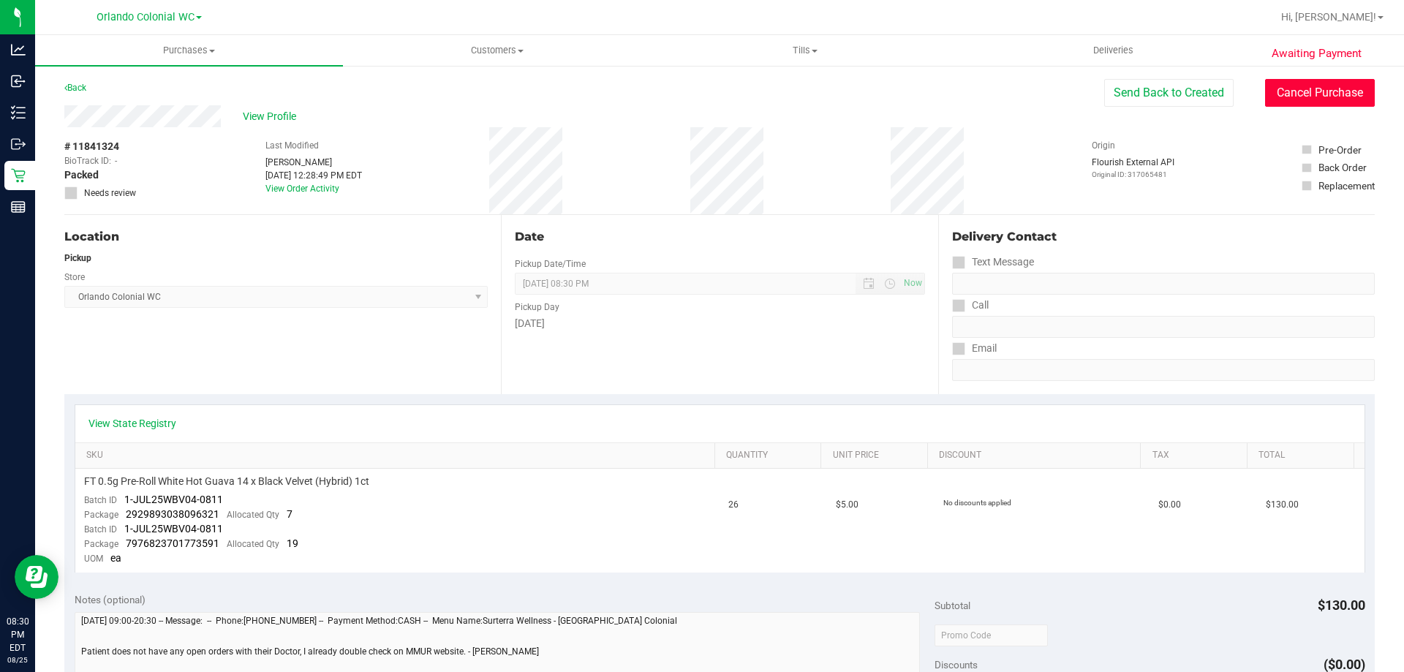
click at [1286, 91] on button "Cancel Purchase" at bounding box center [1320, 93] width 110 height 28
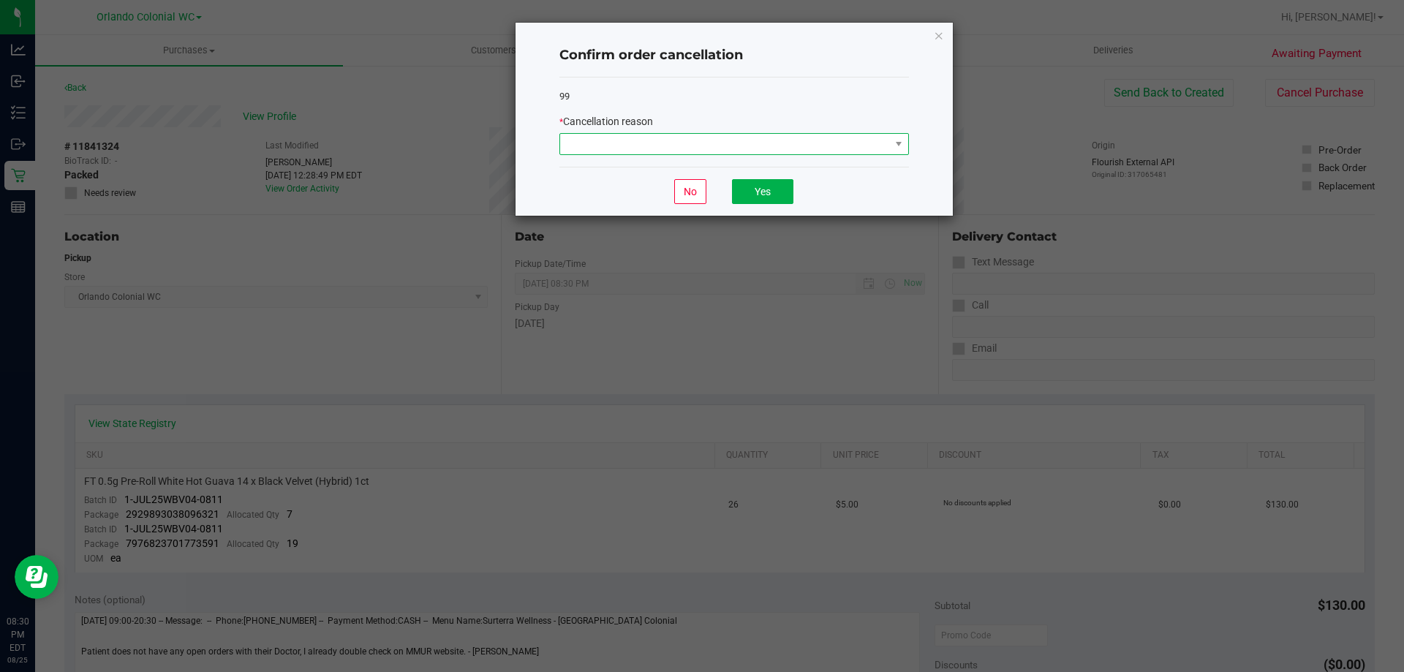
click at [745, 145] on span at bounding box center [725, 144] width 330 height 20
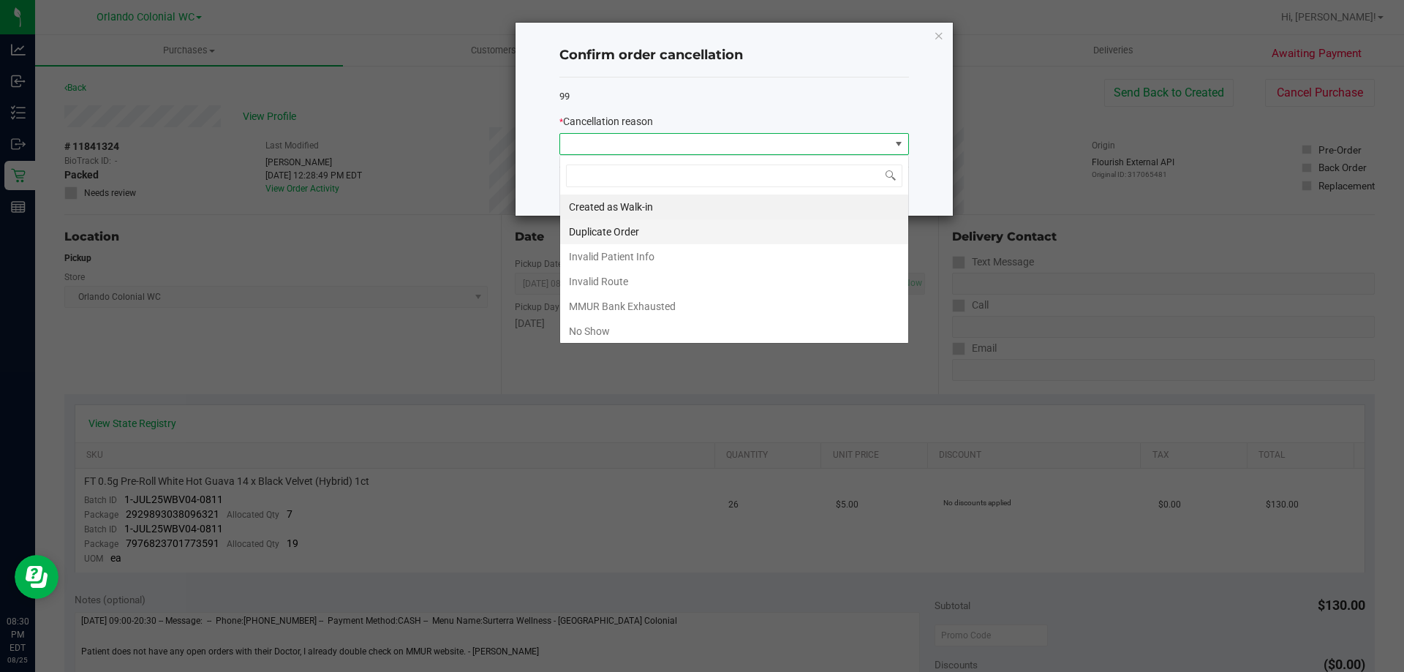
scroll to position [22, 350]
click at [624, 323] on li "No Show" at bounding box center [734, 331] width 348 height 25
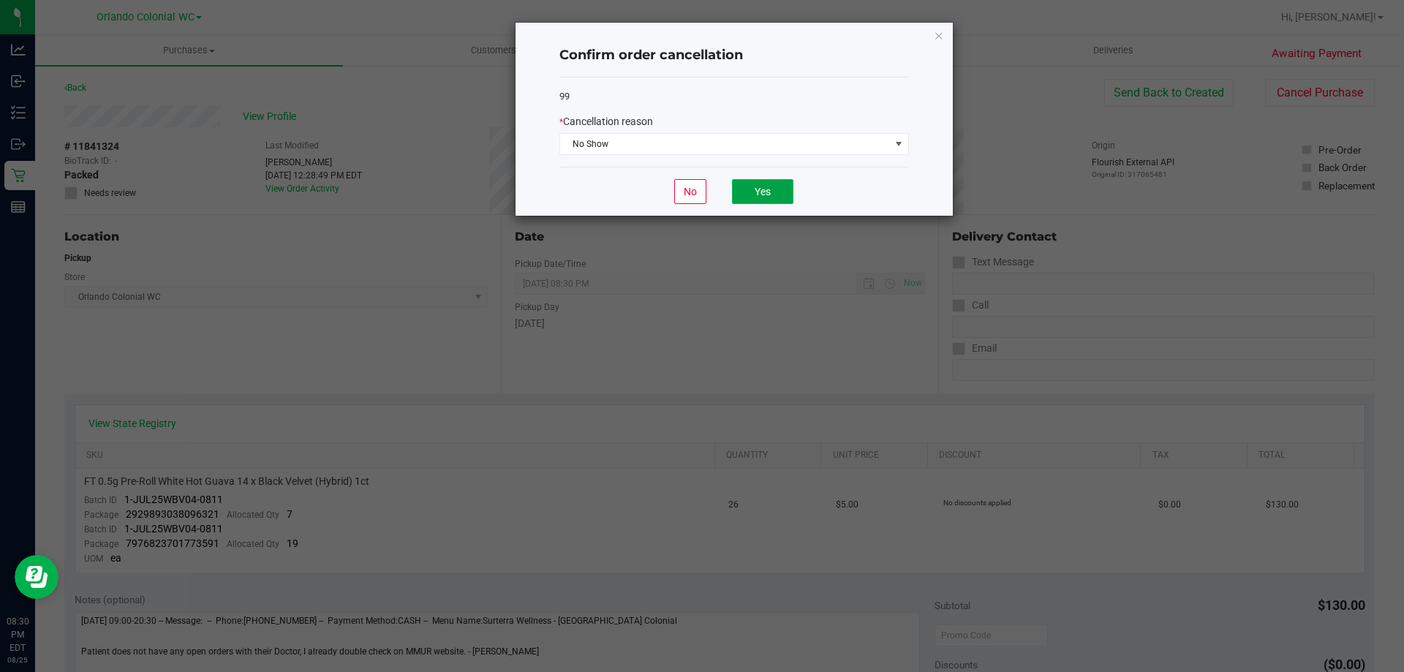
click at [776, 189] on button "Yes" at bounding box center [762, 191] width 61 height 25
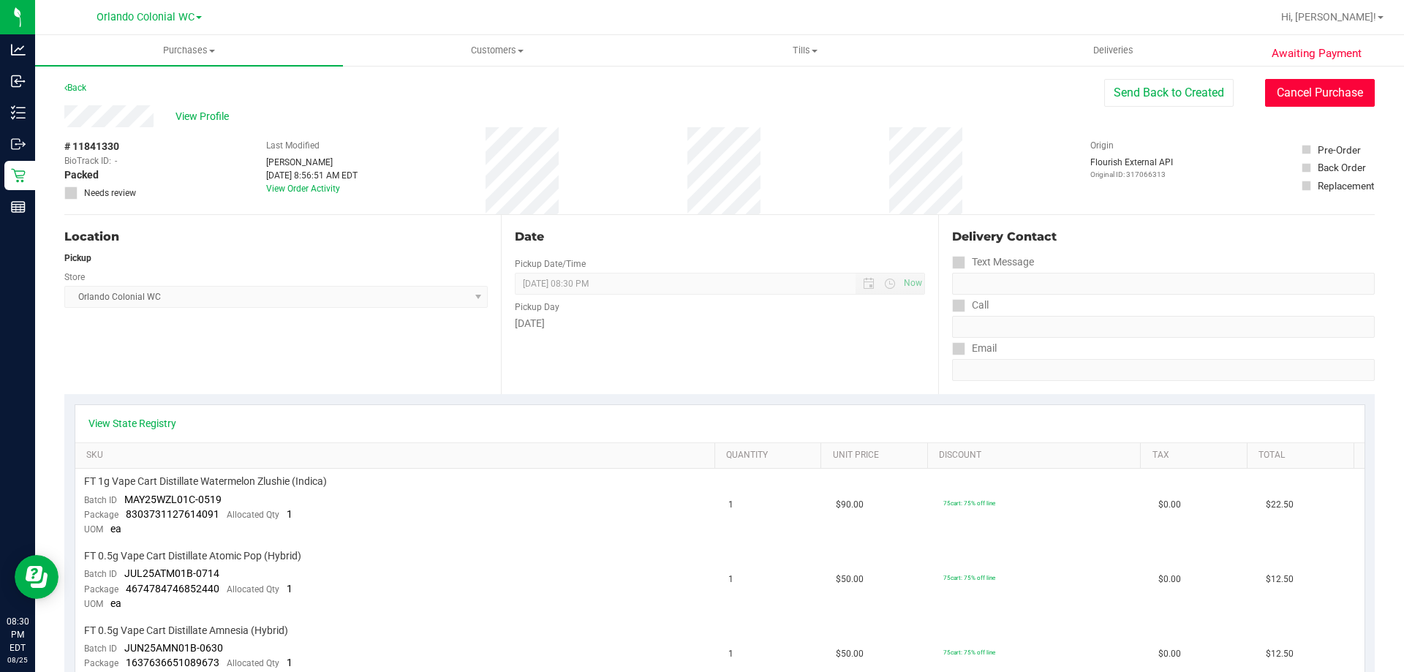
click at [1265, 89] on button "Cancel Purchase" at bounding box center [1320, 93] width 110 height 28
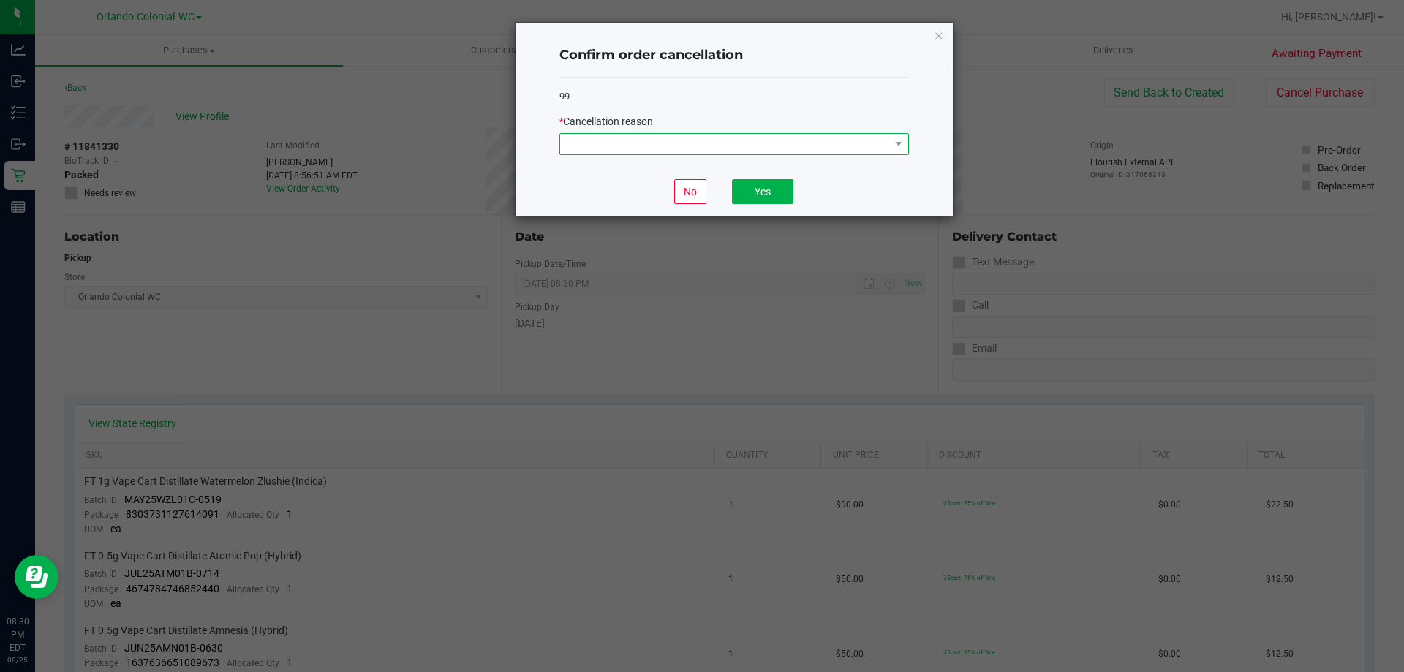
click at [780, 138] on span at bounding box center [725, 144] width 330 height 20
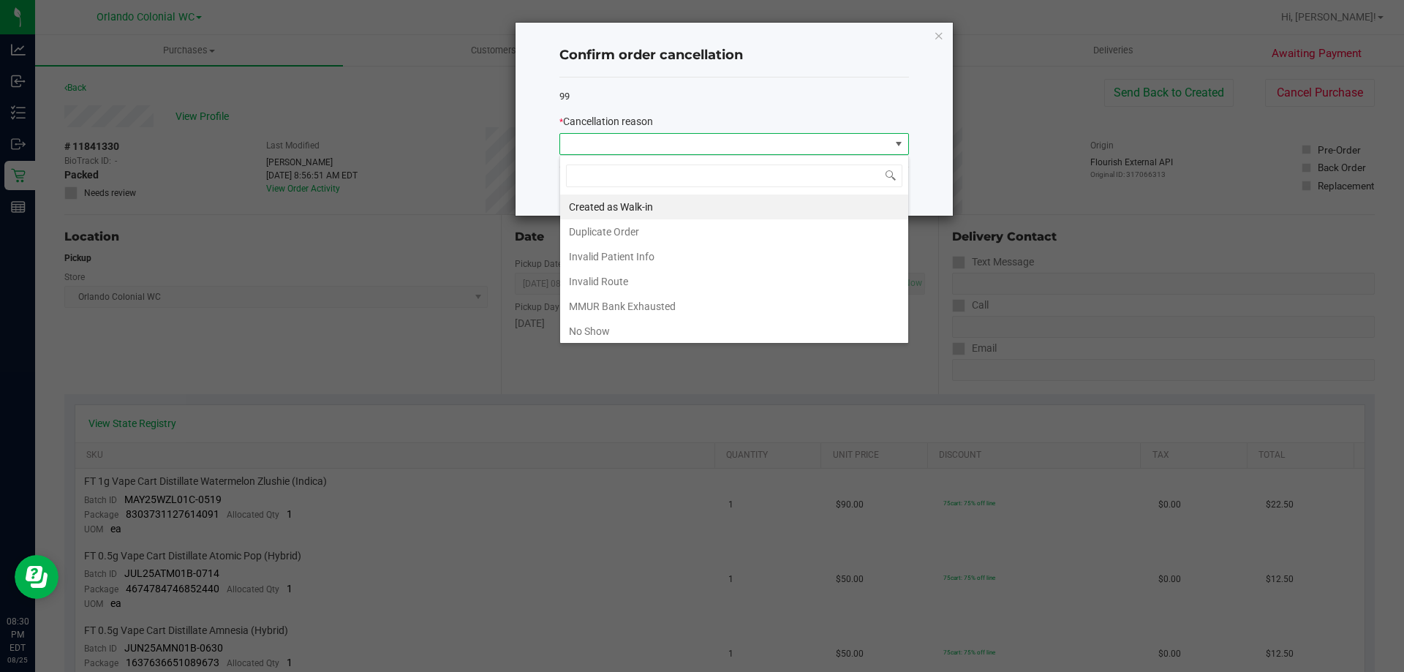
scroll to position [22, 350]
click at [589, 335] on li "No Show" at bounding box center [734, 331] width 348 height 25
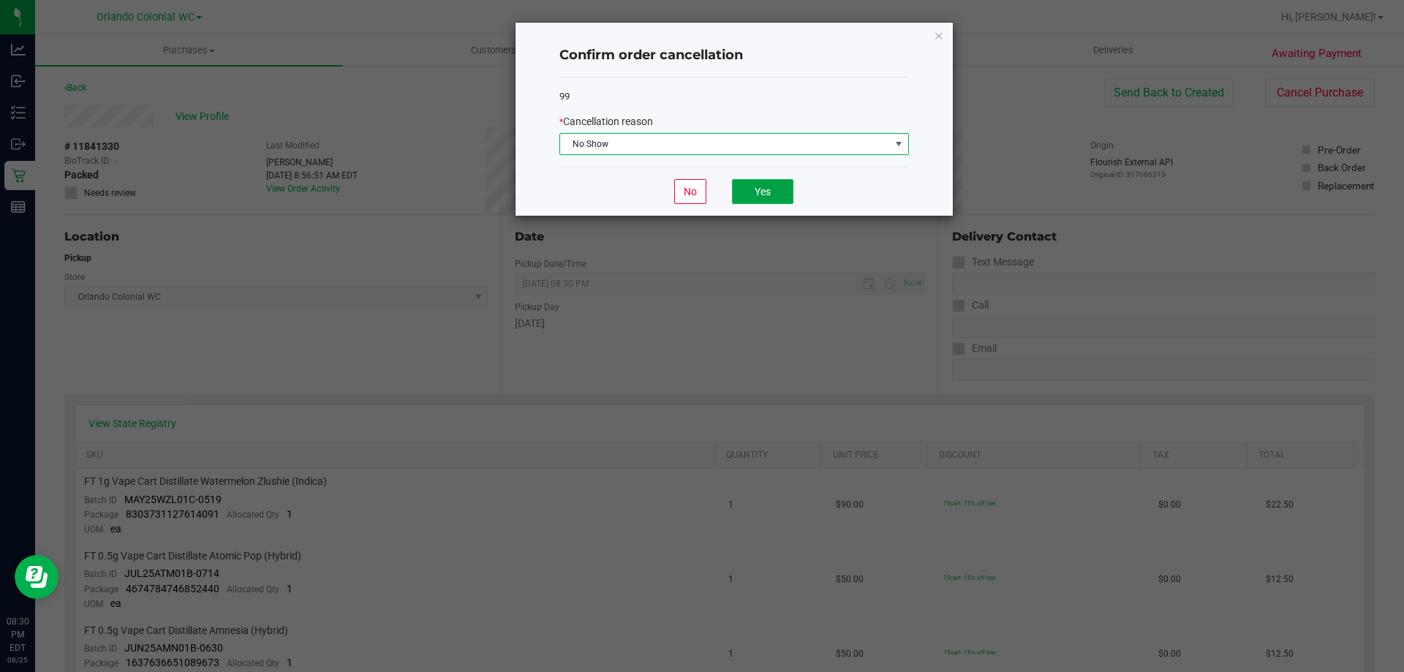
click at [754, 200] on button "Yes" at bounding box center [762, 191] width 61 height 25
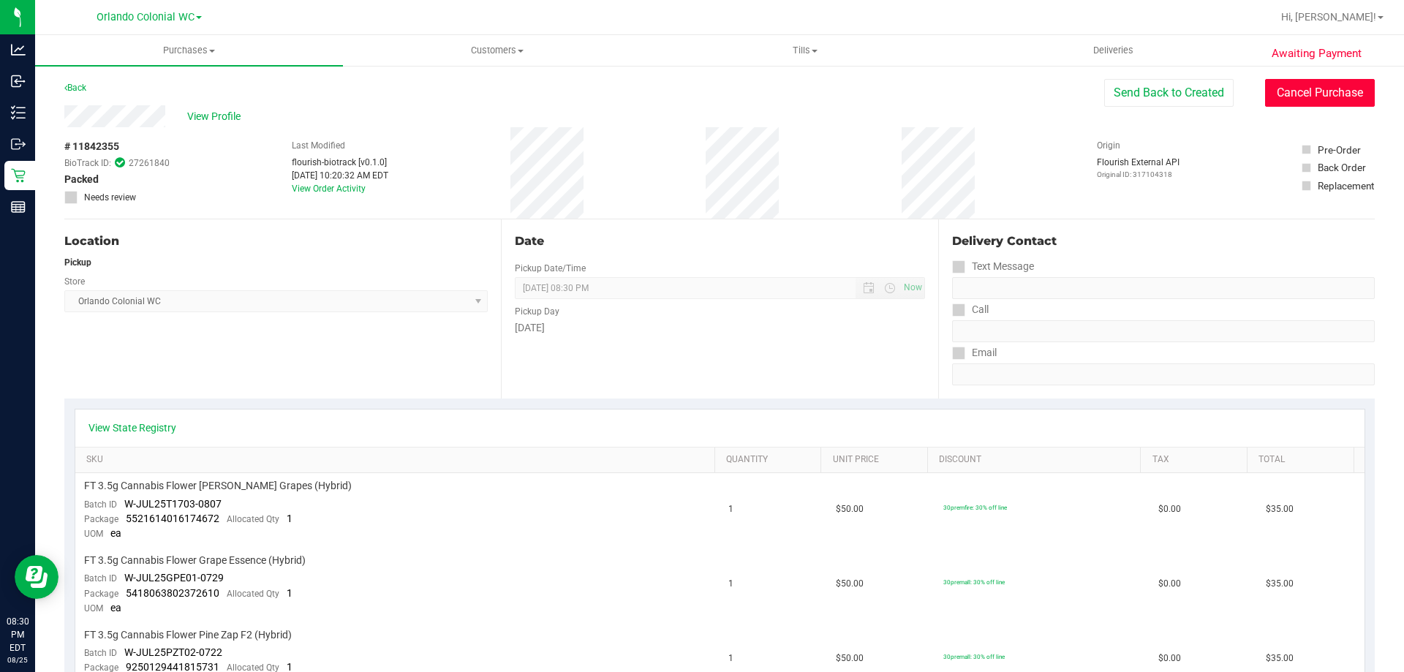
click at [1287, 97] on button "Cancel Purchase" at bounding box center [1320, 93] width 110 height 28
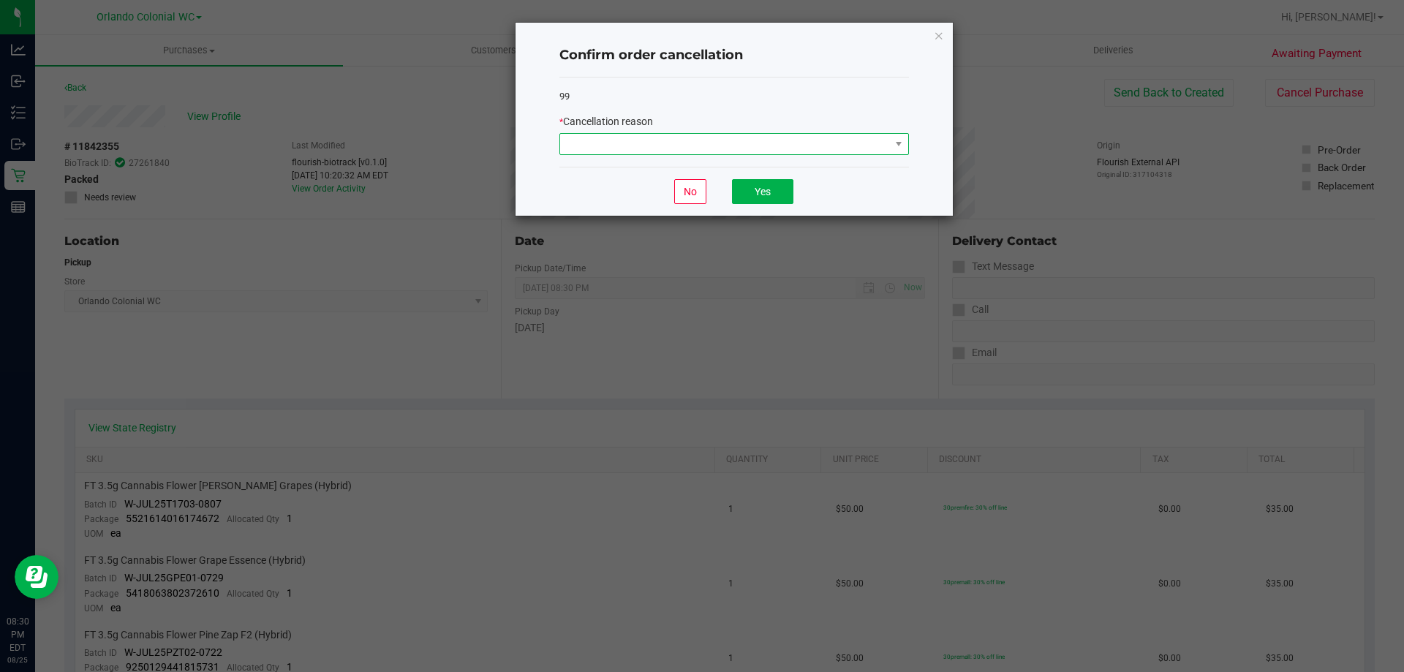
click at [818, 145] on span at bounding box center [725, 144] width 330 height 20
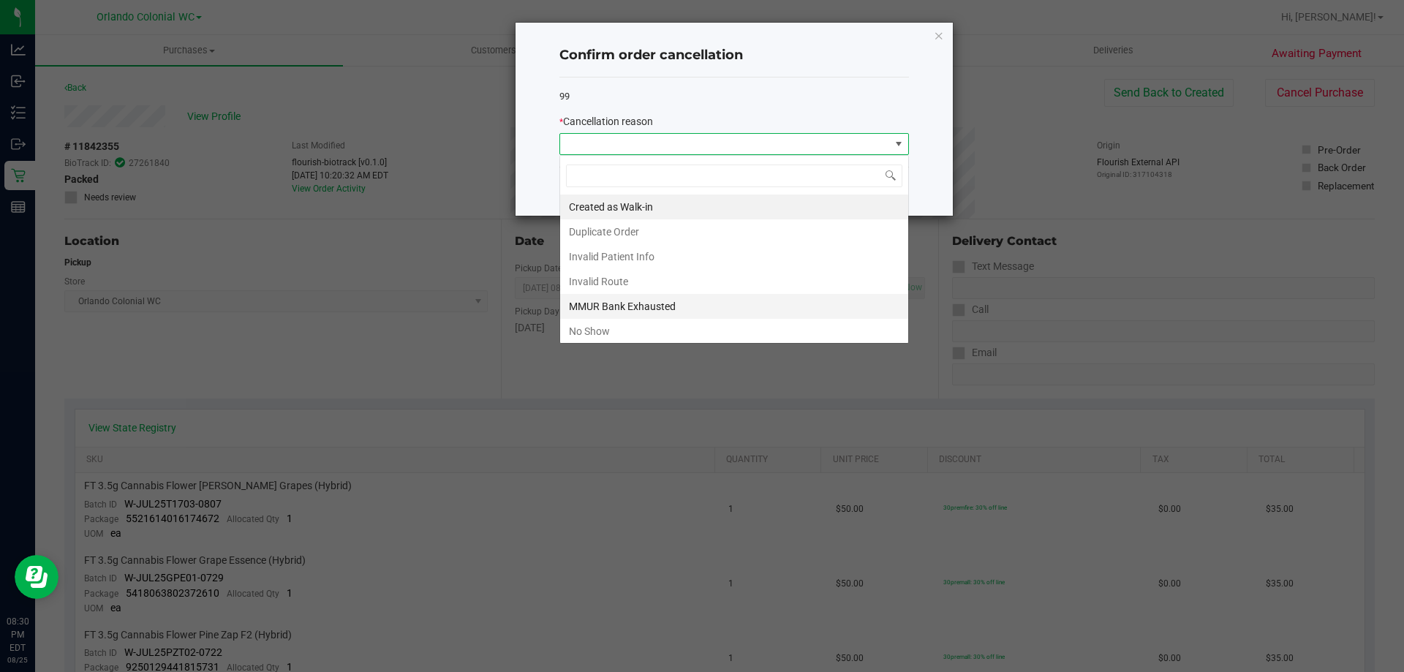
scroll to position [22, 350]
click at [605, 327] on li "No Show" at bounding box center [734, 331] width 348 height 25
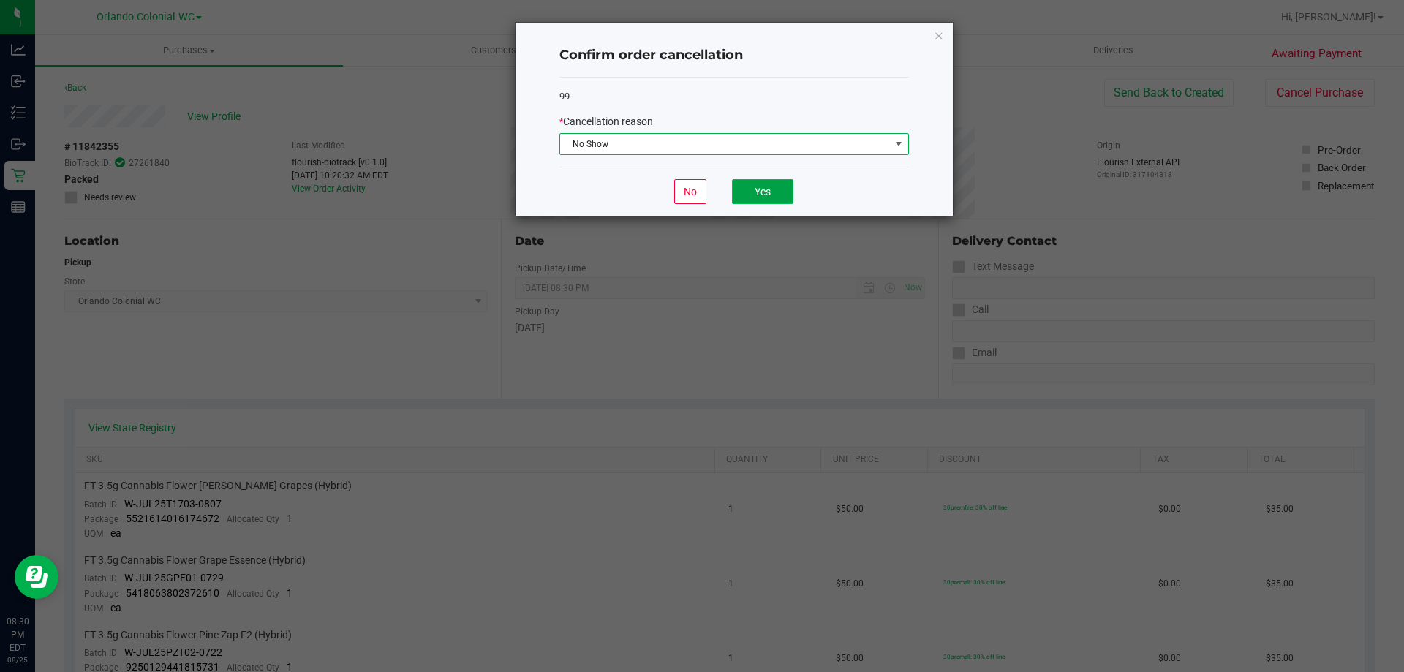
click at [746, 194] on button "Yes" at bounding box center [762, 191] width 61 height 25
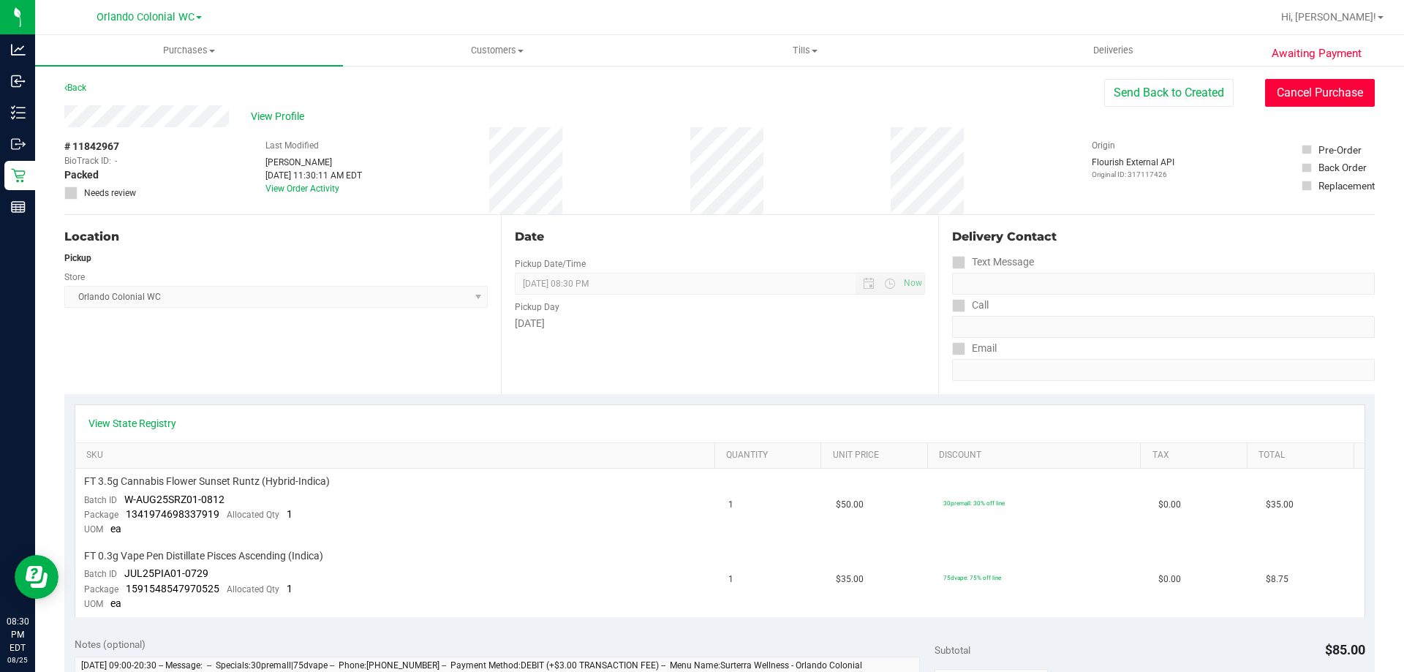
click at [1284, 102] on button "Cancel Purchase" at bounding box center [1320, 93] width 110 height 28
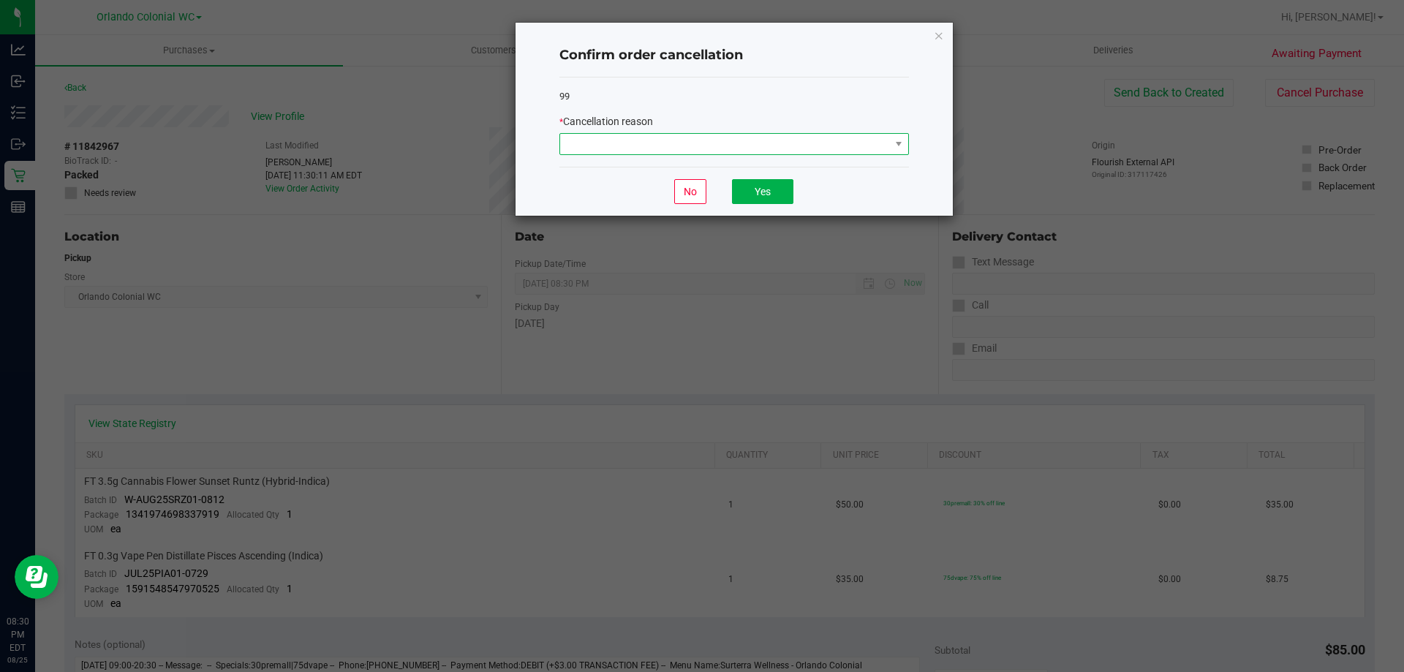
drag, startPoint x: 840, startPoint y: 149, endPoint x: 818, endPoint y: 154, distance: 22.5
click at [835, 150] on span at bounding box center [725, 144] width 330 height 20
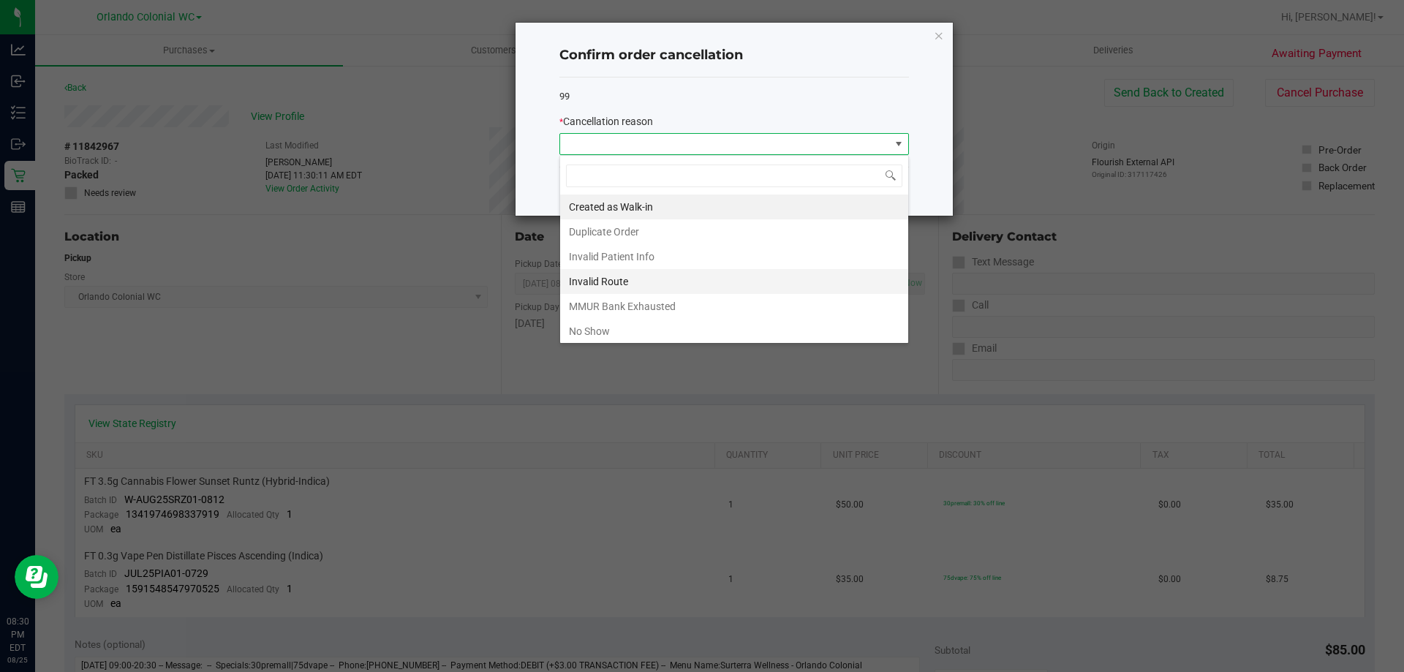
scroll to position [22, 350]
click at [617, 330] on li "No Show" at bounding box center [734, 331] width 348 height 25
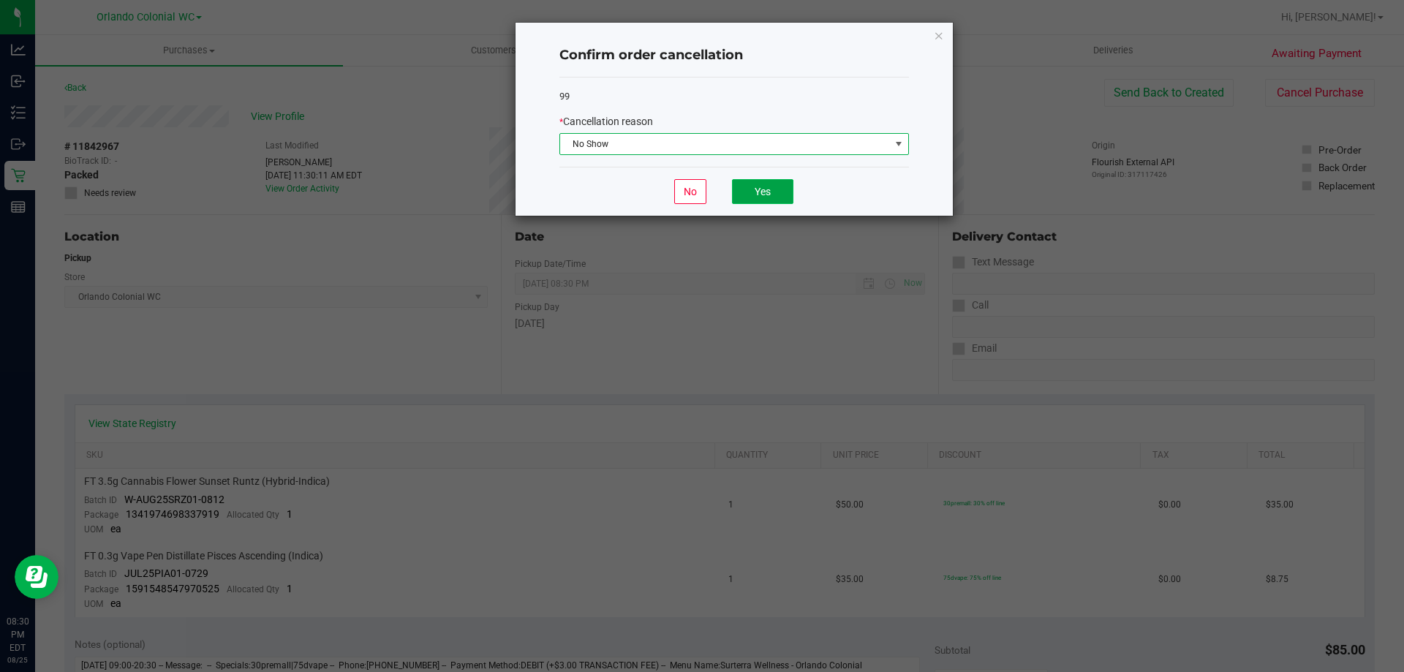
click at [767, 187] on button "Yes" at bounding box center [762, 191] width 61 height 25
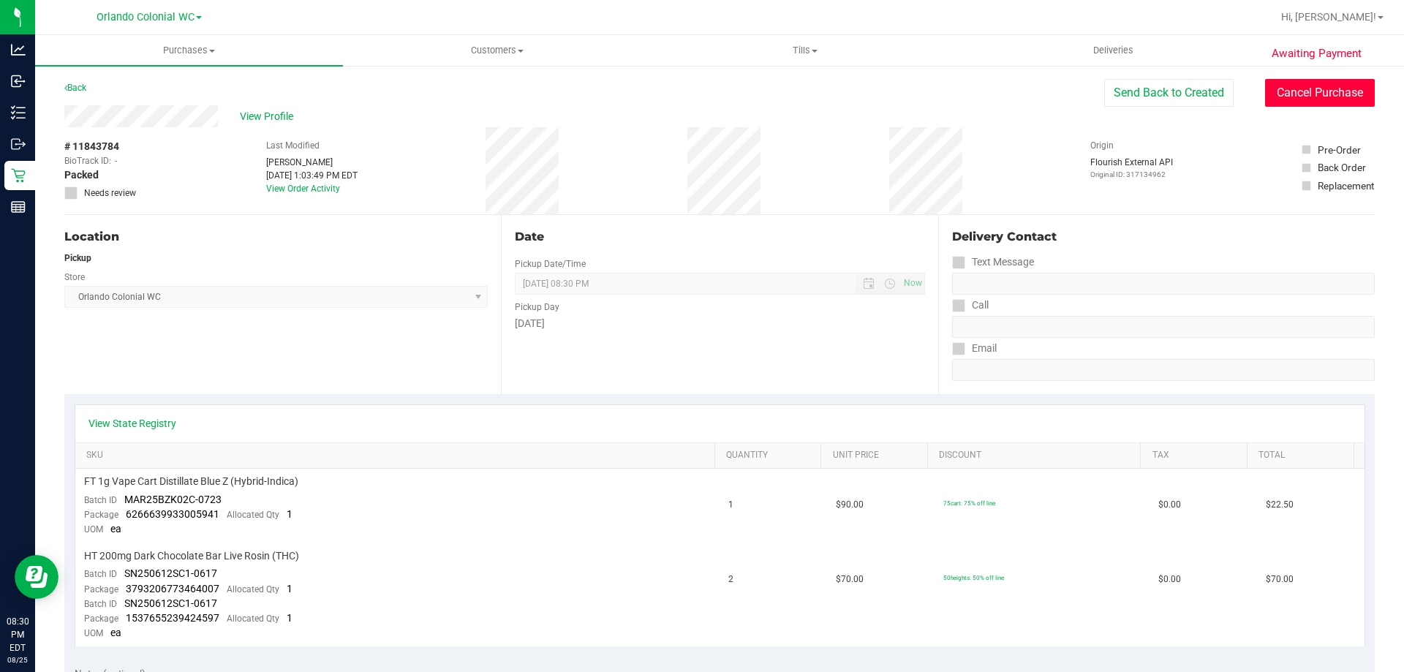
click at [1334, 95] on button "Cancel Purchase" at bounding box center [1320, 93] width 110 height 28
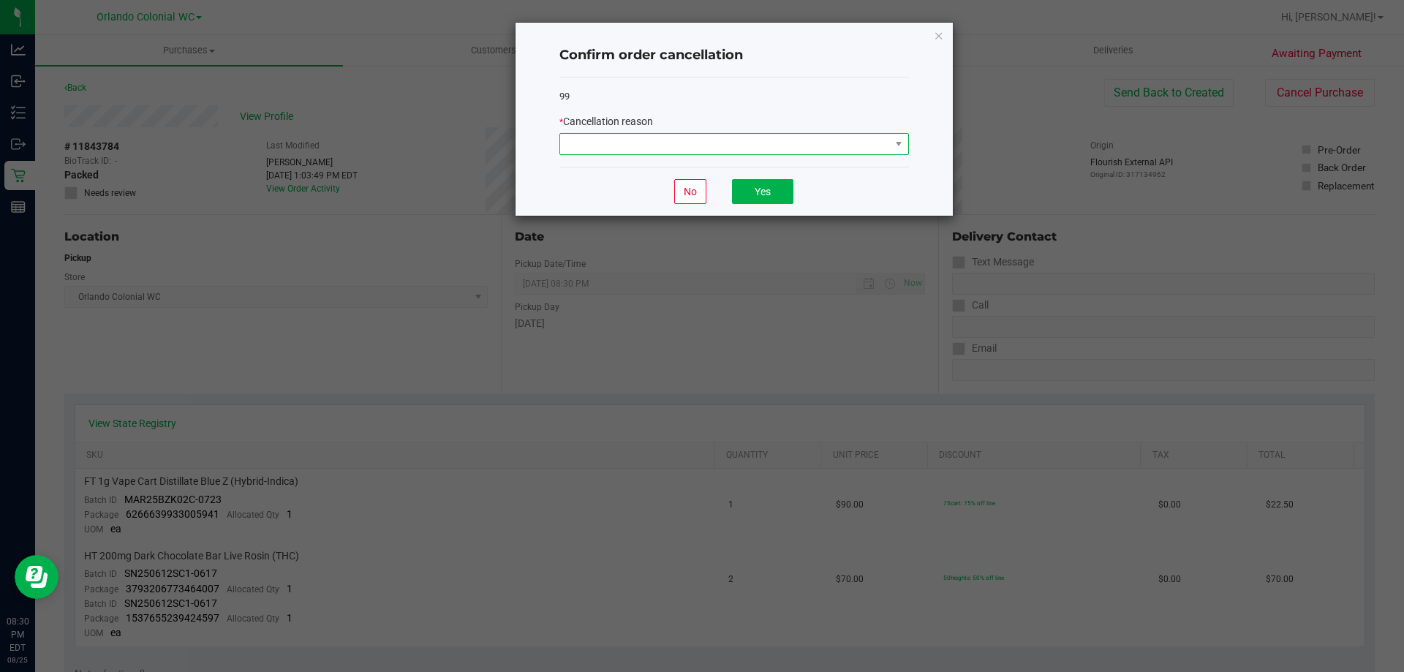
click at [873, 145] on span at bounding box center [725, 144] width 330 height 20
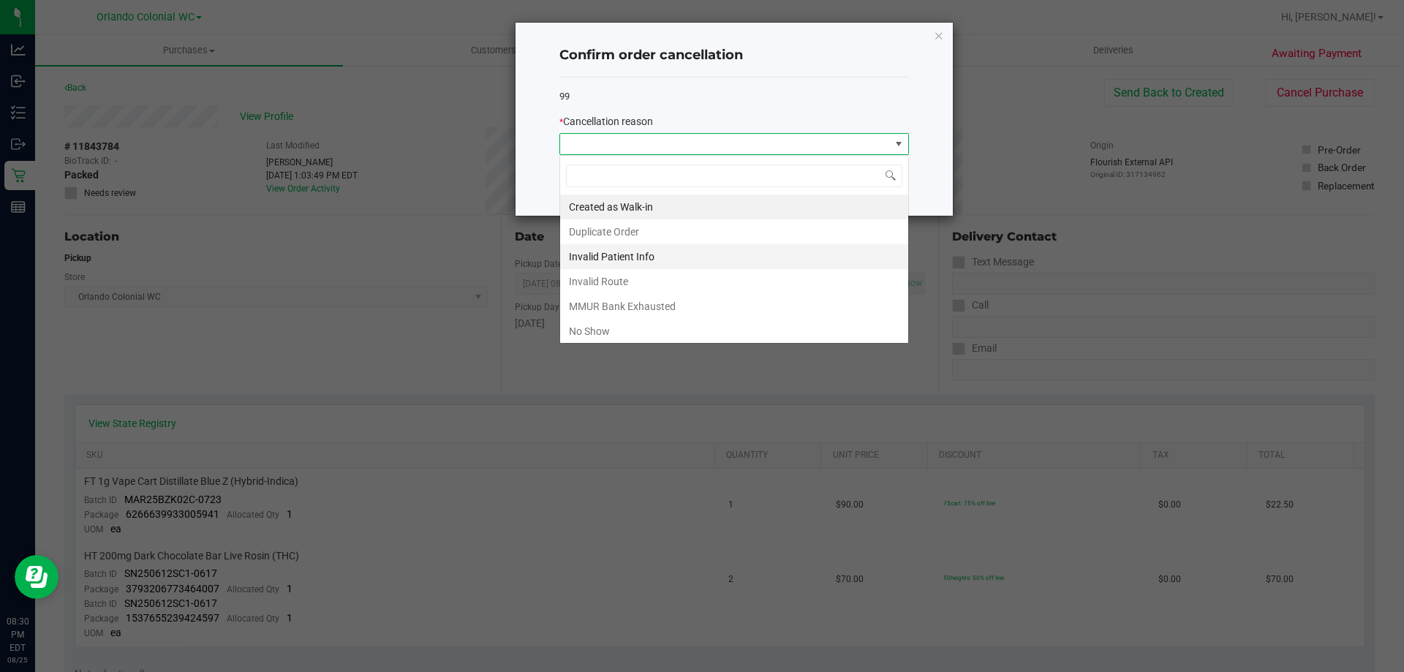
scroll to position [22, 350]
click at [637, 331] on li "No Show" at bounding box center [734, 331] width 348 height 25
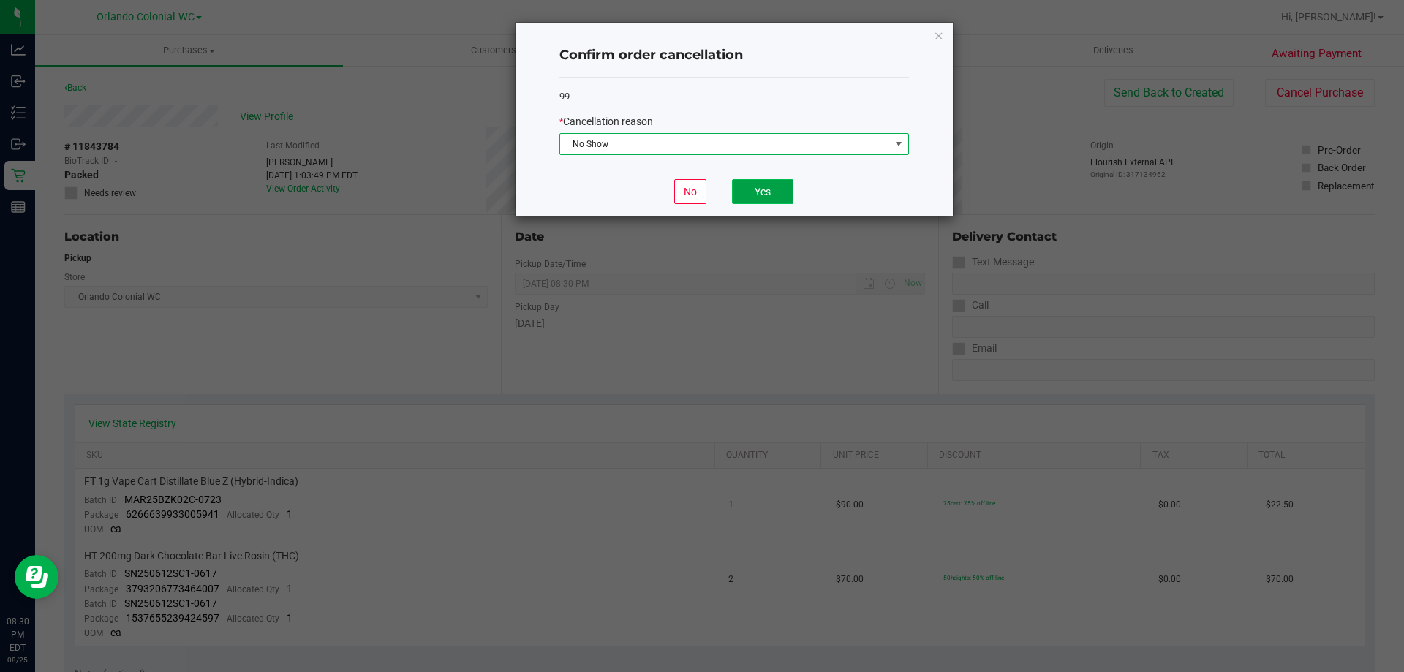
click at [739, 195] on button "Yes" at bounding box center [762, 191] width 61 height 25
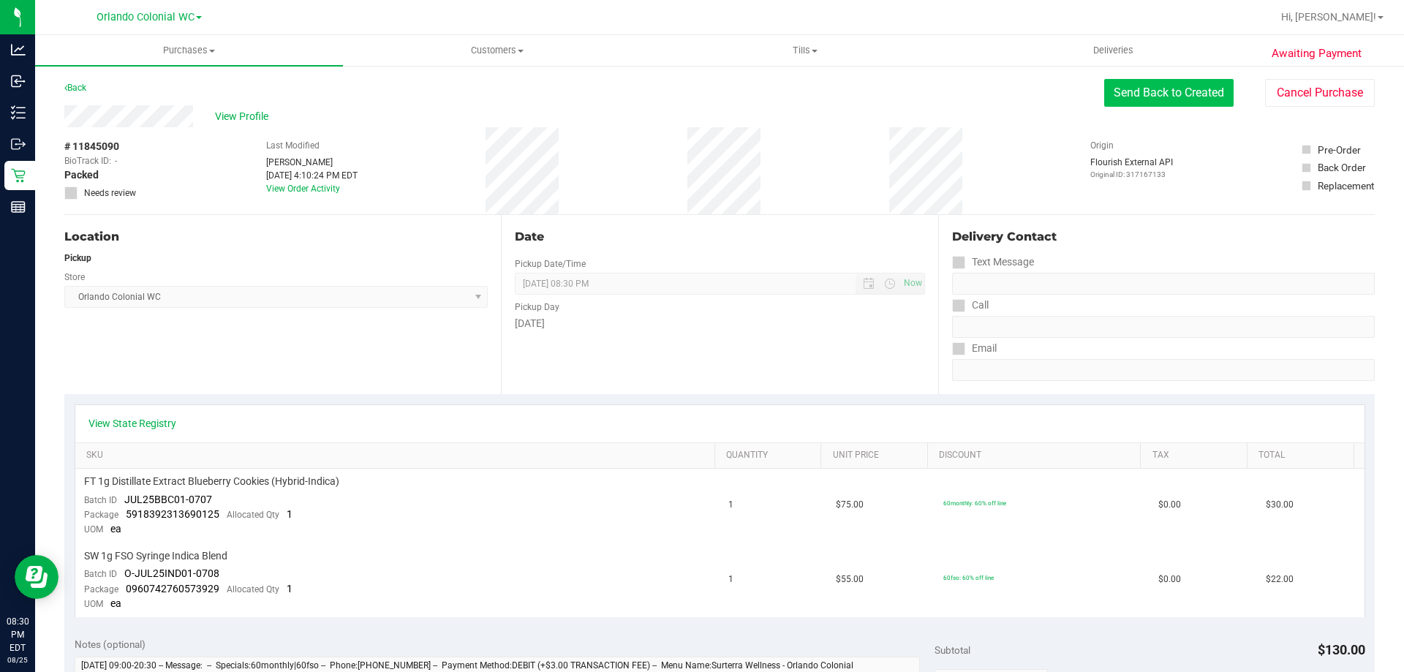
click at [1169, 93] on button "Send Back to Created" at bounding box center [1168, 93] width 129 height 28
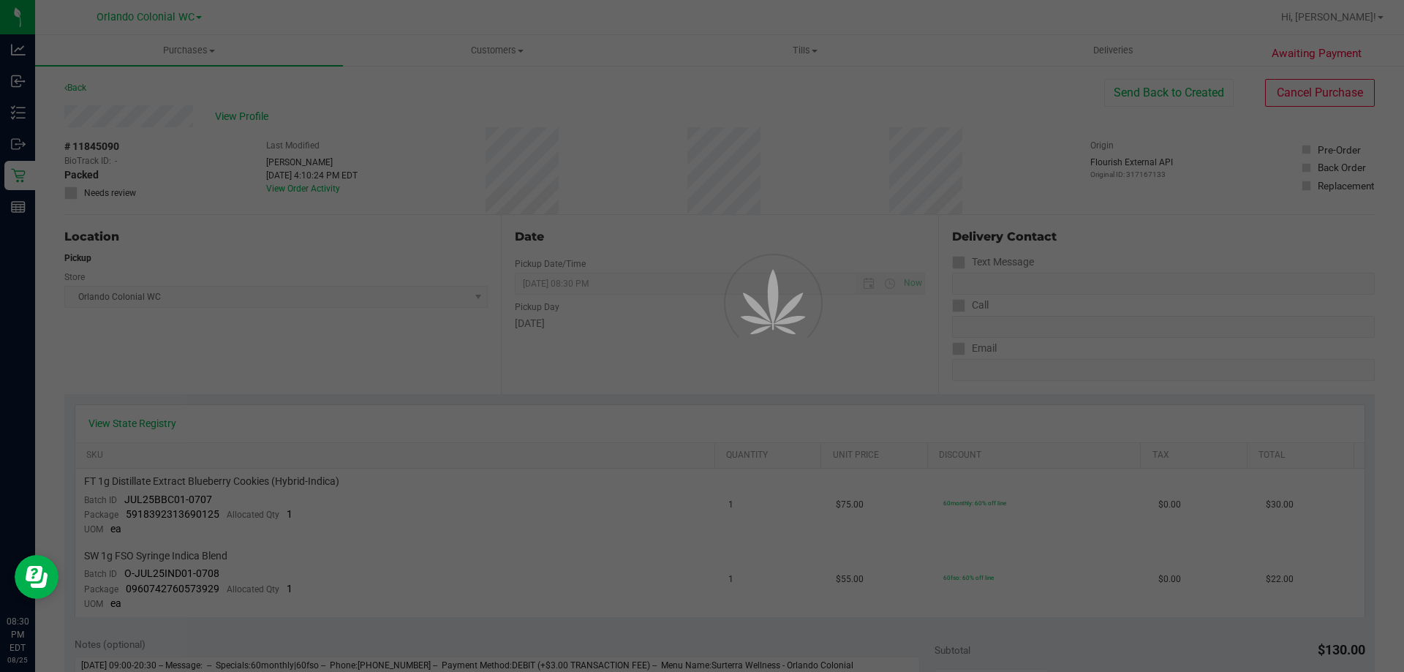
click at [1288, 87] on div at bounding box center [702, 336] width 1404 height 672
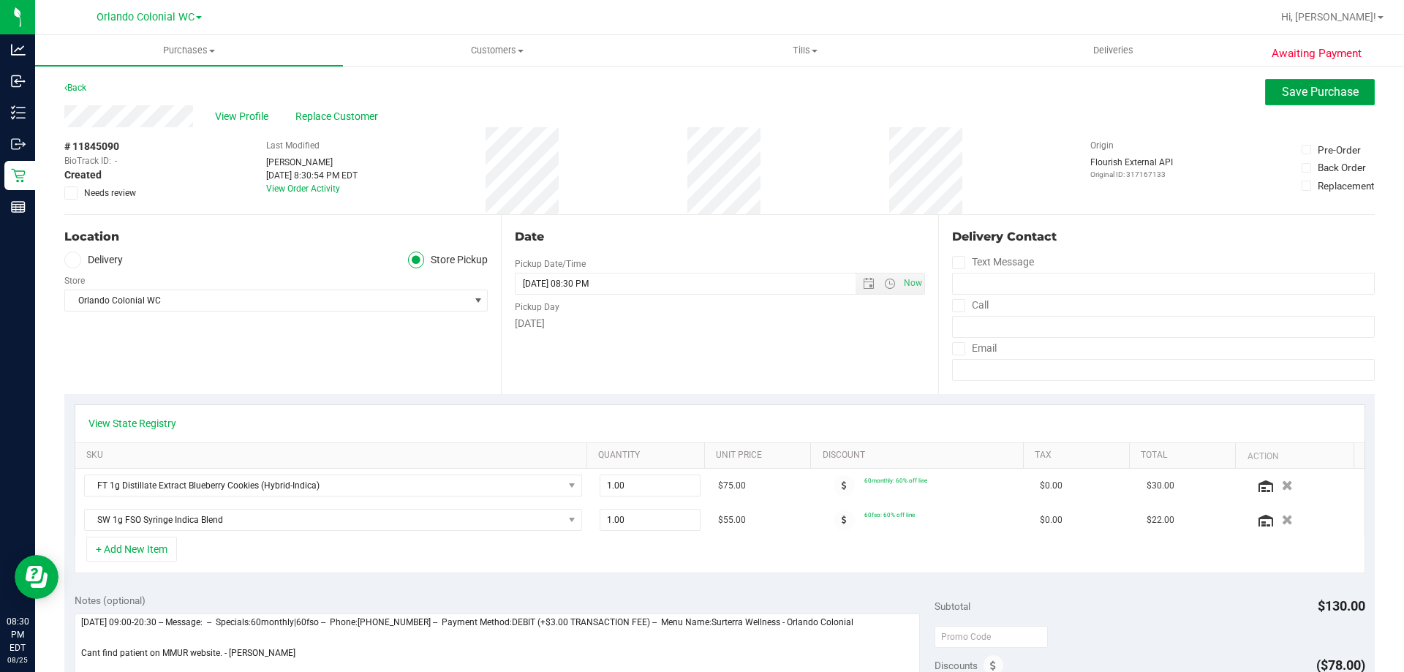
click at [1283, 94] on span "Save Purchase" at bounding box center [1320, 92] width 77 height 14
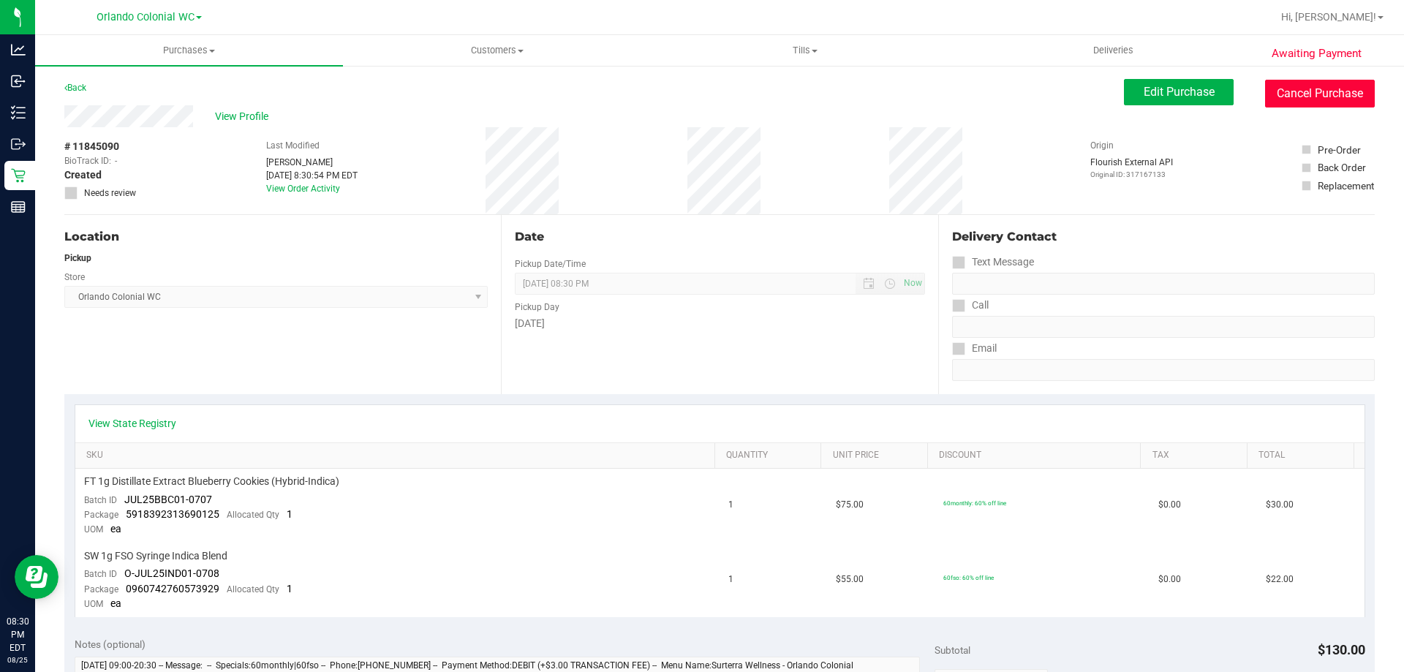
click at [1282, 94] on button "Cancel Purchase" at bounding box center [1320, 94] width 110 height 28
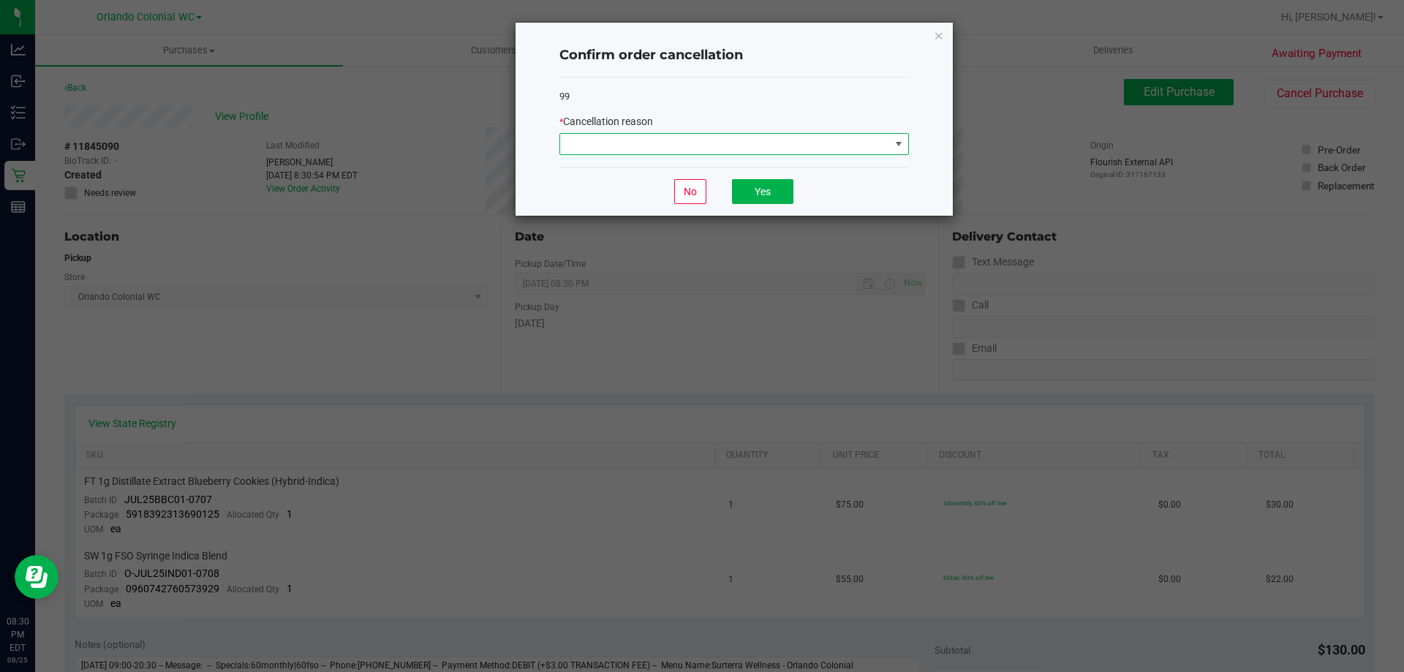
drag, startPoint x: 885, startPoint y: 145, endPoint x: 838, endPoint y: 152, distance: 47.4
click at [880, 145] on span at bounding box center [725, 144] width 330 height 20
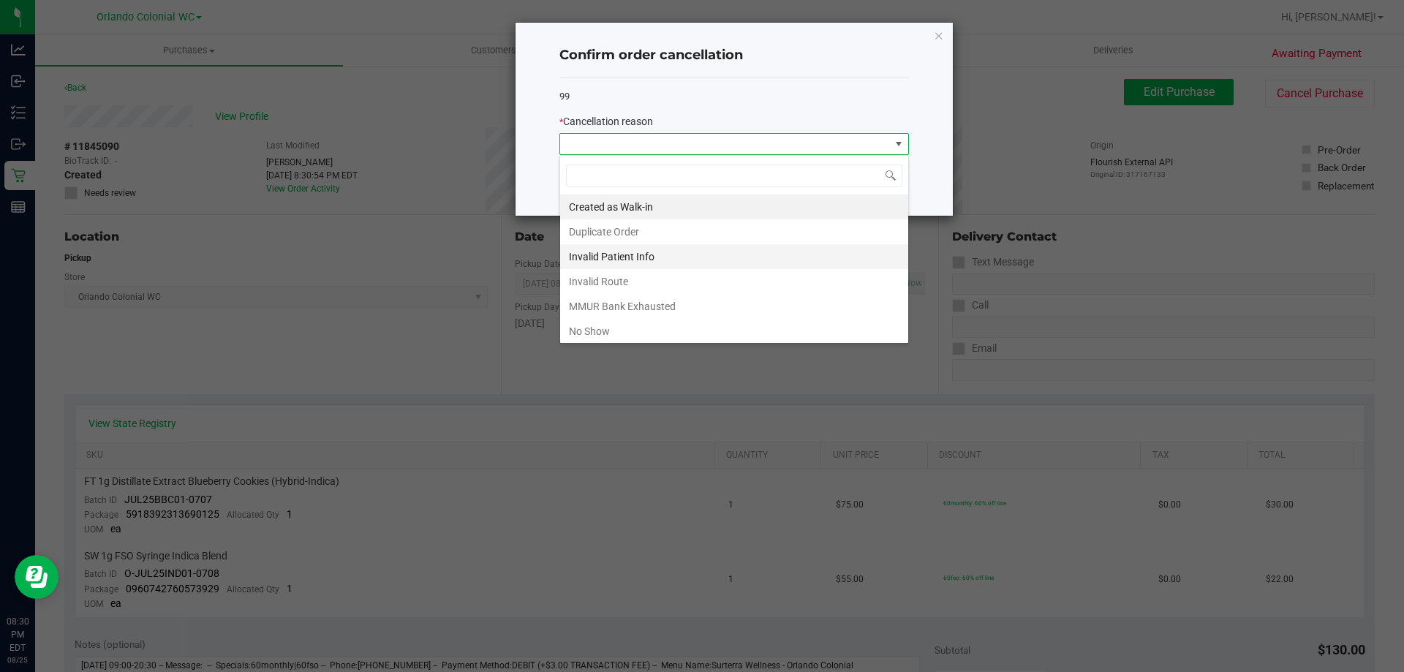
scroll to position [22, 350]
click at [616, 332] on li "No Show" at bounding box center [734, 331] width 348 height 25
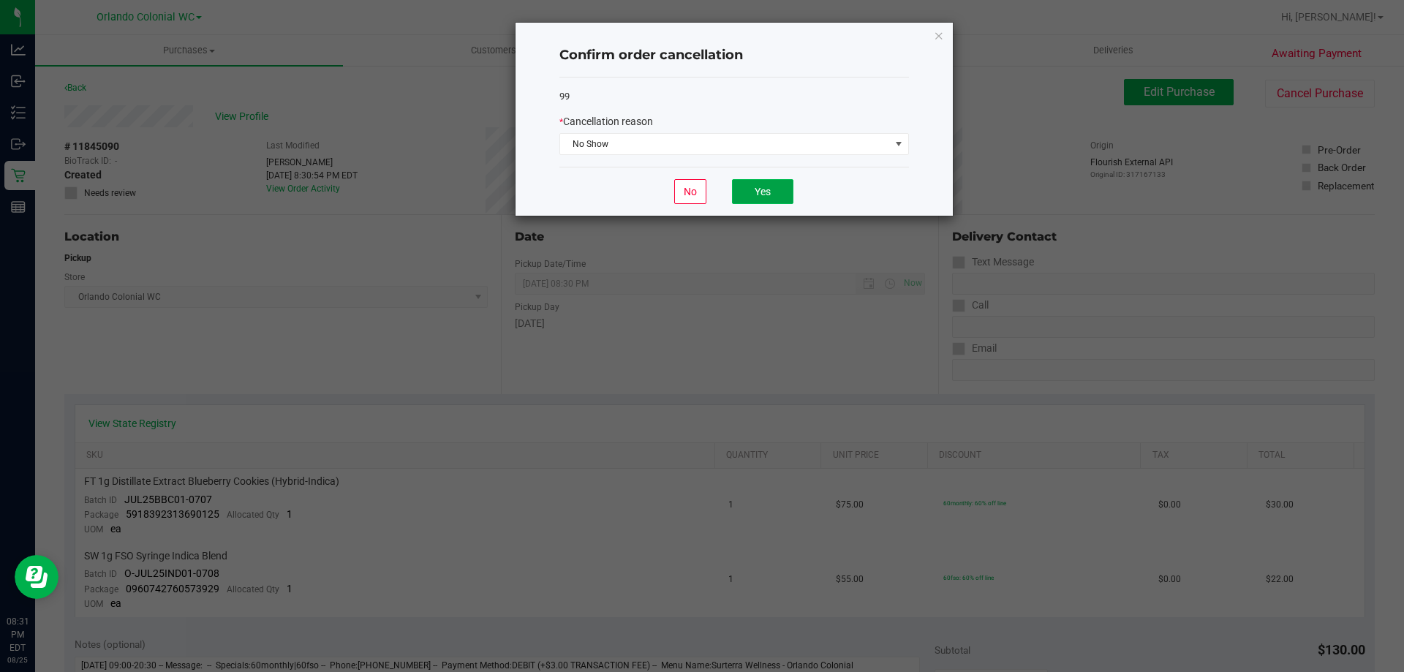
click at [772, 201] on button "Yes" at bounding box center [762, 191] width 61 height 25
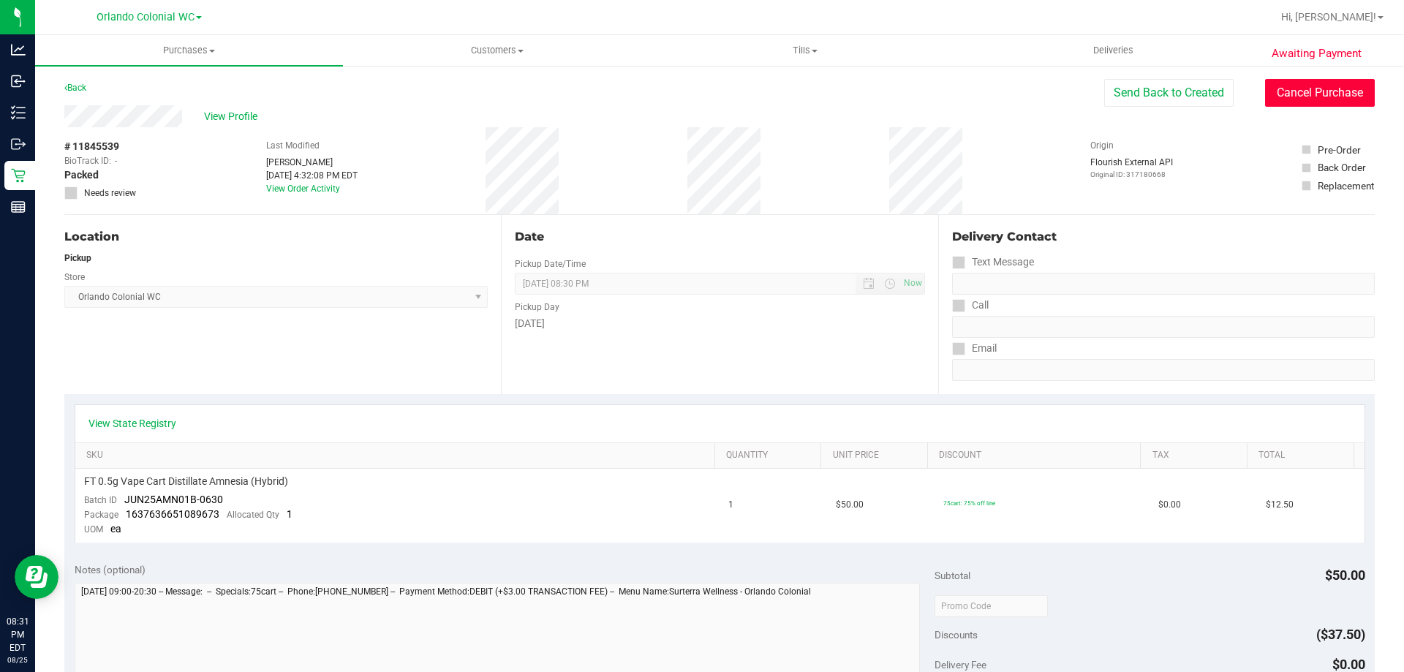
click at [1300, 84] on button "Cancel Purchase" at bounding box center [1320, 93] width 110 height 28
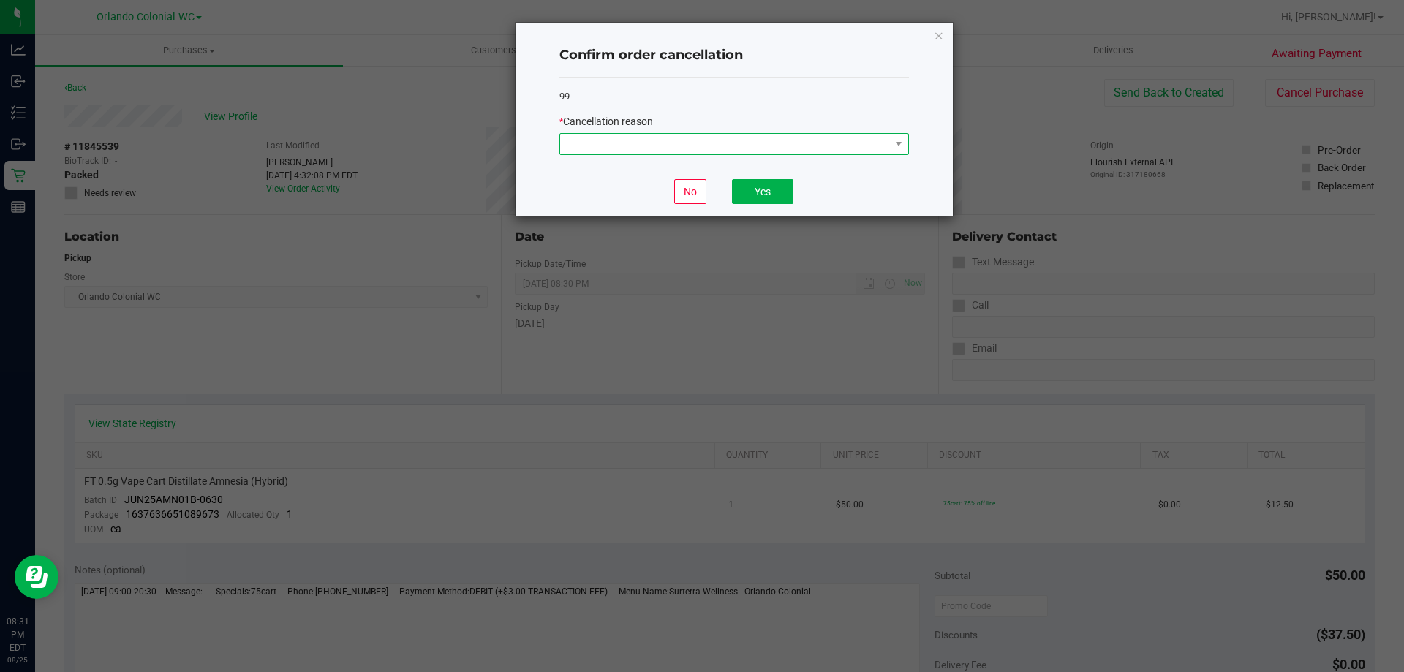
click at [828, 145] on span at bounding box center [725, 144] width 330 height 20
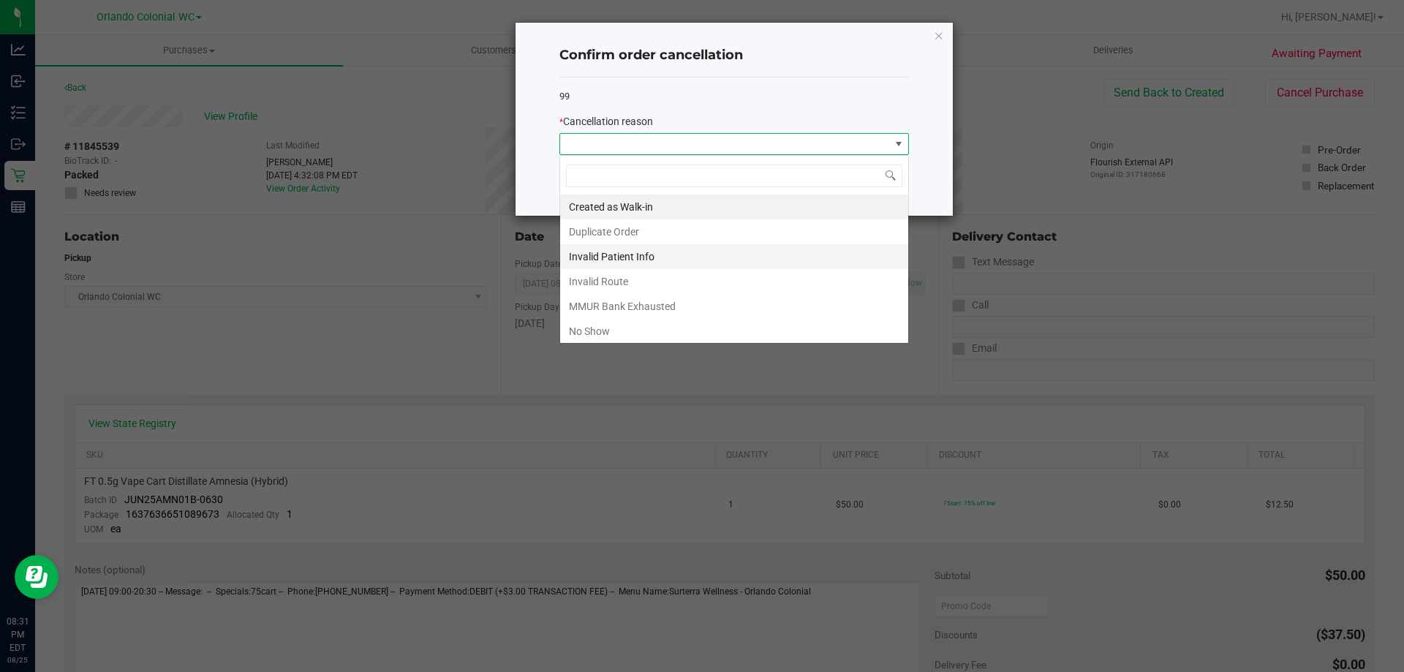
scroll to position [22, 350]
click at [630, 333] on li "No Show" at bounding box center [734, 331] width 348 height 25
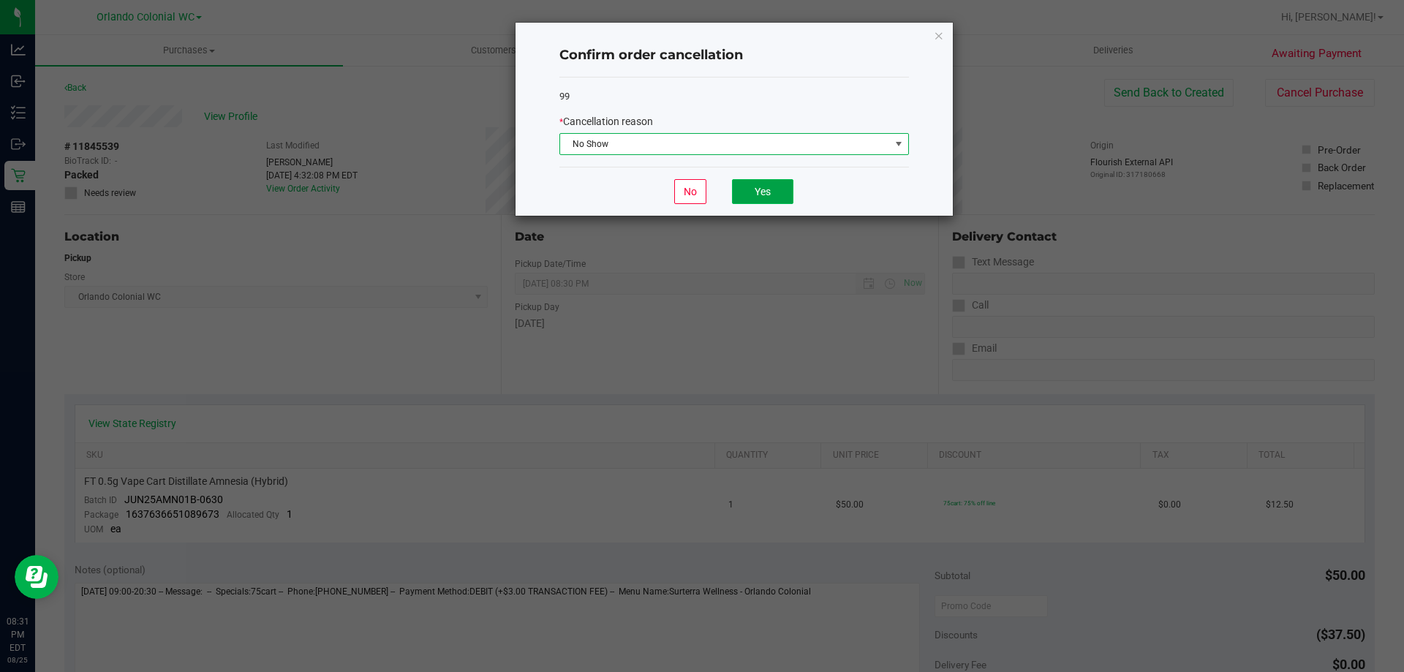
click at [737, 198] on button "Yes" at bounding box center [762, 191] width 61 height 25
